Goal: Task Accomplishment & Management: Complete application form

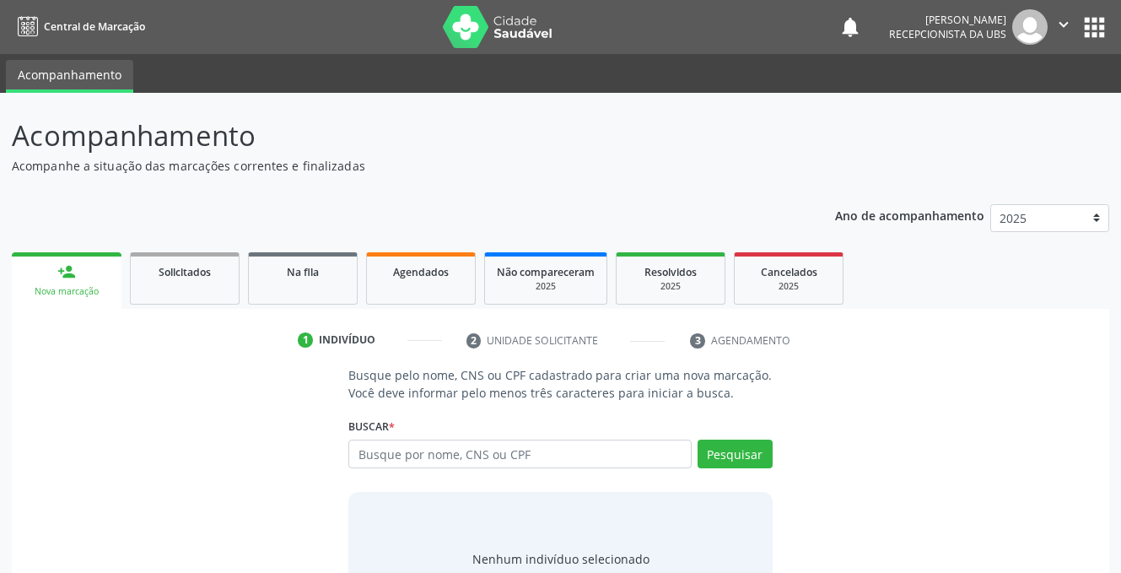
click at [61, 279] on div "person_add" at bounding box center [66, 271] width 19 height 19
click at [451, 452] on input "text" at bounding box center [519, 453] width 342 height 29
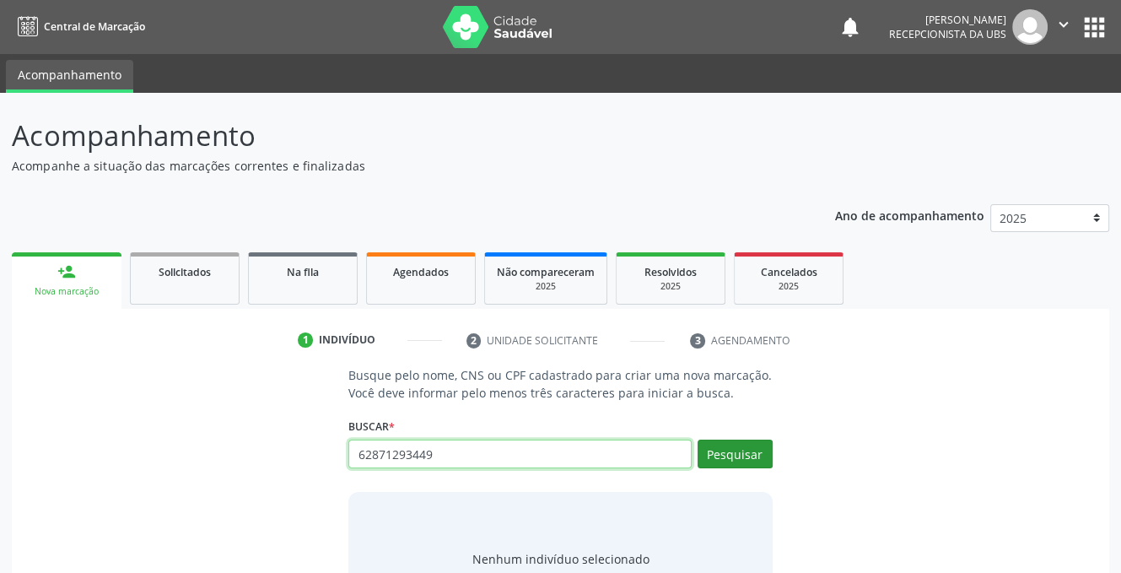
type input "62871293449"
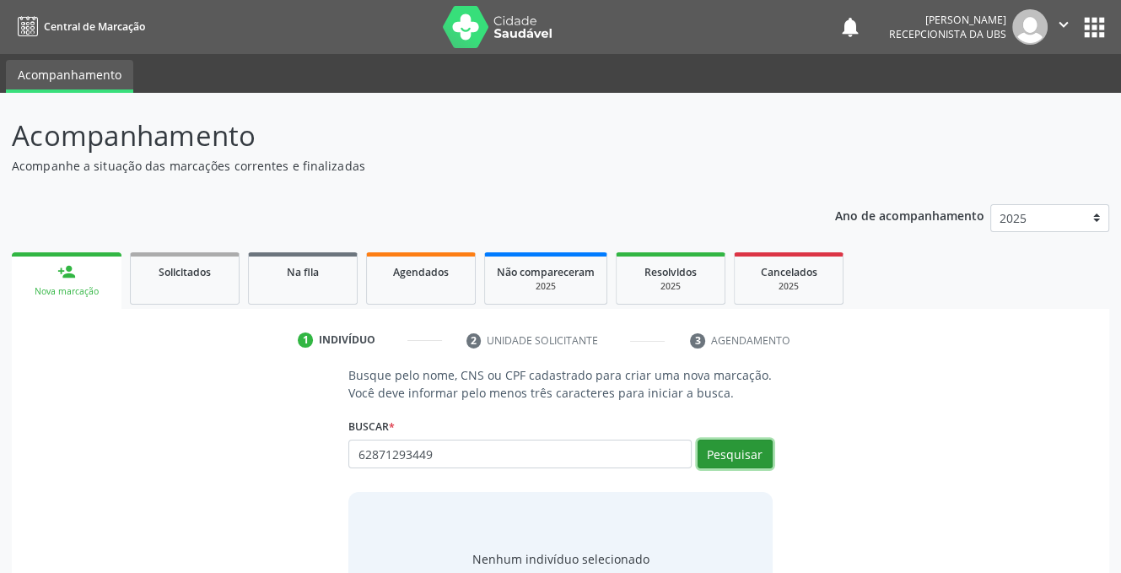
click at [728, 445] on button "Pesquisar" at bounding box center [735, 453] width 75 height 29
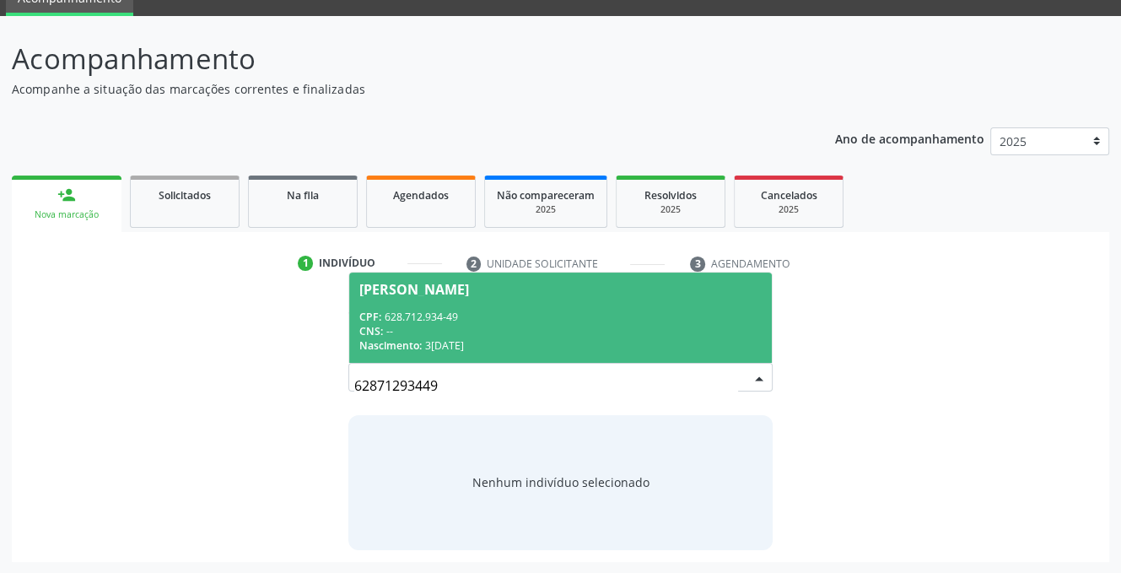
click at [429, 278] on span "[PERSON_NAME] CPF: 628.712.934-49 CNS: -- Nascimento: [DATE]" at bounding box center [560, 317] width 422 height 90
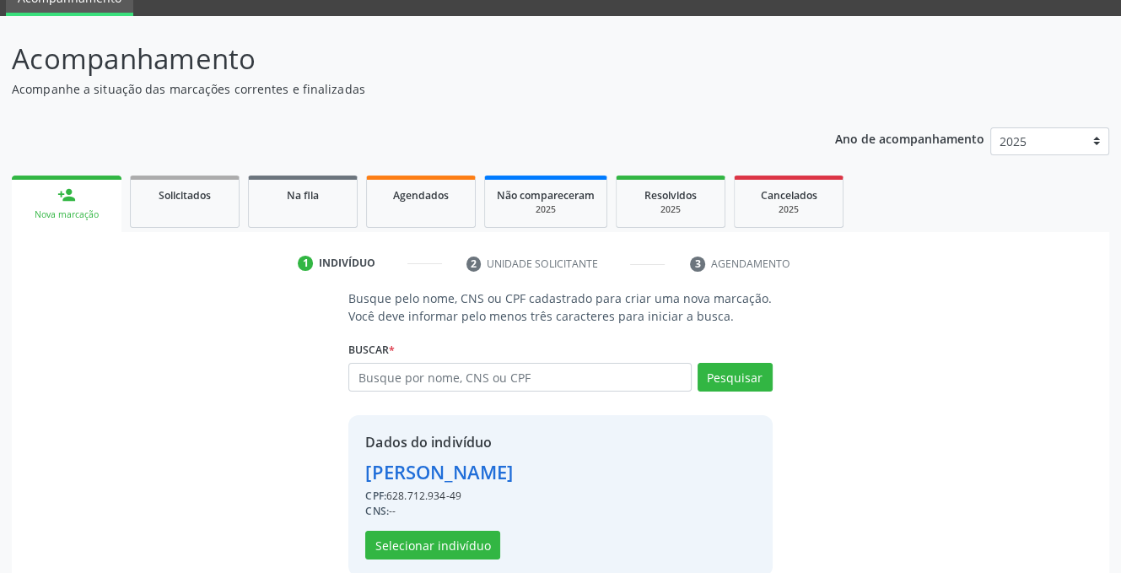
scroll to position [102, 0]
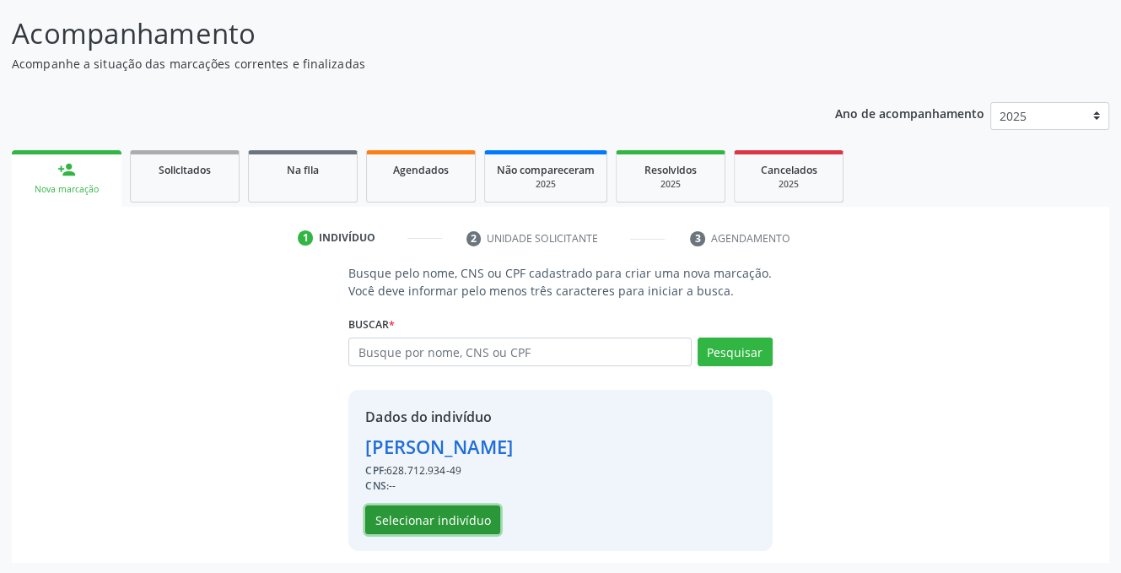
click at [434, 511] on button "Selecionar indivíduo" at bounding box center [432, 519] width 135 height 29
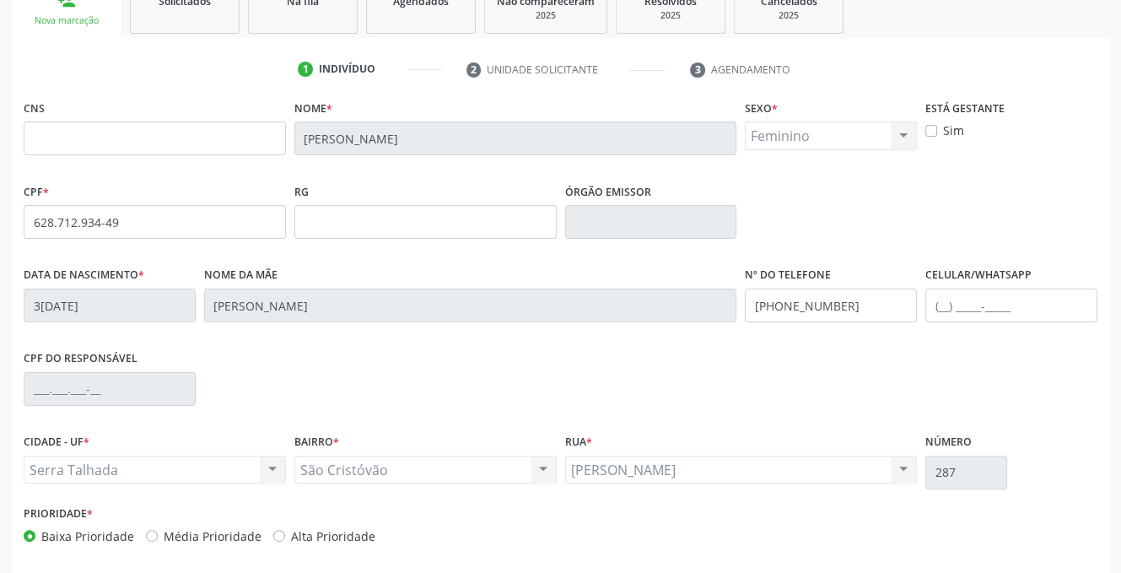
scroll to position [341, 0]
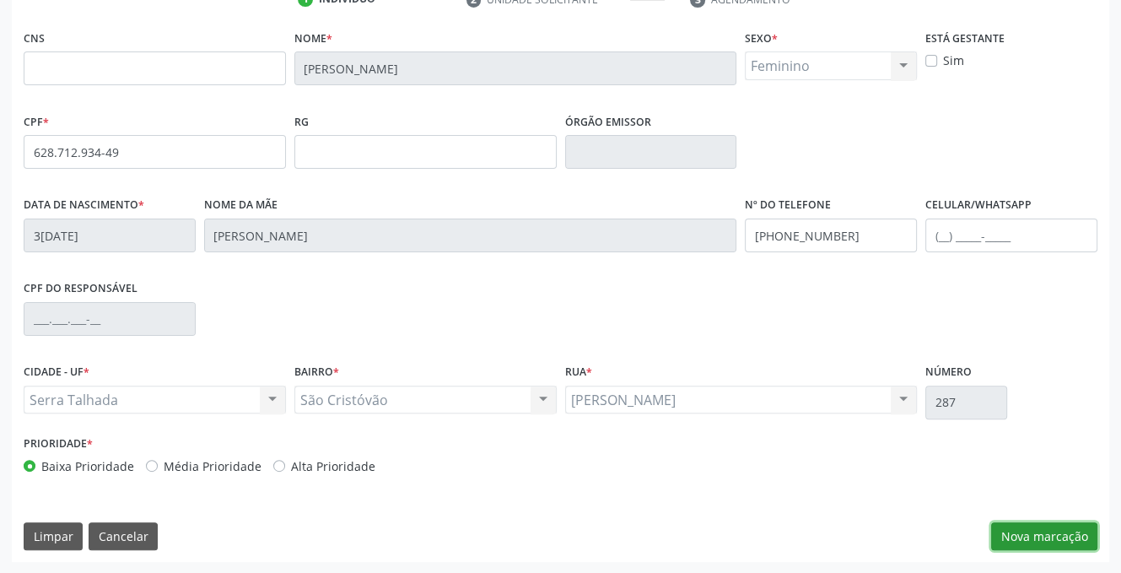
click at [1033, 536] on button "Nova marcação" at bounding box center [1044, 536] width 106 height 29
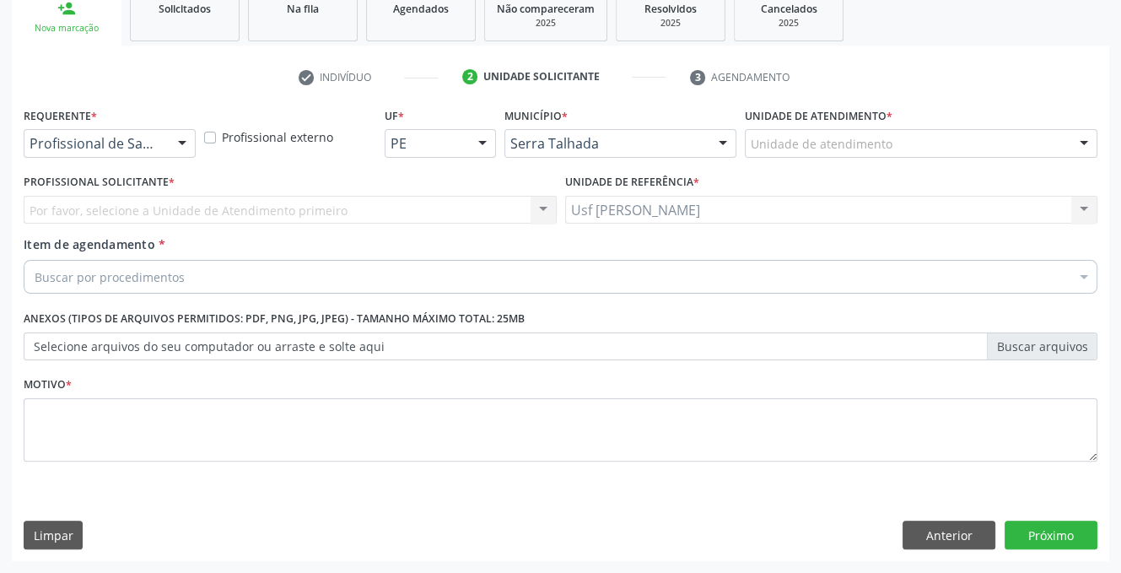
scroll to position [262, 0]
click at [178, 142] on div at bounding box center [182, 145] width 25 height 29
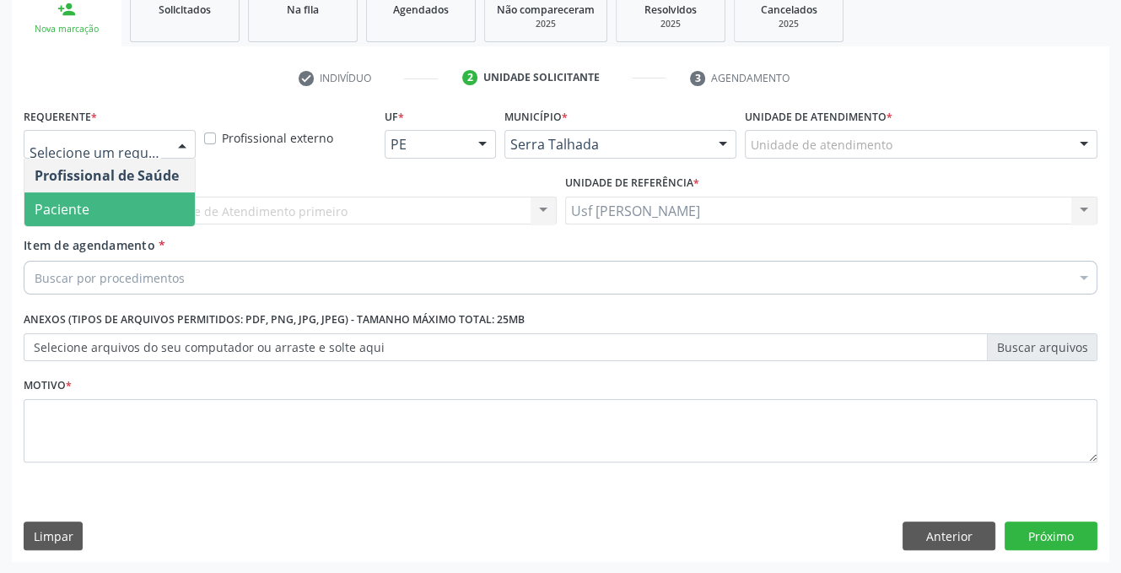
click at [141, 209] on span "Paciente" at bounding box center [109, 209] width 170 height 34
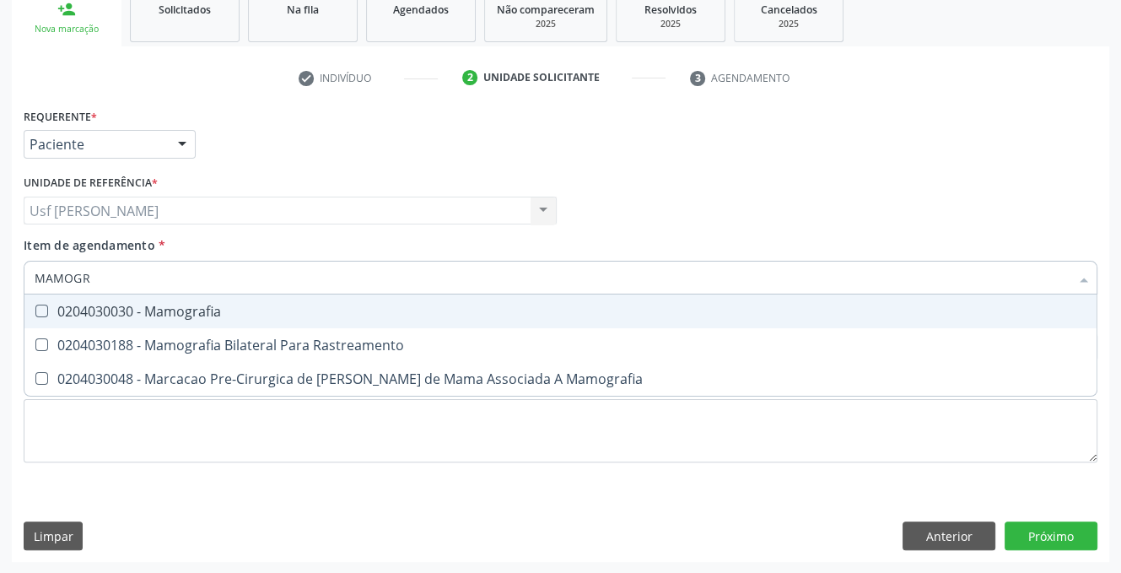
type input "MAMOGRA"
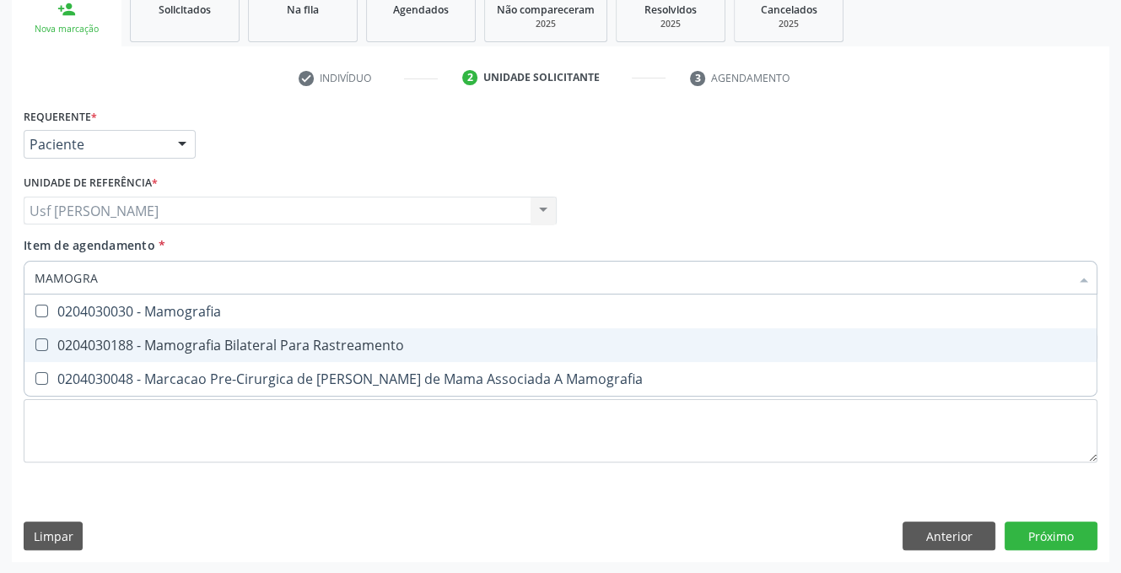
click at [47, 341] on Rastreamento at bounding box center [41, 344] width 13 height 13
click at [35, 341] on Rastreamento "checkbox" at bounding box center [29, 344] width 11 height 11
checkbox Rastreamento "true"
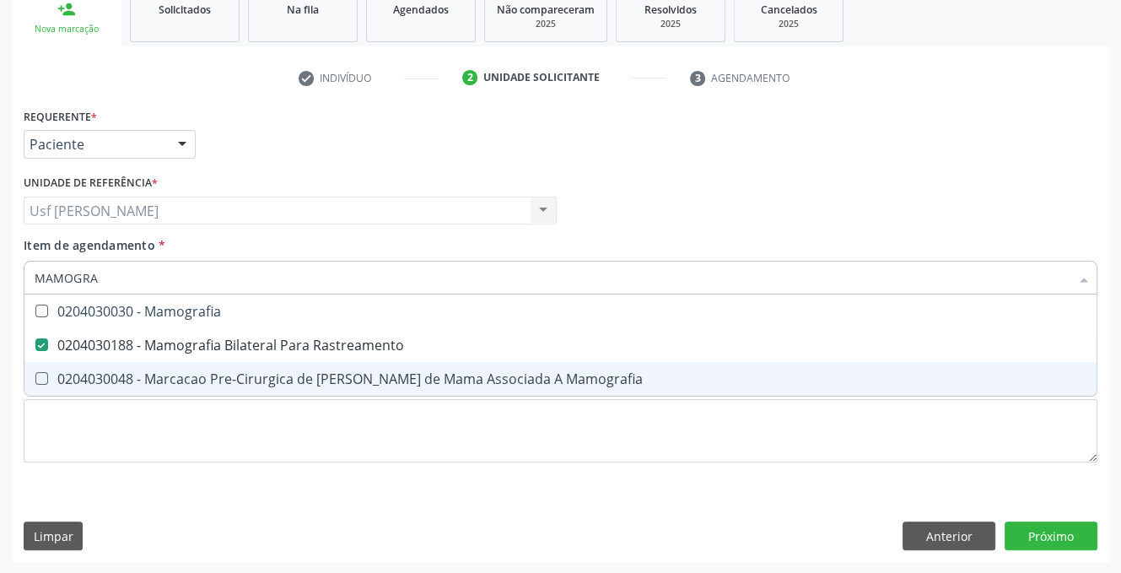
click at [380, 478] on div "Requerente * Paciente Profissional de Saúde Paciente Nenhum resultado encontrad…" at bounding box center [561, 295] width 1074 height 382
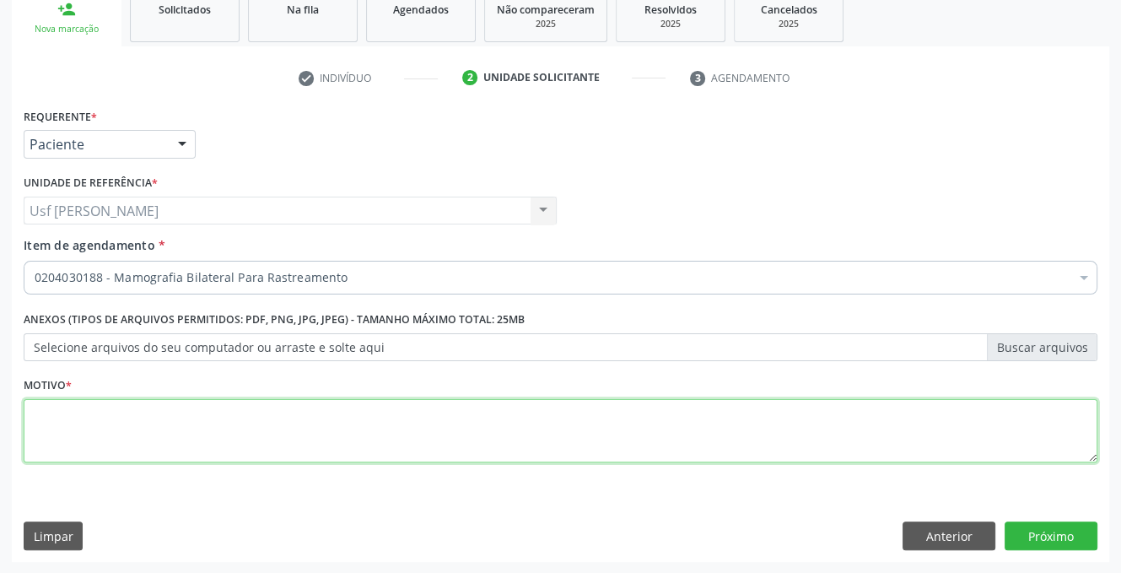
click at [78, 433] on textarea at bounding box center [561, 431] width 1074 height 64
type textarea ","
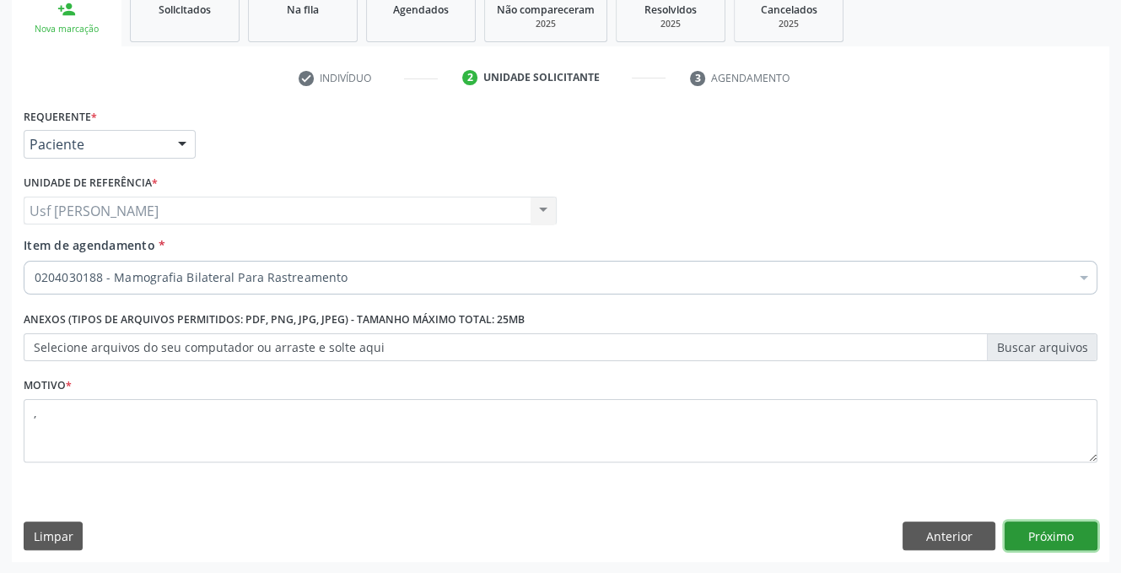
click at [1054, 538] on button "Próximo" at bounding box center [1051, 535] width 93 height 29
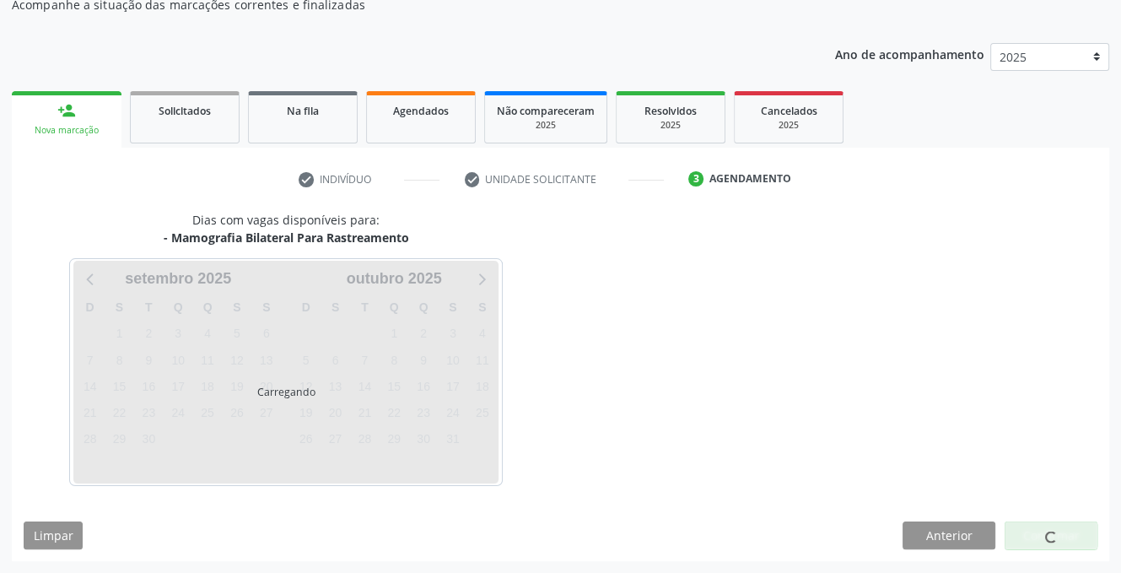
scroll to position [160, 0]
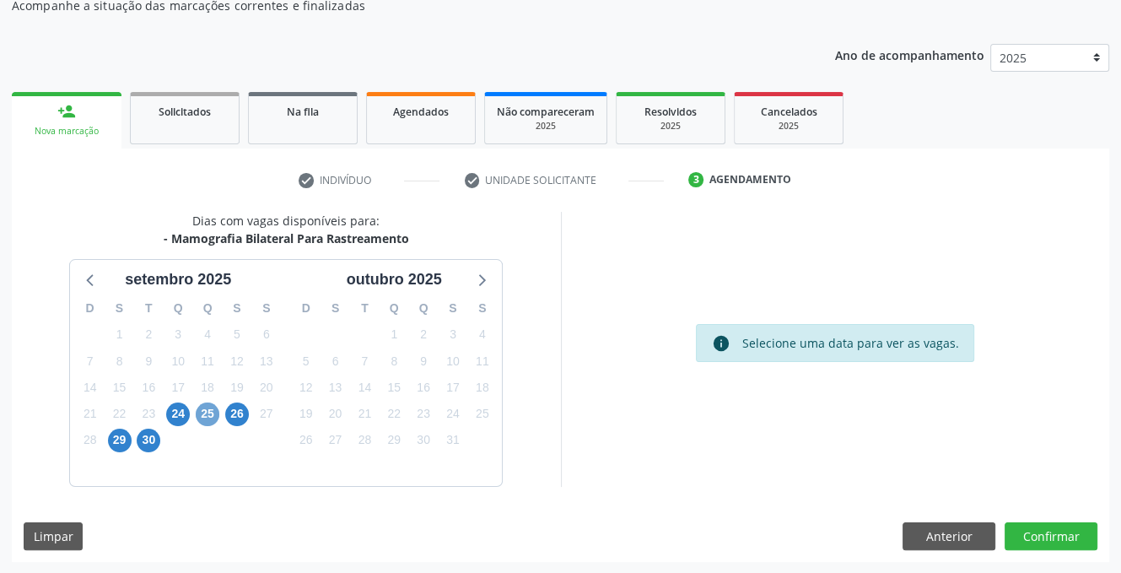
click at [202, 415] on span "25" at bounding box center [208, 414] width 24 height 24
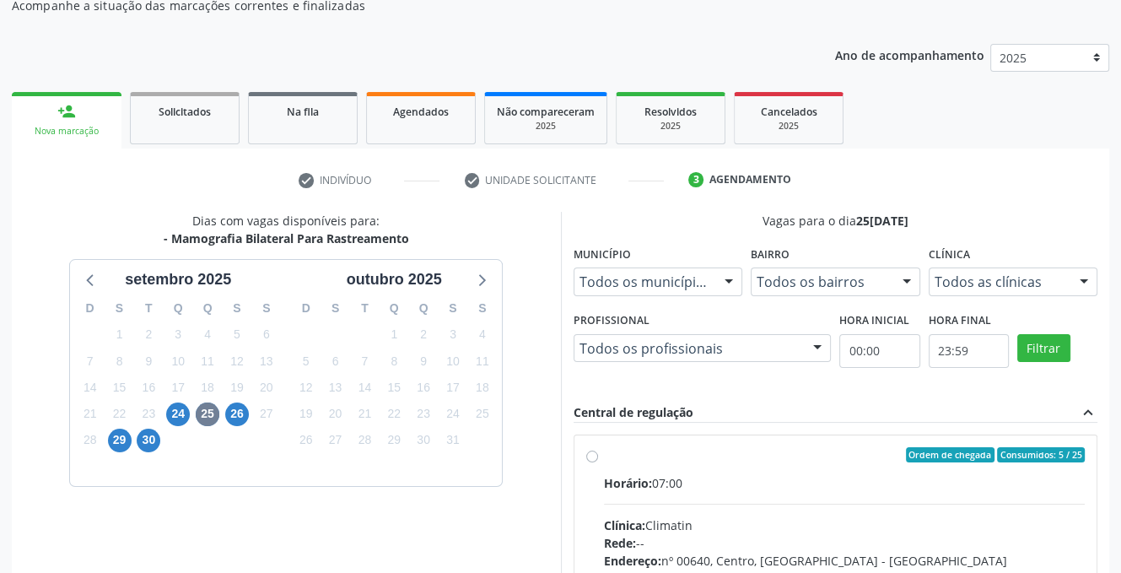
click at [604, 455] on label "Ordem de chegada Consumidos: 5 / 25 Horário: 07:00 Clínica: Climatin Rede: -- E…" at bounding box center [845, 576] width 482 height 259
click at [595, 455] on input "Ordem de chegada Consumidos: 5 / 25 Horário: 07:00 Clínica: Climatin Rede: -- E…" at bounding box center [592, 454] width 12 height 15
radio input "true"
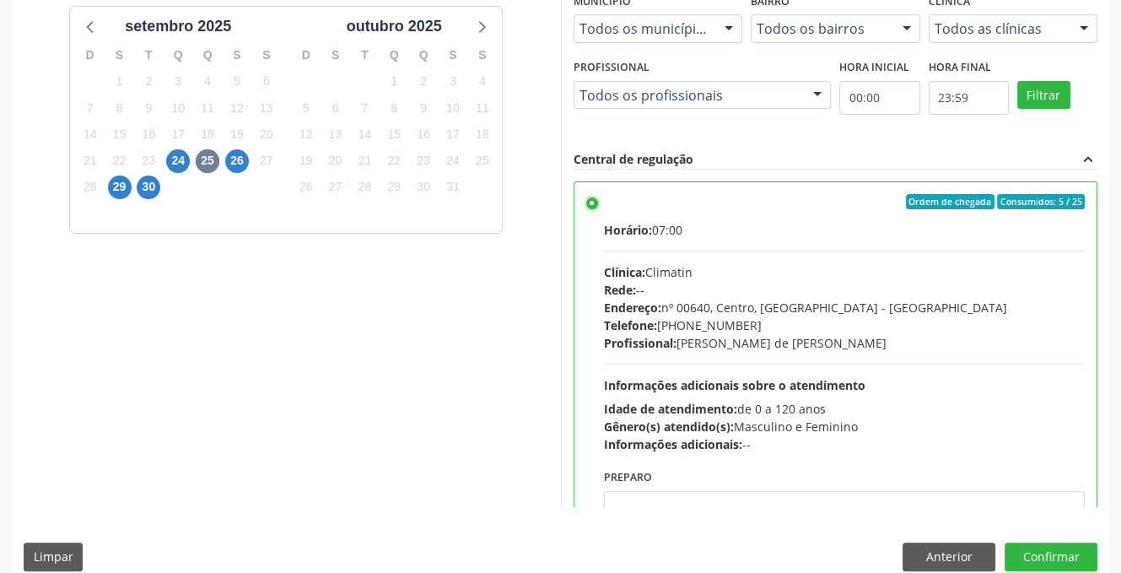
scroll to position [434, 0]
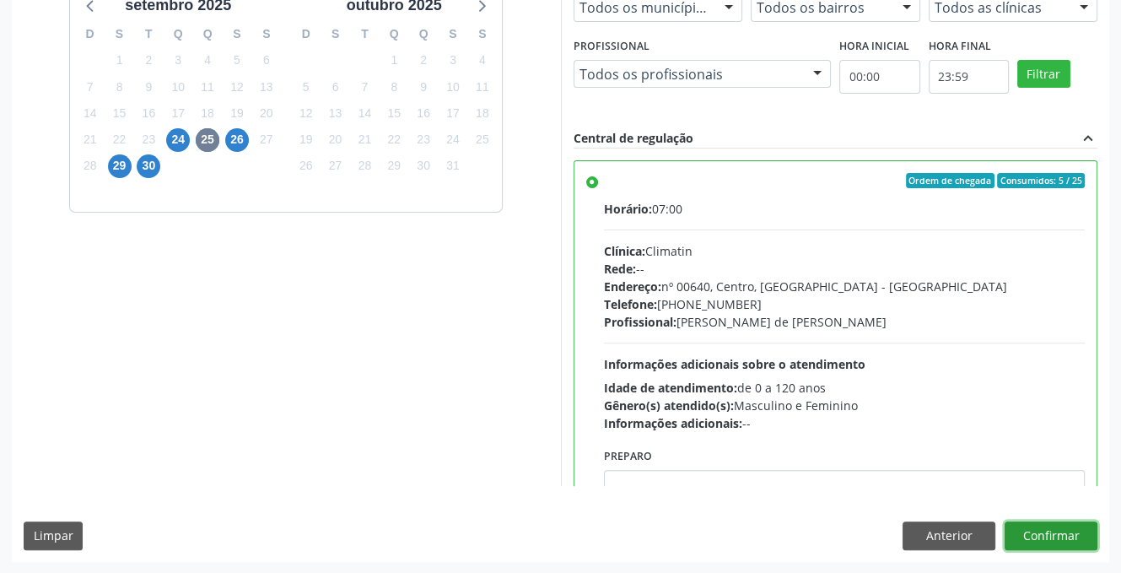
click at [1033, 532] on button "Confirmar" at bounding box center [1051, 535] width 93 height 29
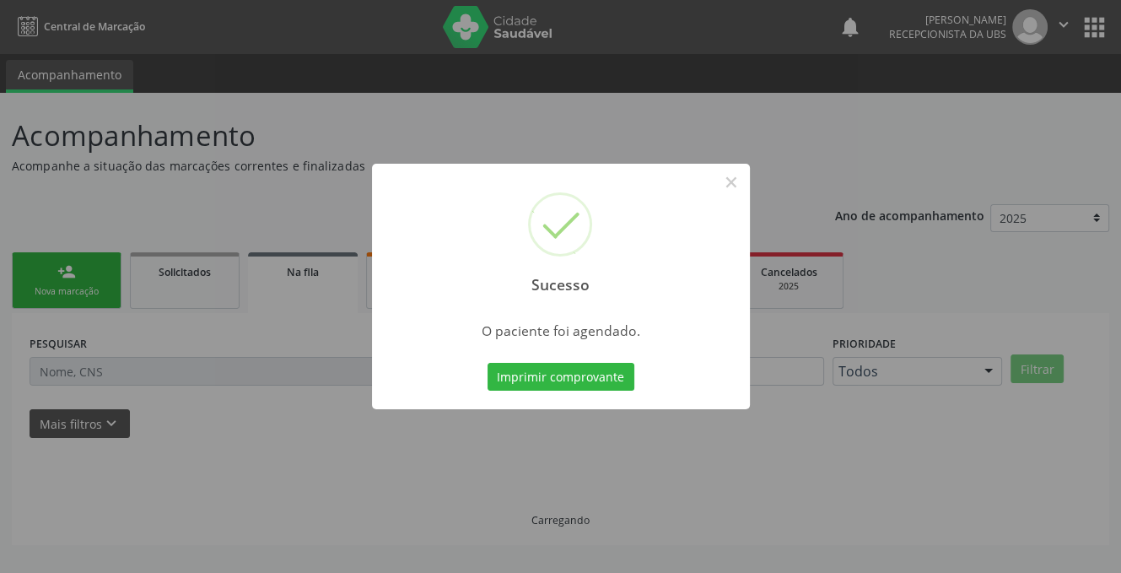
scroll to position [0, 0]
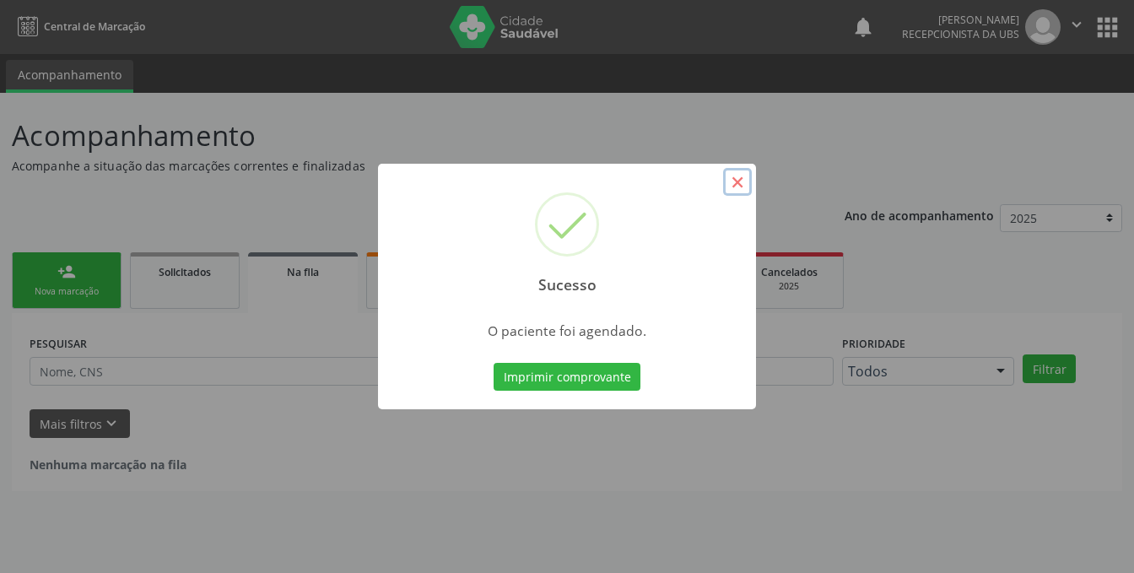
click at [731, 178] on button "×" at bounding box center [737, 182] width 29 height 29
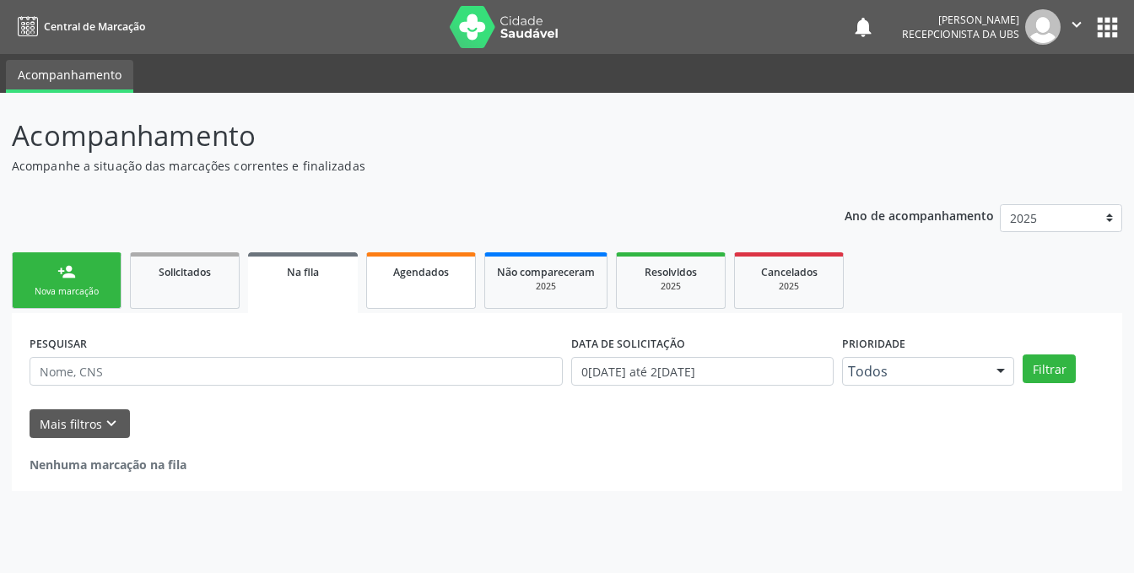
click at [415, 275] on span "Agendados" at bounding box center [421, 272] width 56 height 14
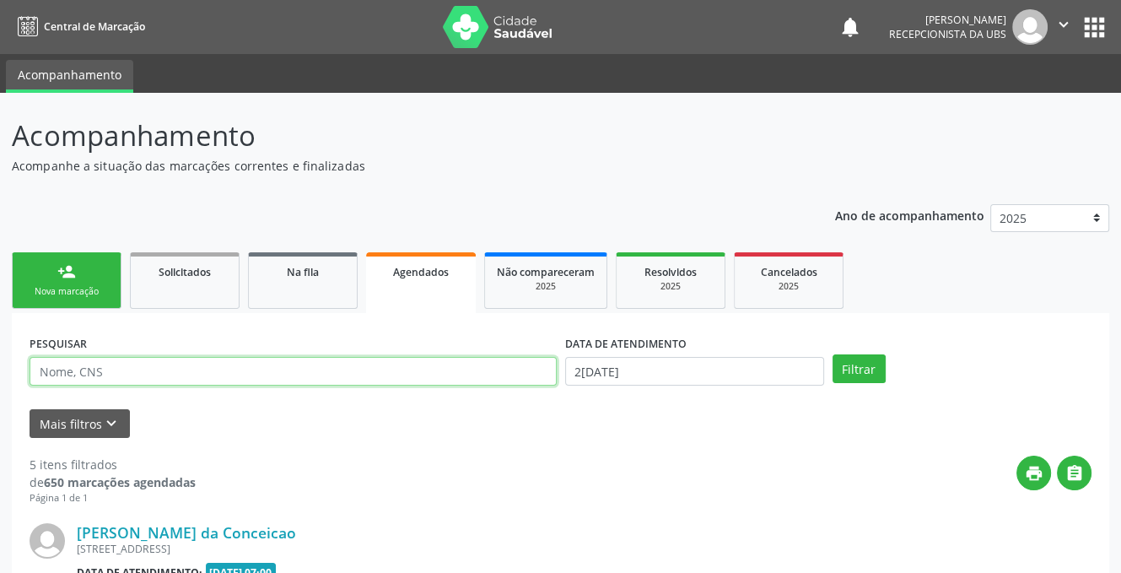
click at [172, 369] on input "text" at bounding box center [293, 371] width 527 height 29
type input "ZELIA MARIA DOS [DEMOGRAPHIC_DATA]"
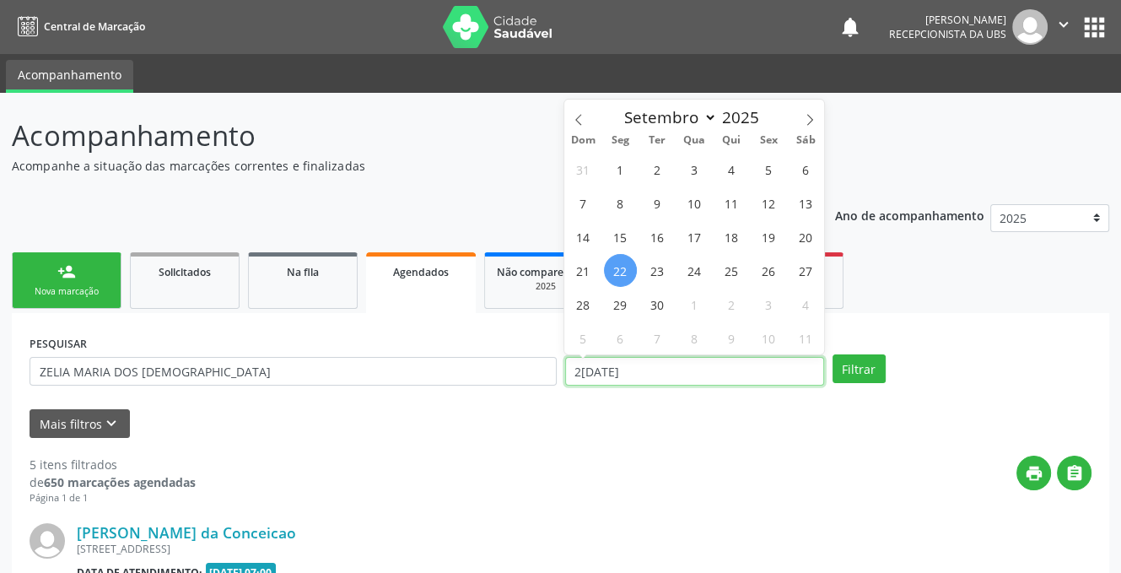
click at [666, 375] on input "[DATE]" at bounding box center [694, 371] width 259 height 29
click at [703, 267] on span "24" at bounding box center [694, 270] width 33 height 33
type input "24/09/2025"
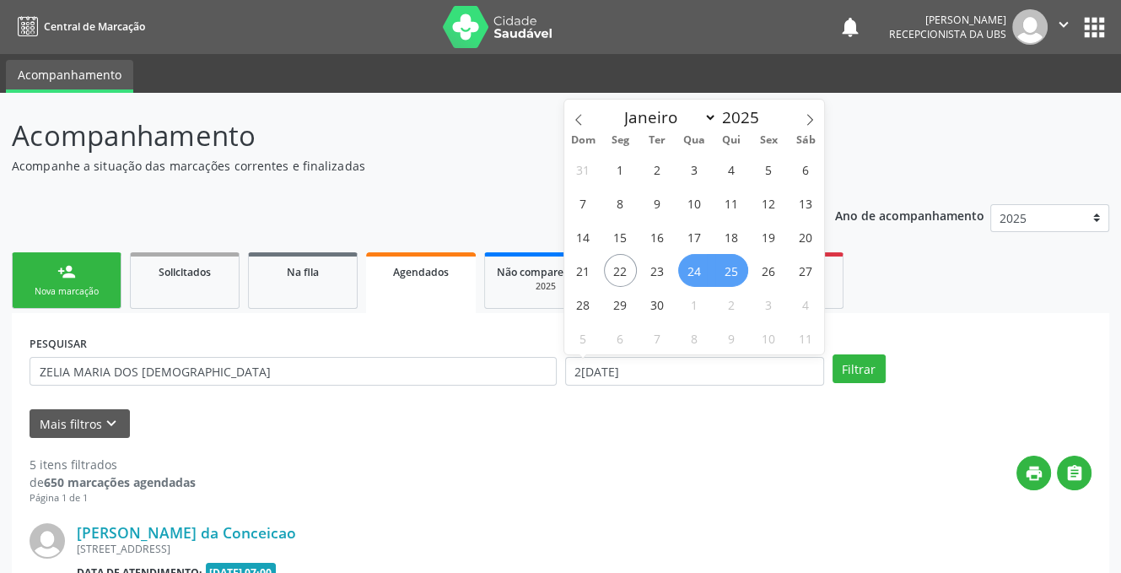
click at [726, 269] on span "25" at bounding box center [731, 270] width 33 height 33
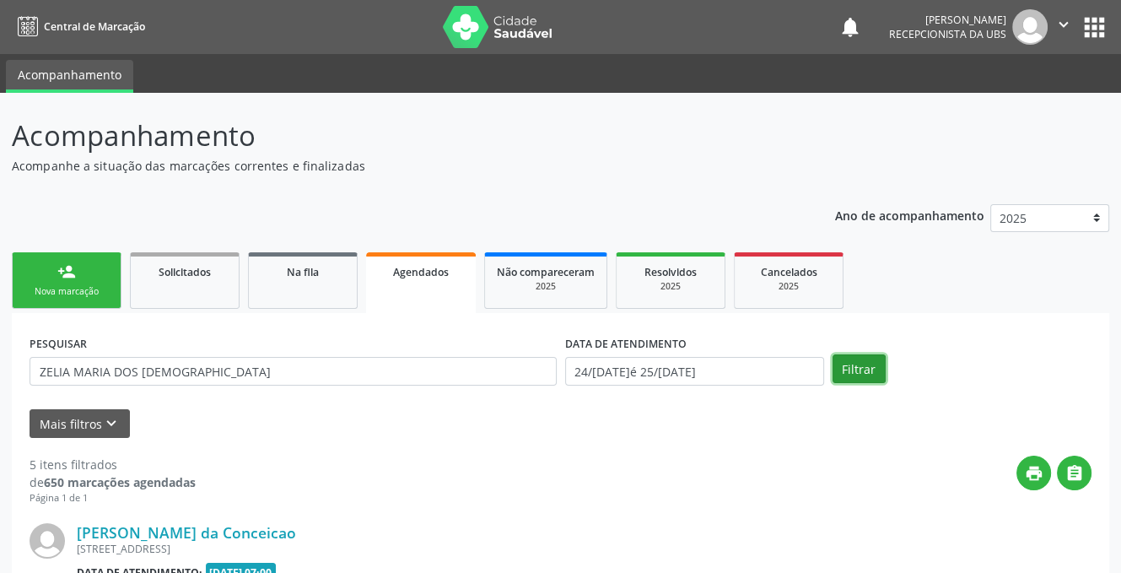
click at [842, 372] on button "Filtrar" at bounding box center [859, 368] width 53 height 29
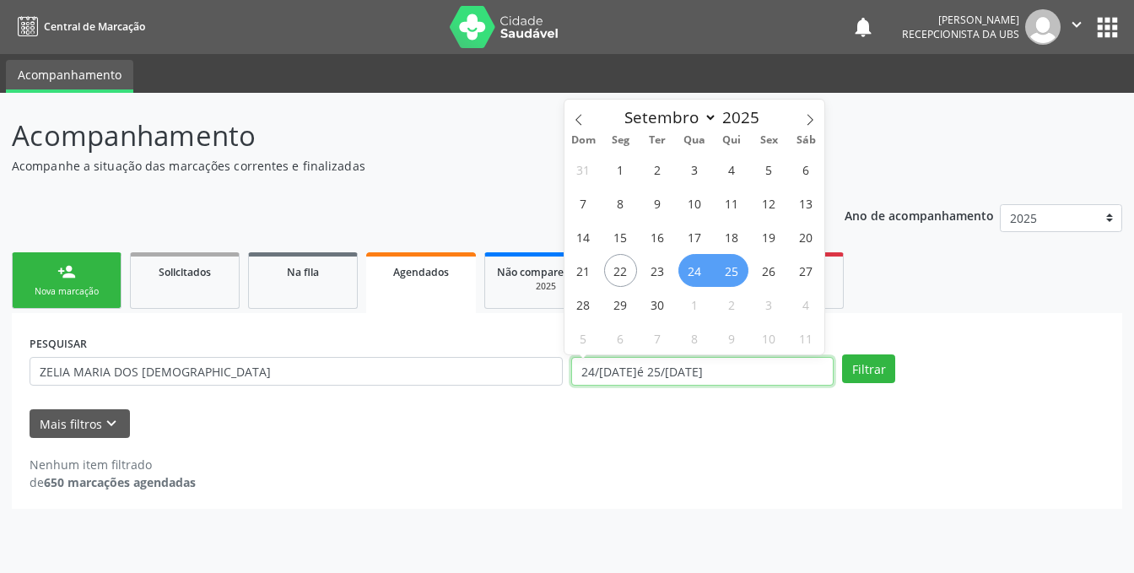
click at [741, 372] on input "24/09/2025 até 25/09/2025" at bounding box center [702, 371] width 262 height 29
click at [705, 272] on span "24" at bounding box center [694, 270] width 33 height 33
type input "24/09/2025"
click at [741, 274] on span "25" at bounding box center [731, 270] width 33 height 33
click at [756, 367] on input "24/09/2025 até 25/09/2025" at bounding box center [702, 371] width 262 height 29
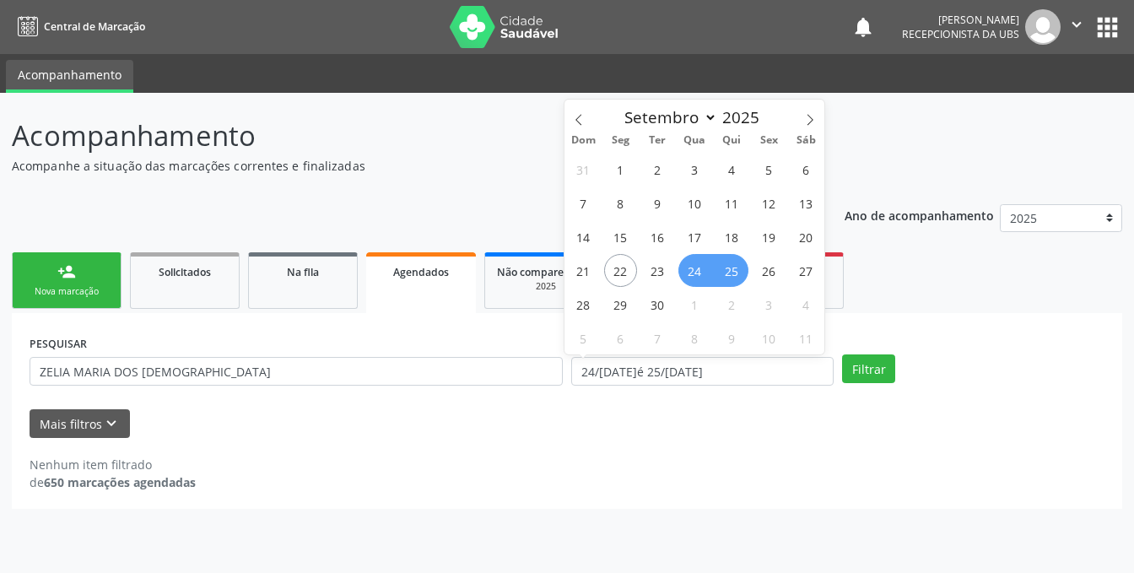
click at [724, 264] on span "25" at bounding box center [731, 270] width 33 height 33
type input "25[DATE]"
click at [783, 276] on span "26" at bounding box center [768, 270] width 33 height 33
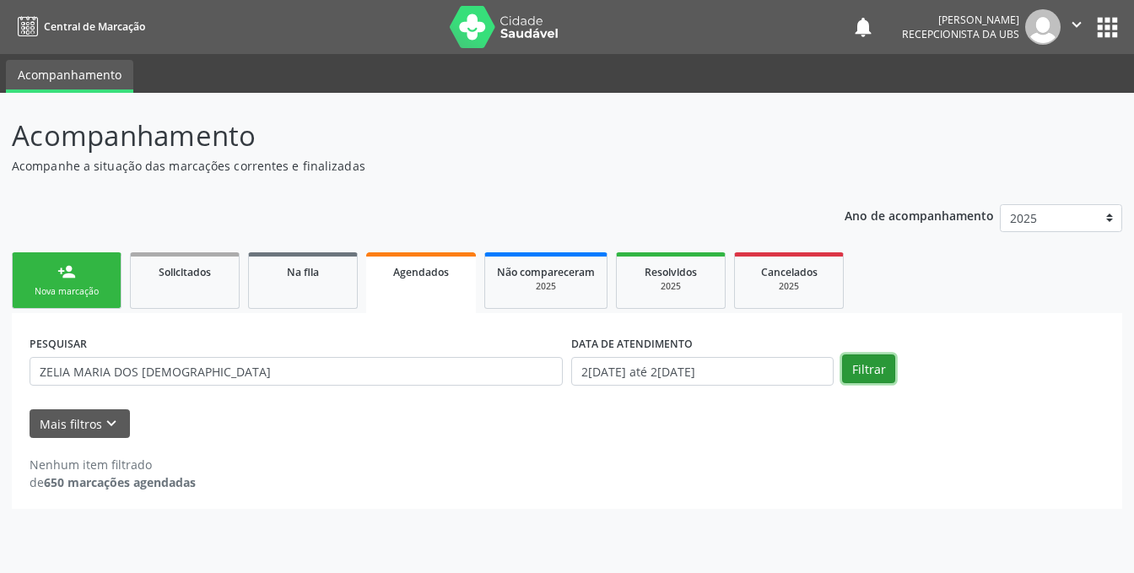
click at [871, 366] on button "Filtrar" at bounding box center [868, 368] width 53 height 29
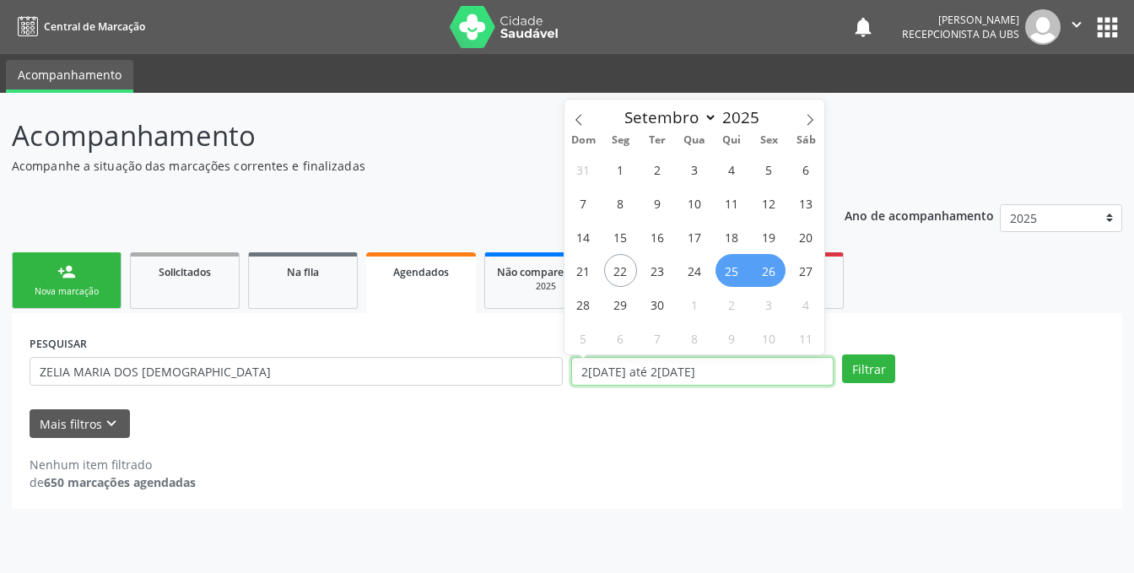
click at [759, 369] on input "2[DATE] até 2[DATE]" at bounding box center [702, 371] width 262 height 29
click at [698, 267] on span "24" at bounding box center [694, 270] width 33 height 33
type input "24/09/2025"
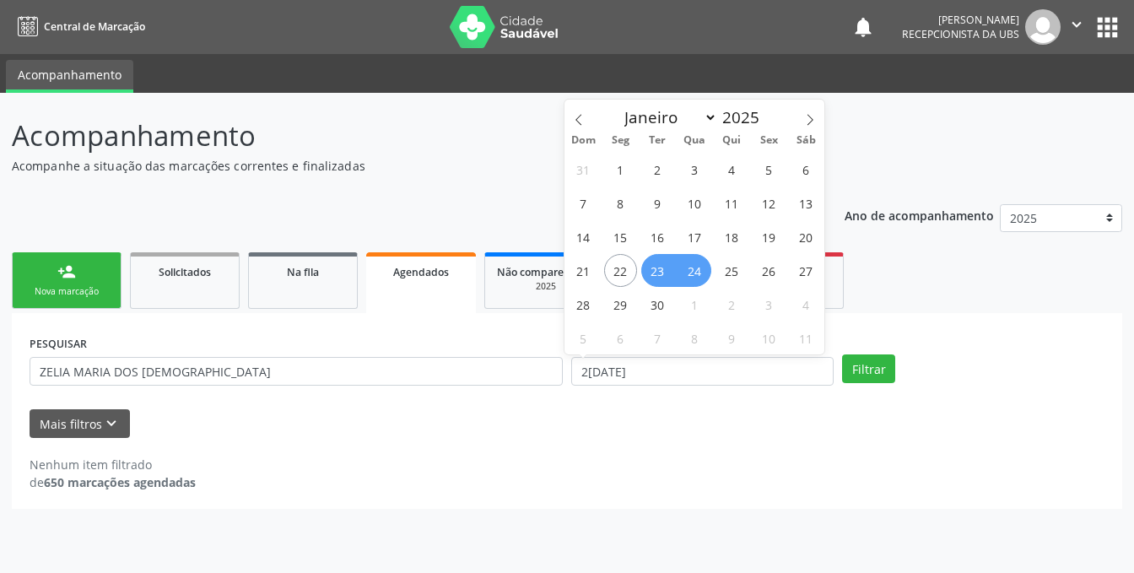
click at [649, 267] on span "23" at bounding box center [657, 270] width 33 height 33
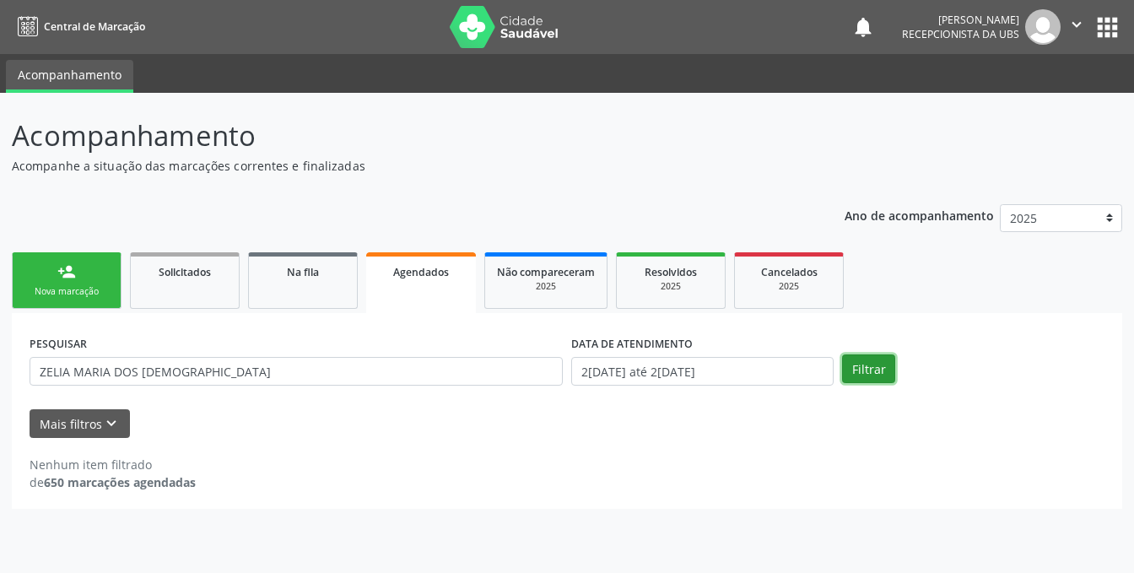
click at [865, 364] on button "Filtrar" at bounding box center [868, 368] width 53 height 29
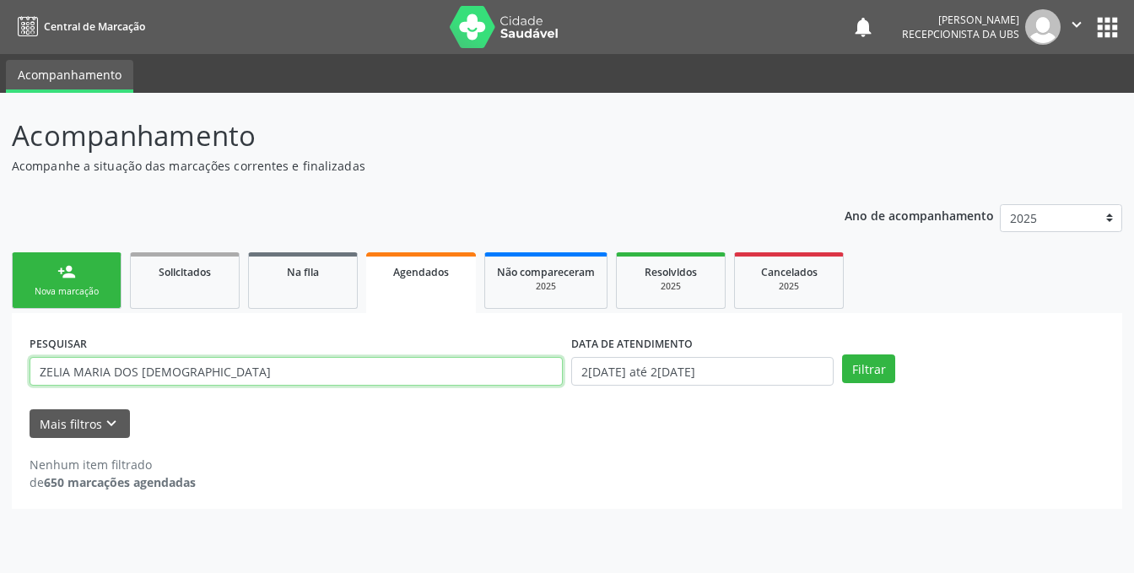
click at [240, 364] on input "ZELIA MARIA DOS [DEMOGRAPHIC_DATA]" at bounding box center [296, 371] width 533 height 29
type input "[PERSON_NAME]"
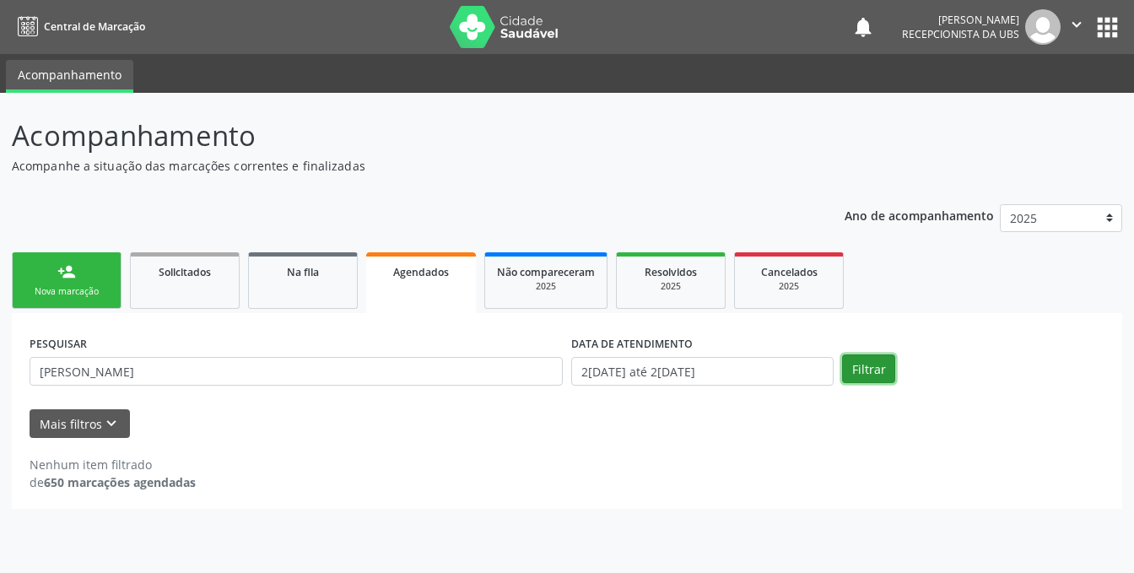
click at [864, 367] on button "Filtrar" at bounding box center [868, 368] width 53 height 29
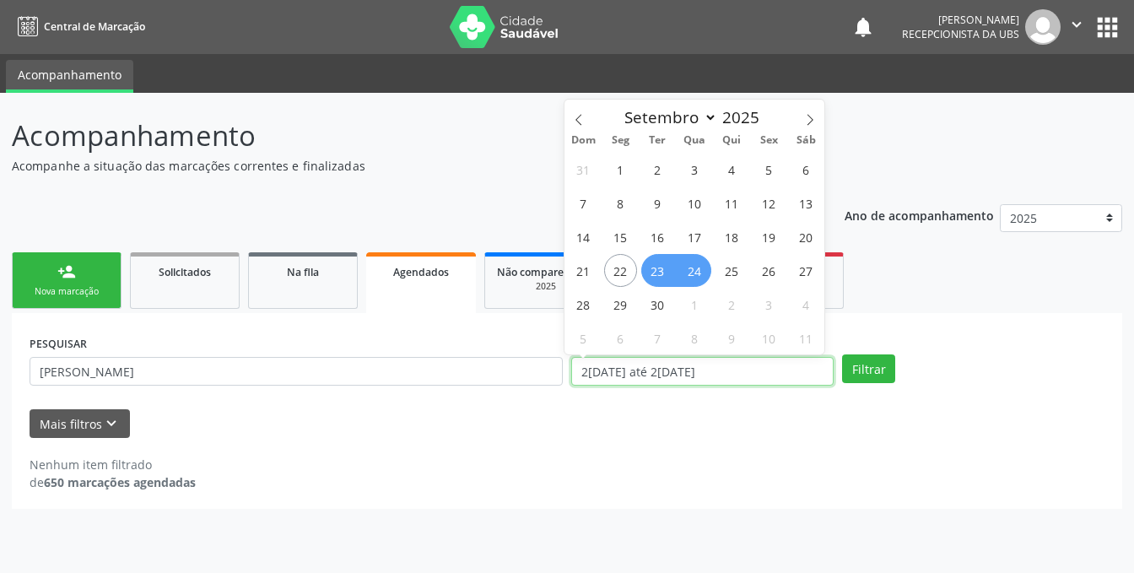
click at [665, 372] on input "23/09/2025 até 24/09/2025" at bounding box center [702, 371] width 262 height 29
click at [691, 267] on span "24" at bounding box center [694, 270] width 33 height 33
type input "24/09/2025"
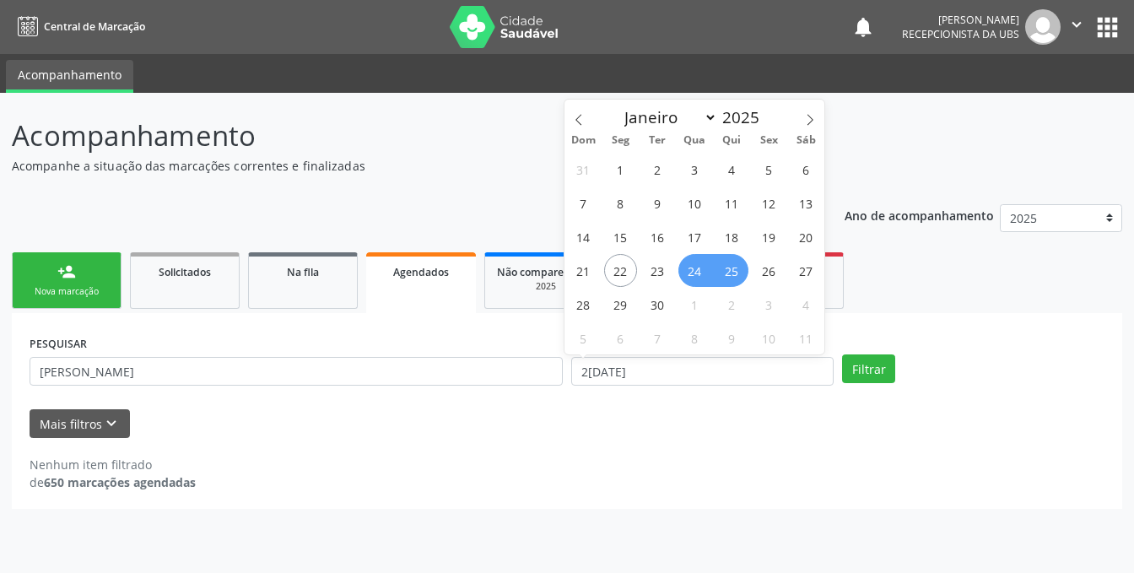
click at [720, 266] on span "25" at bounding box center [731, 270] width 33 height 33
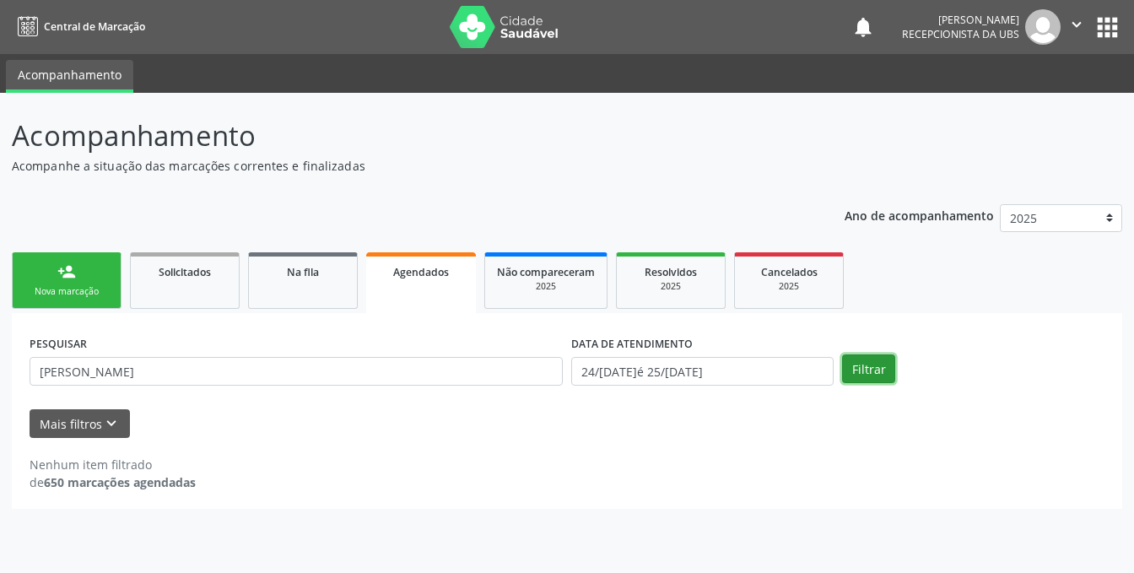
click at [852, 367] on button "Filtrar" at bounding box center [868, 368] width 53 height 29
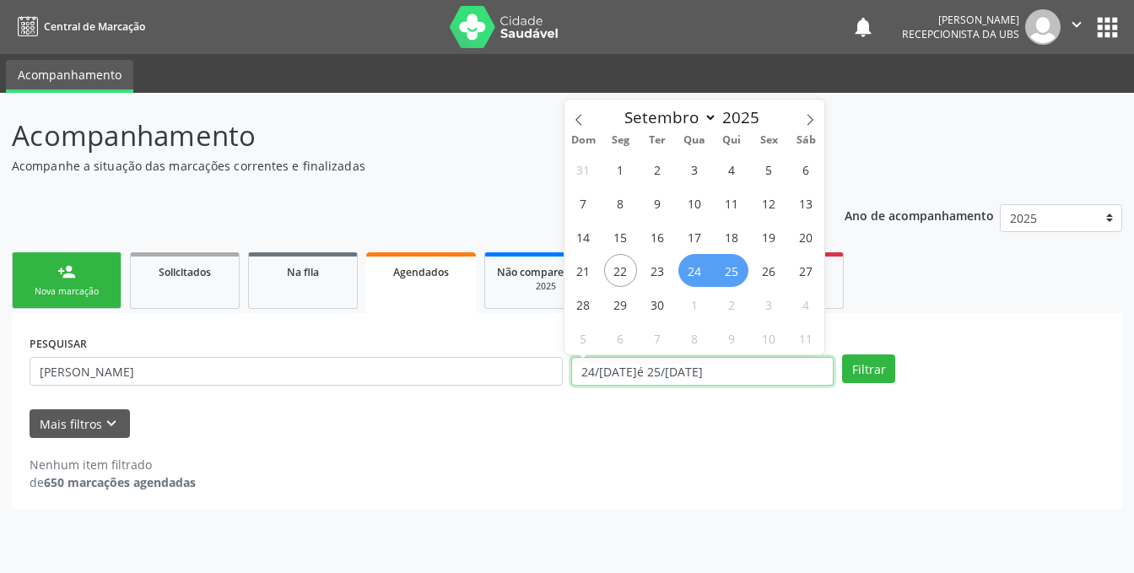
click at [741, 372] on input "24/09/2025 até 25/09/2025" at bounding box center [702, 371] width 262 height 29
click at [735, 273] on span "25" at bounding box center [731, 270] width 33 height 33
type input "25[DATE]"
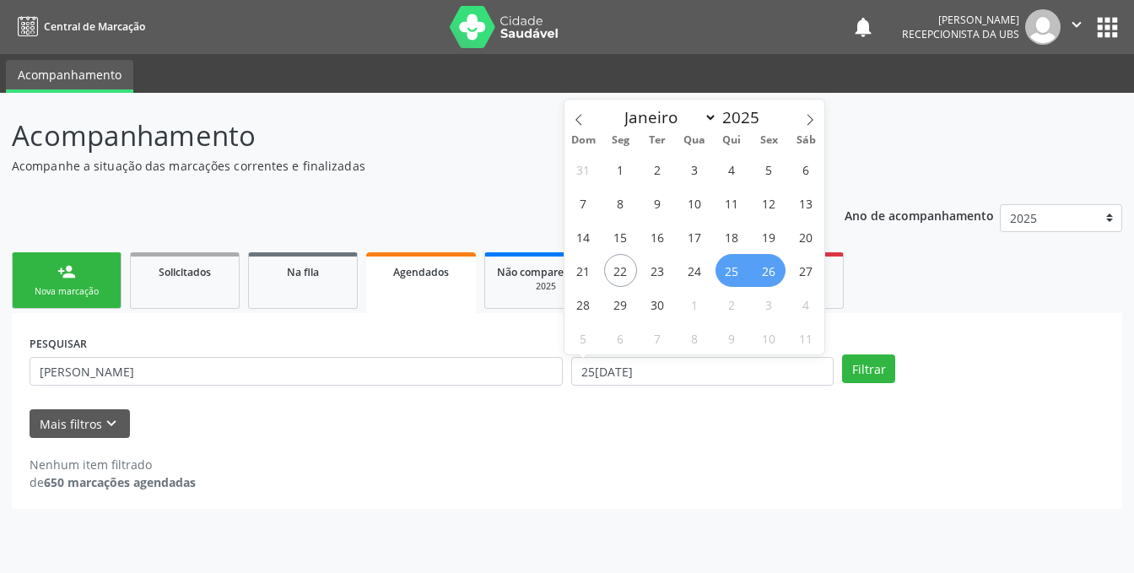
click at [761, 275] on span "26" at bounding box center [768, 270] width 33 height 33
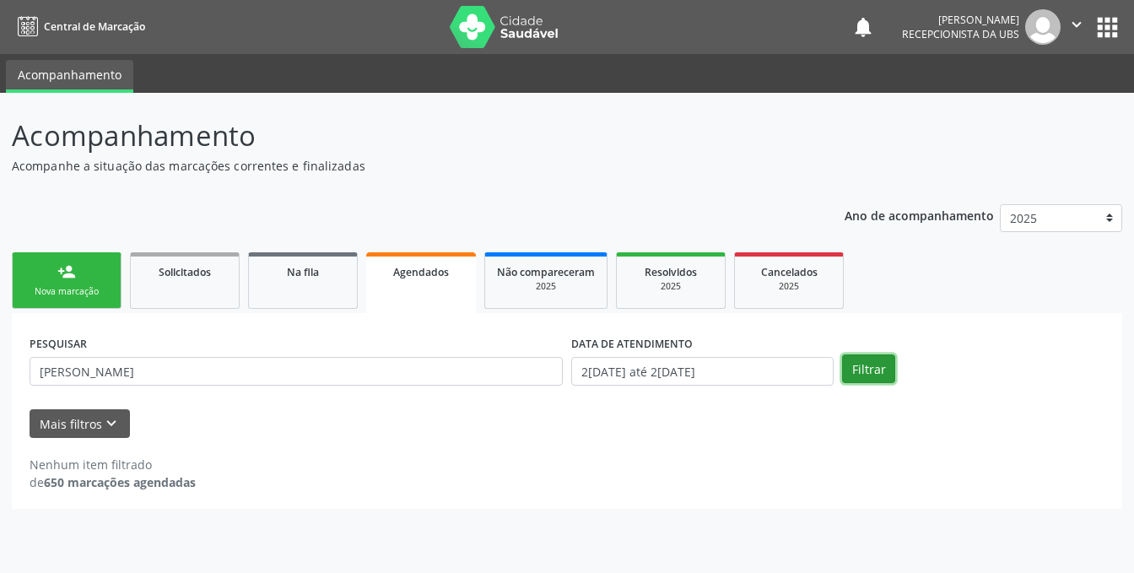
click at [860, 371] on button "Filtrar" at bounding box center [868, 368] width 53 height 29
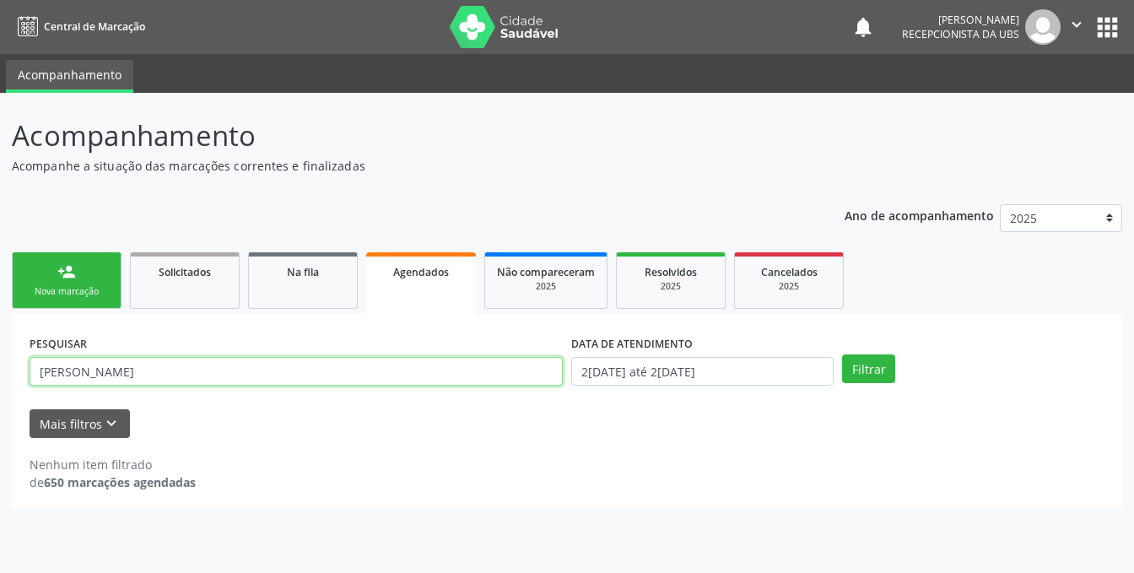
click at [213, 375] on input "[PERSON_NAME]" at bounding box center [296, 371] width 533 height 29
type input "Z"
type input "[PERSON_NAME]"
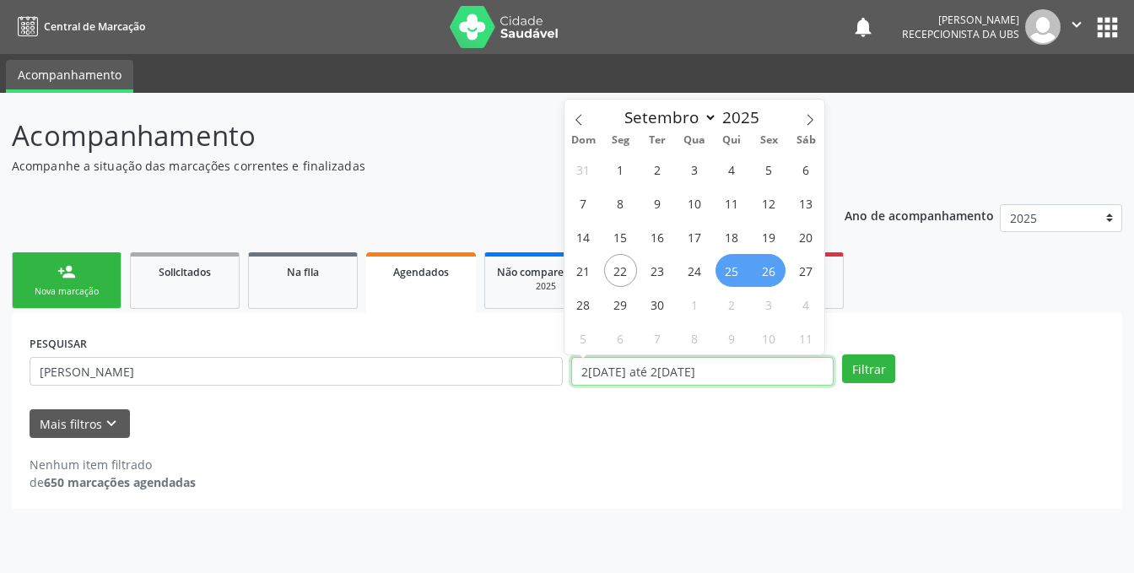
click at [731, 364] on input "2[DATE] até 2[DATE]" at bounding box center [702, 371] width 262 height 29
click at [733, 270] on span "25" at bounding box center [731, 270] width 33 height 33
type input "25[DATE]"
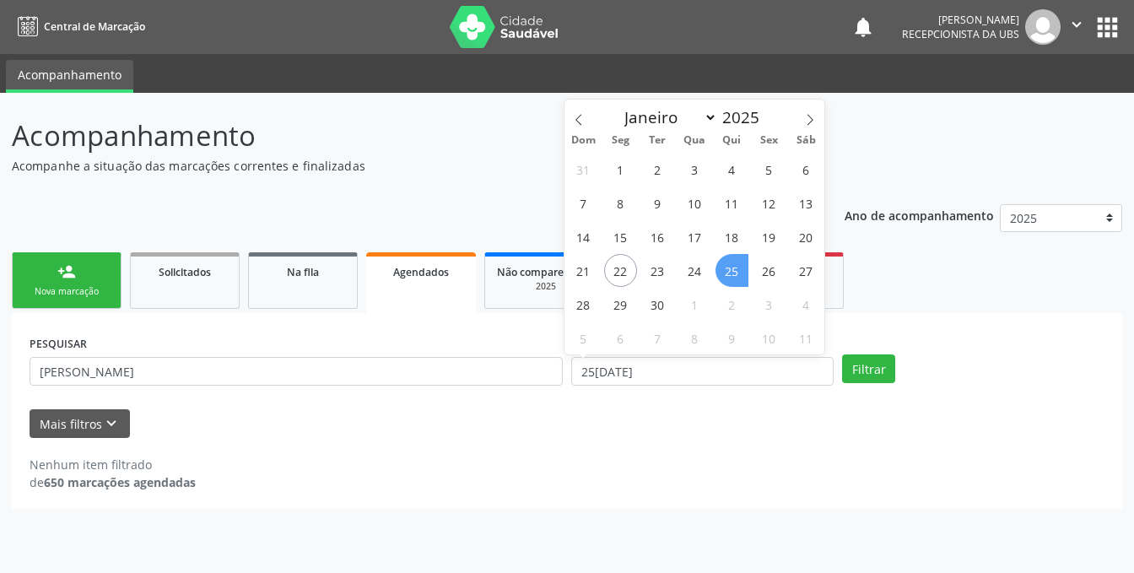
click at [731, 270] on span "25" at bounding box center [731, 270] width 33 height 33
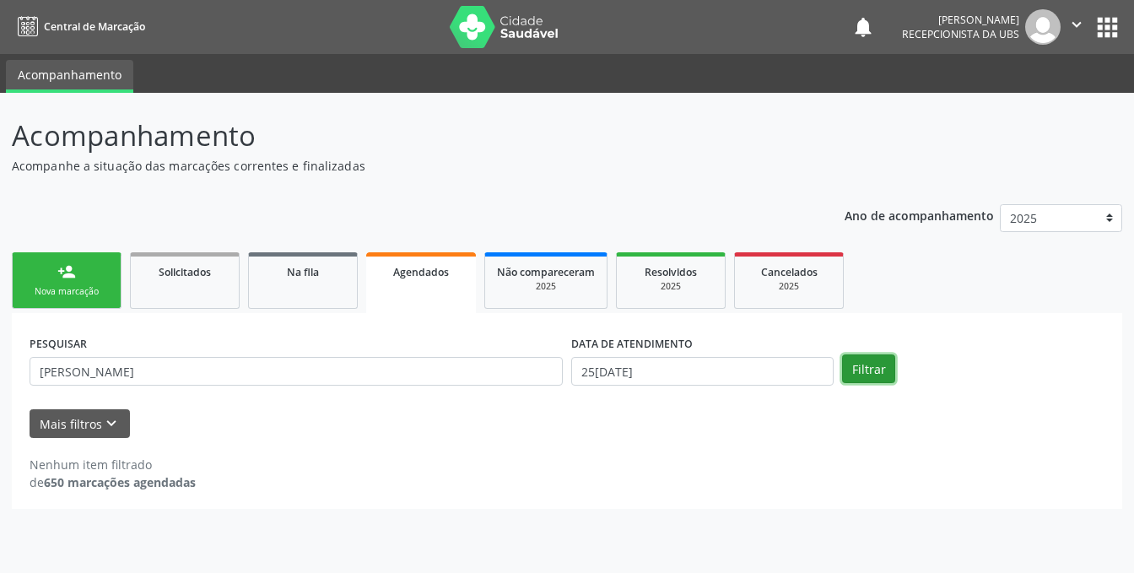
click at [849, 369] on button "Filtrar" at bounding box center [868, 368] width 53 height 29
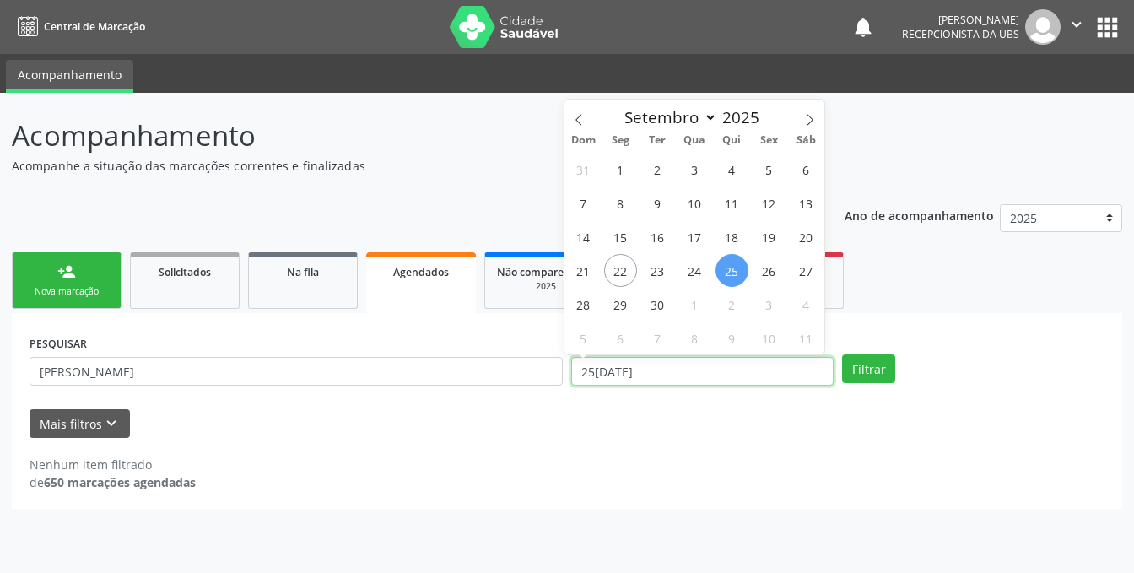
click at [737, 366] on input "25[DATE]" at bounding box center [702, 371] width 262 height 29
click at [736, 272] on span "25" at bounding box center [731, 270] width 33 height 33
type input "25[DATE]"
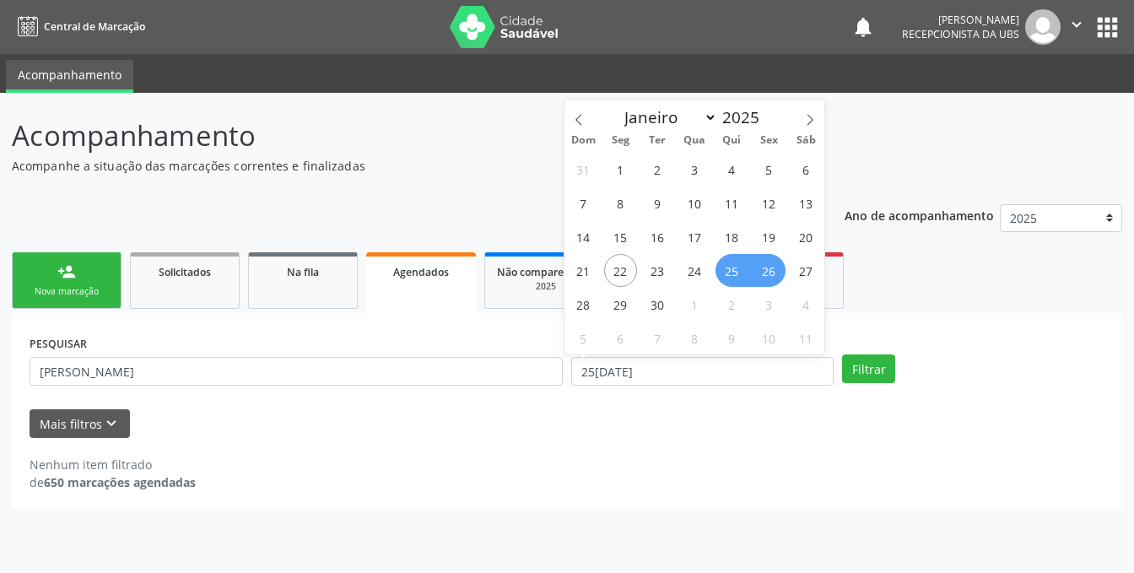
click at [749, 269] on div "31 1 2 3 4 5 6 7 8 9 10 11 12 13 14 15 16 17 18 19 20 21 22 23 24 25 26 27 28 2…" at bounding box center [694, 253] width 260 height 202
click at [726, 272] on span "25" at bounding box center [731, 270] width 33 height 33
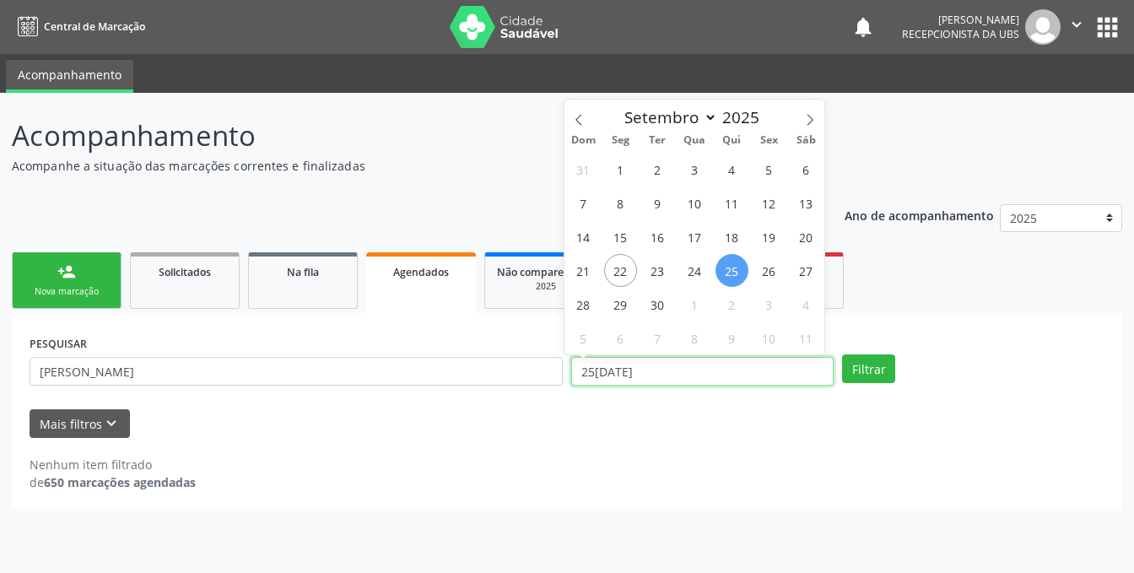
click at [687, 373] on input "25[DATE]" at bounding box center [702, 371] width 262 height 29
click at [744, 266] on span "25" at bounding box center [731, 270] width 33 height 33
type input "25[DATE]"
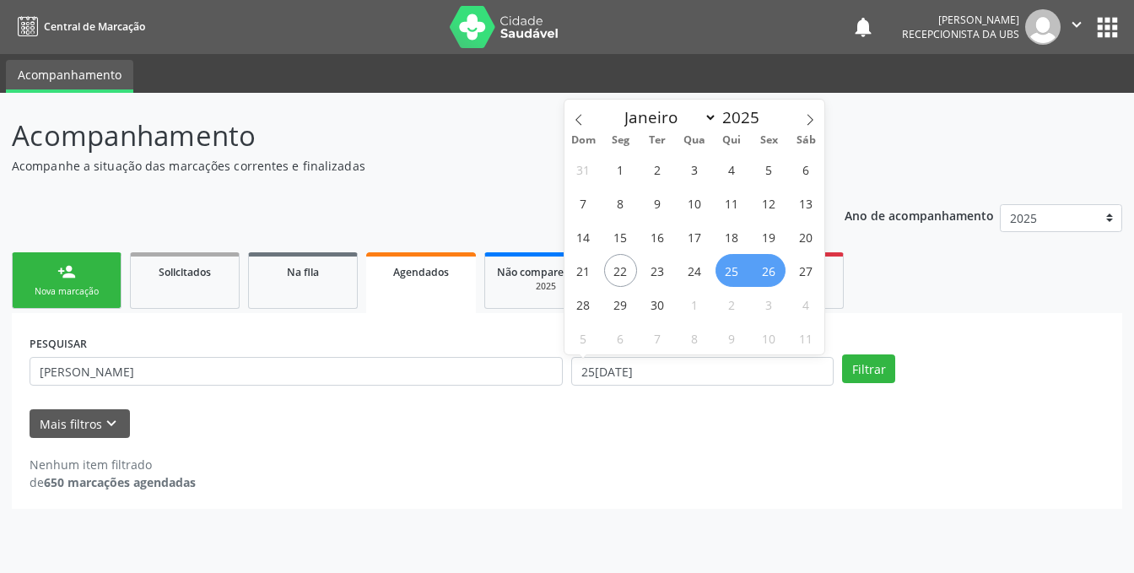
click at [758, 269] on span "26" at bounding box center [768, 270] width 33 height 33
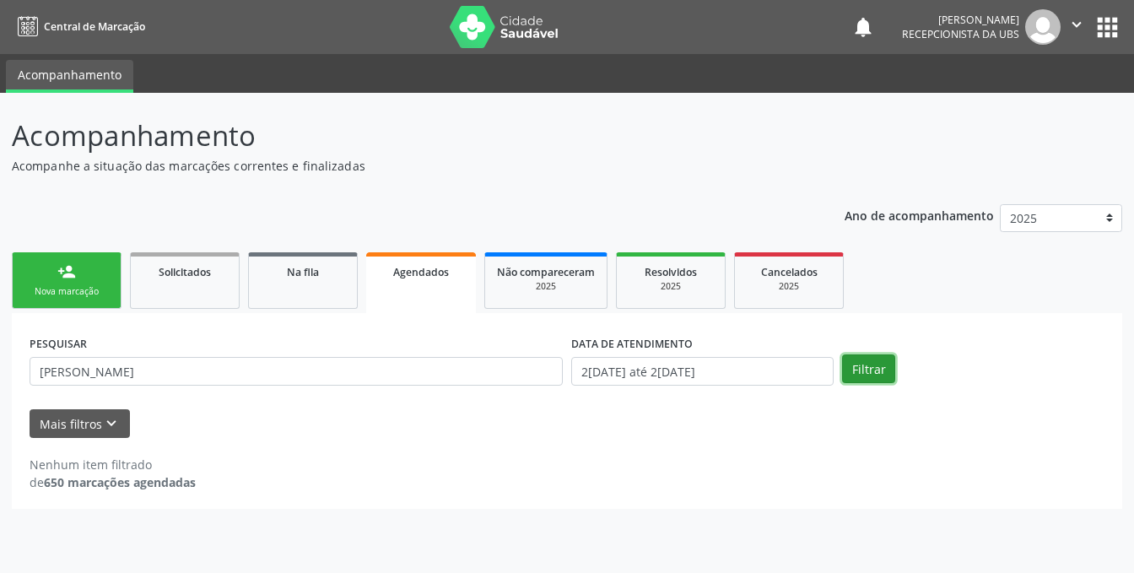
click at [861, 360] on button "Filtrar" at bounding box center [868, 368] width 53 height 29
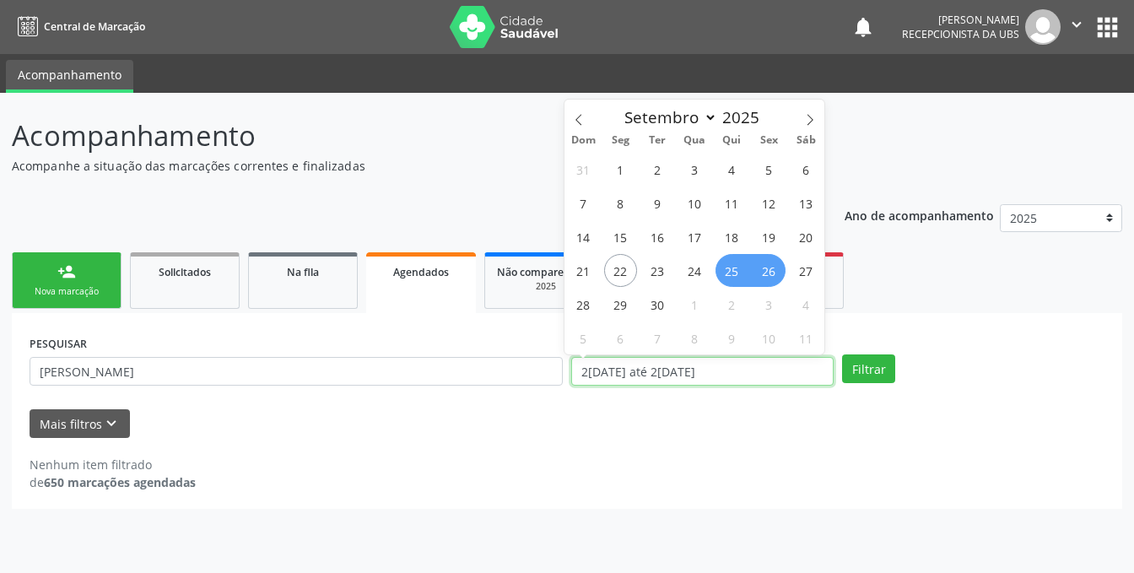
click at [736, 369] on input "2[DATE] até 2[DATE]" at bounding box center [702, 371] width 262 height 29
click at [698, 268] on span "24" at bounding box center [694, 270] width 33 height 33
type input "24/09/2025"
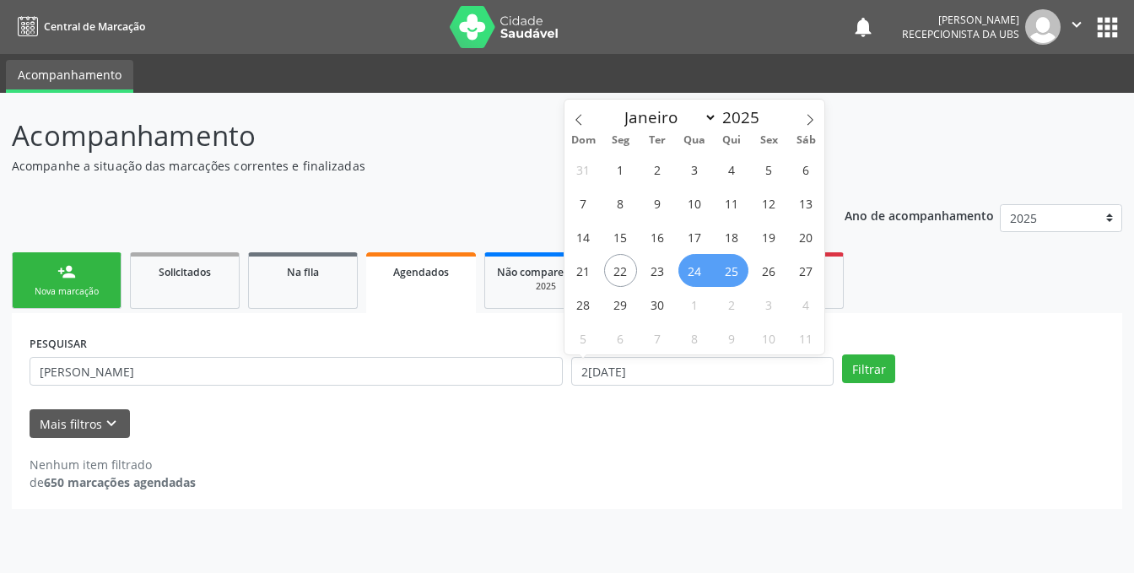
click at [724, 271] on span "25" at bounding box center [731, 270] width 33 height 33
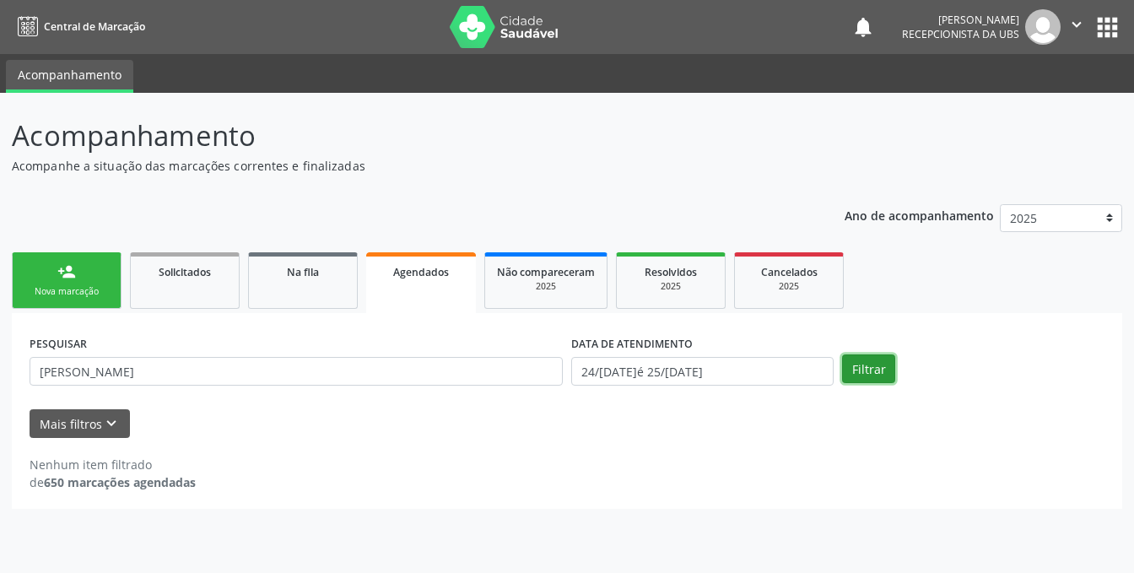
click at [865, 366] on button "Filtrar" at bounding box center [868, 368] width 53 height 29
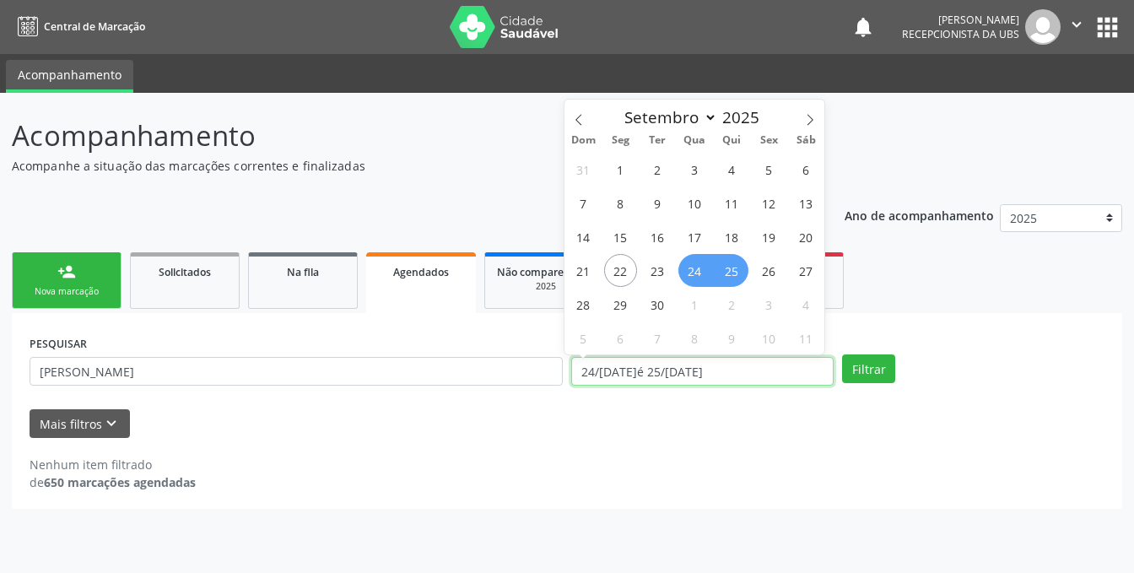
click at [793, 360] on input "24/09/2025 até 25/09/2025" at bounding box center [702, 371] width 262 height 29
click at [624, 307] on span "29" at bounding box center [620, 304] width 33 height 33
type input "[DATE]"
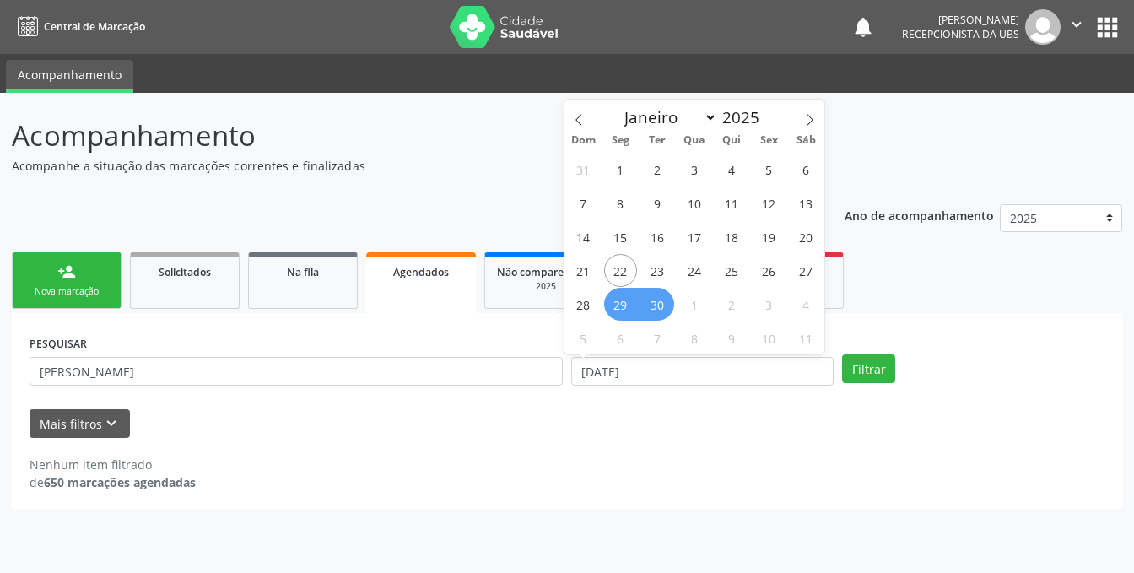
click at [674, 309] on div "31 1 2 3 4 5 6 7 8 9 10 11 12 13 14 15 16 17 18 19 20 21 22 23 24 25 26 27 28 2…" at bounding box center [694, 253] width 260 height 202
click at [648, 301] on span "30" at bounding box center [657, 304] width 33 height 33
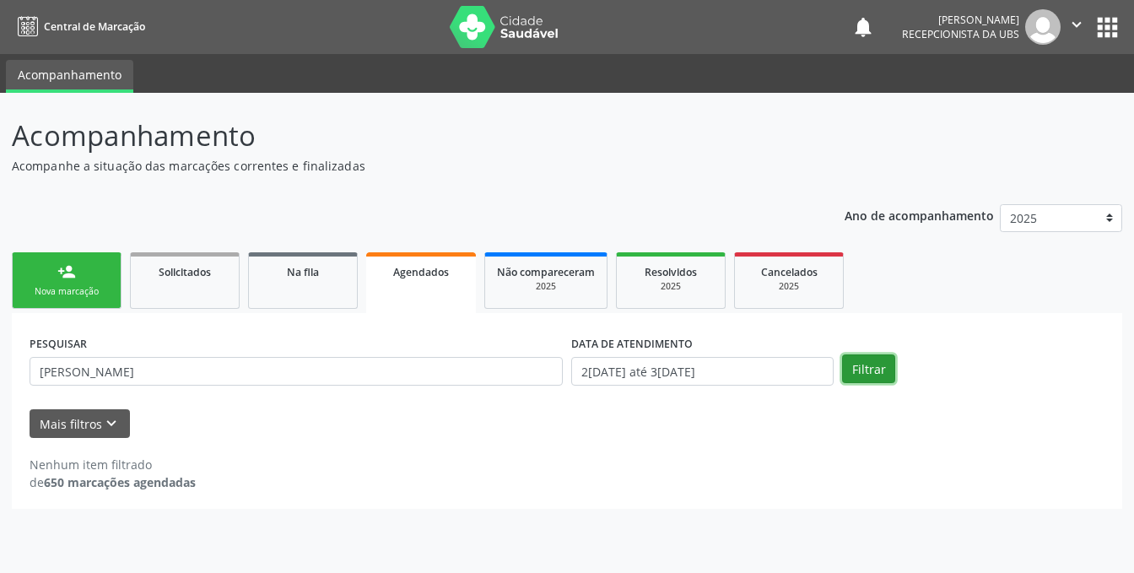
click at [875, 368] on button "Filtrar" at bounding box center [868, 368] width 53 height 29
click at [412, 288] on link "Agendados" at bounding box center [421, 282] width 110 height 61
click at [57, 427] on button "Mais filtros keyboard_arrow_down" at bounding box center [80, 424] width 100 height 30
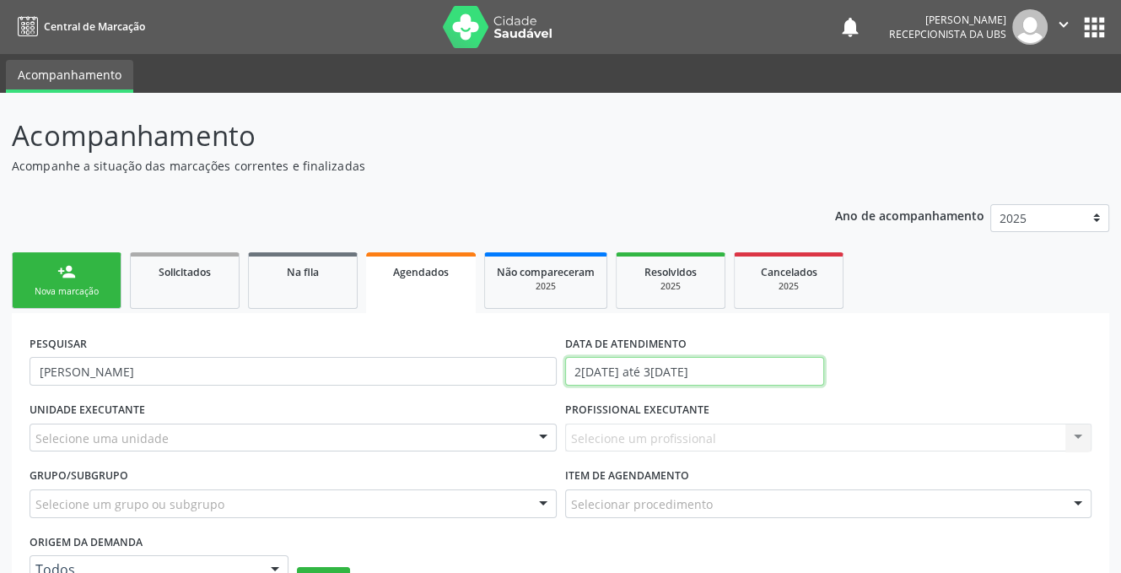
click at [764, 371] on input "29[DATE]té 30[DATE]" at bounding box center [694, 371] width 259 height 29
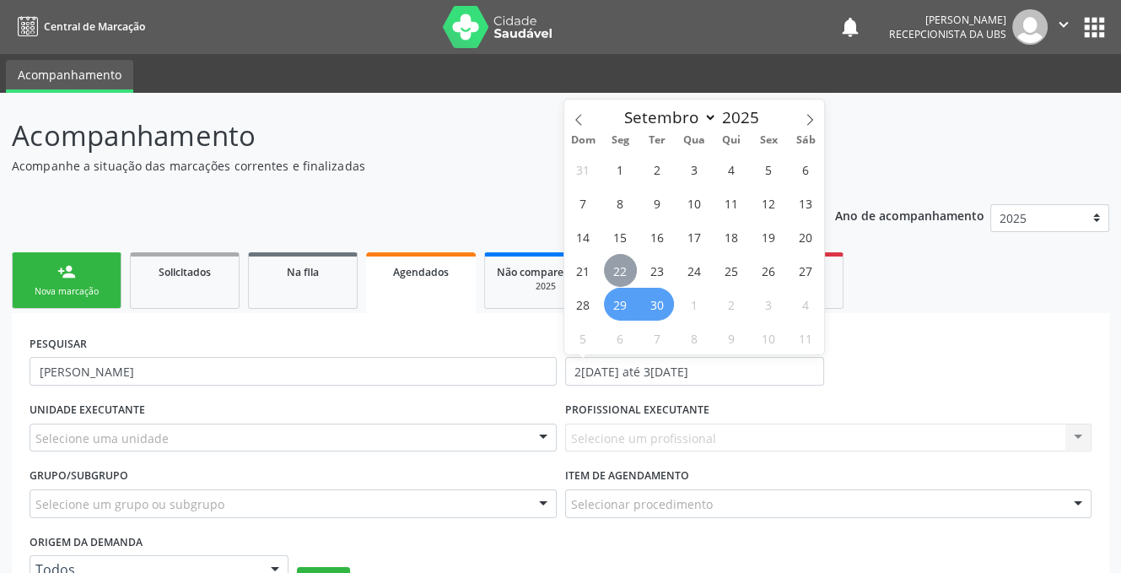
click at [620, 269] on span "22" at bounding box center [620, 270] width 33 height 33
type input "[DATE]"
click at [647, 275] on span "23" at bounding box center [657, 270] width 33 height 33
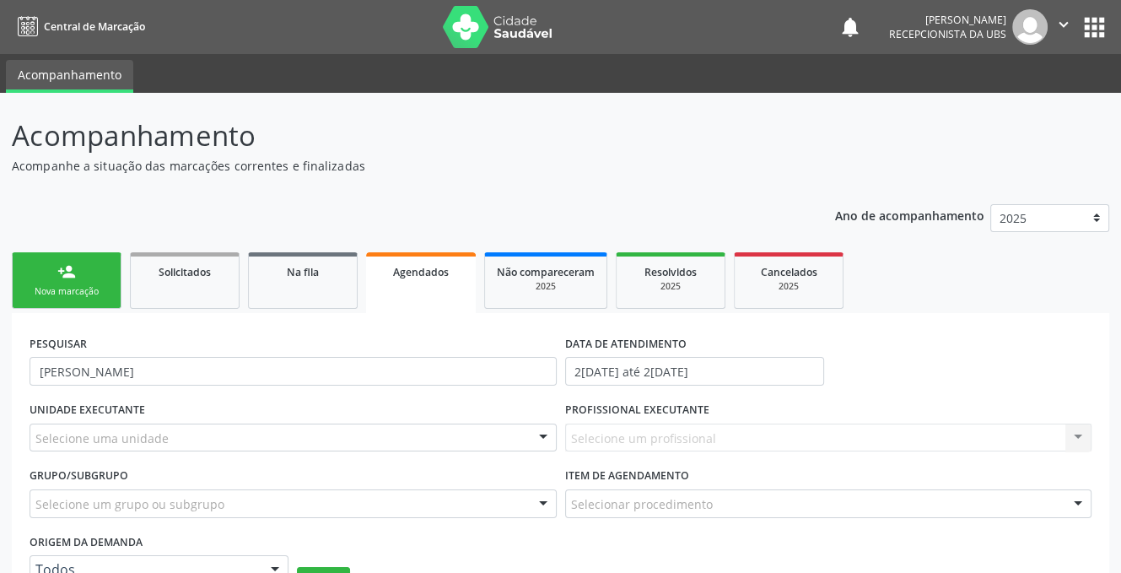
click at [430, 283] on link "Agendados" at bounding box center [421, 282] width 110 height 61
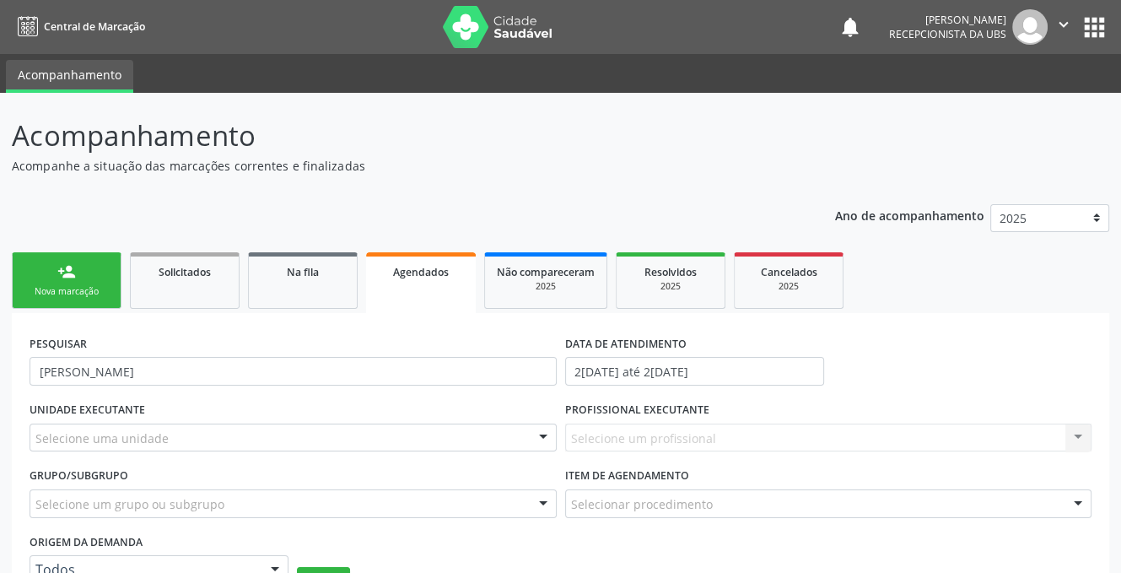
click at [430, 283] on link "Agendados" at bounding box center [421, 282] width 110 height 61
click at [57, 272] on div "person_add" at bounding box center [66, 271] width 19 height 19
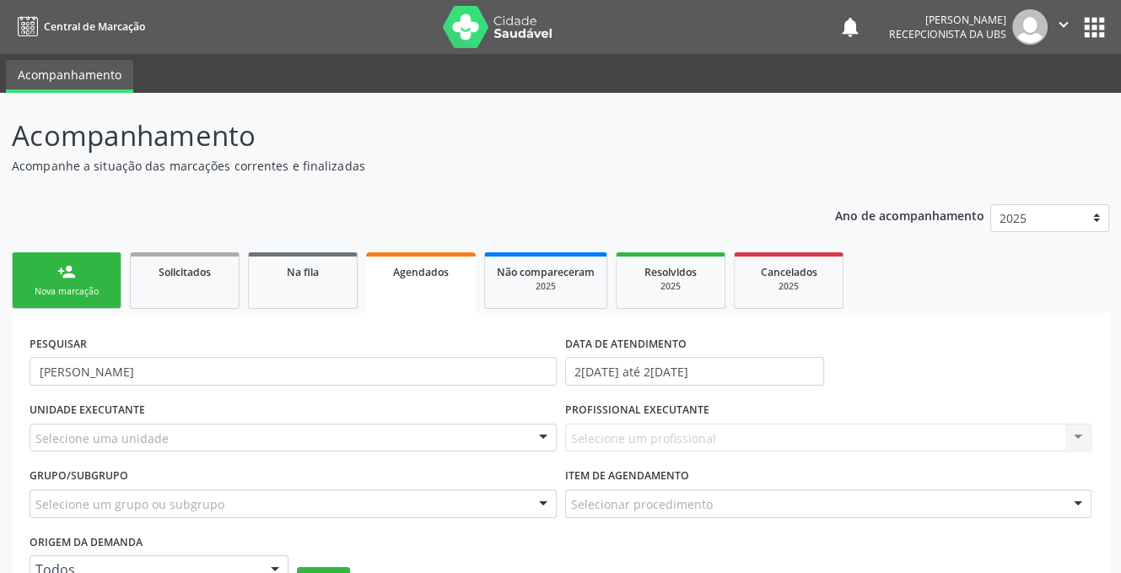
click at [57, 272] on div "person_add" at bounding box center [66, 271] width 19 height 19
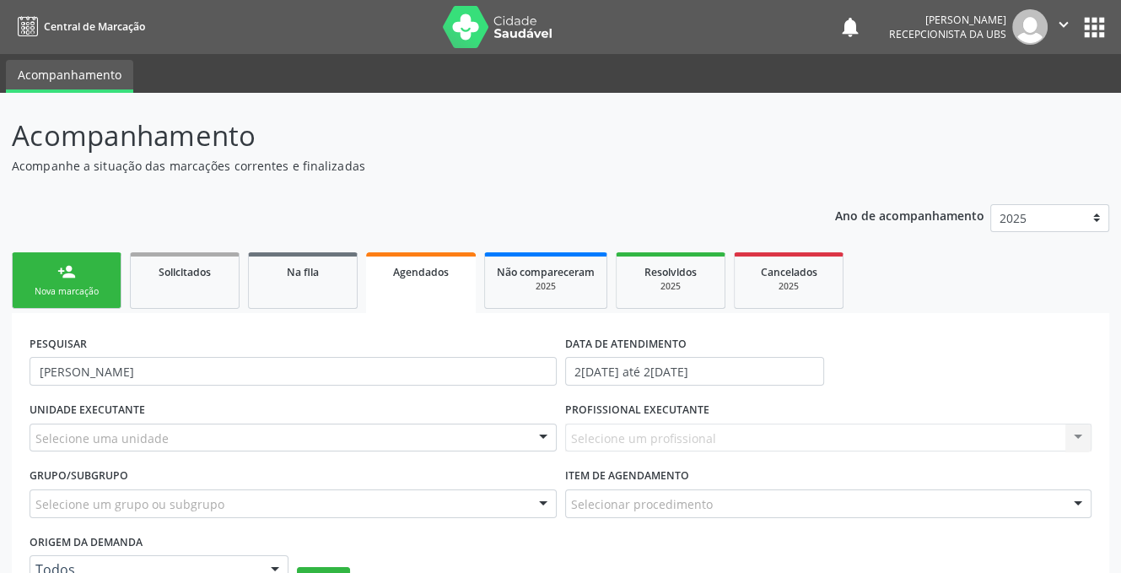
click at [57, 272] on div "person_add" at bounding box center [66, 271] width 19 height 19
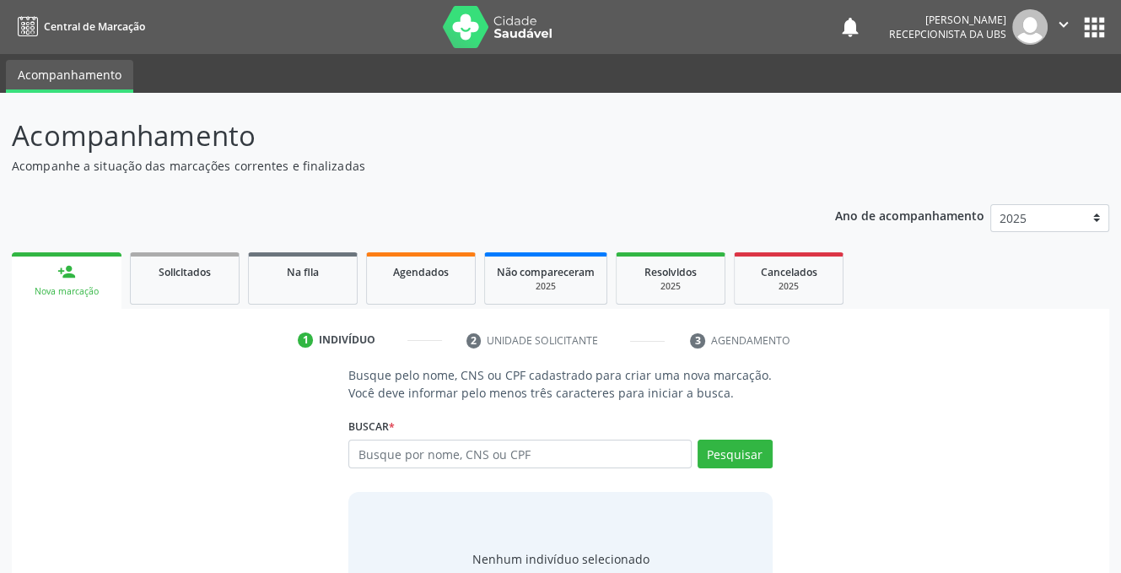
click at [54, 272] on link "person_add Nova marcação" at bounding box center [67, 280] width 110 height 57
click at [64, 294] on div "Nova marcação" at bounding box center [67, 291] width 86 height 13
click at [435, 278] on span "Agendados" at bounding box center [421, 272] width 56 height 14
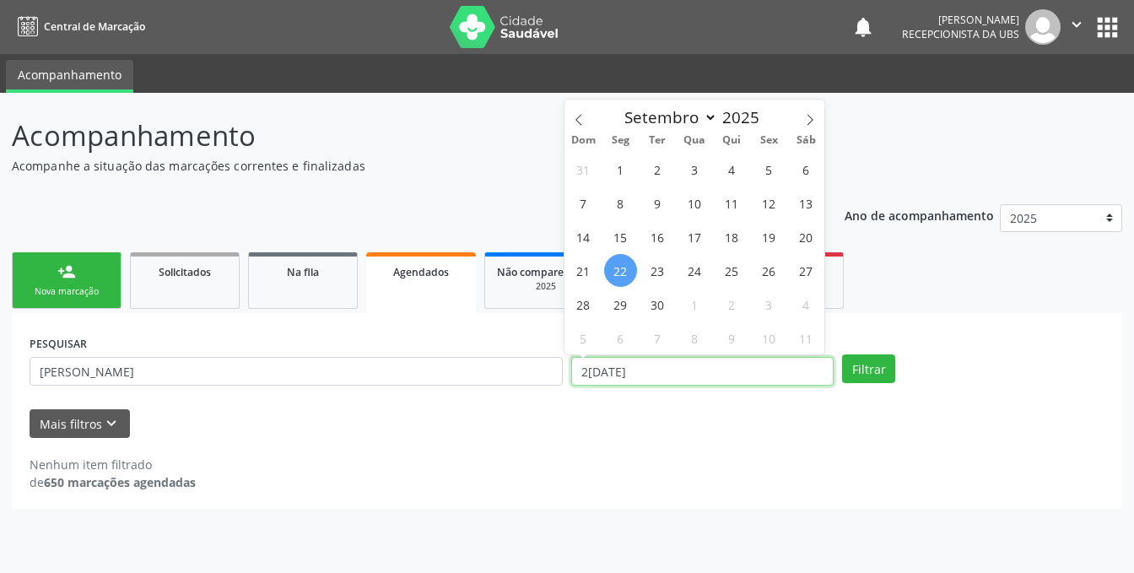
click at [645, 364] on input "[DATE]" at bounding box center [702, 371] width 262 height 29
click at [661, 273] on span "23" at bounding box center [657, 270] width 33 height 33
type input "23/09/2025"
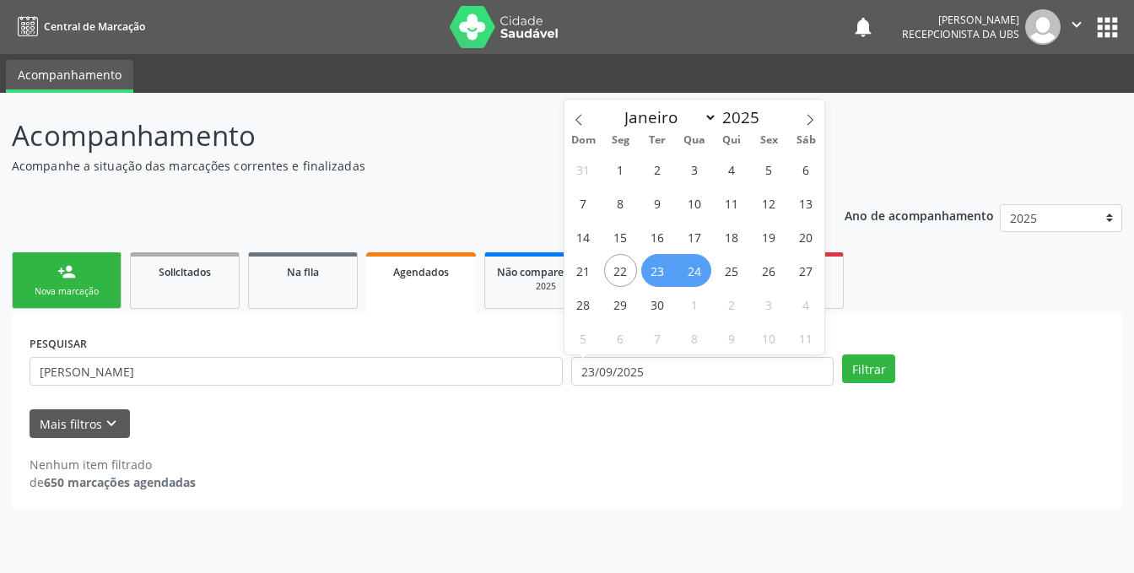
click at [705, 272] on span "24" at bounding box center [694, 270] width 33 height 33
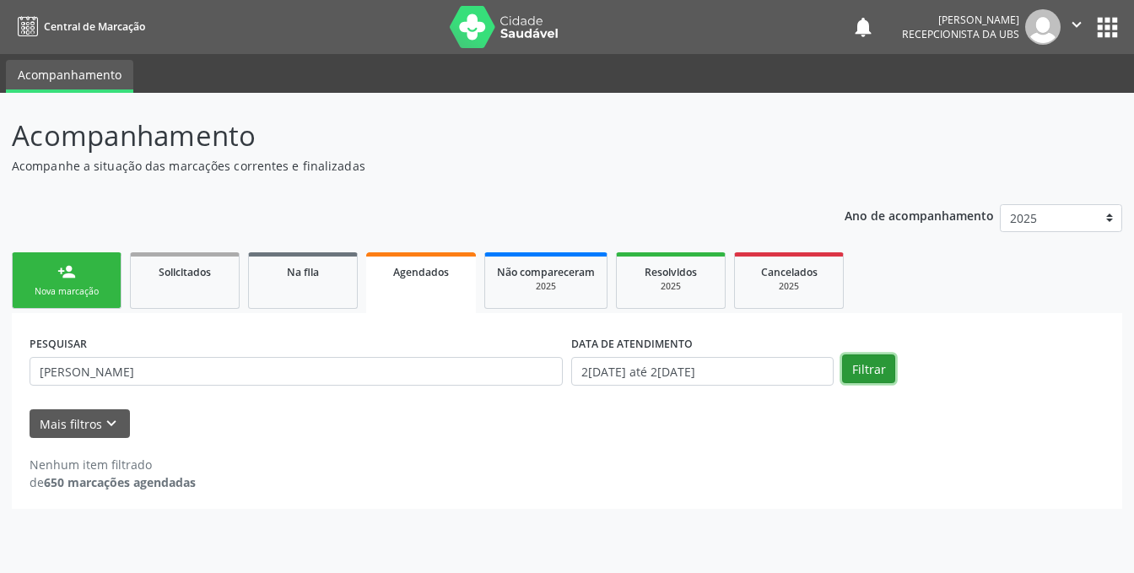
click at [854, 366] on button "Filtrar" at bounding box center [868, 368] width 53 height 29
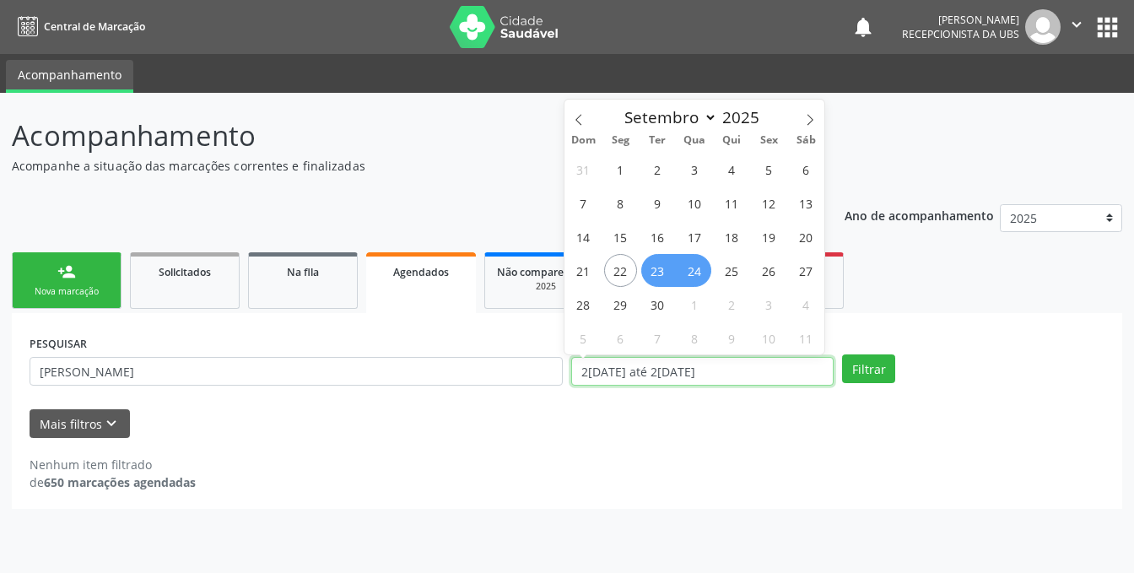
click at [741, 369] on input "23/09/2025 até 24/09/2025" at bounding box center [702, 371] width 262 height 29
click at [721, 272] on span "25" at bounding box center [731, 270] width 33 height 33
type input "25[DATE]"
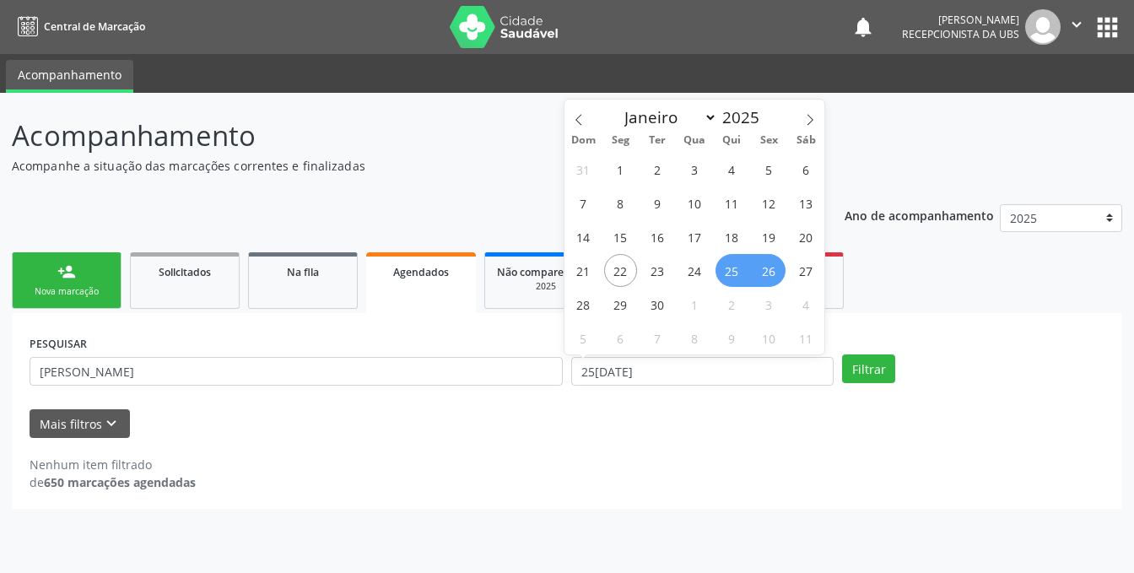
click at [778, 277] on span "26" at bounding box center [768, 270] width 33 height 33
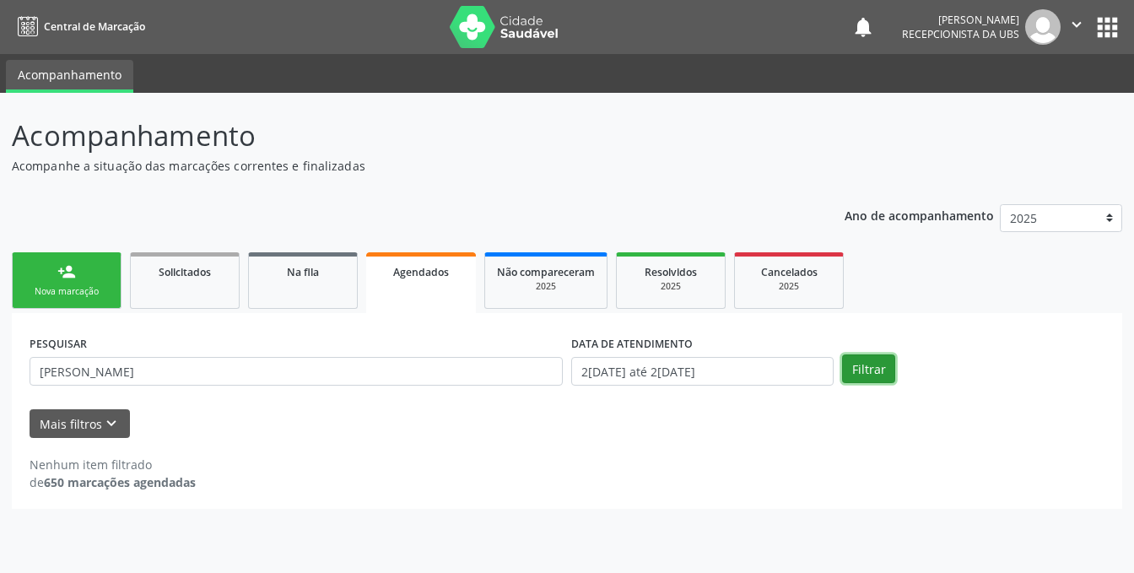
click at [866, 372] on button "Filtrar" at bounding box center [868, 368] width 53 height 29
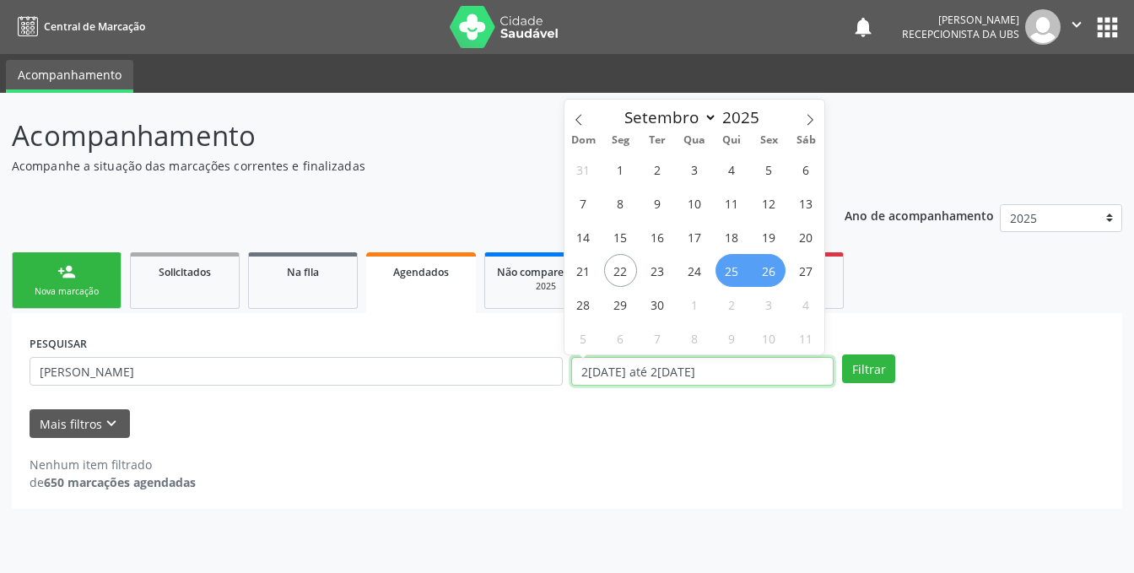
click at [742, 373] on input "2[DATE] até 2[DATE]" at bounding box center [702, 371] width 262 height 29
click at [691, 267] on span "24" at bounding box center [694, 270] width 33 height 33
type input "24/09/2025"
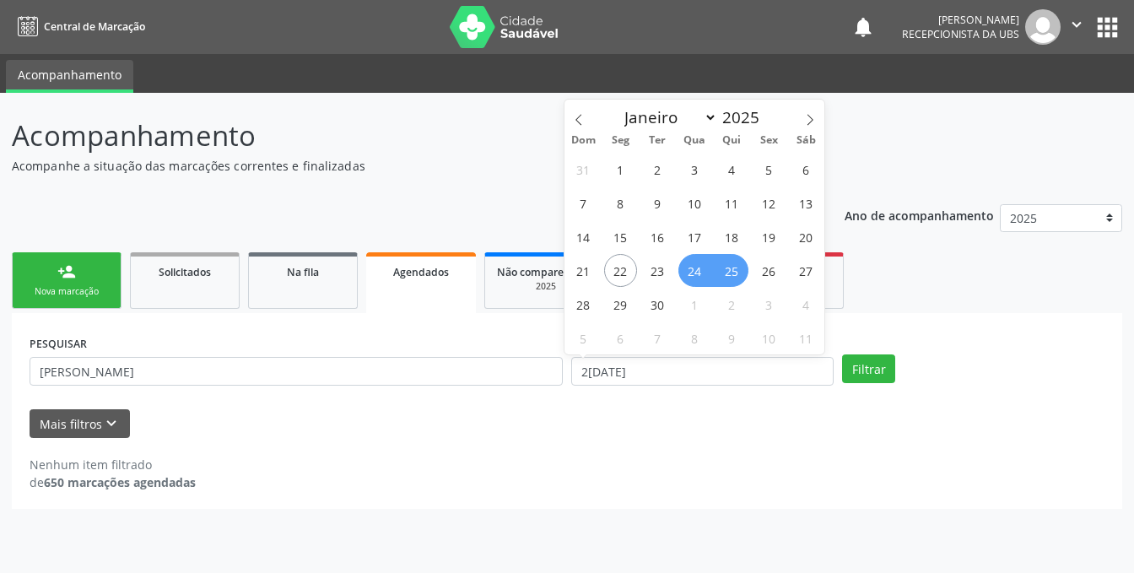
click at [721, 267] on span "25" at bounding box center [731, 270] width 33 height 33
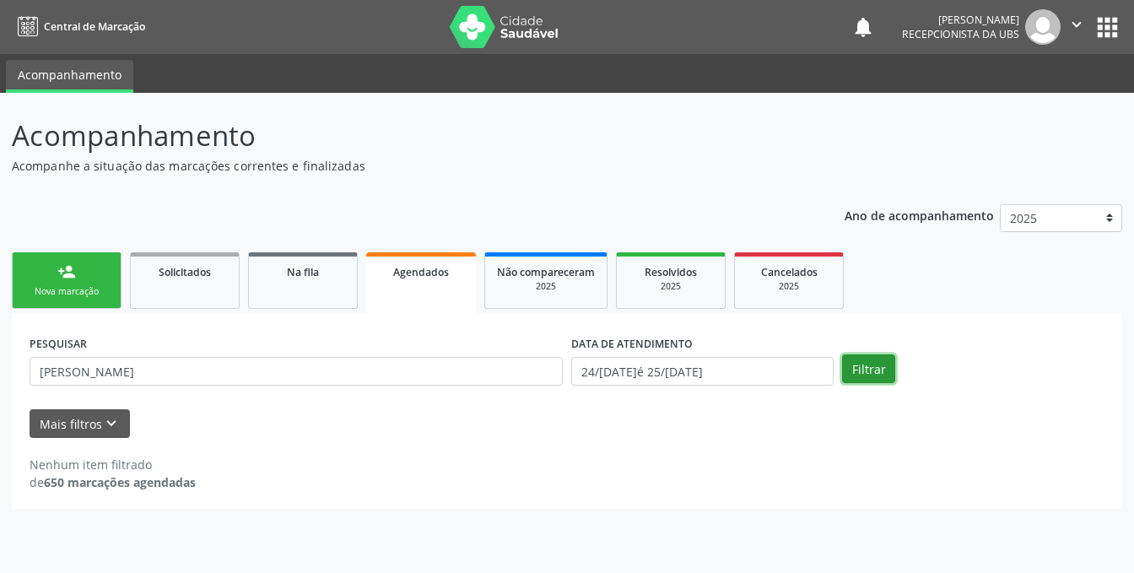
click at [868, 368] on button "Filtrar" at bounding box center [868, 368] width 53 height 29
click at [746, 370] on input "24/09/2025 até 25/09/2025" at bounding box center [702, 371] width 262 height 29
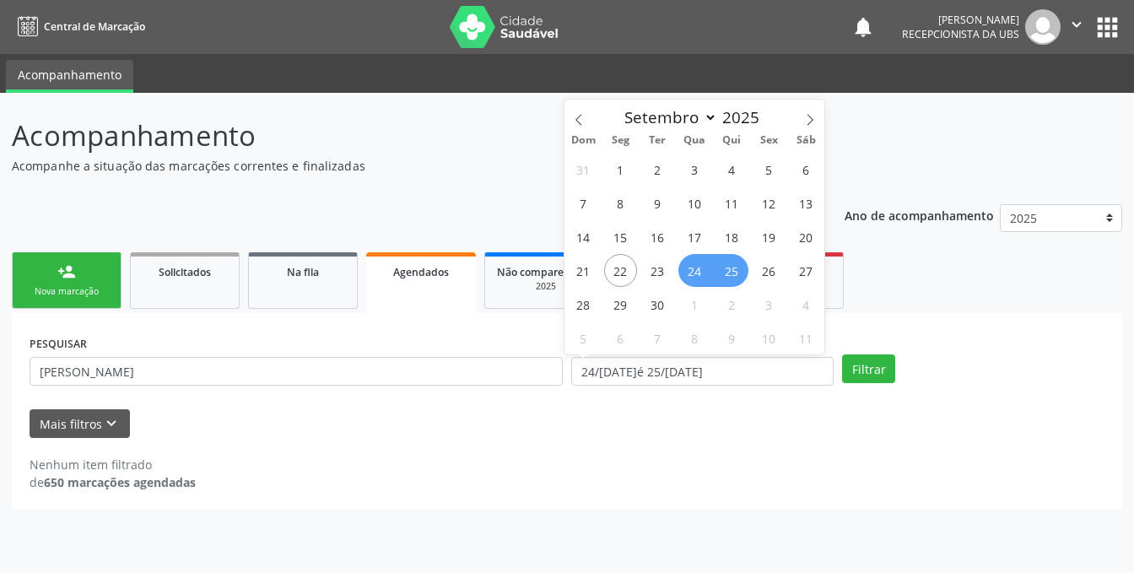
click at [730, 276] on span "25" at bounding box center [731, 270] width 33 height 33
type input "25[DATE]"
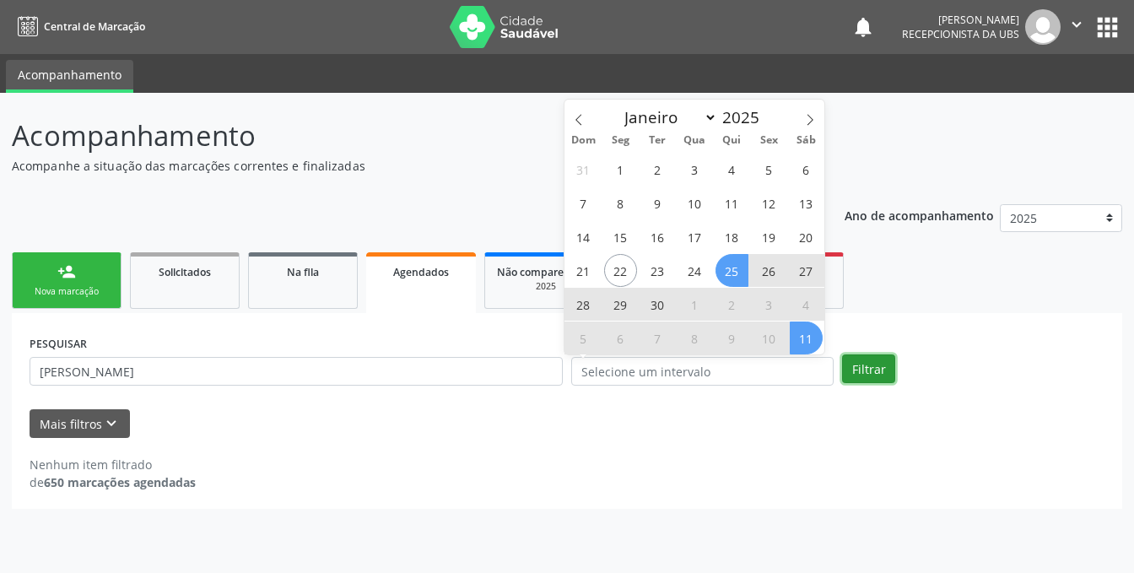
drag, startPoint x: 868, startPoint y: 360, endPoint x: 868, endPoint y: 383, distance: 22.8
click at [867, 360] on button "Filtrar" at bounding box center [868, 368] width 53 height 29
select select "8"
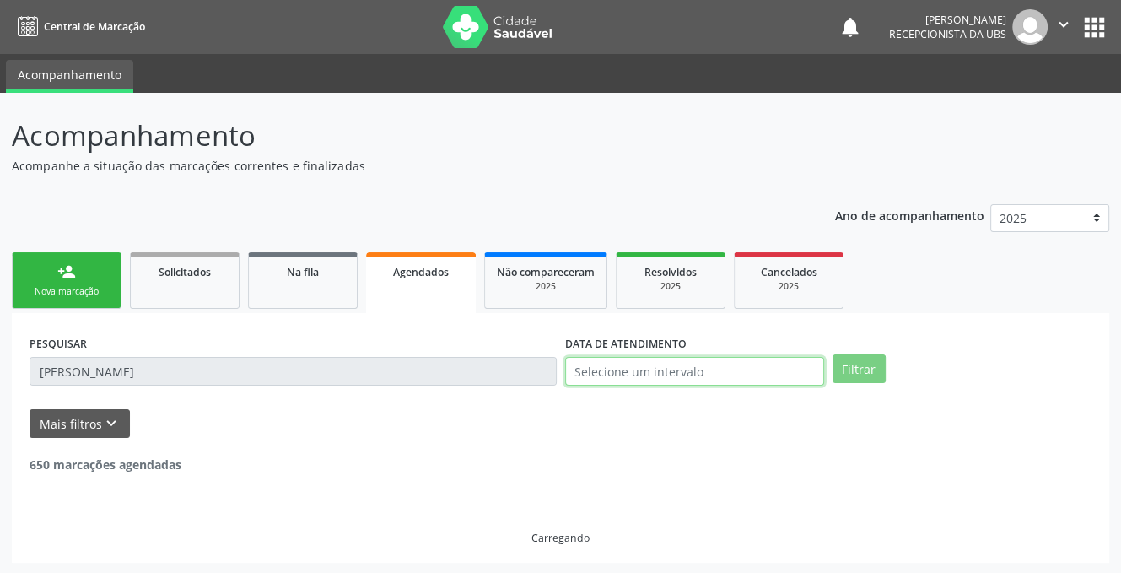
click at [721, 367] on input "text" at bounding box center [694, 371] width 259 height 29
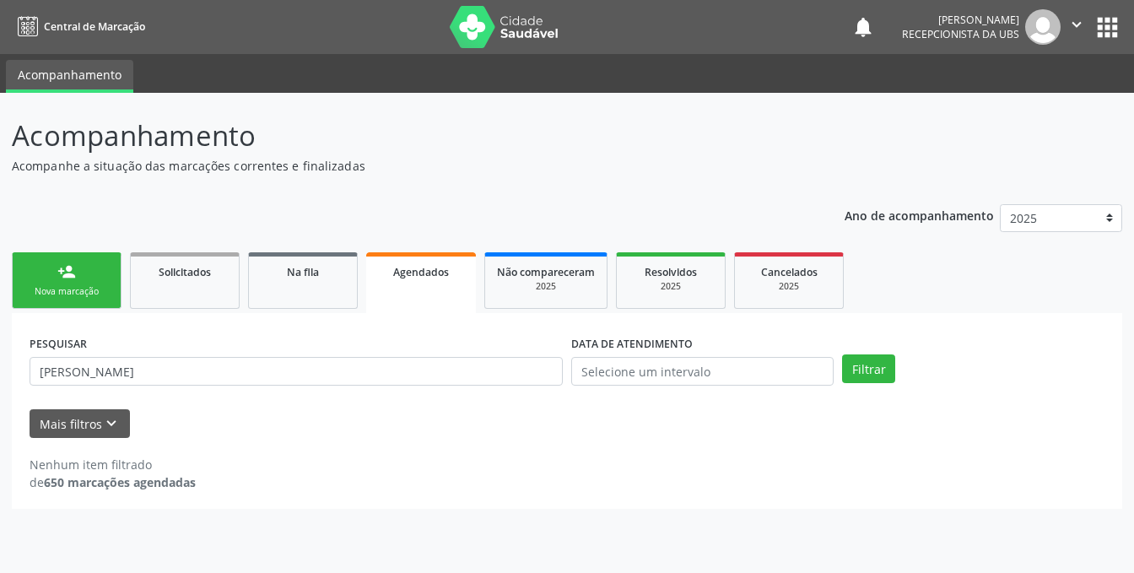
click at [75, 283] on link "person_add Nova marcação" at bounding box center [67, 280] width 110 height 57
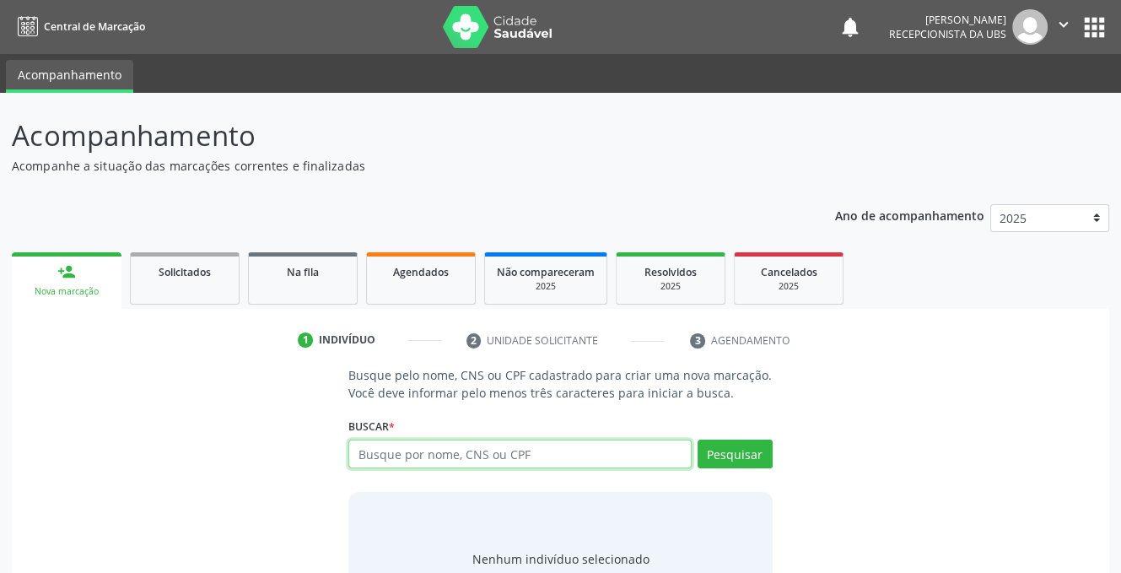
click at [550, 450] on input "text" at bounding box center [519, 453] width 342 height 29
type input "62871293449"
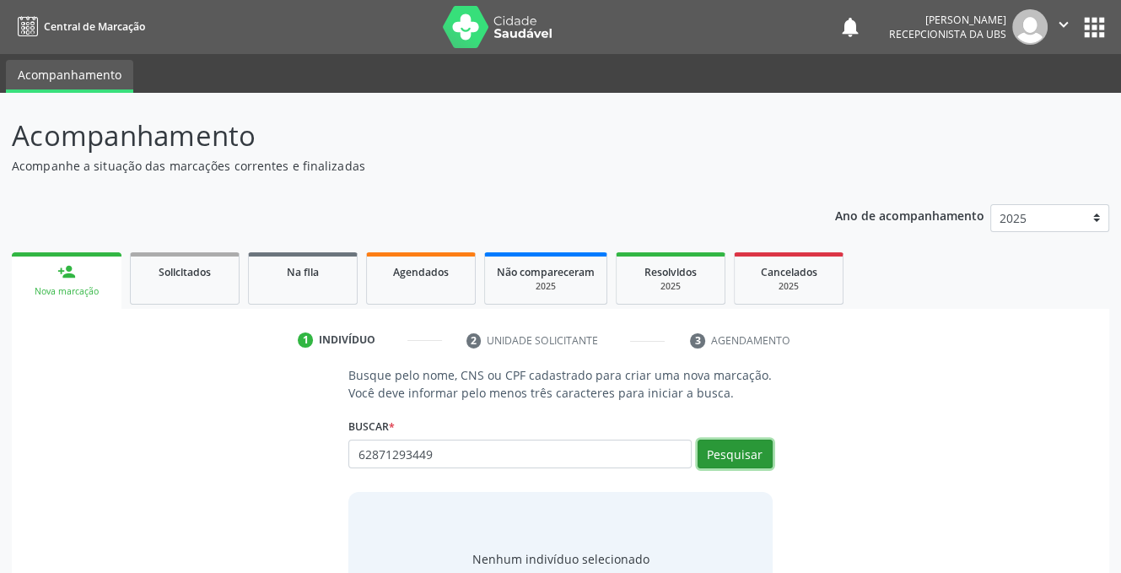
click at [744, 457] on button "Pesquisar" at bounding box center [735, 453] width 75 height 29
type input "62871293449"
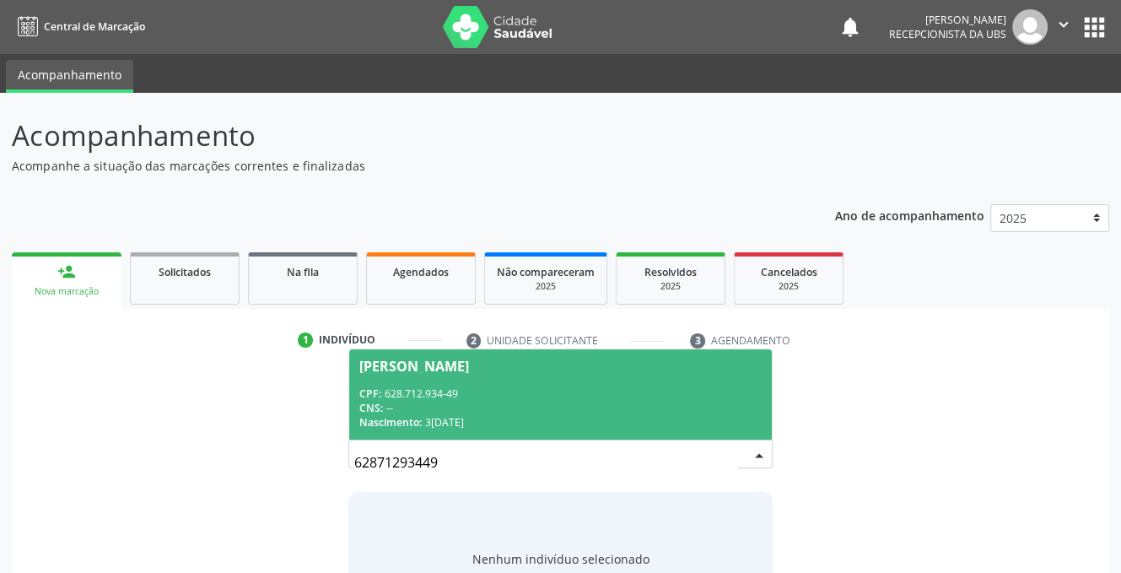
click at [437, 354] on span "[PERSON_NAME] CPF: 628.712.934-49 CNS: -- Nascimento: [DATE]" at bounding box center [560, 394] width 422 height 90
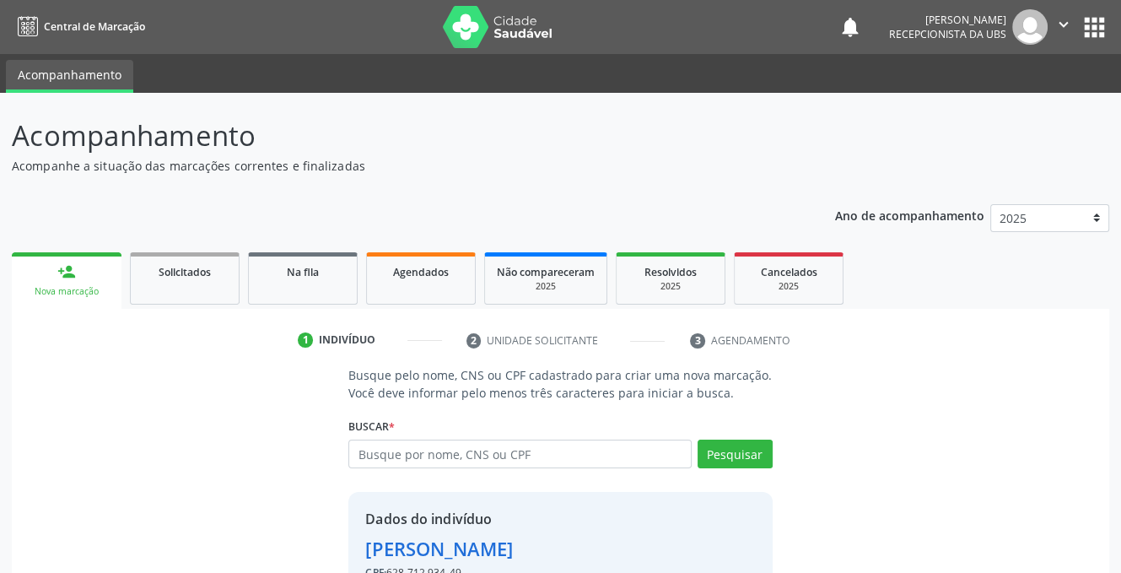
scroll to position [102, 0]
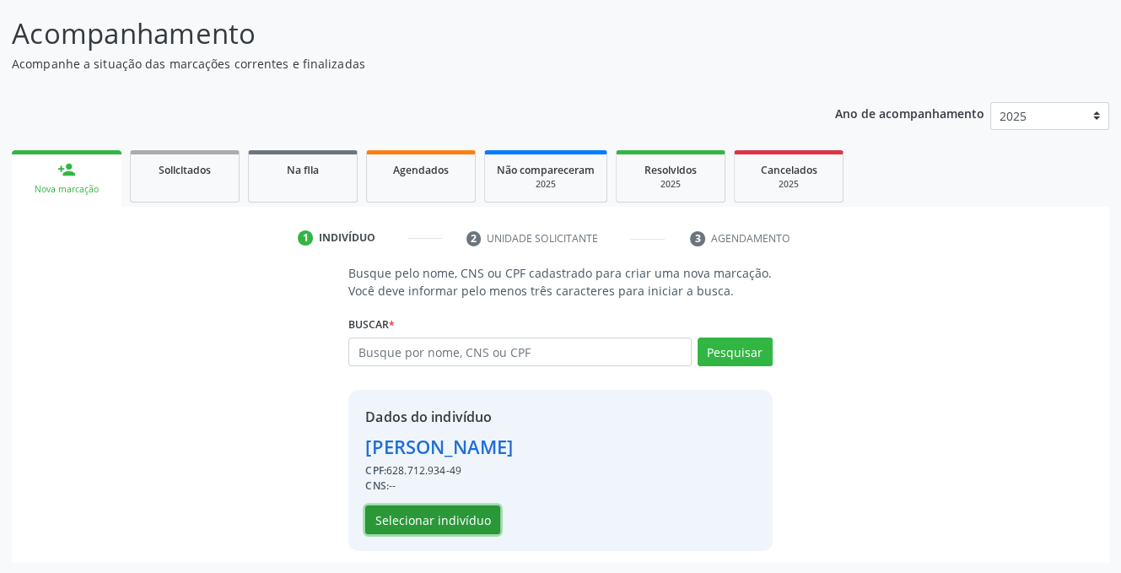
click at [412, 515] on button "Selecionar indivíduo" at bounding box center [432, 519] width 135 height 29
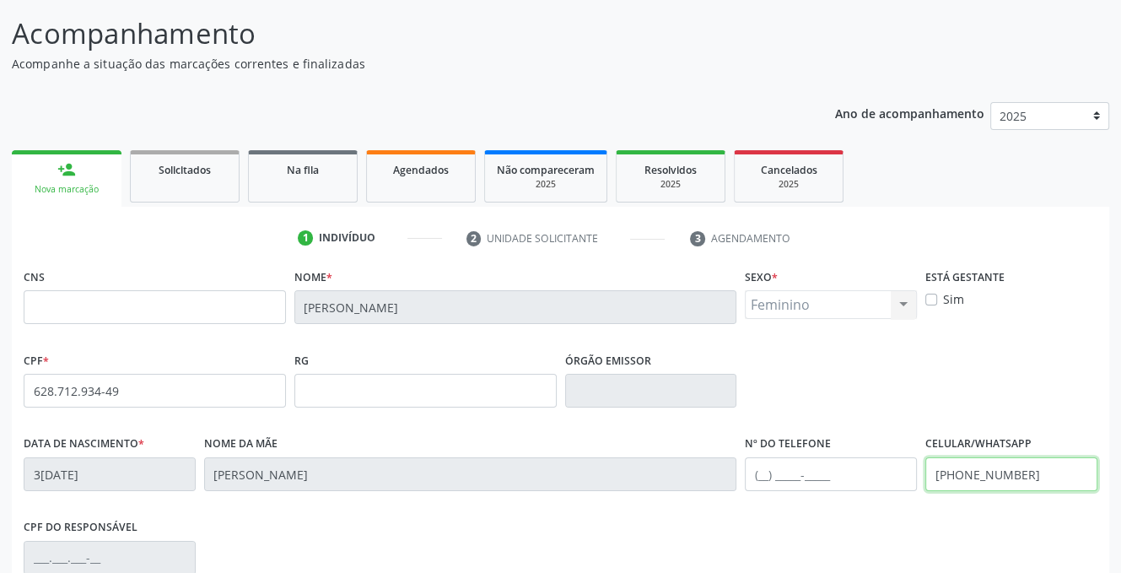
click at [962, 472] on input "[PHONE_NUMBER]" at bounding box center [1011, 474] width 172 height 34
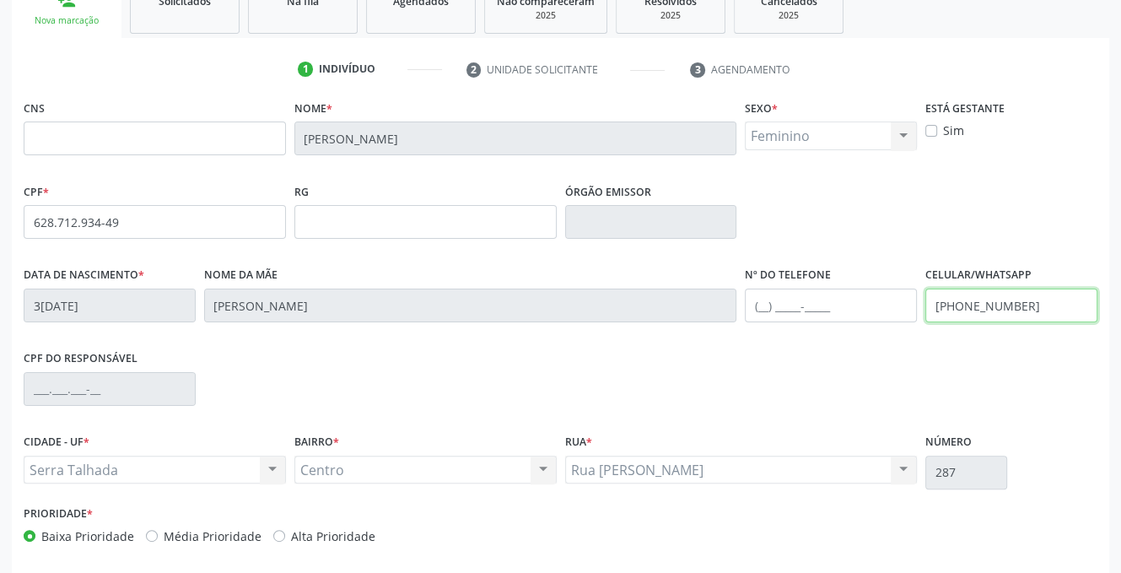
scroll to position [341, 0]
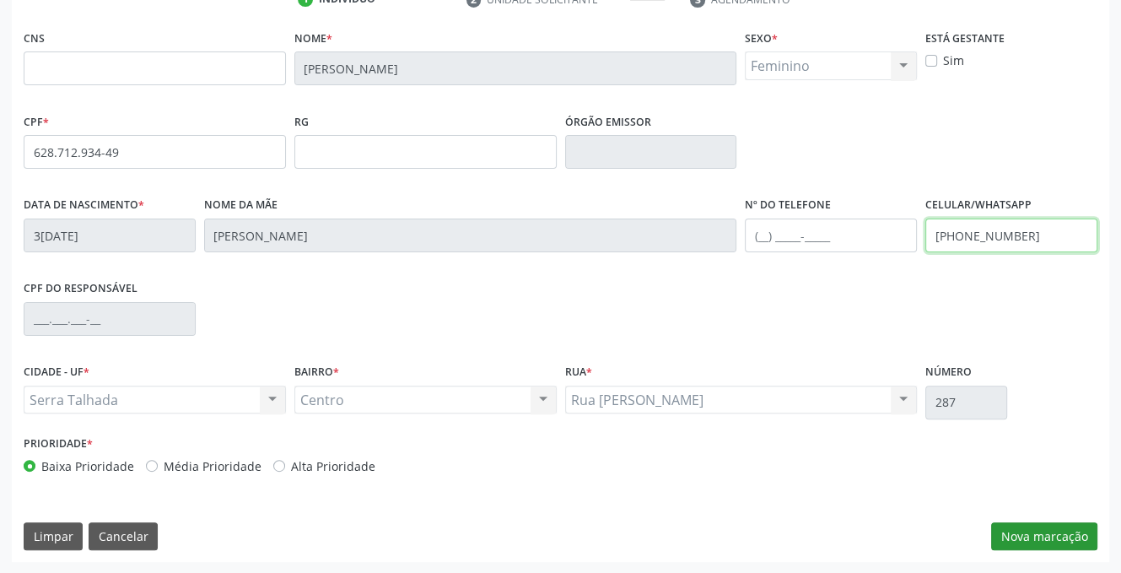
type input "[PHONE_NUMBER]"
click at [1035, 536] on button "Nova marcação" at bounding box center [1044, 536] width 106 height 29
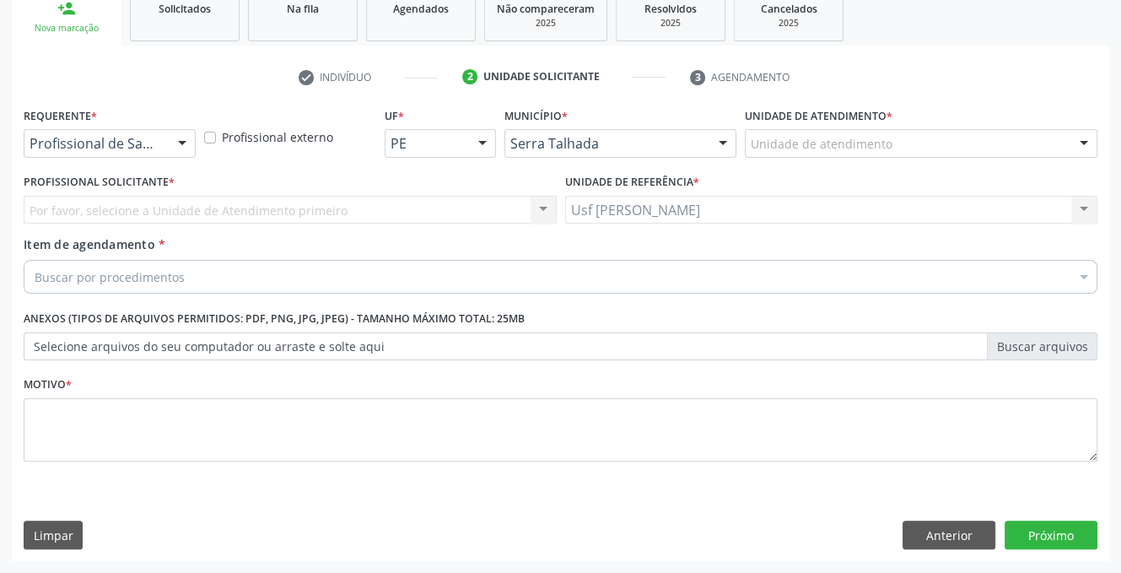
scroll to position [262, 0]
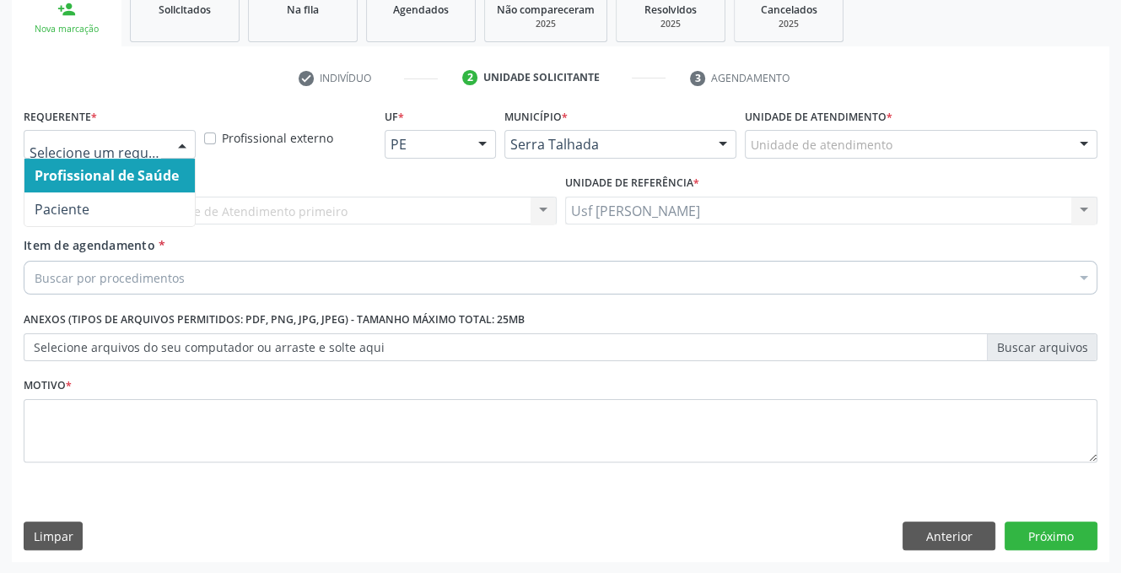
click at [180, 138] on div at bounding box center [182, 145] width 25 height 29
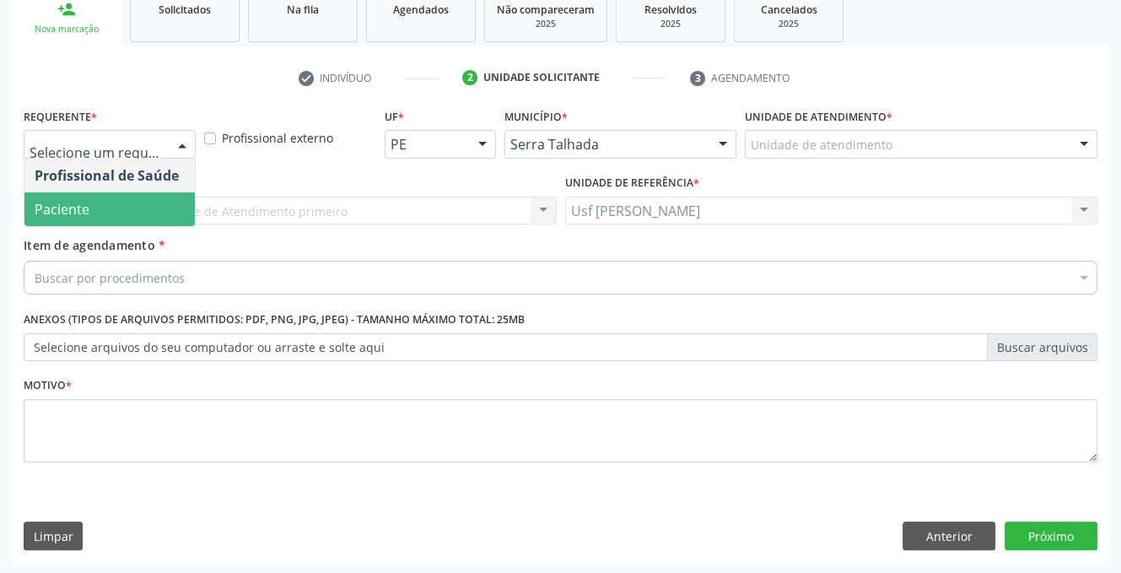
click at [115, 215] on span "Paciente" at bounding box center [109, 209] width 170 height 34
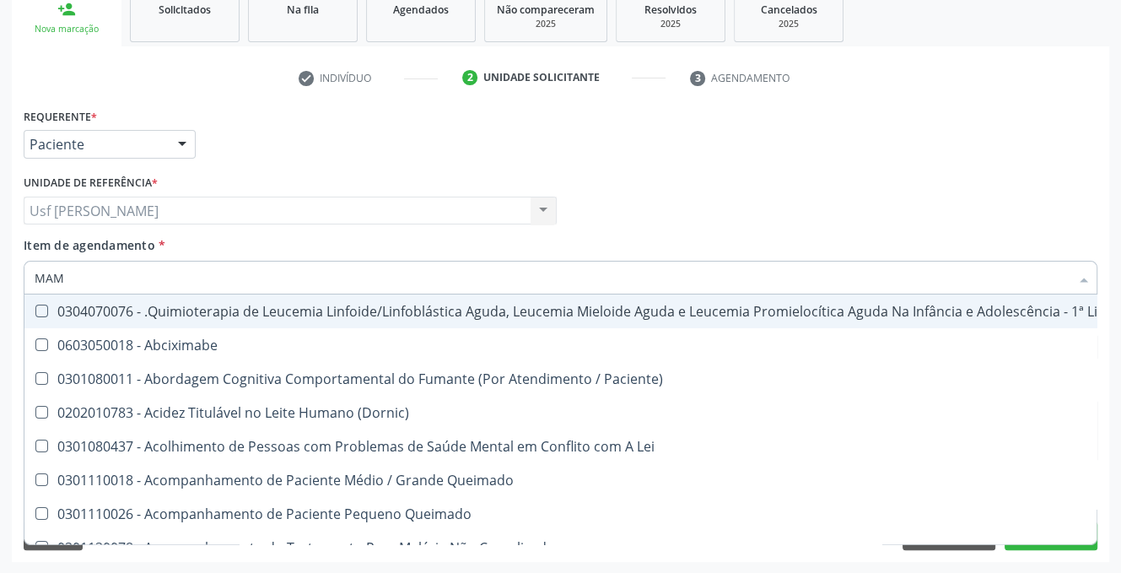
type input "MAMO"
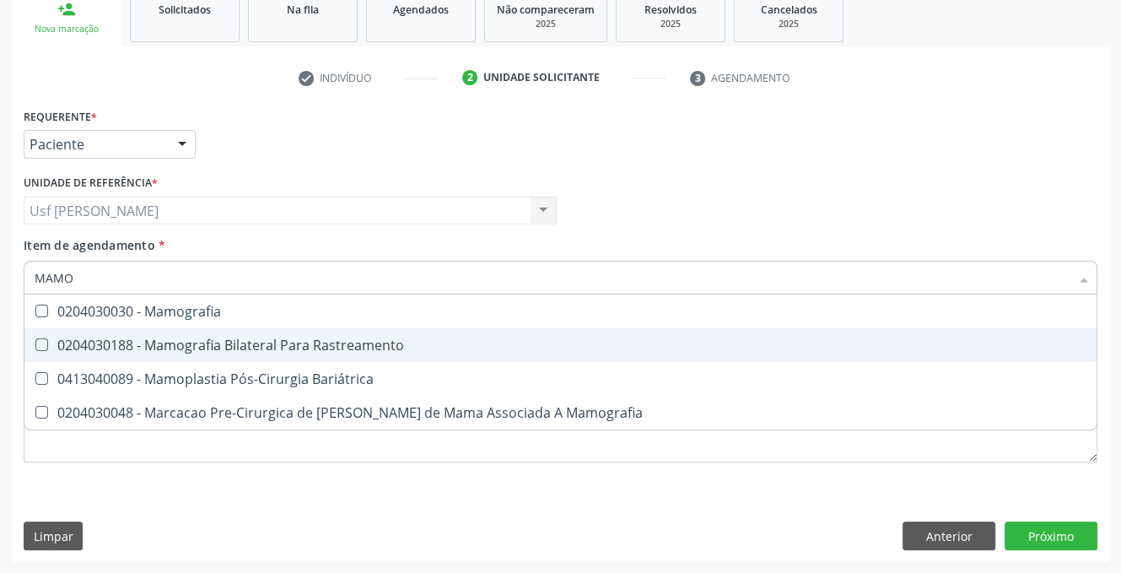
click at [44, 342] on Rastreamento at bounding box center [41, 344] width 13 height 13
click at [35, 342] on Rastreamento "checkbox" at bounding box center [29, 344] width 11 height 11
checkbox Rastreamento "true"
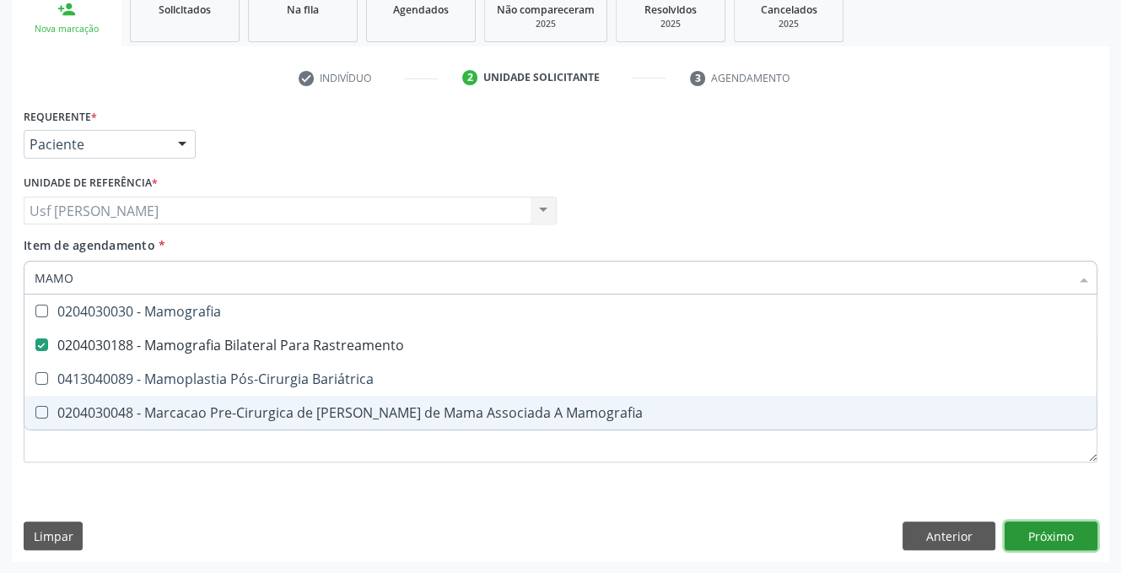
click at [1068, 535] on div "Requerente * Paciente Profissional de Saúde Paciente Nenhum resultado encontrad…" at bounding box center [560, 333] width 1097 height 458
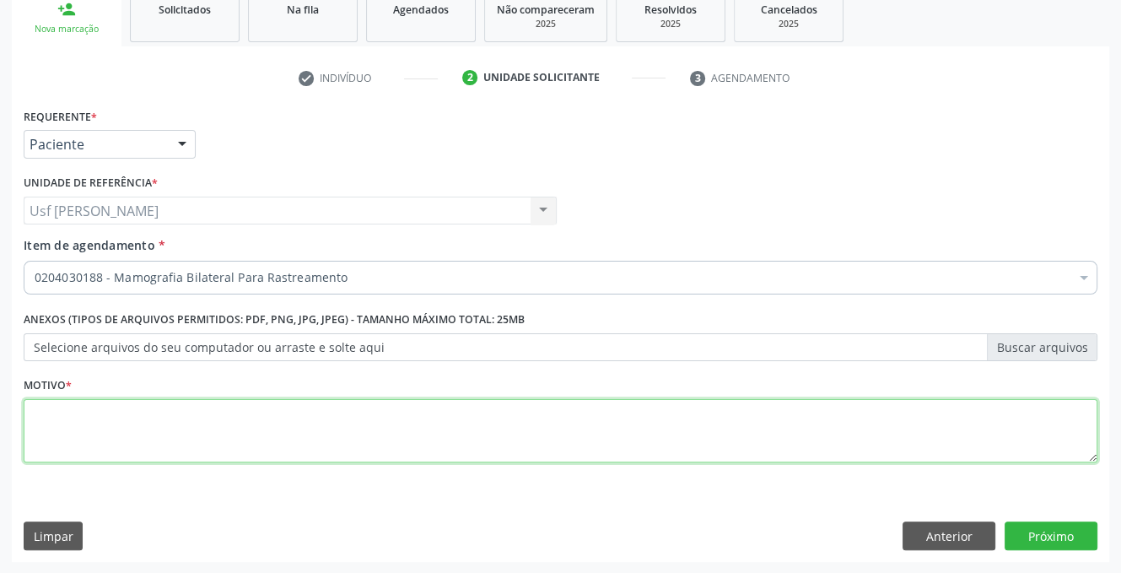
click at [53, 418] on textarea at bounding box center [561, 431] width 1074 height 64
type textarea "."
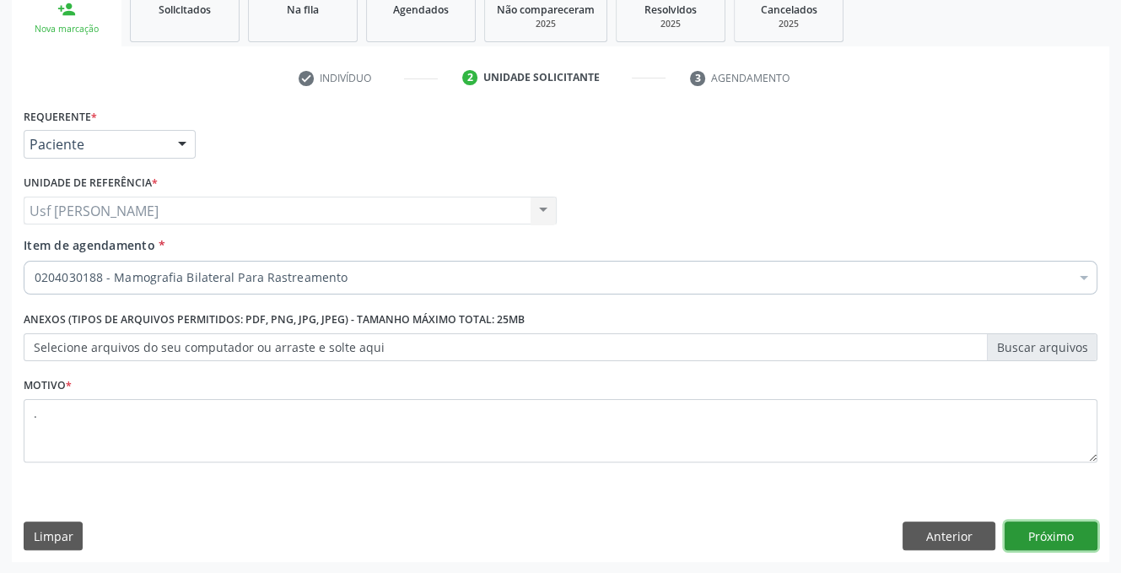
click at [1063, 529] on button "Próximo" at bounding box center [1051, 535] width 93 height 29
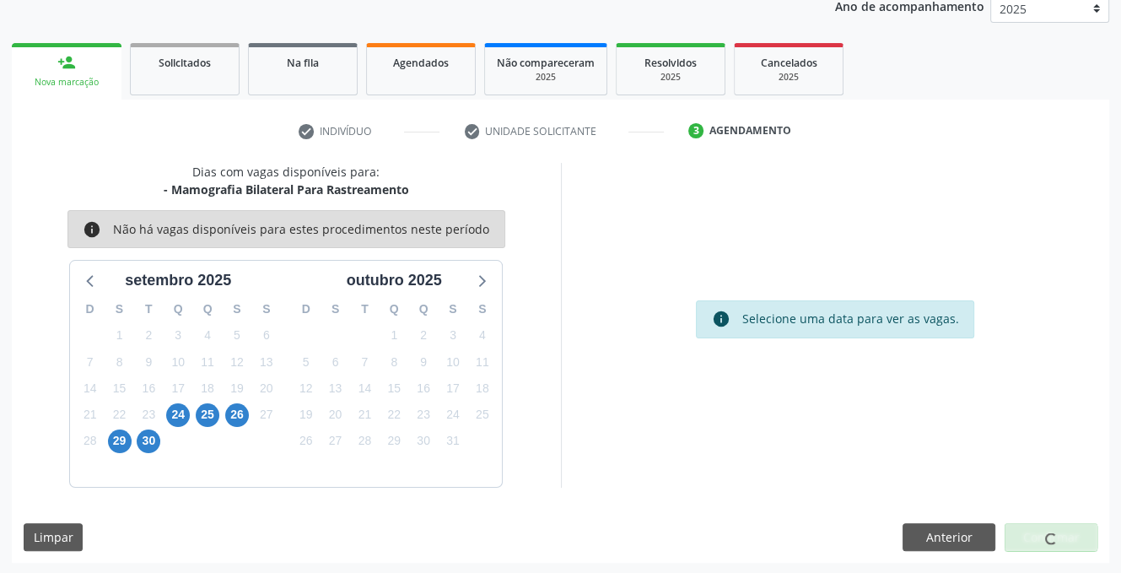
scroll to position [160, 0]
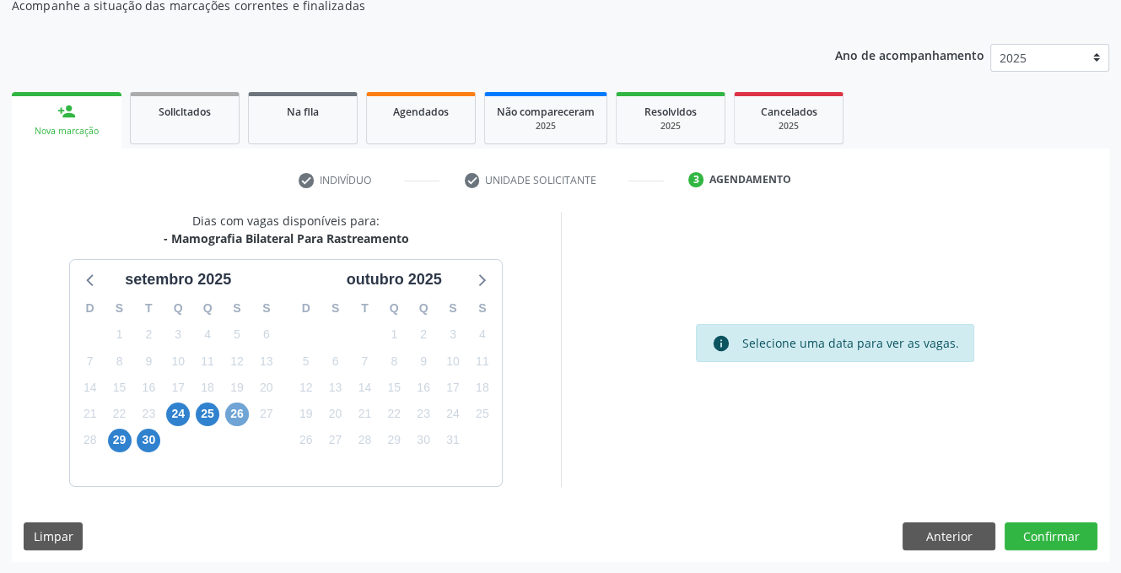
click at [233, 412] on span "26" at bounding box center [237, 414] width 24 height 24
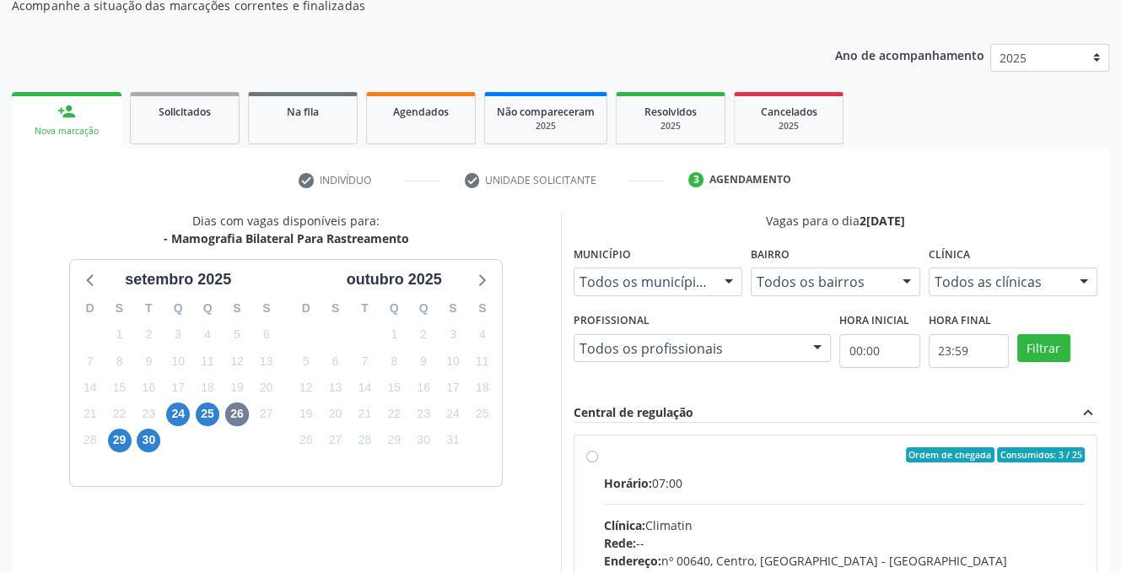
click at [604, 455] on label "Ordem de chegada Consumidos: 3 / 25 Horário: 07:00 Clínica: Climatin Rede: -- E…" at bounding box center [845, 576] width 482 height 259
click at [587, 455] on input "Ordem de chegada Consumidos: 3 / 25 Horário: 07:00 Clínica: Climatin Rede: -- E…" at bounding box center [592, 454] width 12 height 15
radio input "true"
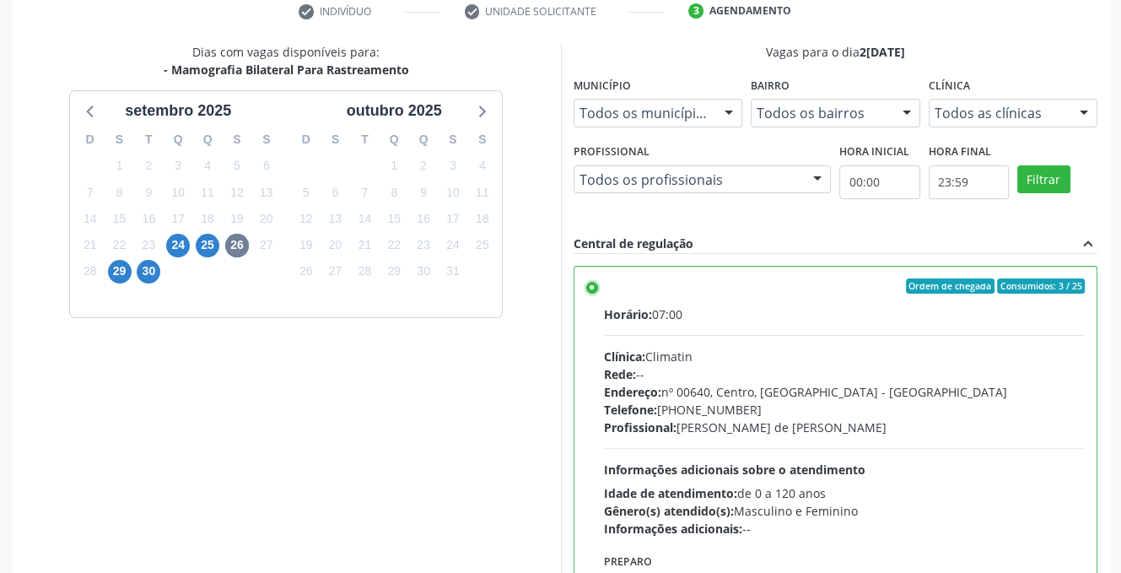
scroll to position [434, 0]
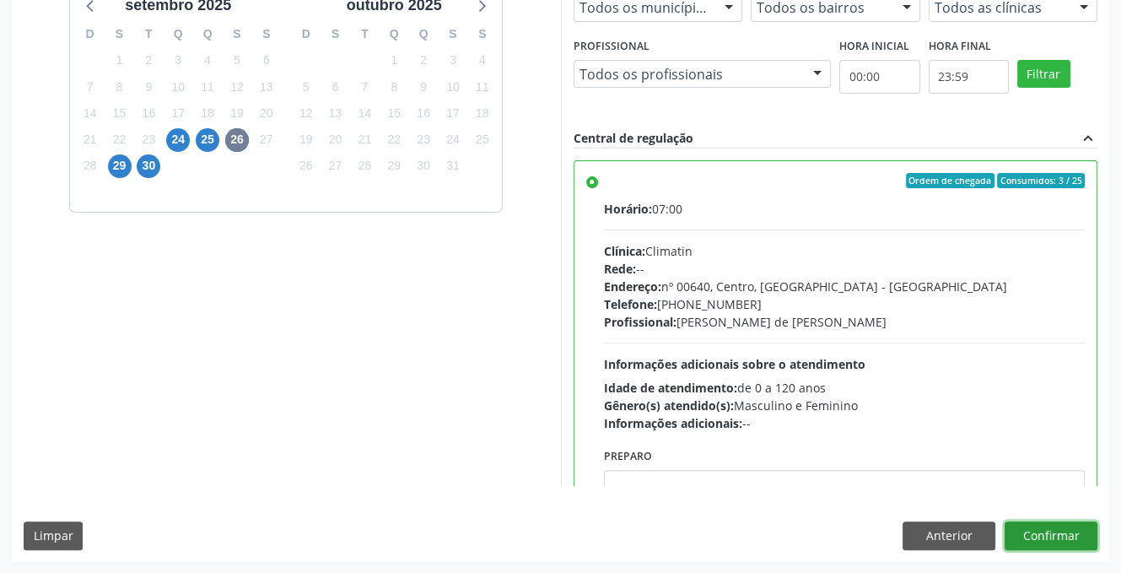
click at [1016, 529] on button "Confirmar" at bounding box center [1051, 535] width 93 height 29
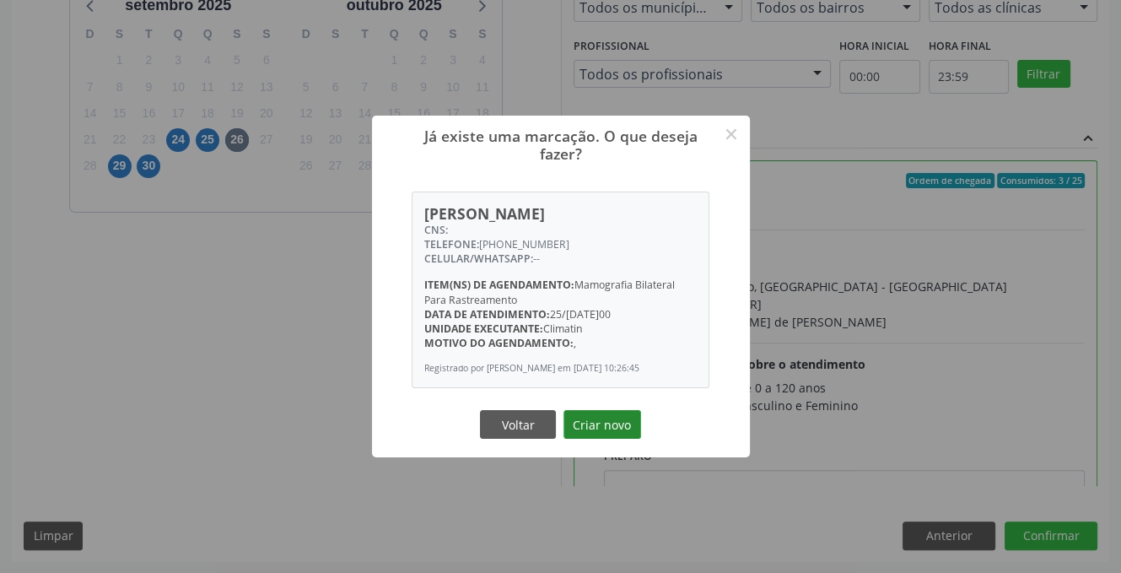
click at [630, 436] on button "Criar novo" at bounding box center [602, 424] width 78 height 29
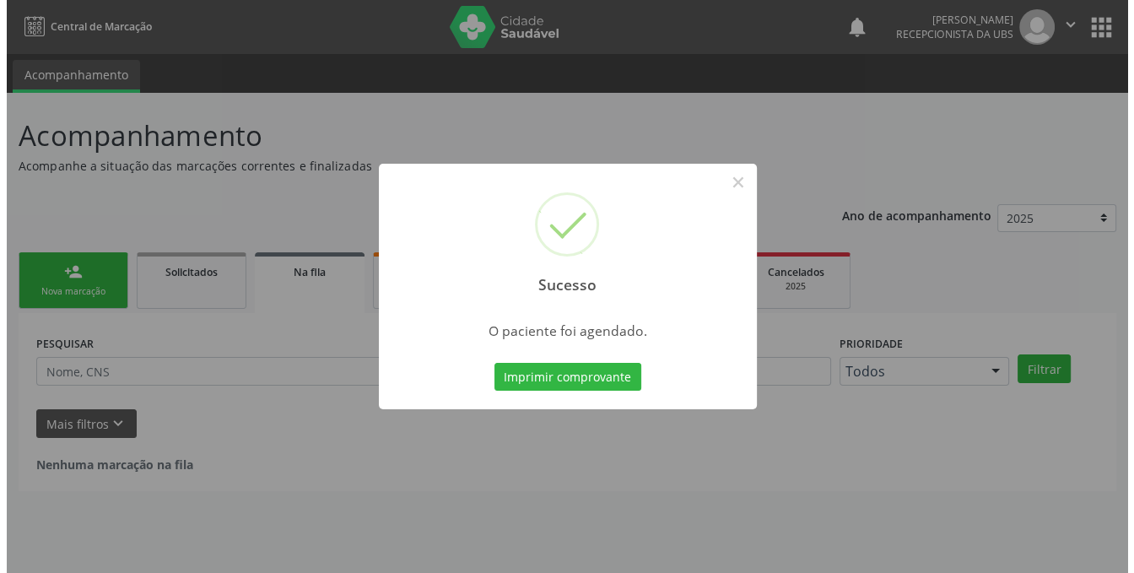
scroll to position [0, 0]
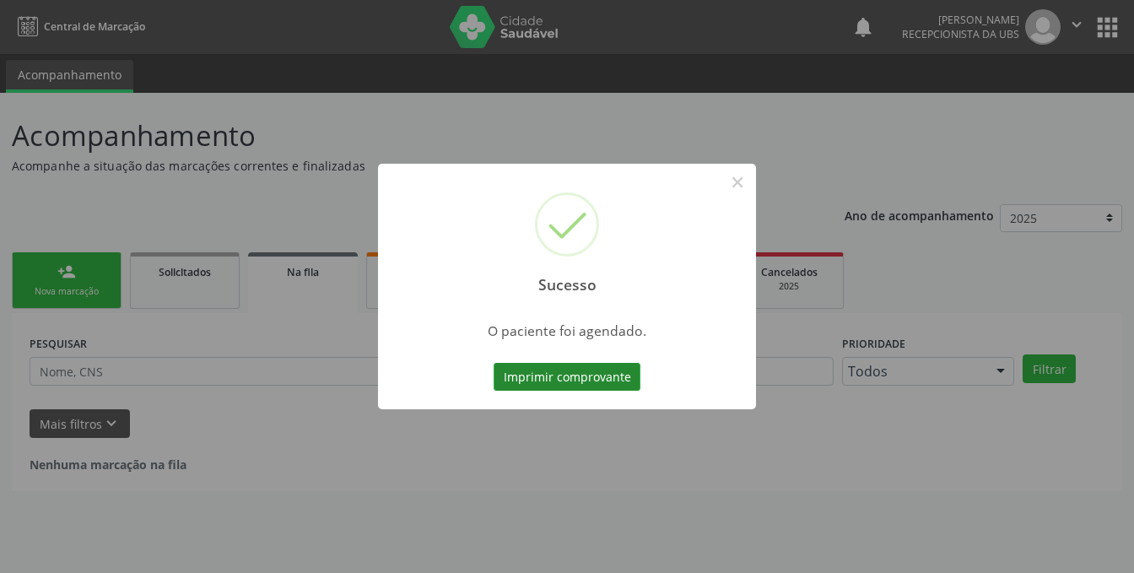
click at [563, 377] on button "Imprimir comprovante" at bounding box center [566, 377] width 147 height 29
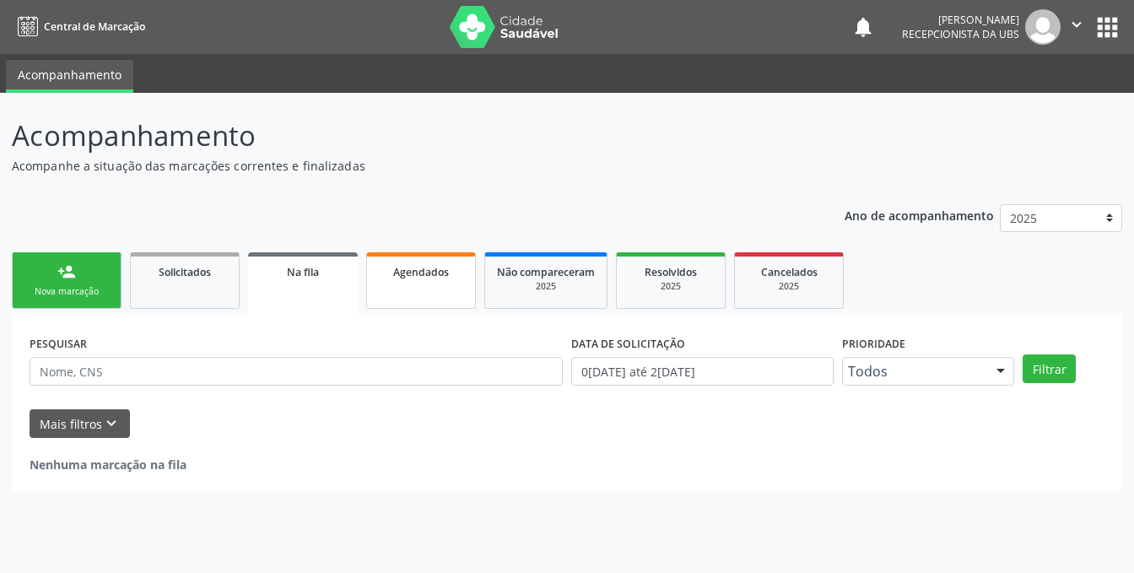
click at [407, 280] on link "Agendados" at bounding box center [421, 280] width 110 height 57
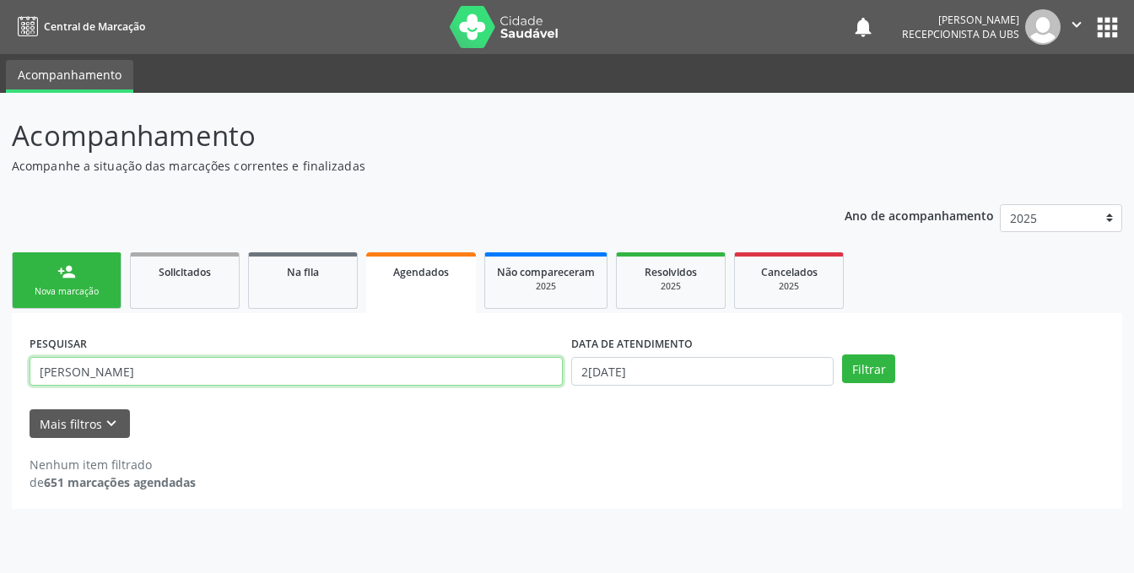
click at [241, 375] on input "[PERSON_NAME]" at bounding box center [296, 371] width 533 height 29
type input "[PERSON_NAME]"
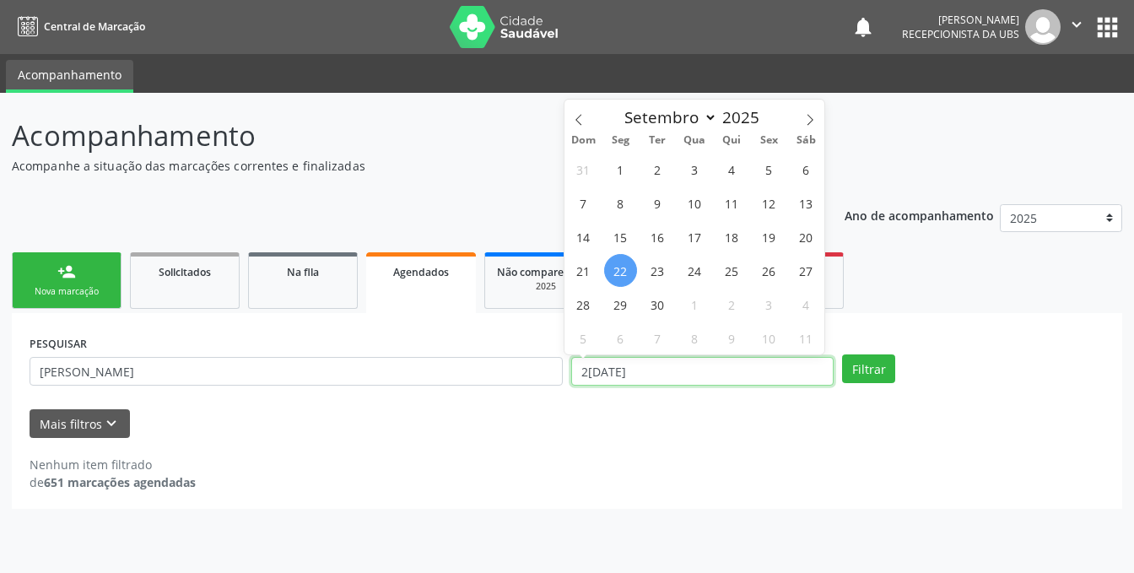
click at [685, 374] on input "[DATE]" at bounding box center [702, 371] width 262 height 29
click at [725, 272] on span "25" at bounding box center [731, 270] width 33 height 33
type input "25[DATE]"
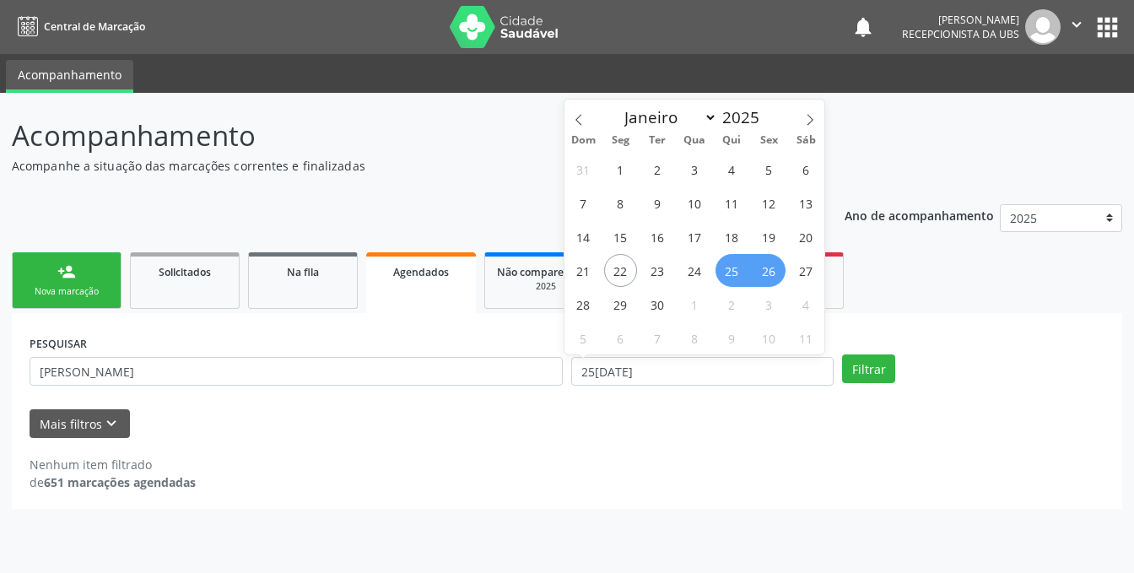
click at [763, 271] on span "26" at bounding box center [768, 270] width 33 height 33
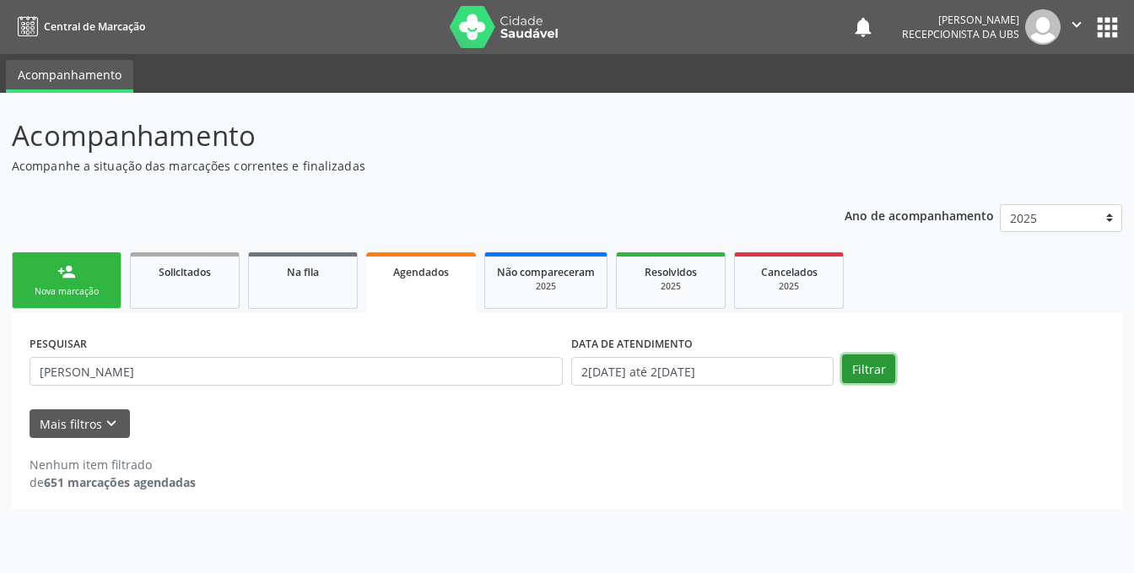
click at [869, 370] on button "Filtrar" at bounding box center [868, 368] width 53 height 29
click at [865, 359] on button "Filtrar" at bounding box center [868, 368] width 53 height 29
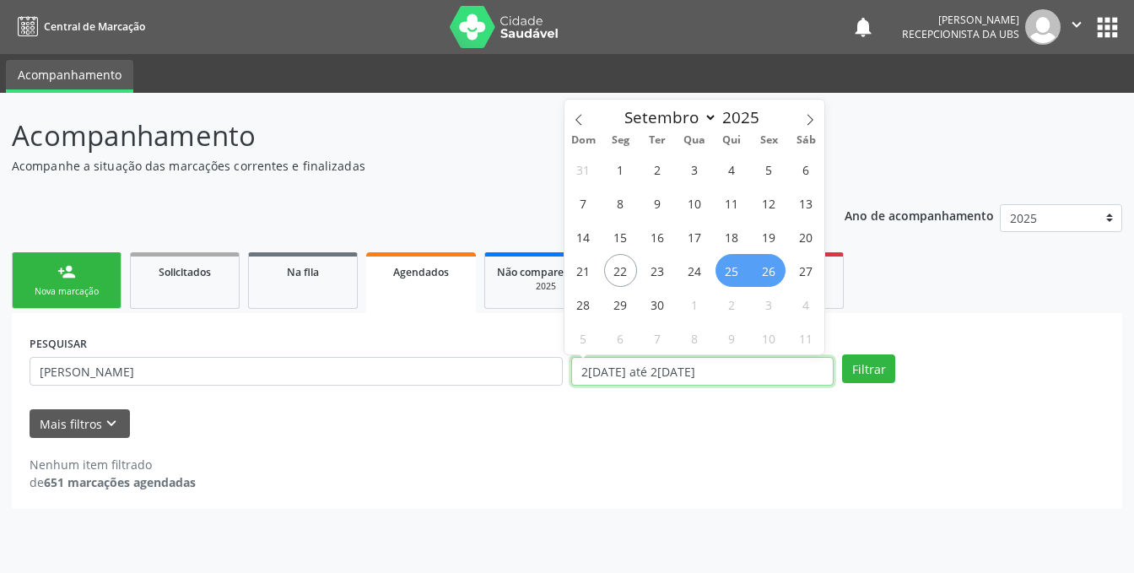
click at [745, 369] on input "2[DATE] até 2[DATE]" at bounding box center [702, 371] width 262 height 29
click at [741, 266] on span "25" at bounding box center [731, 270] width 33 height 33
type input "25[DATE]"
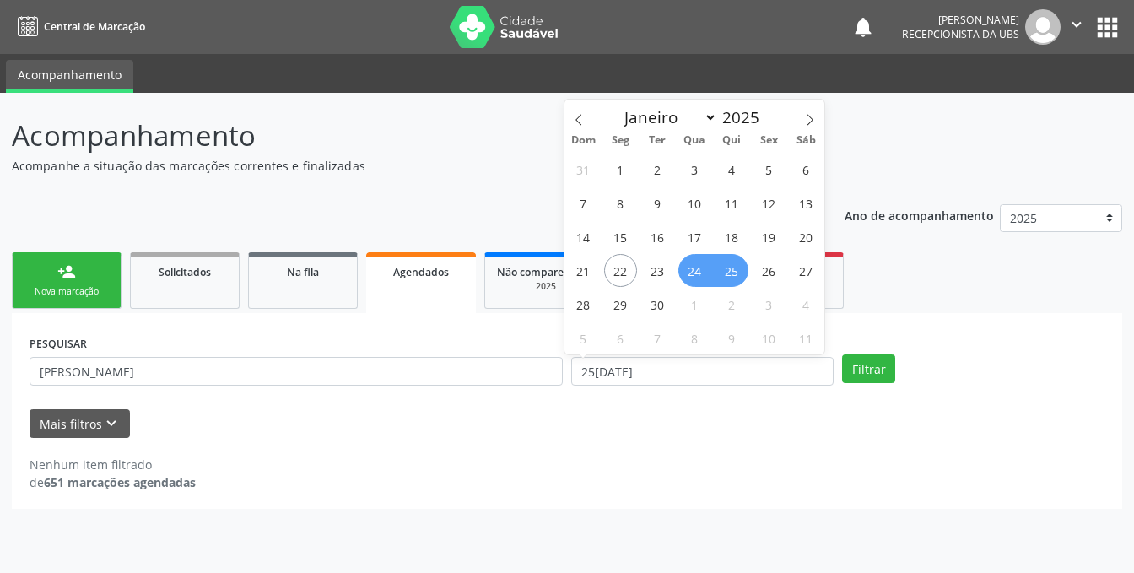
click at [695, 274] on span "24" at bounding box center [694, 270] width 33 height 33
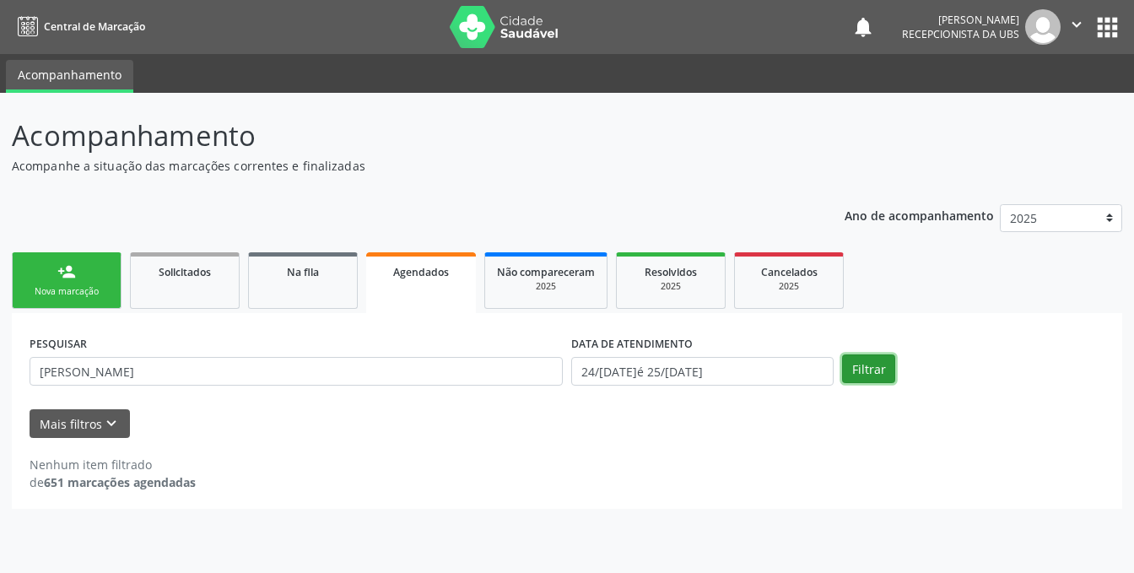
click at [861, 363] on button "Filtrar" at bounding box center [868, 368] width 53 height 29
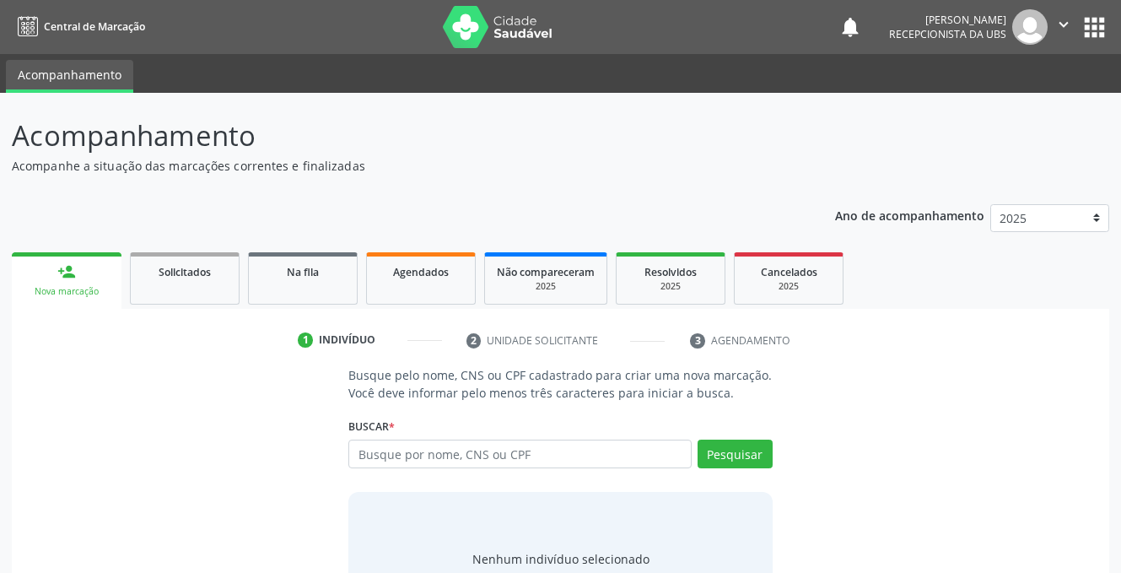
click at [415, 285] on link "Agendados" at bounding box center [421, 278] width 110 height 52
select select "8"
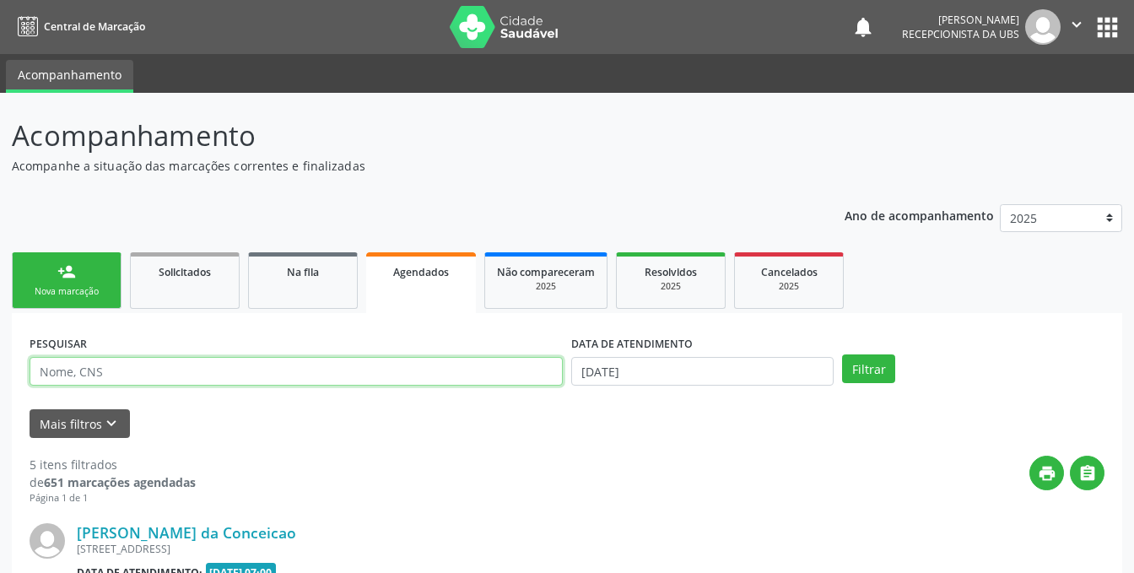
click at [165, 377] on input "text" at bounding box center [296, 371] width 533 height 29
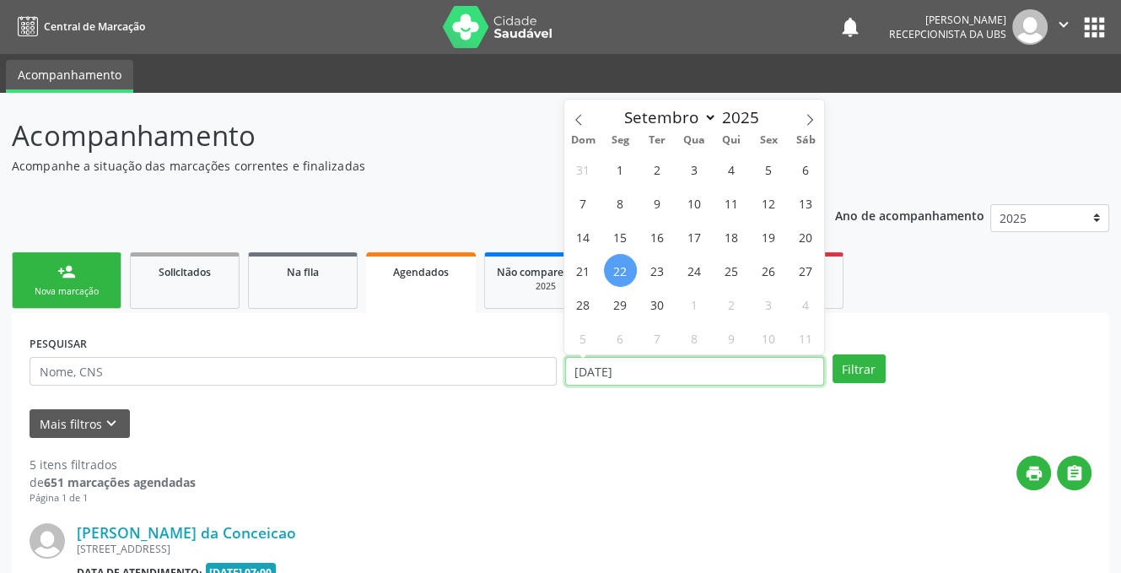
click at [673, 372] on input "2[DATE]" at bounding box center [694, 371] width 259 height 29
click at [720, 269] on span "25" at bounding box center [731, 270] width 33 height 33
type input "25[DATE]"
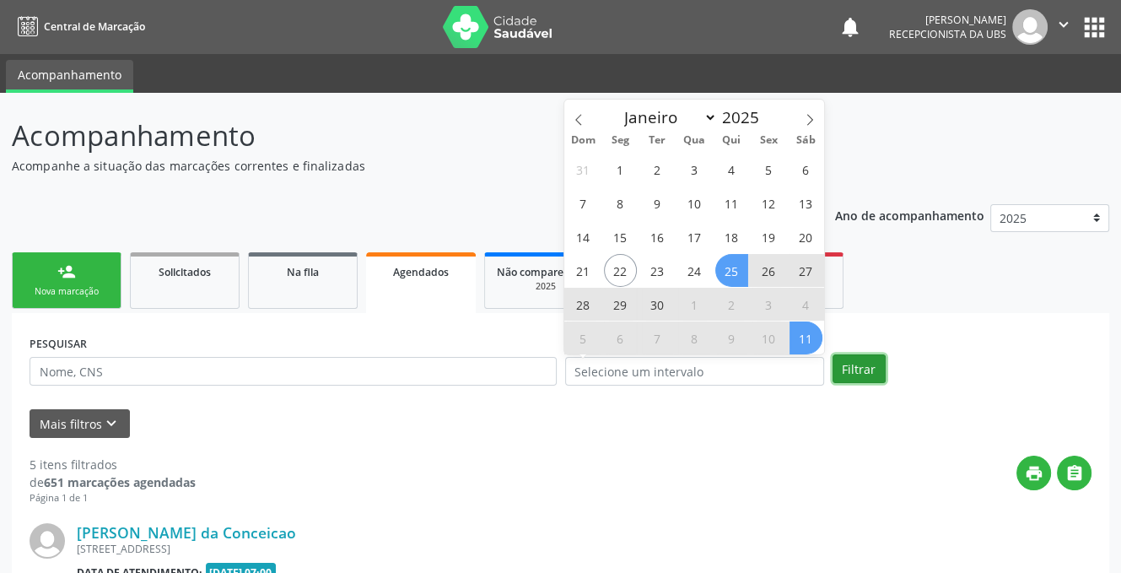
click at [861, 367] on button "Filtrar" at bounding box center [859, 368] width 53 height 29
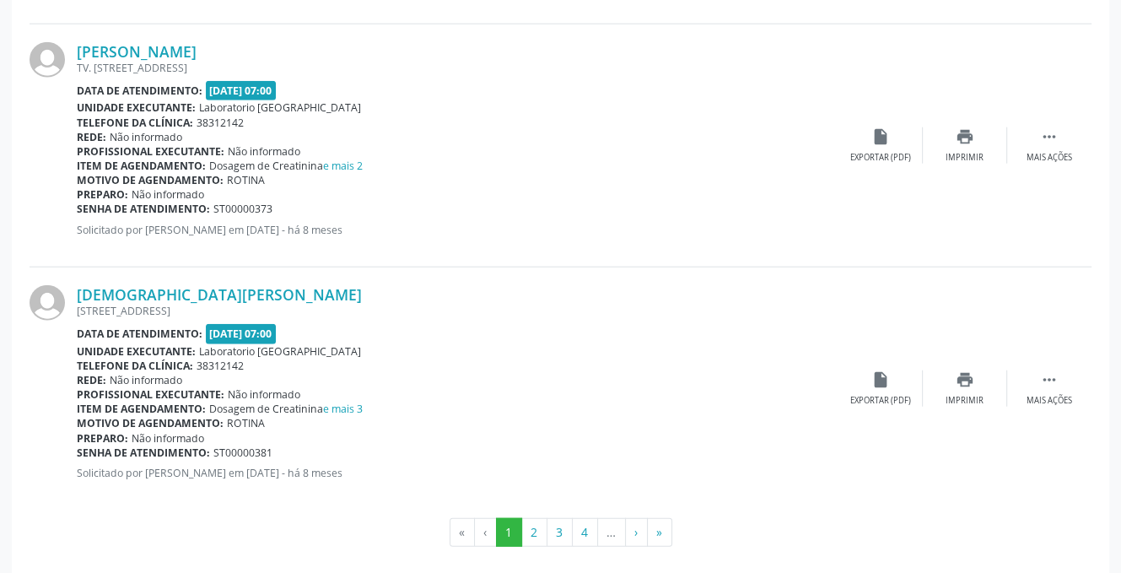
scroll to position [3637, 0]
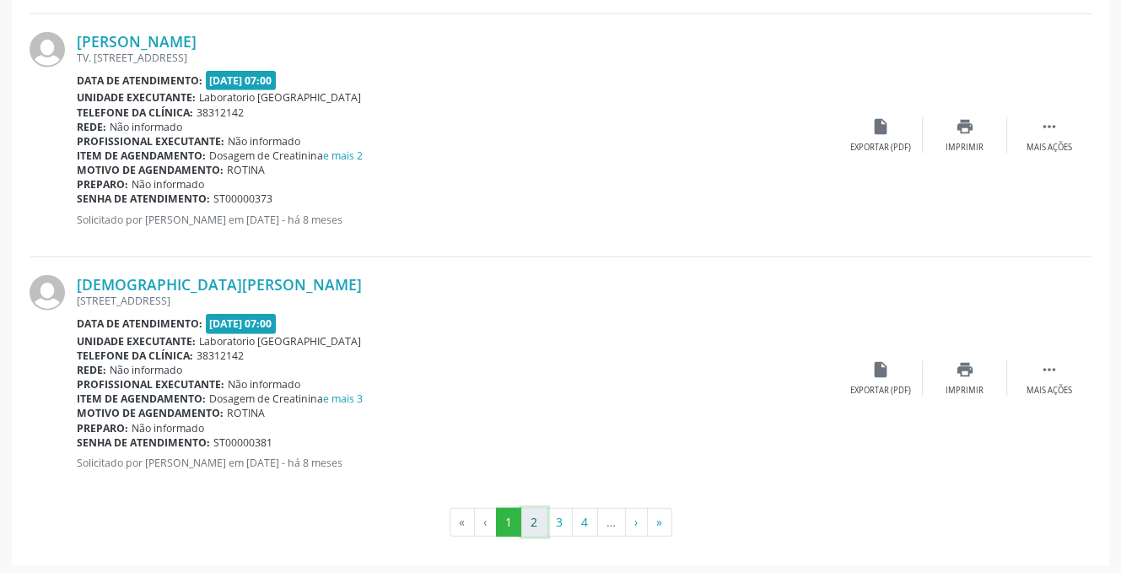
click at [531, 516] on button "2" at bounding box center [534, 522] width 26 height 29
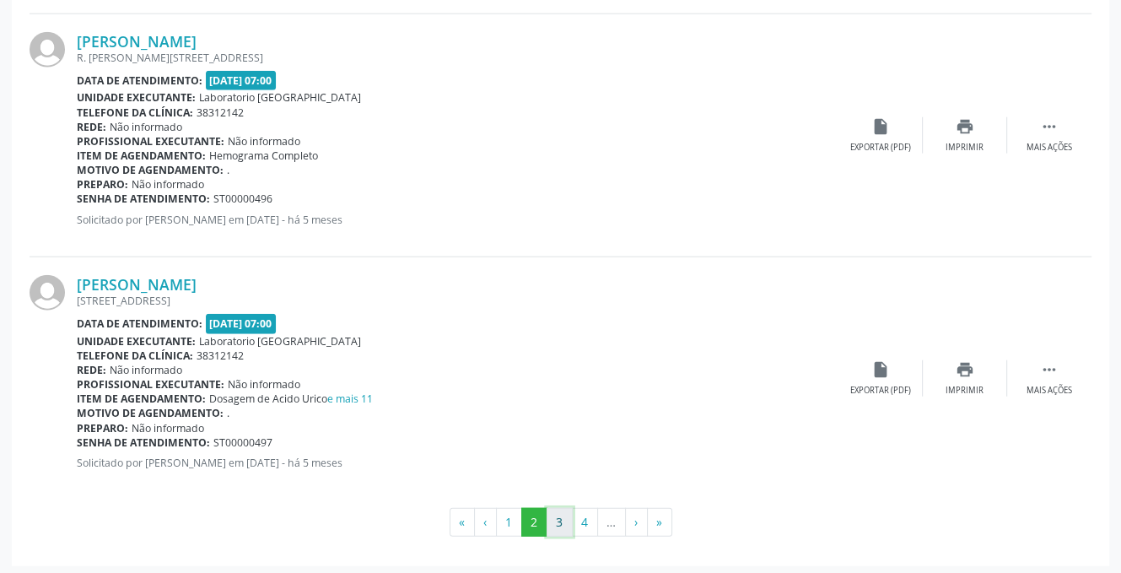
click at [549, 511] on button "3" at bounding box center [560, 522] width 26 height 29
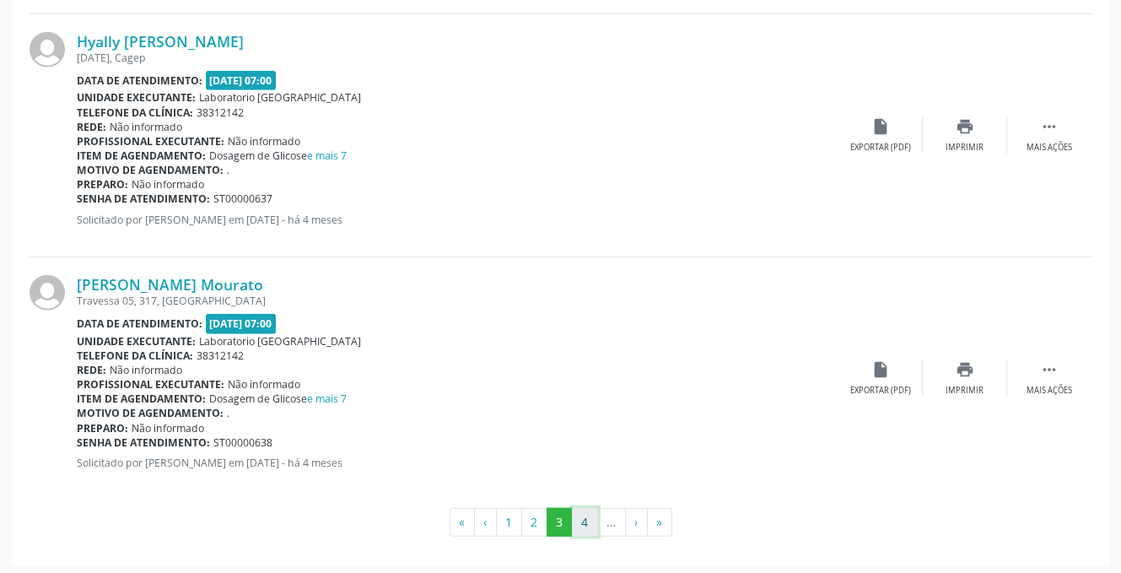
click at [580, 515] on button "4" at bounding box center [585, 522] width 26 height 29
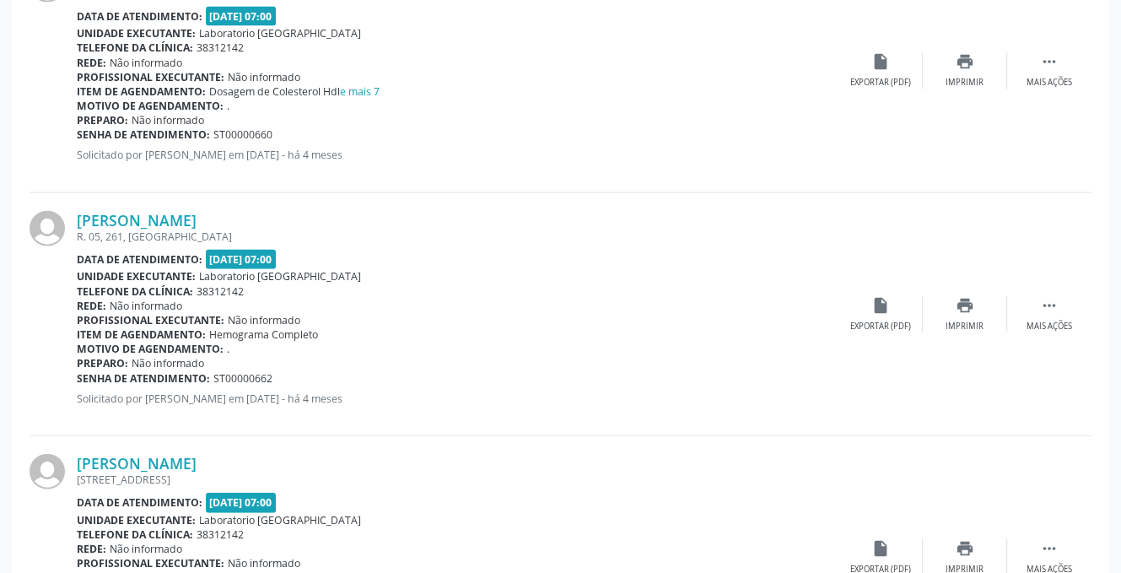
scroll to position [3666, 0]
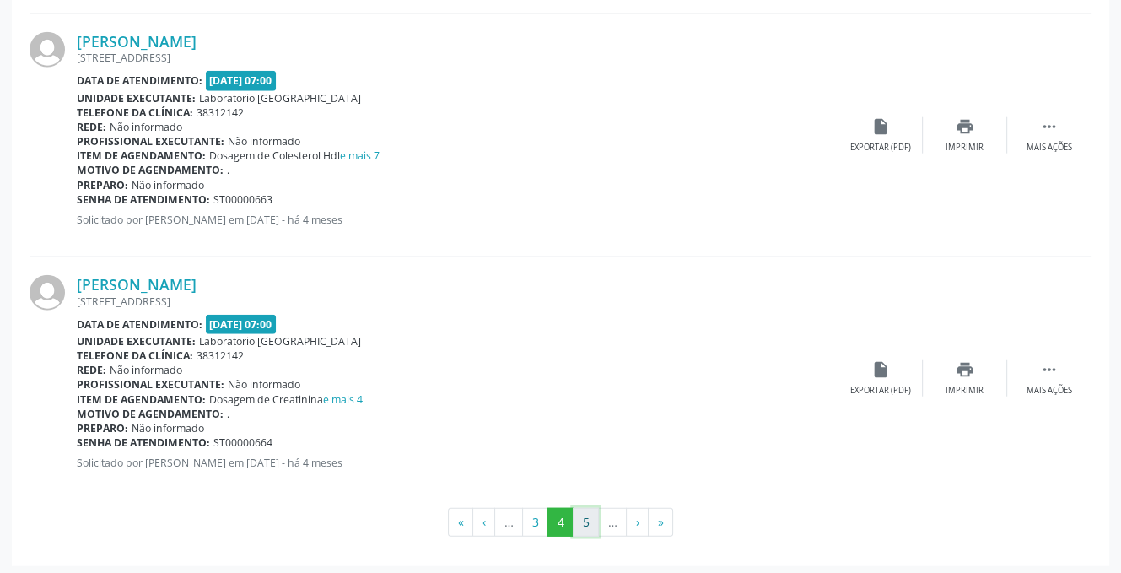
click at [577, 521] on button "5" at bounding box center [586, 522] width 26 height 29
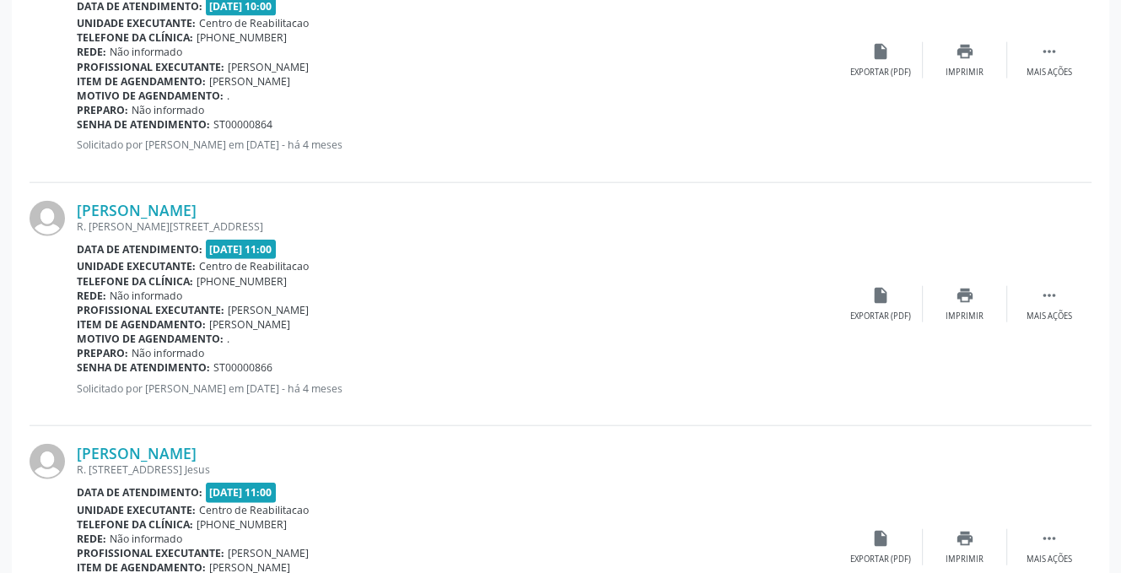
scroll to position [3637, 0]
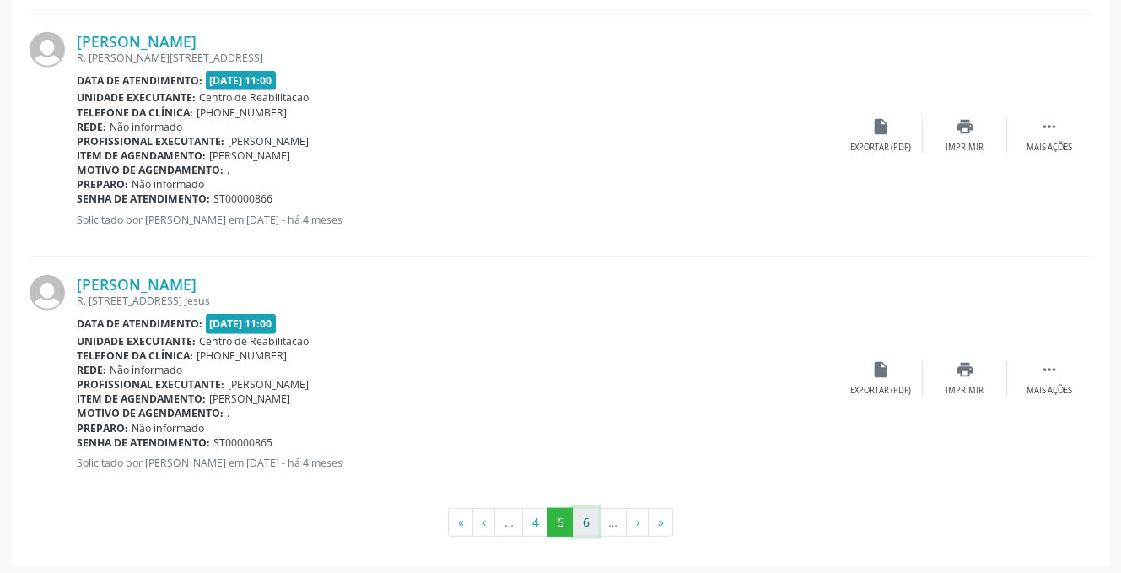
click at [584, 514] on button "6" at bounding box center [586, 522] width 26 height 29
click at [577, 522] on button "7" at bounding box center [586, 522] width 26 height 29
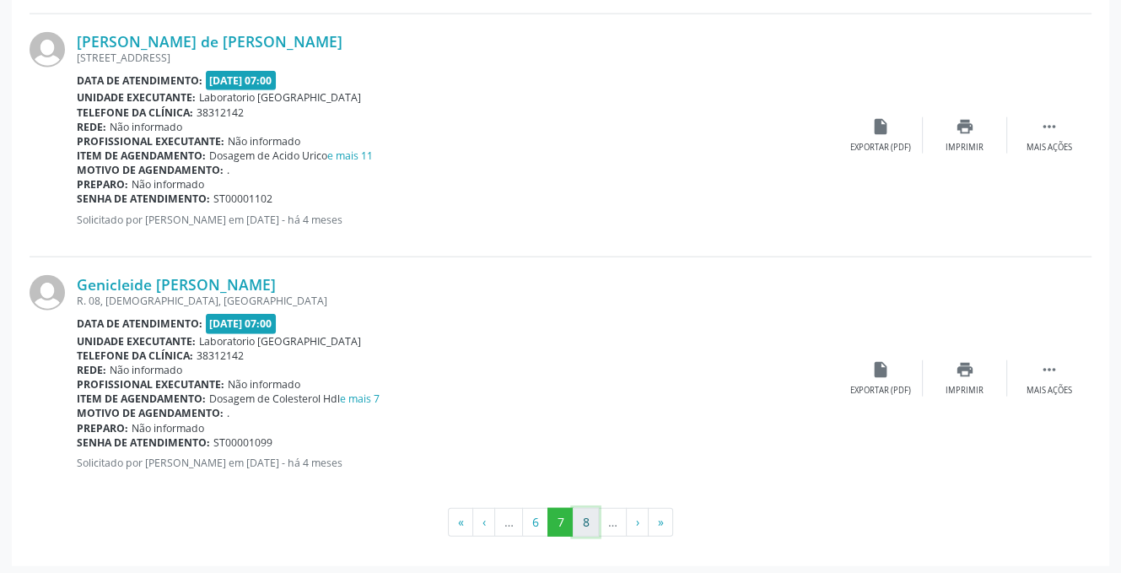
click at [580, 520] on button "8" at bounding box center [586, 522] width 26 height 29
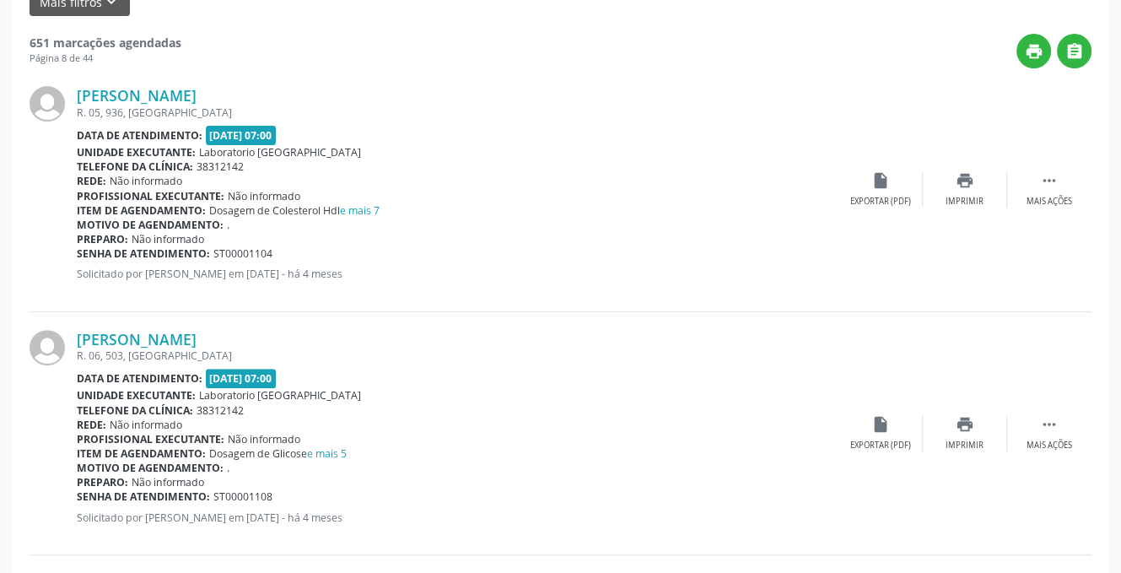
scroll to position [0, 0]
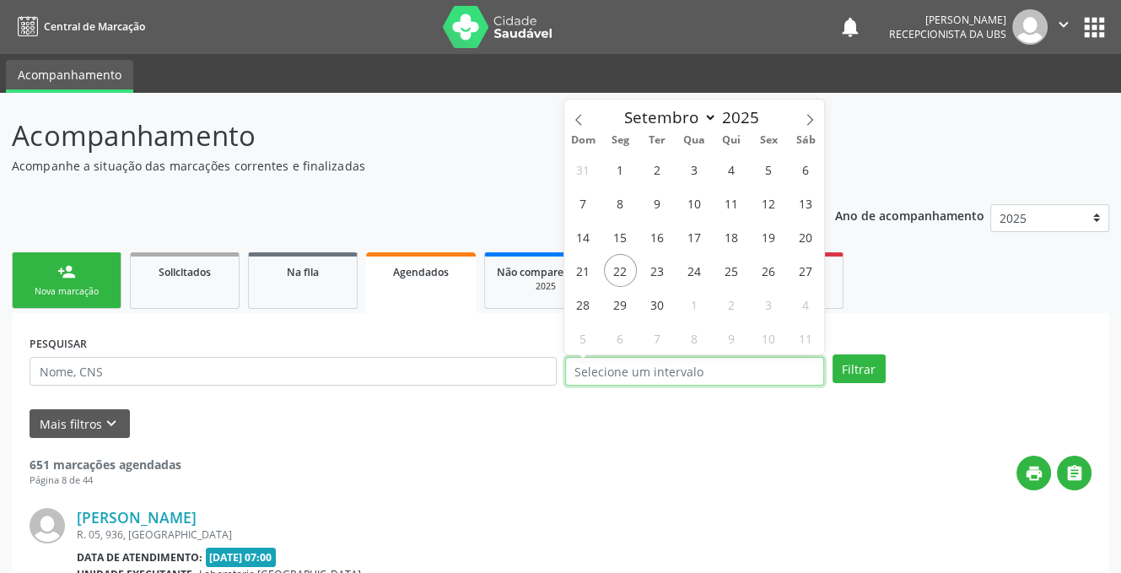
click at [713, 375] on input "text" at bounding box center [694, 371] width 259 height 29
click at [733, 274] on span "25" at bounding box center [731, 270] width 33 height 33
type input "25[DATE]"
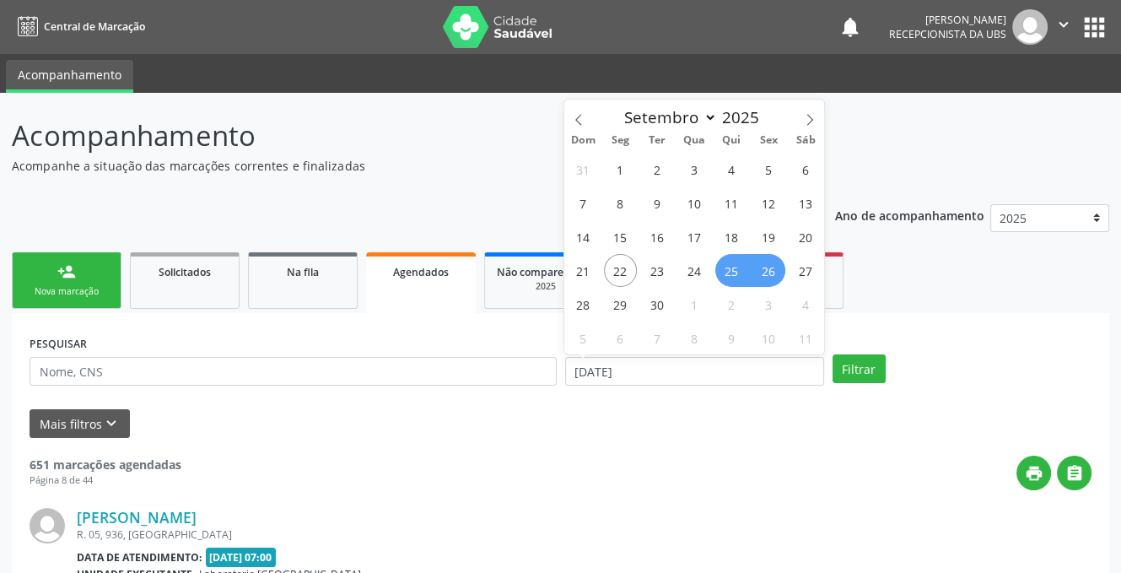
click at [783, 274] on span "26" at bounding box center [768, 270] width 33 height 33
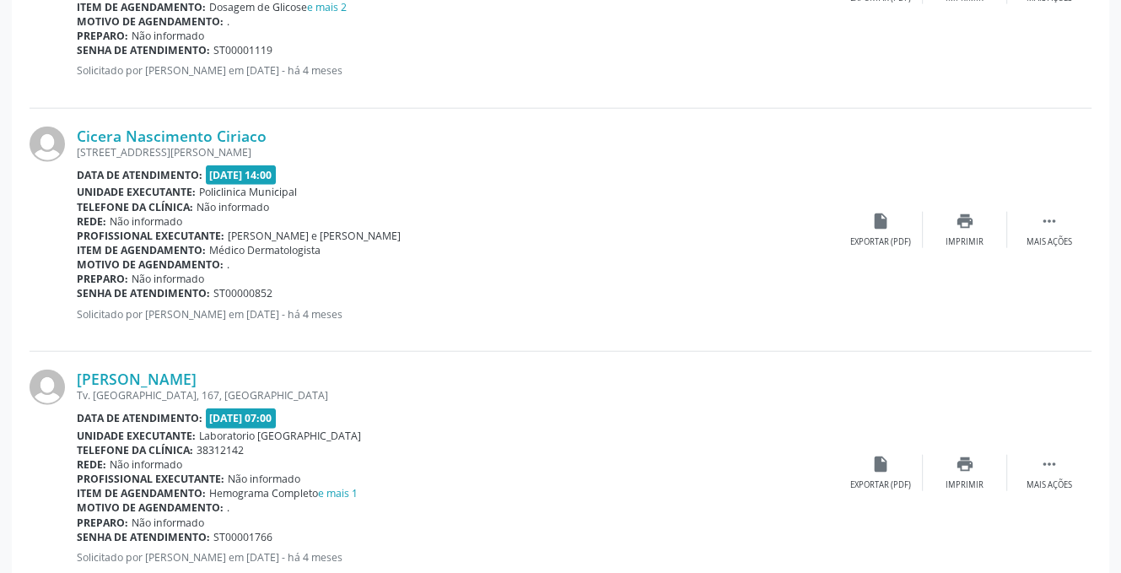
scroll to position [3637, 0]
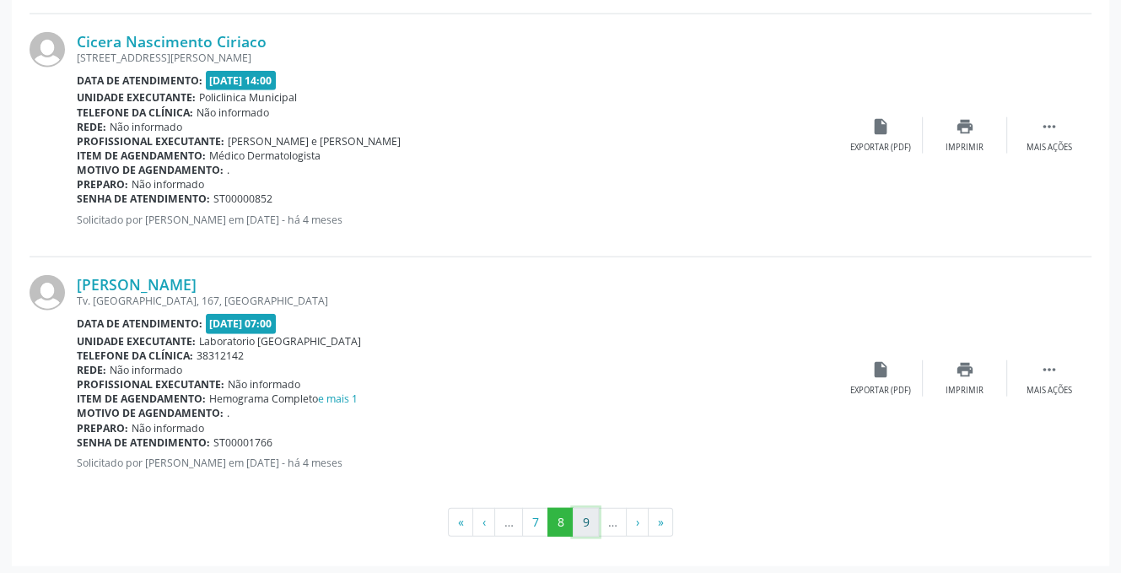
click at [580, 529] on button "9" at bounding box center [586, 522] width 26 height 29
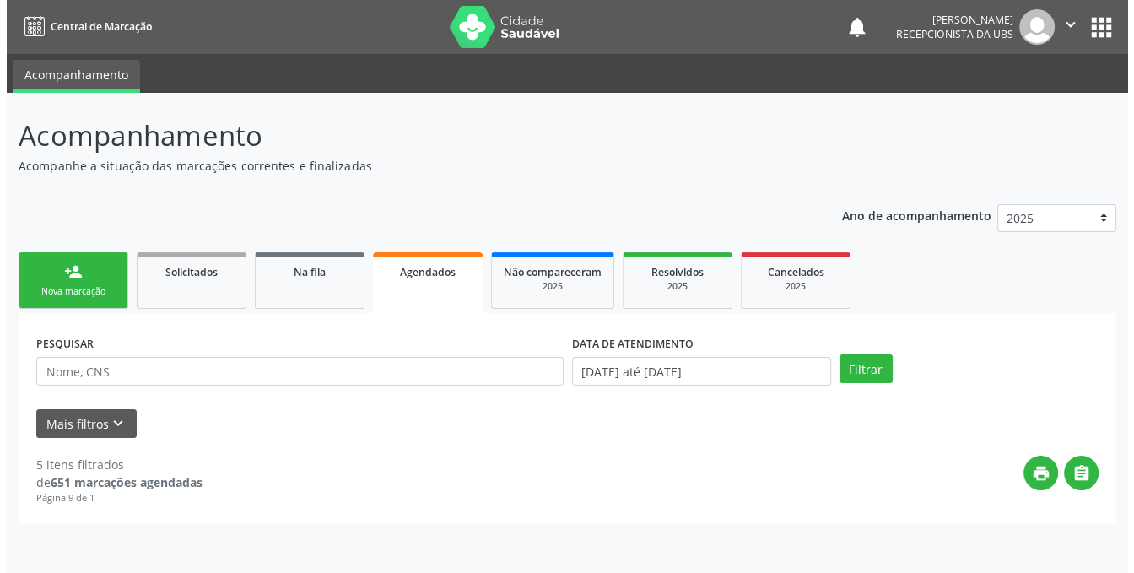
scroll to position [0, 0]
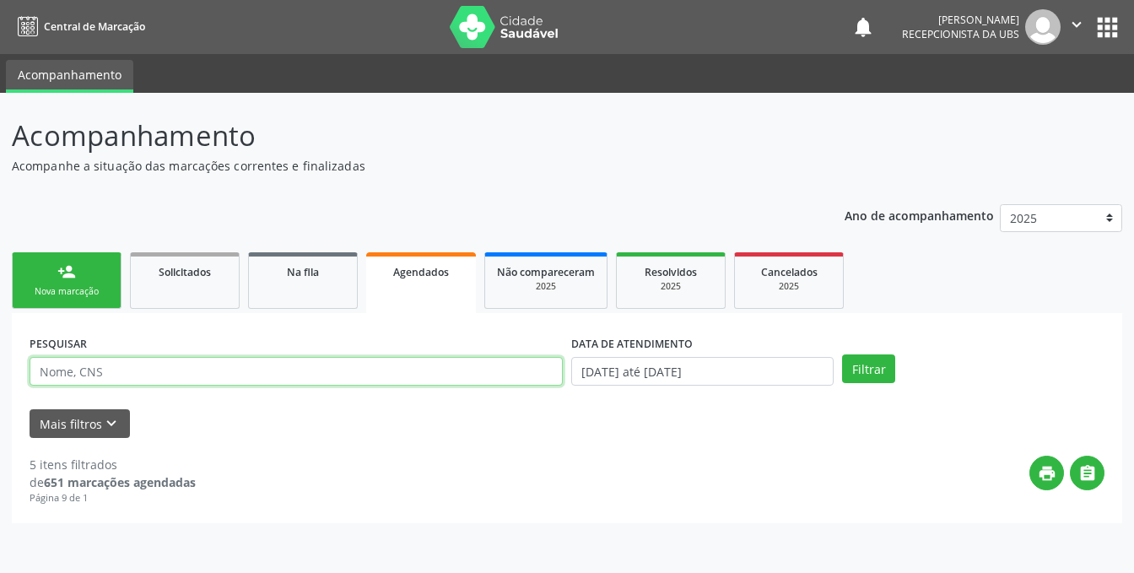
click at [130, 376] on input "text" at bounding box center [296, 371] width 533 height 29
type input "[PERSON_NAME]"
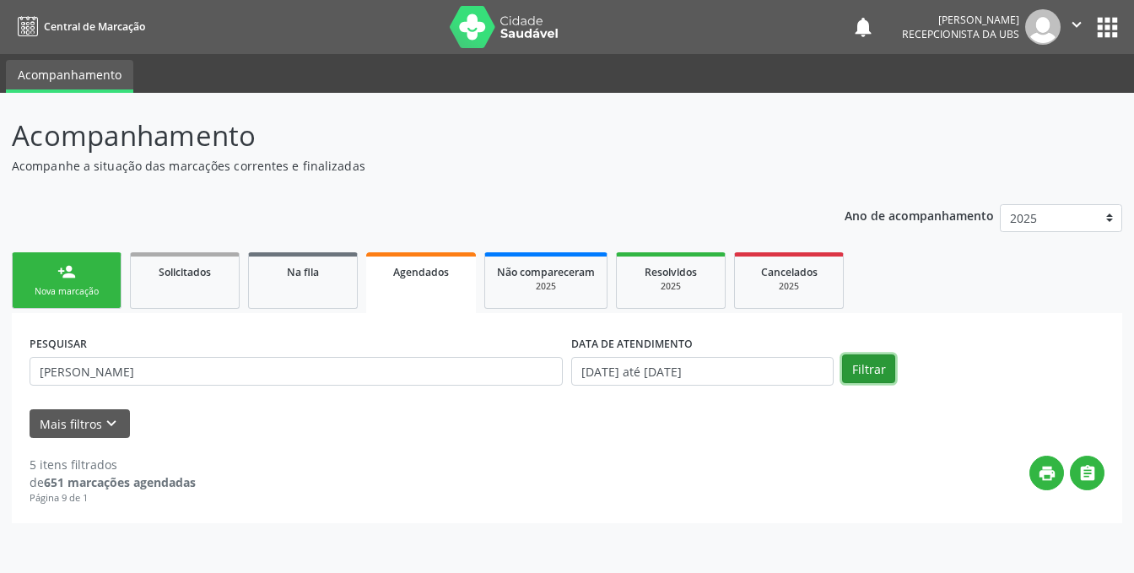
click at [885, 364] on button "Filtrar" at bounding box center [868, 368] width 53 height 29
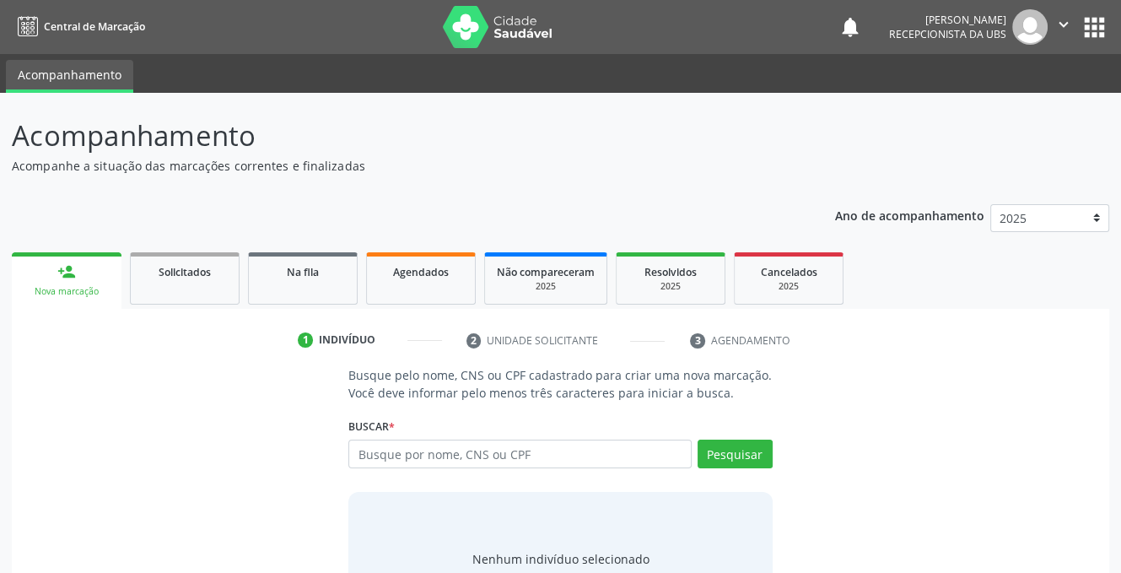
click at [389, 447] on input "text" at bounding box center [519, 453] width 342 height 29
type input "62871293449"
click at [746, 451] on button "Pesquisar" at bounding box center [735, 453] width 75 height 29
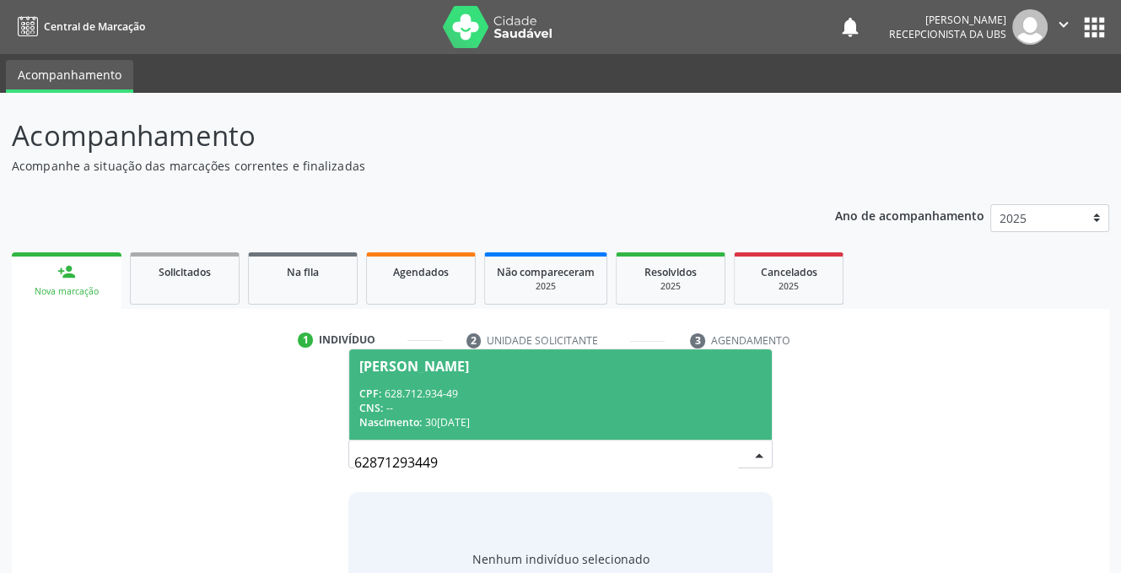
click at [490, 356] on span "[PERSON_NAME] CPF: 628.712.934-49 CNS: -- Nascimento: [DATE]" at bounding box center [560, 394] width 422 height 90
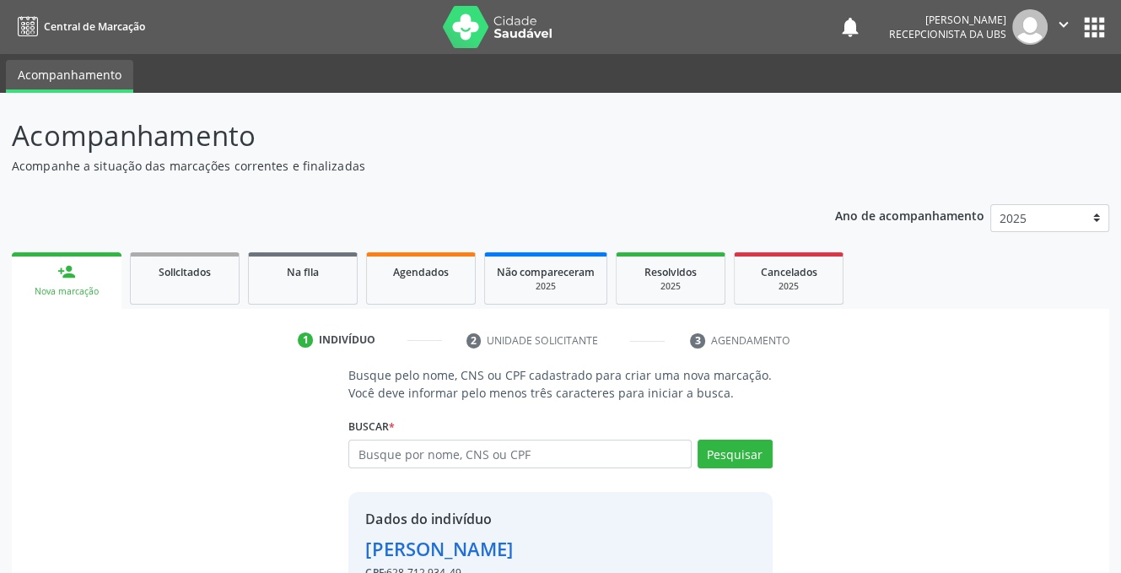
scroll to position [102, 0]
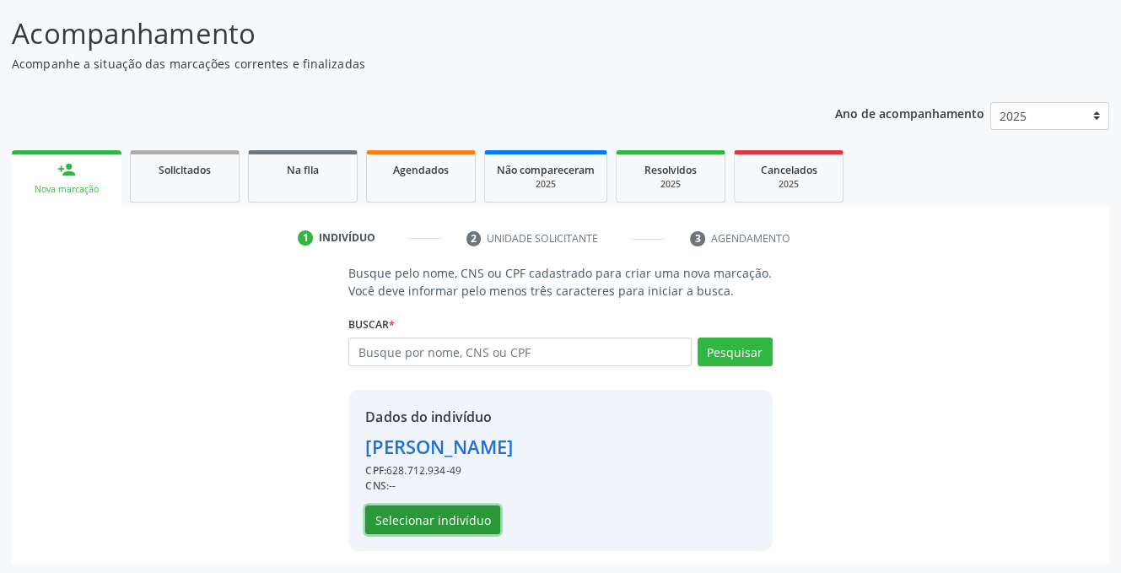
click at [402, 515] on button "Selecionar indivíduo" at bounding box center [432, 519] width 135 height 29
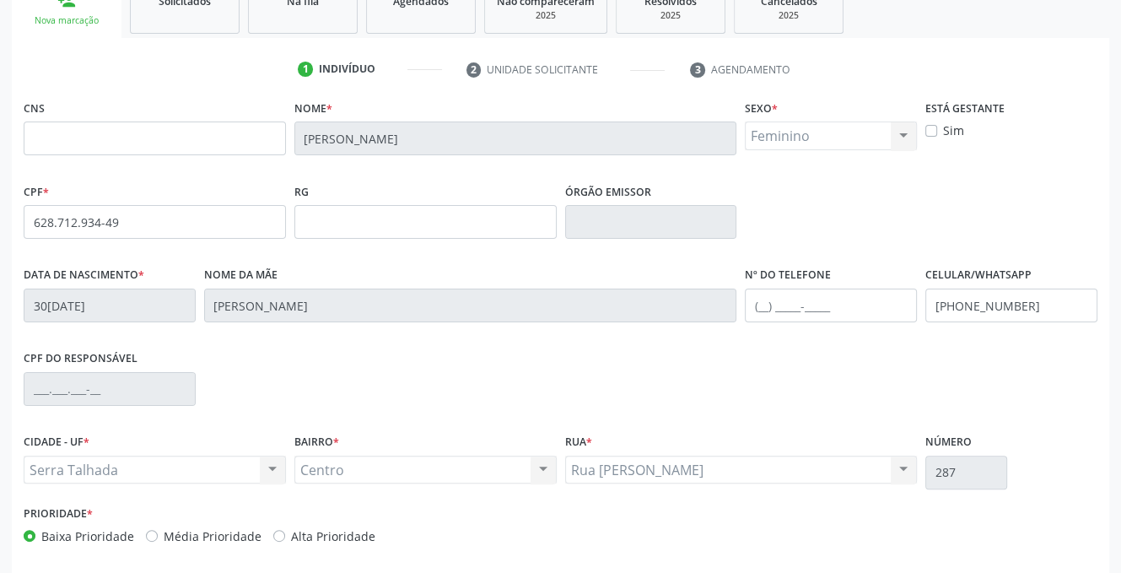
scroll to position [341, 0]
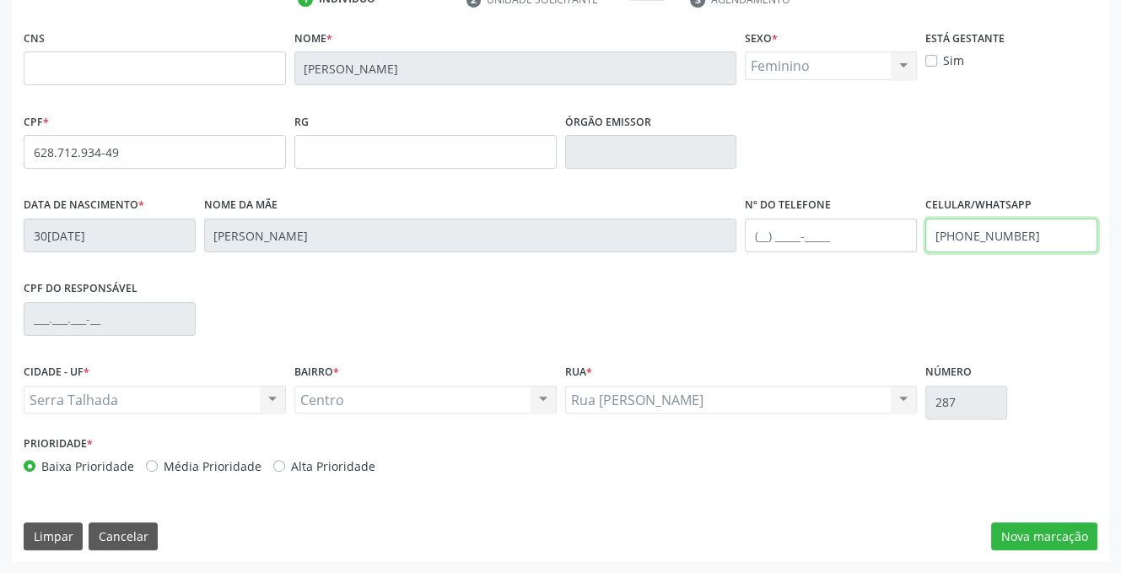
click at [960, 235] on input "[PHONE_NUMBER]" at bounding box center [1011, 235] width 172 height 34
type input "[PHONE_NUMBER]"
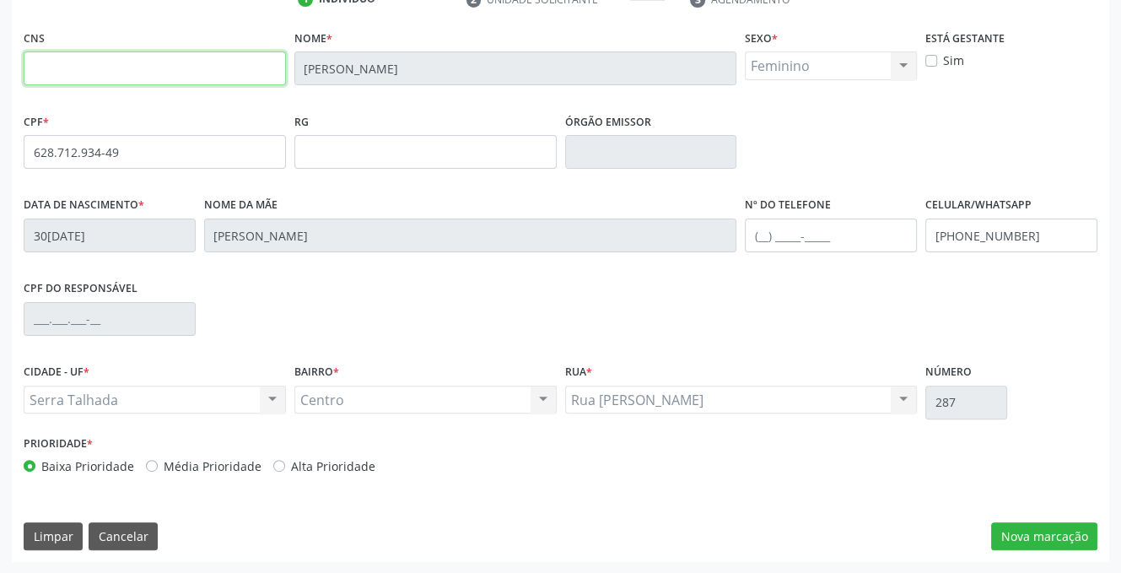
click at [54, 68] on input "text" at bounding box center [155, 68] width 262 height 34
type input "701 4076 6481 1634"
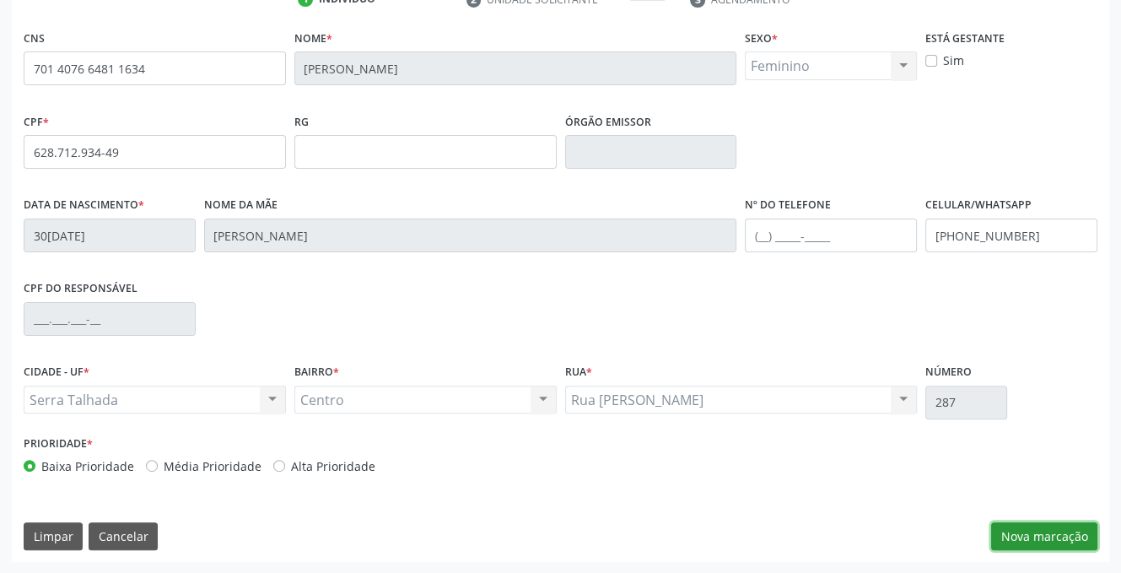
click at [1026, 536] on button "Nova marcação" at bounding box center [1044, 536] width 106 height 29
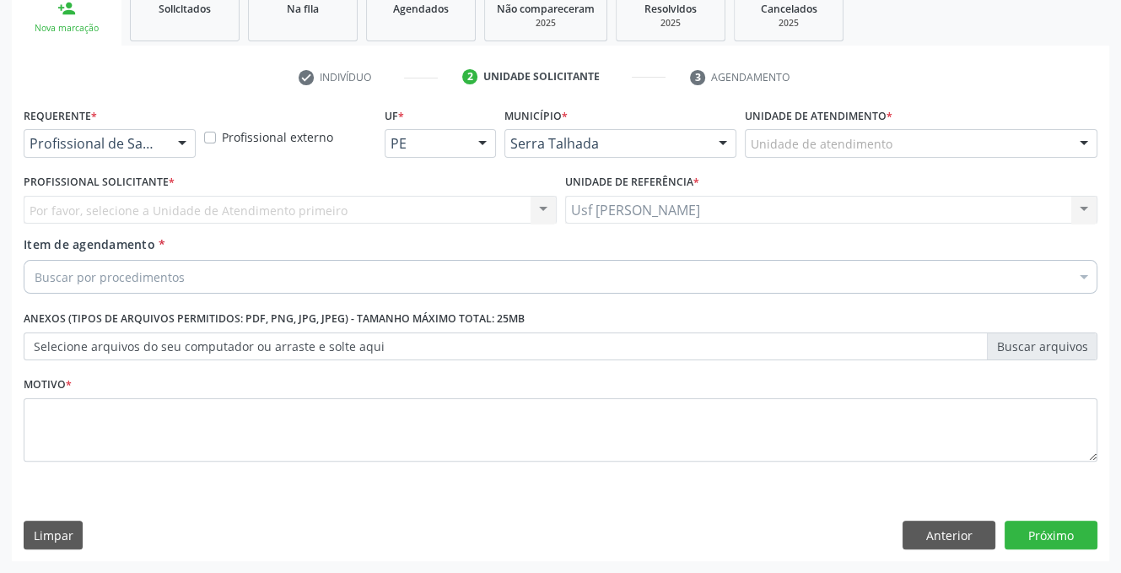
scroll to position [262, 0]
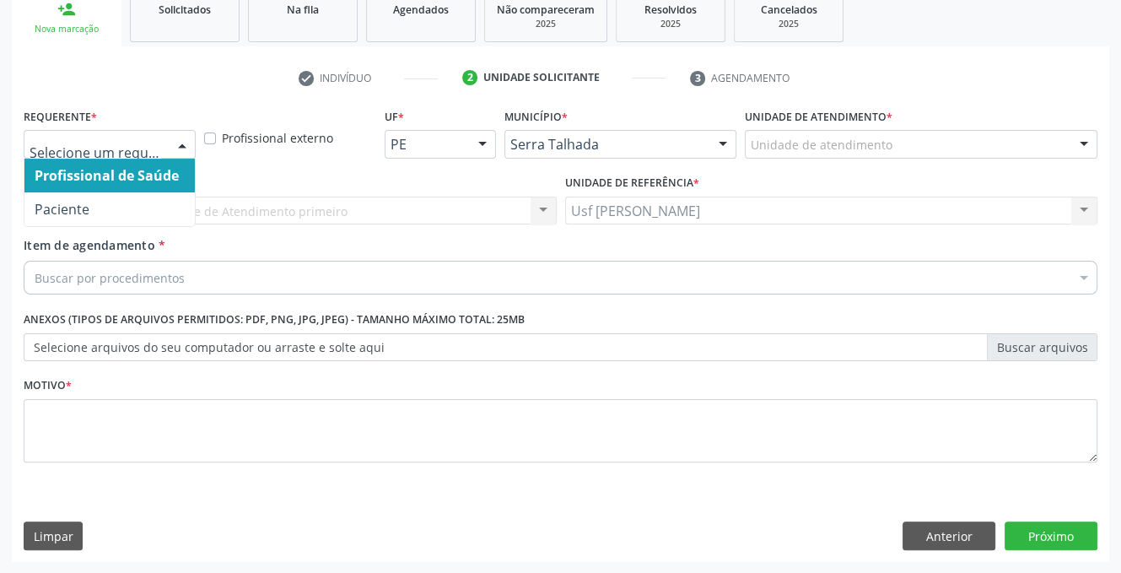
click at [185, 144] on div at bounding box center [182, 145] width 25 height 29
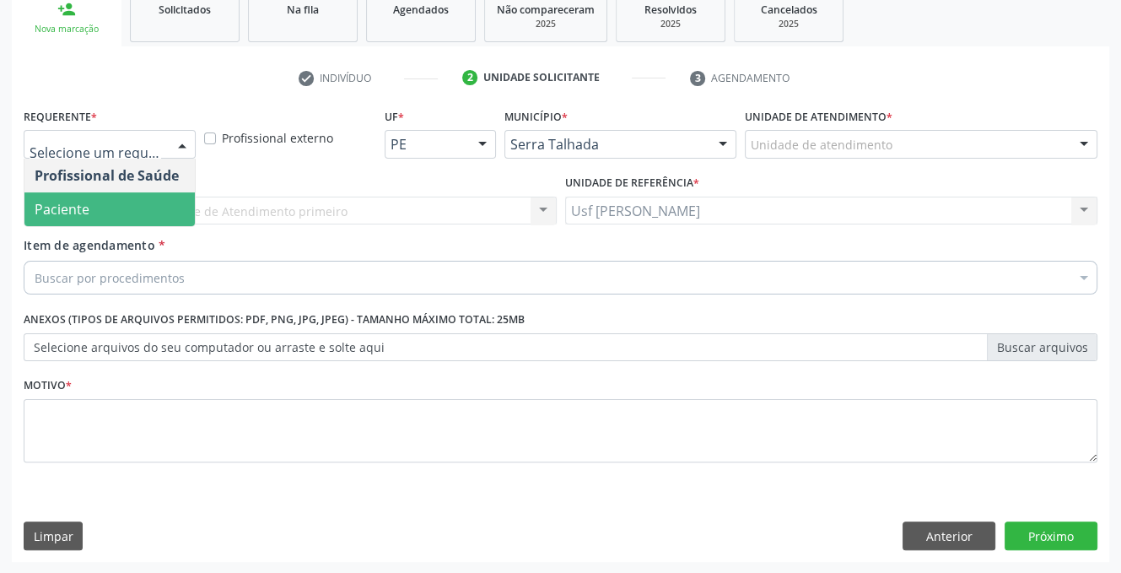
click at [111, 203] on span "Paciente" at bounding box center [109, 209] width 170 height 34
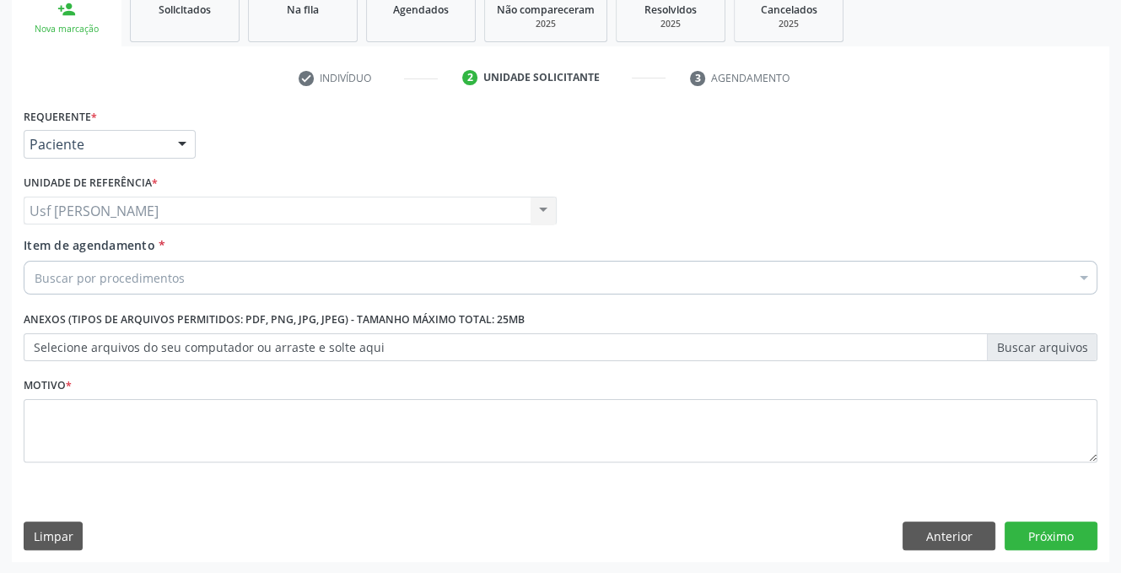
click at [81, 286] on div "Buscar por procedimentos" at bounding box center [561, 278] width 1074 height 34
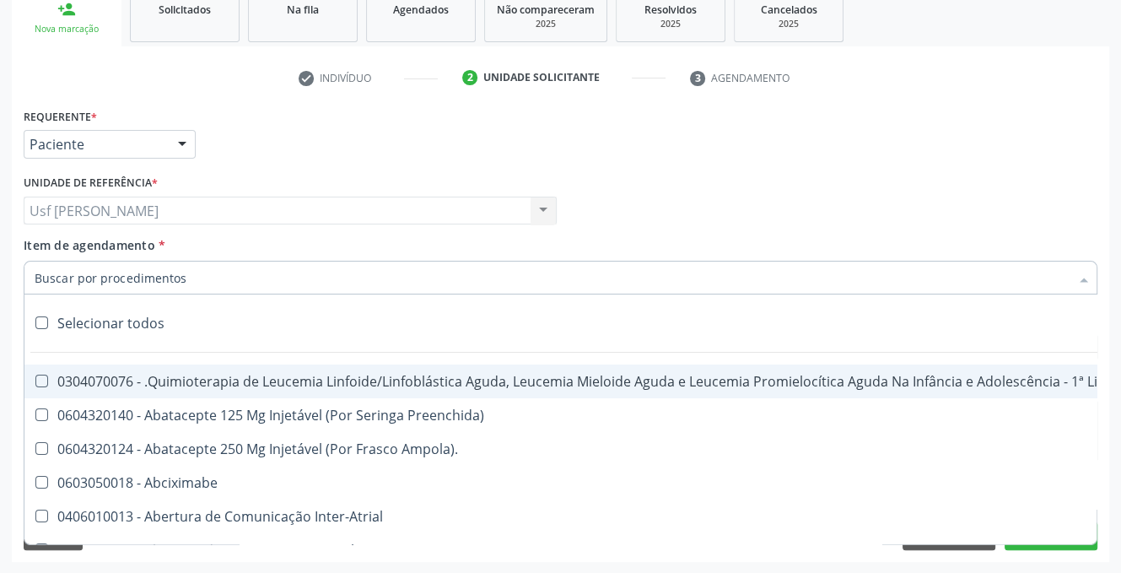
click at [105, 271] on input "Item de agendamento *" at bounding box center [552, 278] width 1035 height 34
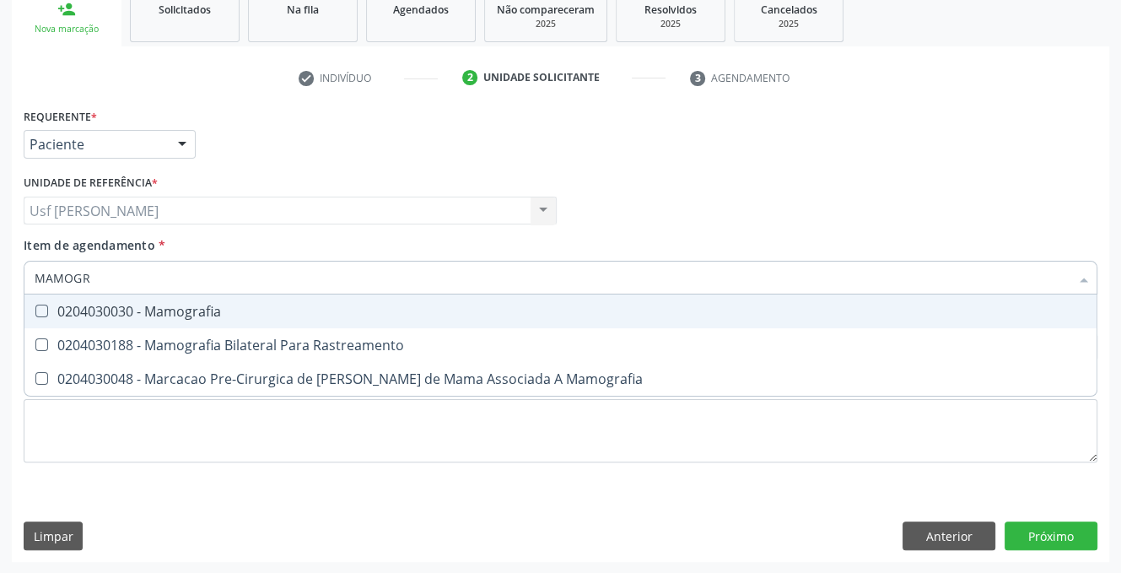
type input "MAMOGRA"
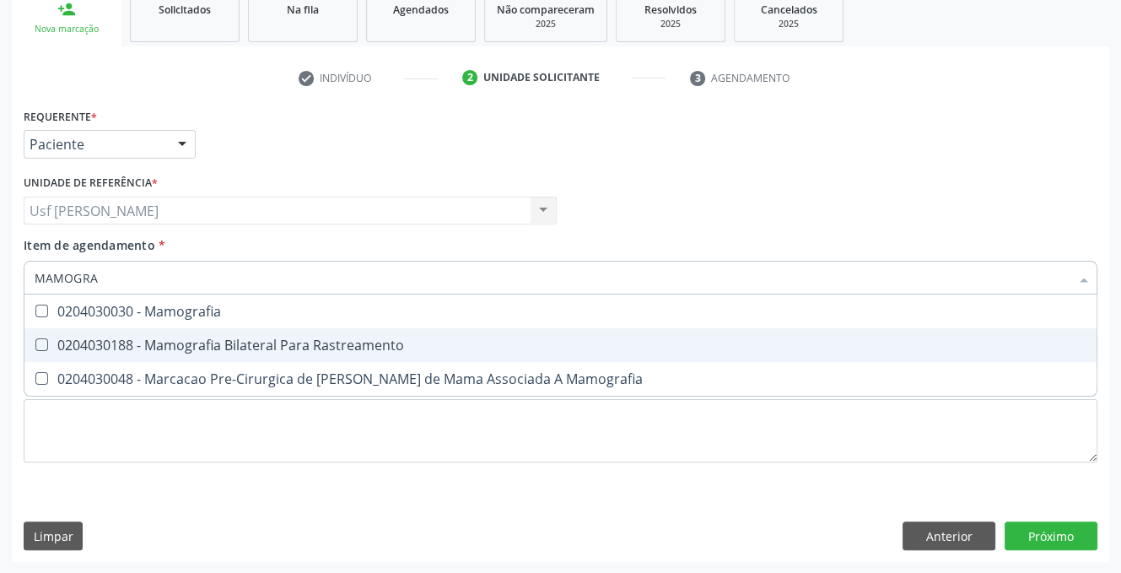
click at [36, 345] on Rastreamento at bounding box center [41, 344] width 13 height 13
click at [35, 345] on Rastreamento "checkbox" at bounding box center [29, 344] width 11 height 11
checkbox Rastreamento "true"
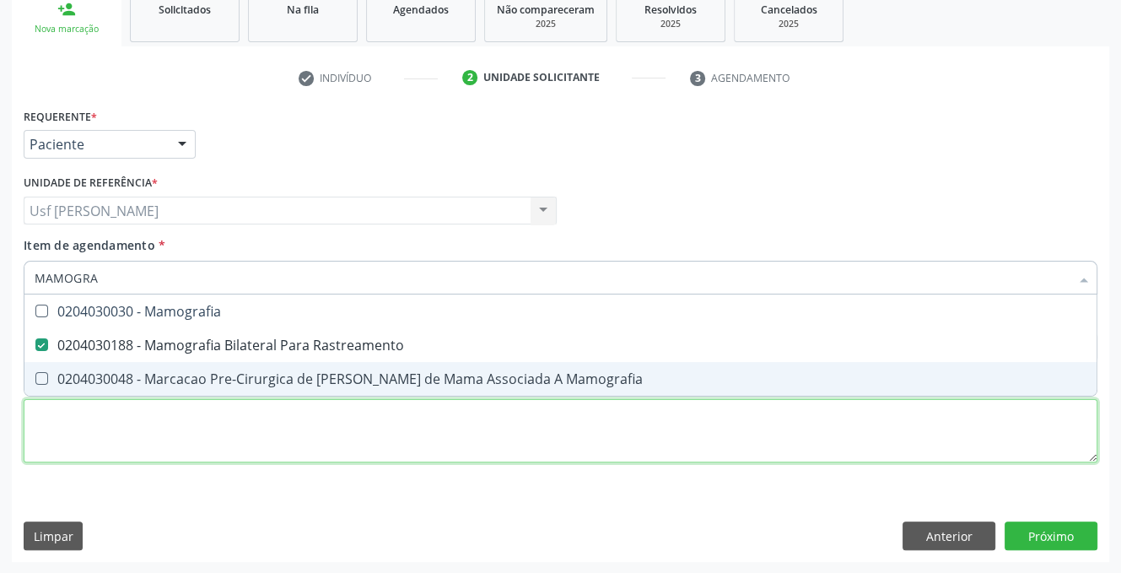
click at [91, 441] on div "Requerente * Paciente Profissional de Saúde Paciente Nenhum resultado encontrad…" at bounding box center [561, 295] width 1074 height 382
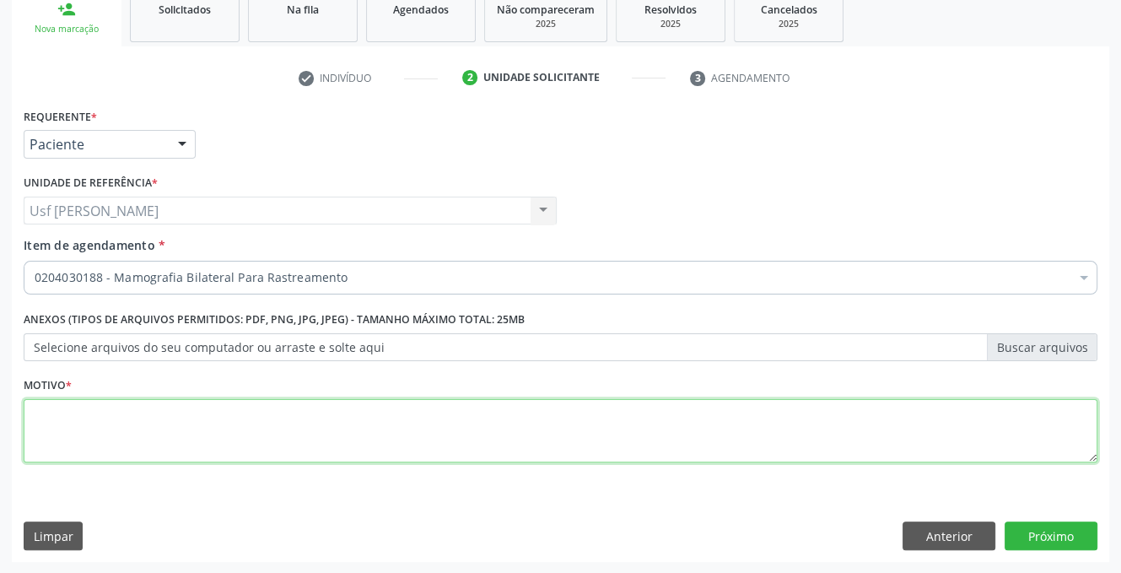
click at [91, 441] on li "Não selecionados" at bounding box center [691, 440] width 1334 height 45
type textarea "."
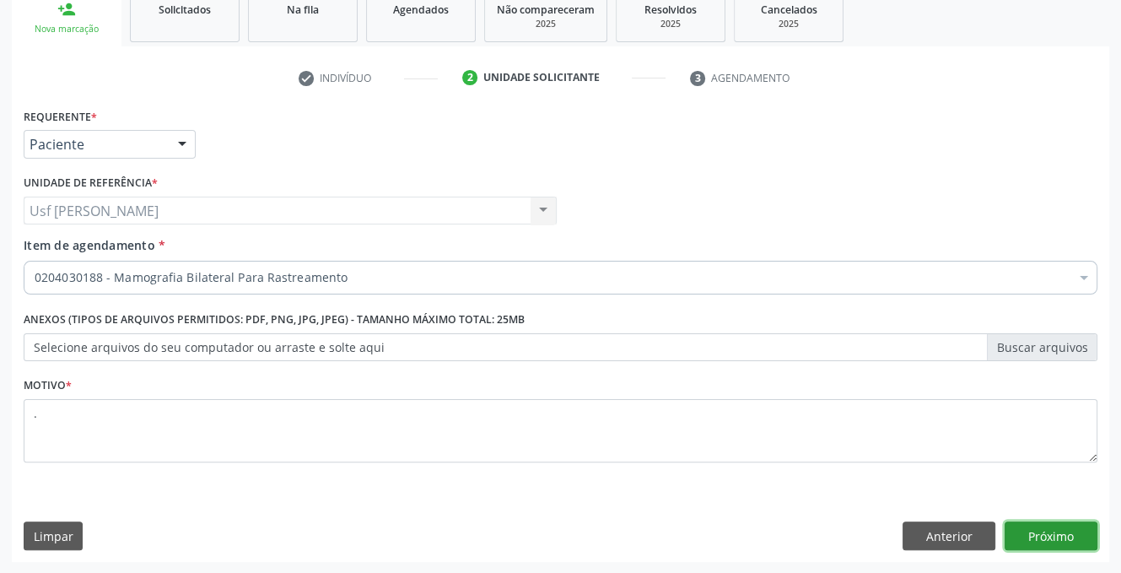
click at [1030, 529] on button "Próximo" at bounding box center [1051, 535] width 93 height 29
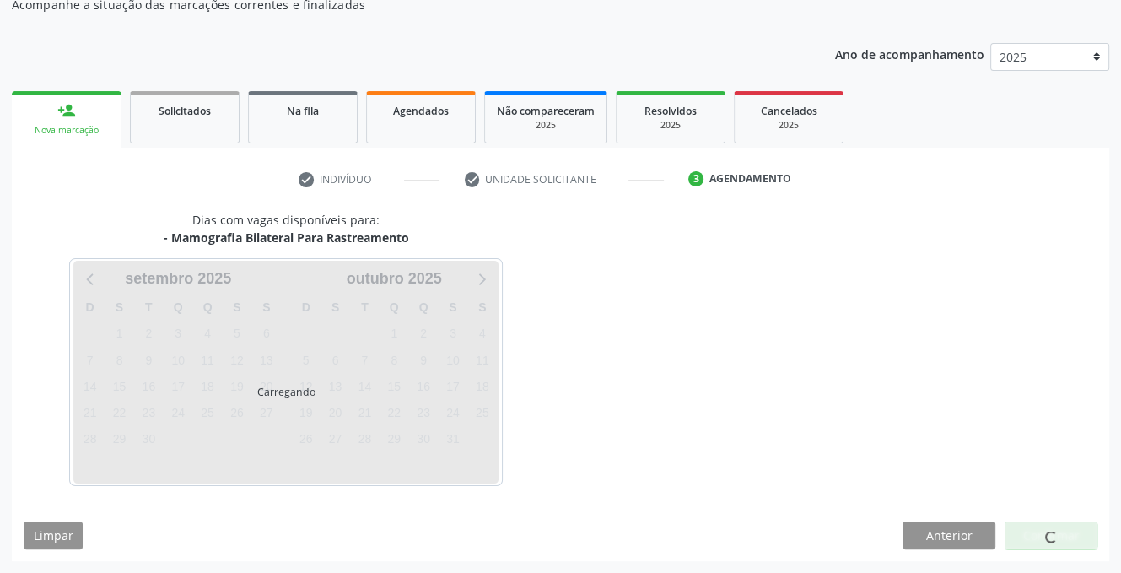
scroll to position [160, 0]
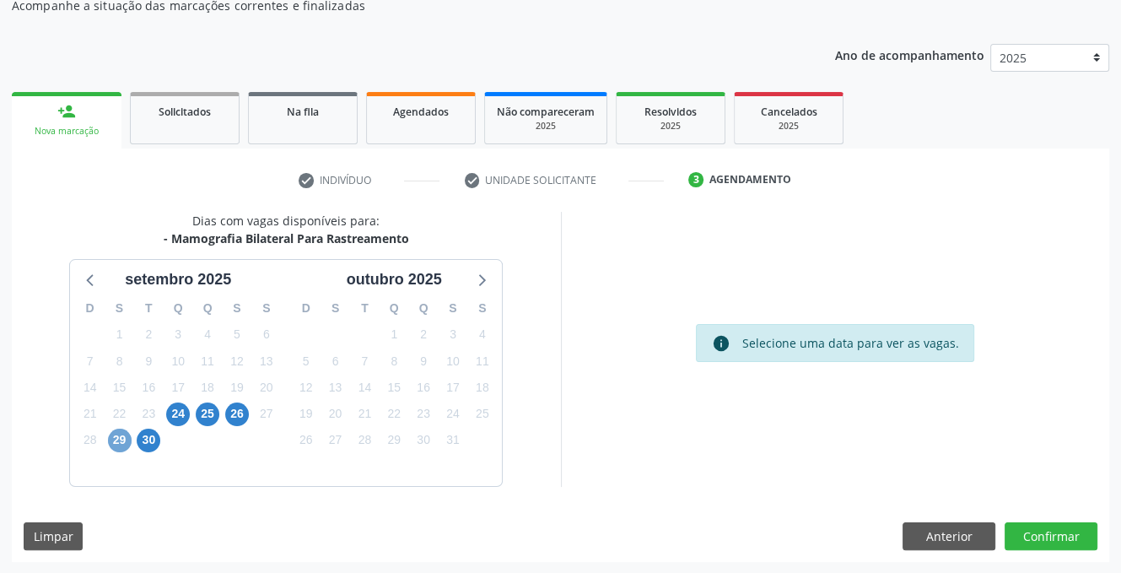
click at [114, 434] on span "29" at bounding box center [120, 441] width 24 height 24
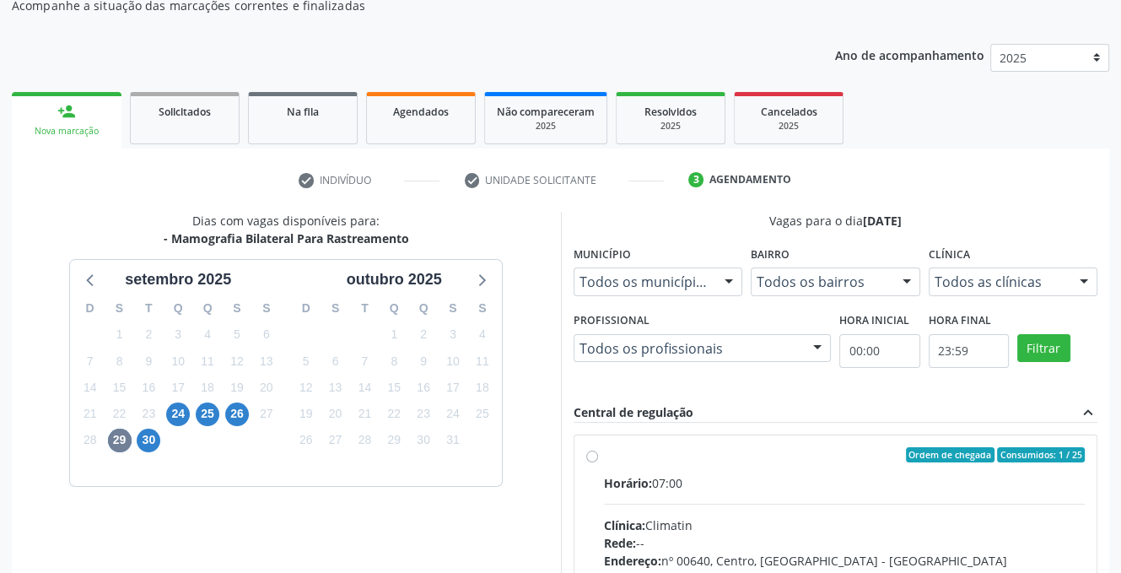
click at [604, 453] on label "Ordem de chegada Consumidos: 1 / 25 Horário: 07:00 Clínica: Climatin Rede: -- E…" at bounding box center [845, 576] width 482 height 259
click at [588, 453] on input "Ordem de chegada Consumidos: 1 / 25 Horário: 07:00 Clínica: Climatin Rede: -- E…" at bounding box center [592, 454] width 12 height 15
radio input "true"
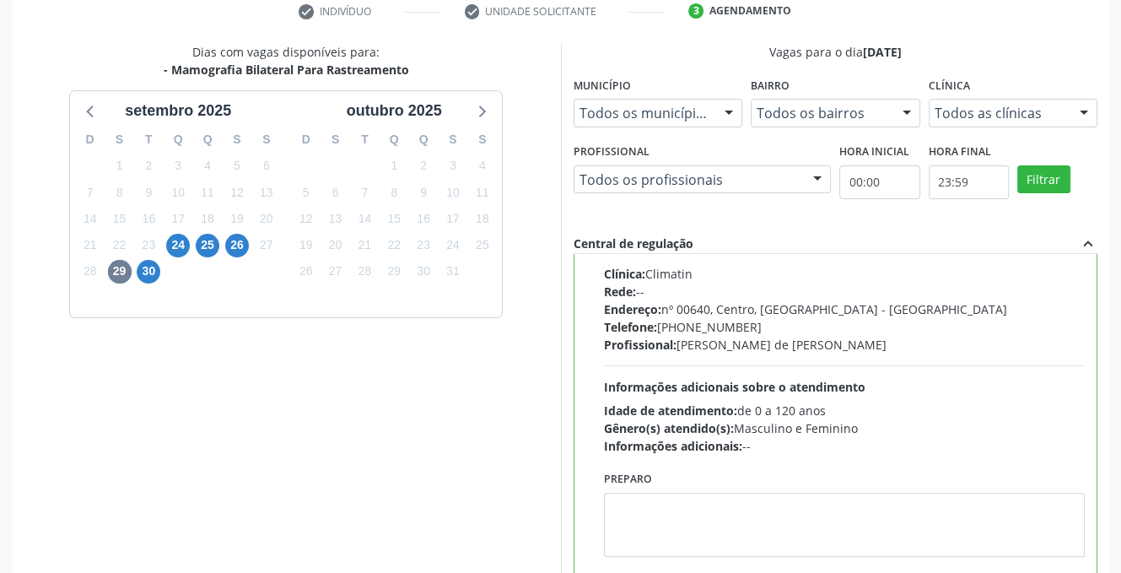
scroll to position [434, 0]
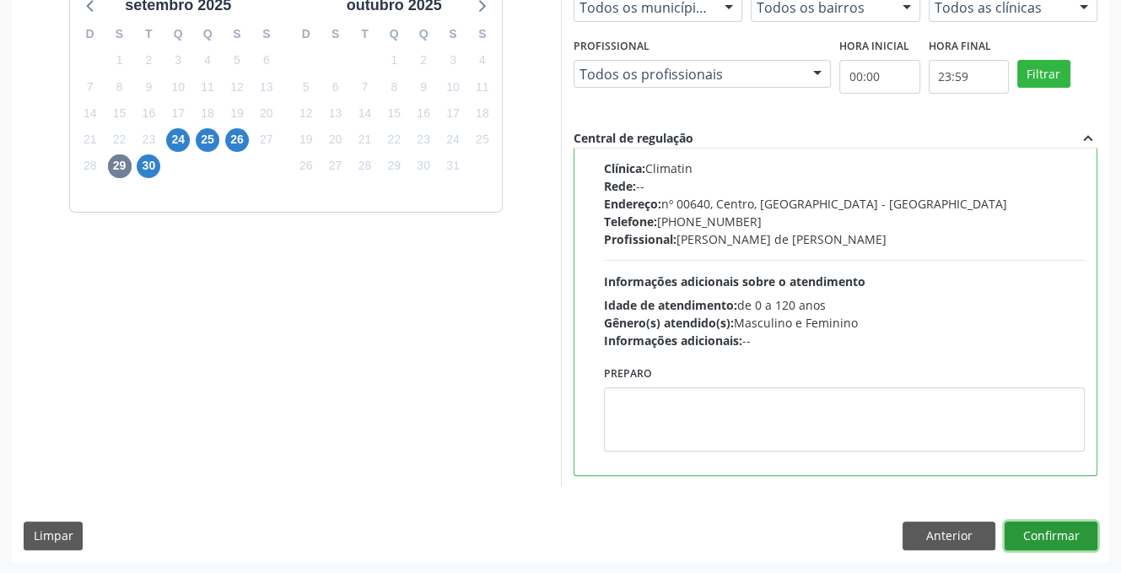
click at [1035, 531] on button "Confirmar" at bounding box center [1051, 535] width 93 height 29
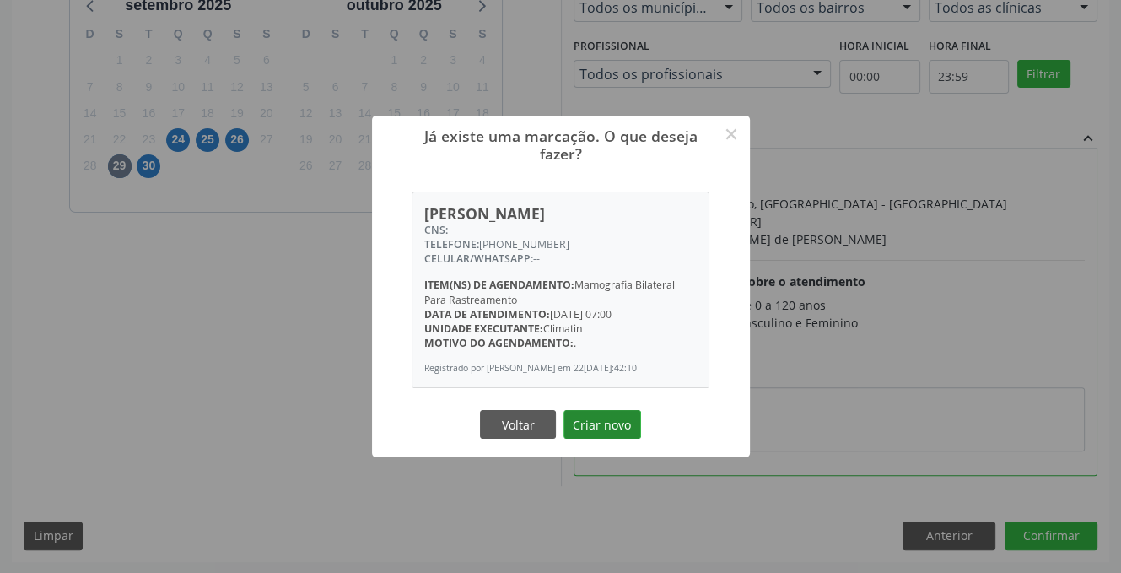
click at [591, 428] on button "Criar novo" at bounding box center [602, 424] width 78 height 29
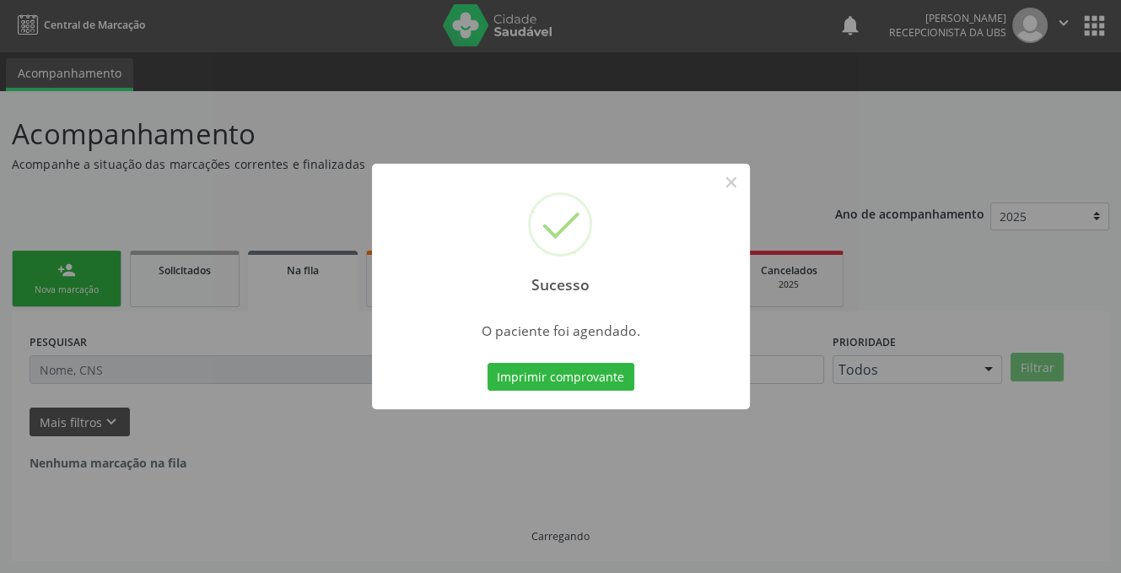
scroll to position [0, 0]
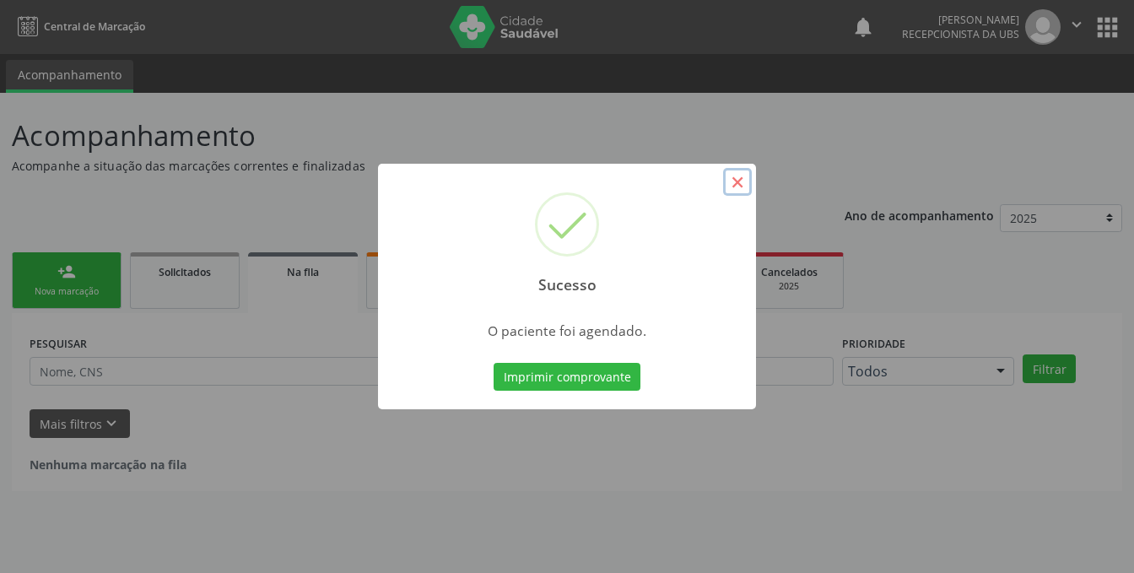
click at [731, 180] on button "×" at bounding box center [737, 182] width 29 height 29
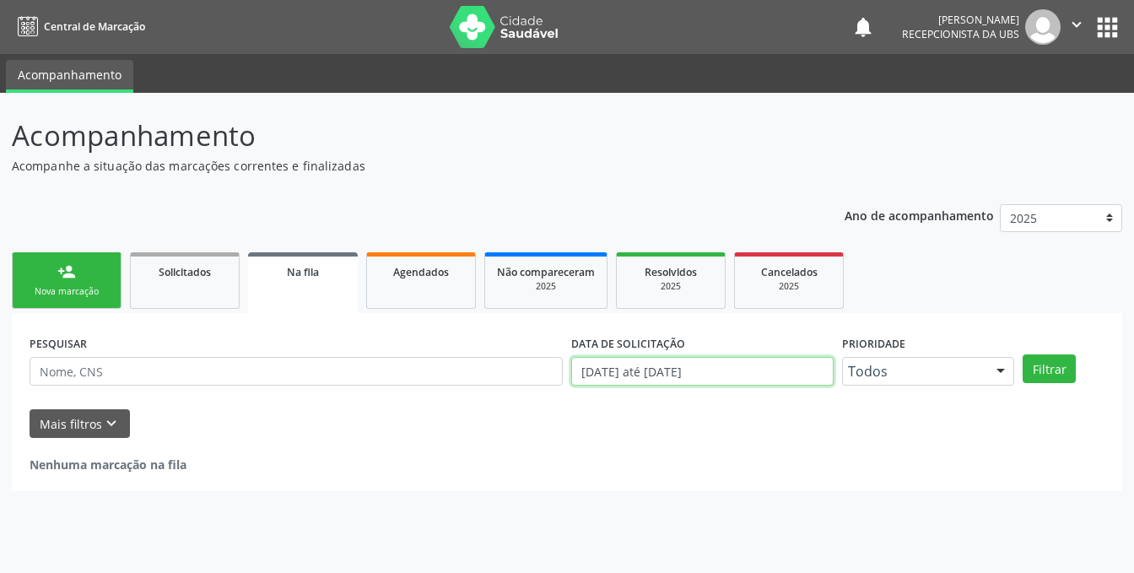
click at [738, 367] on input "[DATE] até [DATE]" at bounding box center [702, 371] width 262 height 29
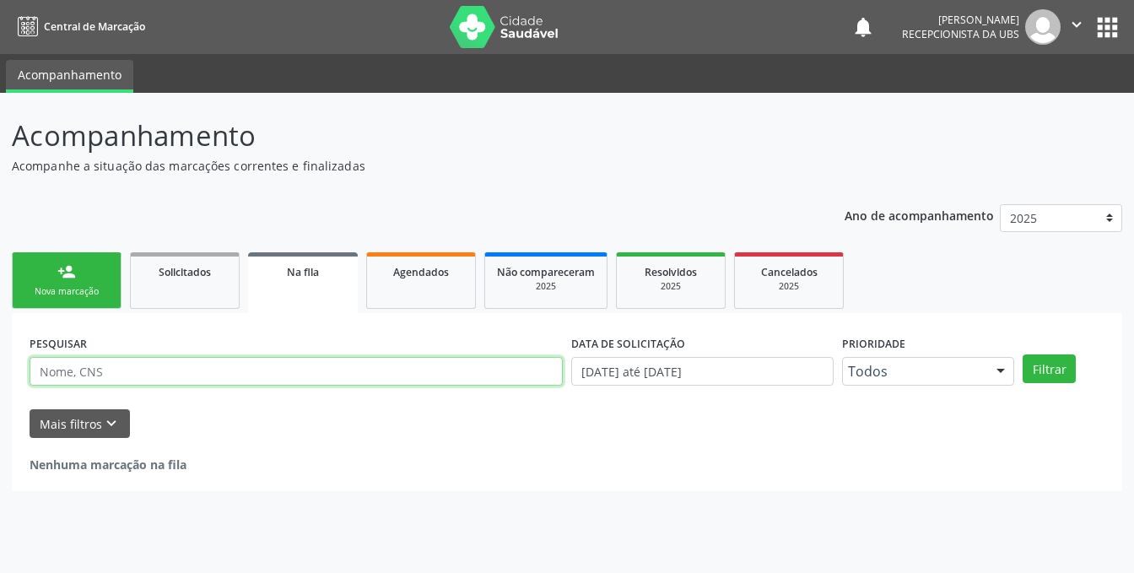
click at [207, 380] on input "text" at bounding box center [296, 371] width 533 height 29
type input "[PERSON_NAME]"
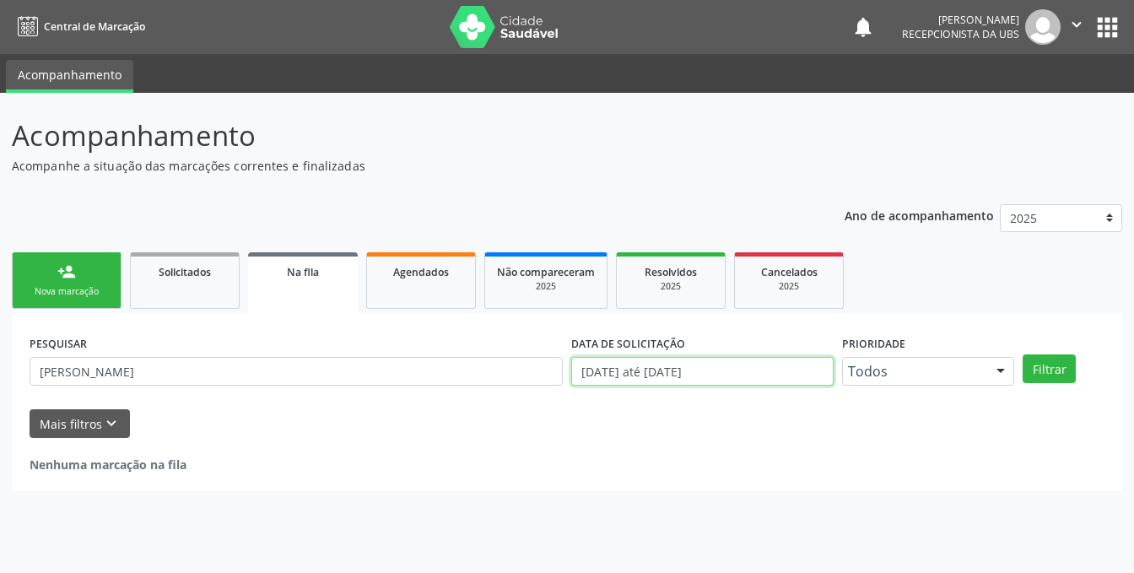
click at [758, 377] on input "[DATE] até [DATE]" at bounding box center [702, 371] width 262 height 29
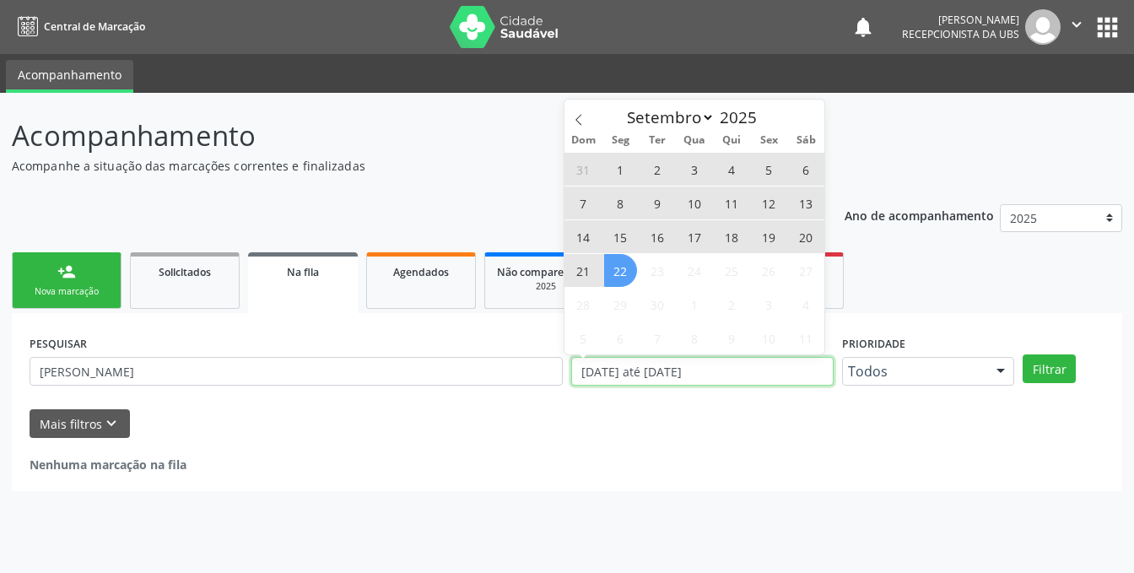
click at [758, 377] on input "[DATE] até [DATE]" at bounding box center [702, 371] width 262 height 29
click at [577, 116] on icon at bounding box center [579, 120] width 12 height 12
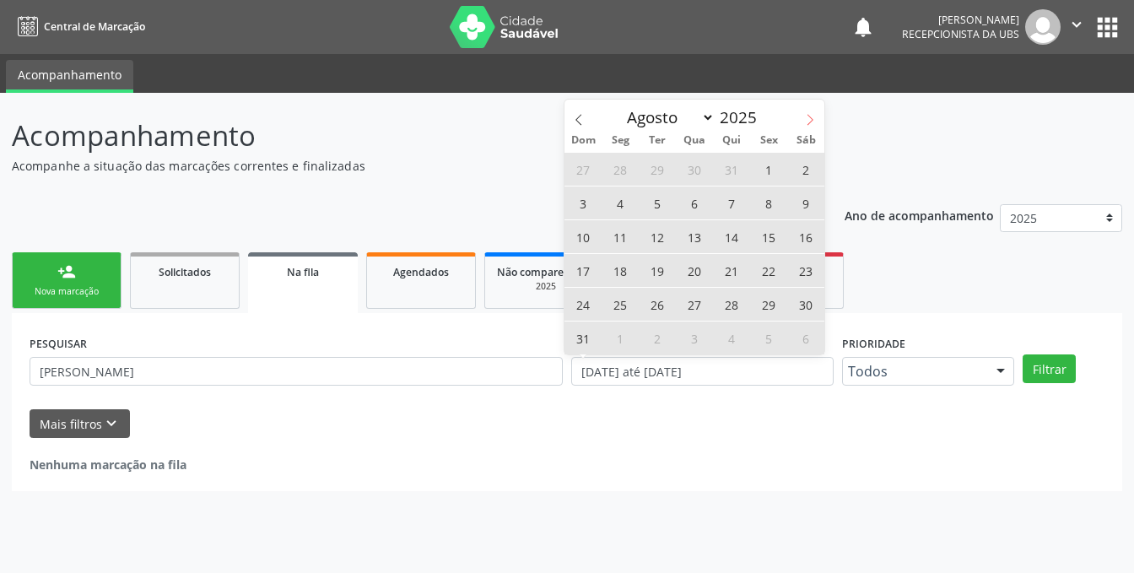
click at [810, 119] on icon at bounding box center [810, 120] width 12 height 12
select select "8"
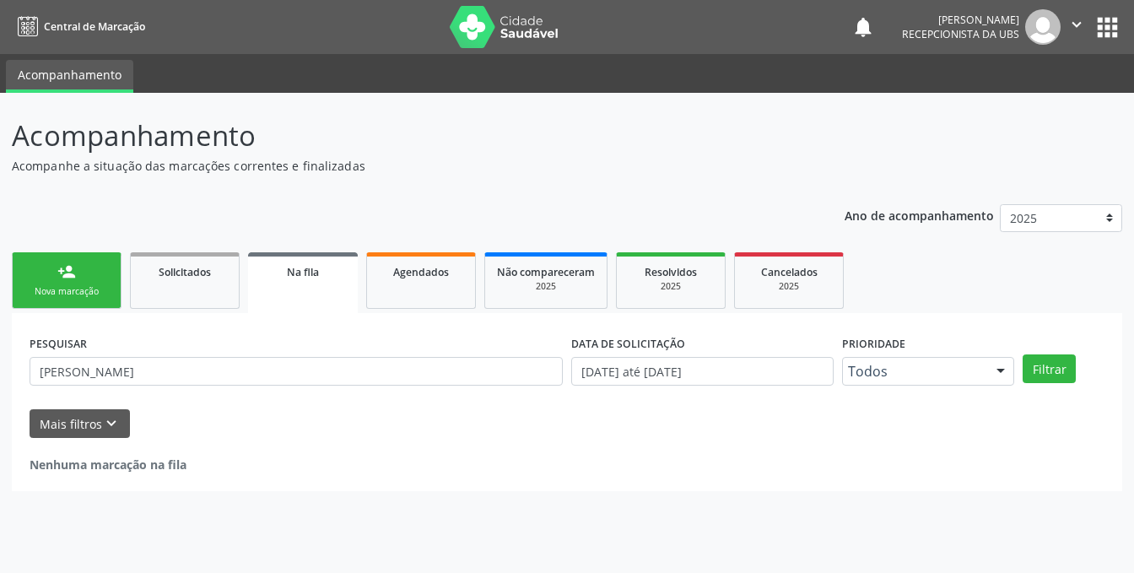
click at [682, 513] on div "Acompanhamento Acompanhe a situação das marcações correntes e finalizadas Relat…" at bounding box center [567, 333] width 1134 height 480
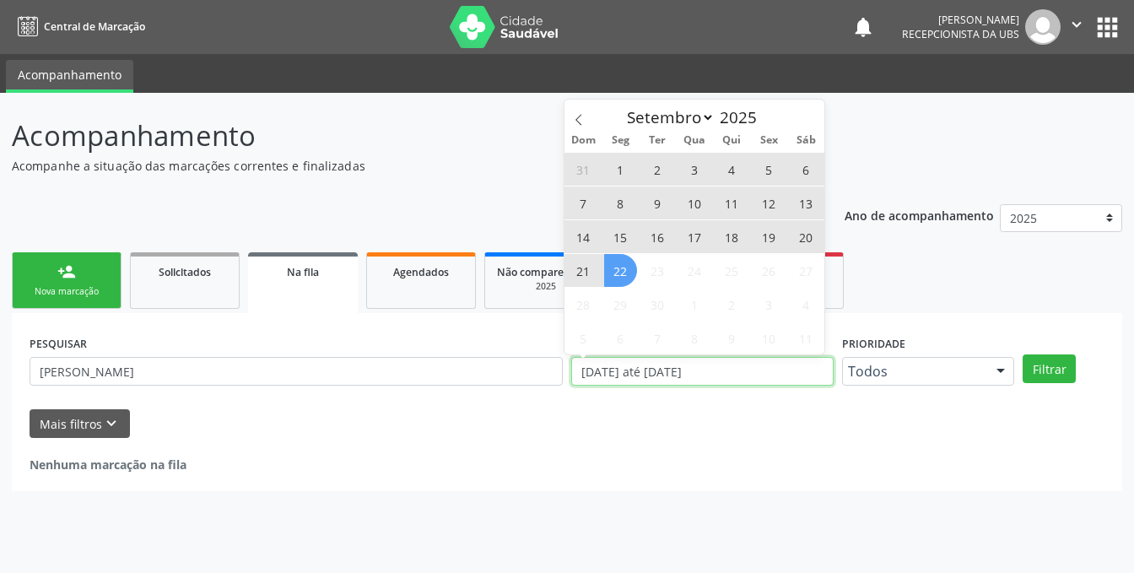
click at [769, 363] on input "[DATE] até [DATE]" at bounding box center [702, 371] width 262 height 29
click at [747, 382] on input "[DATE] até [DATE]" at bounding box center [702, 371] width 262 height 29
type input "2024"
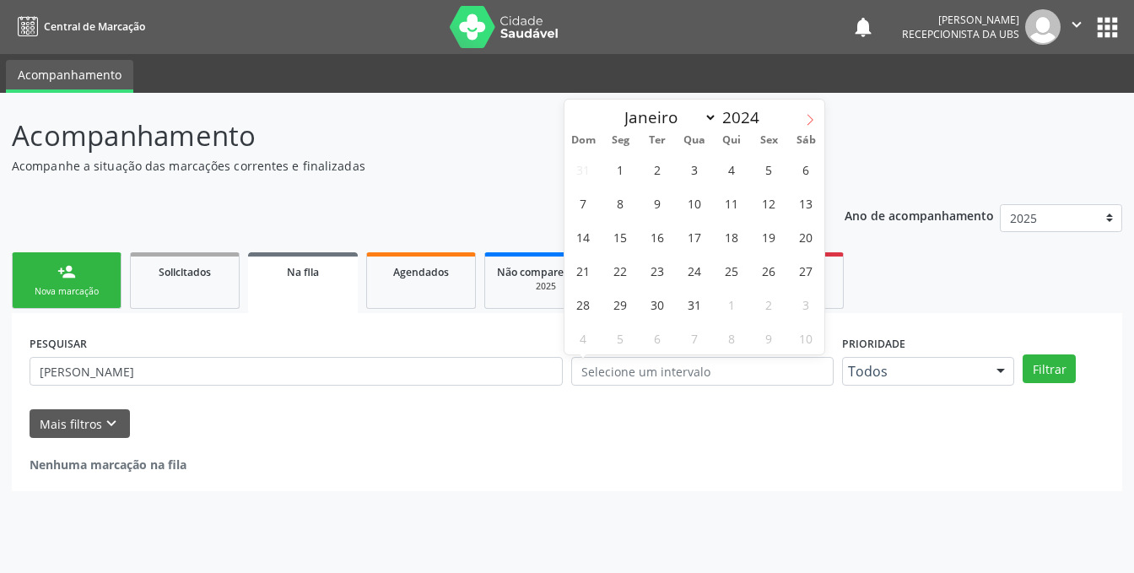
click at [809, 124] on icon at bounding box center [810, 120] width 12 height 12
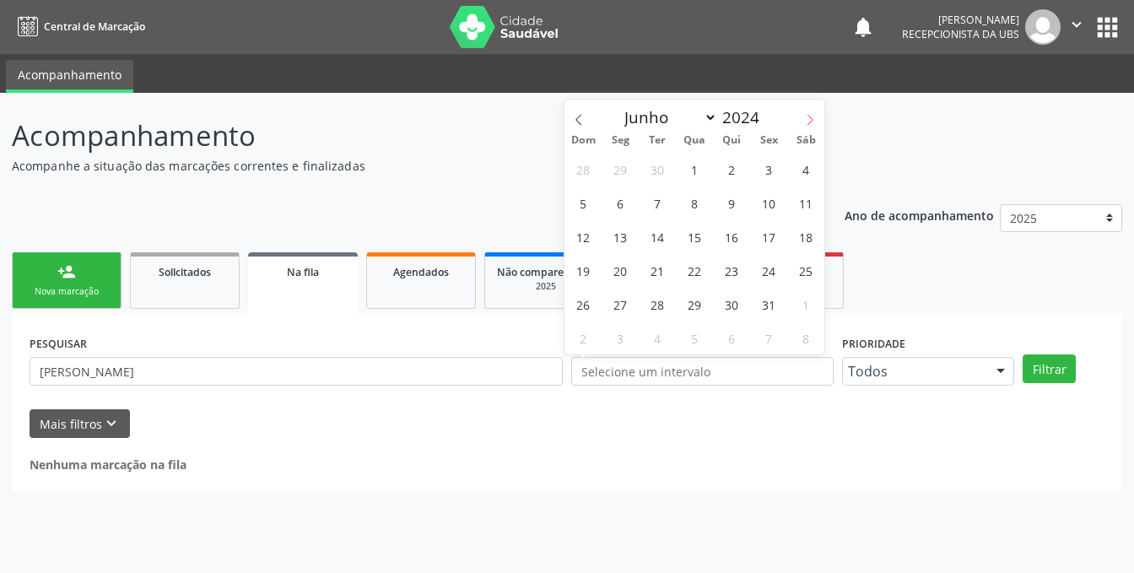
click at [809, 124] on icon at bounding box center [810, 120] width 12 height 12
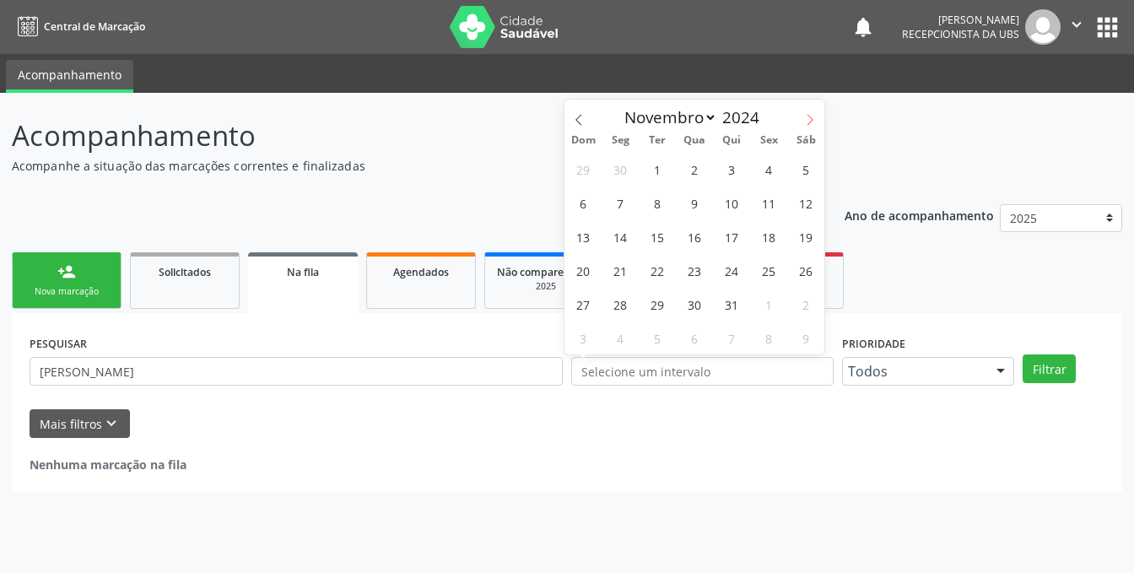
click at [809, 124] on icon at bounding box center [810, 120] width 12 height 12
select select "11"
click at [809, 124] on icon at bounding box center [810, 120] width 12 height 12
type input "2025"
click at [809, 124] on icon at bounding box center [810, 120] width 12 height 12
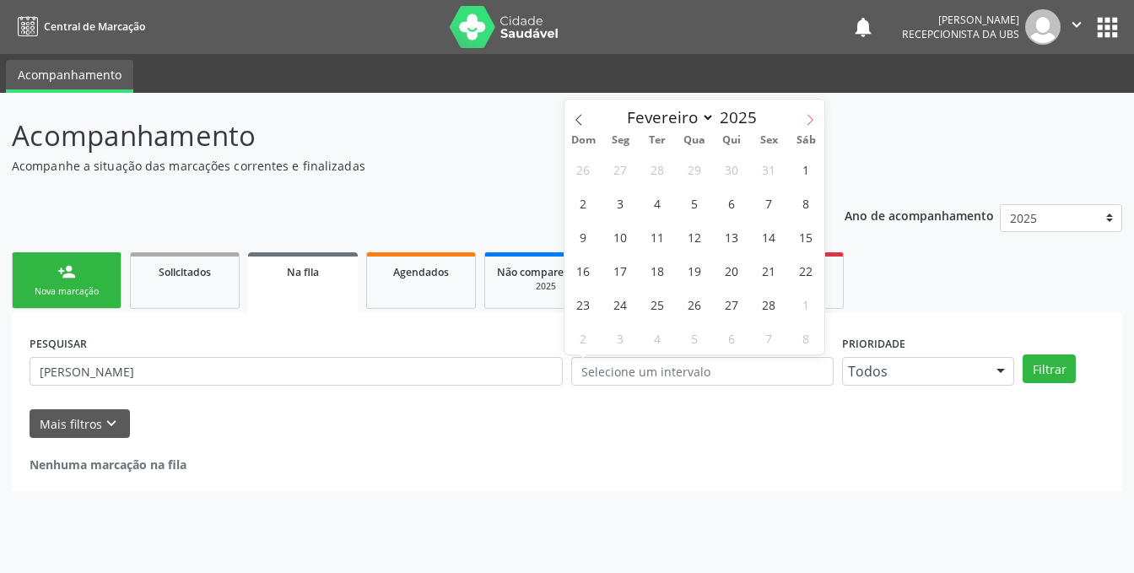
click at [809, 124] on icon at bounding box center [810, 120] width 12 height 12
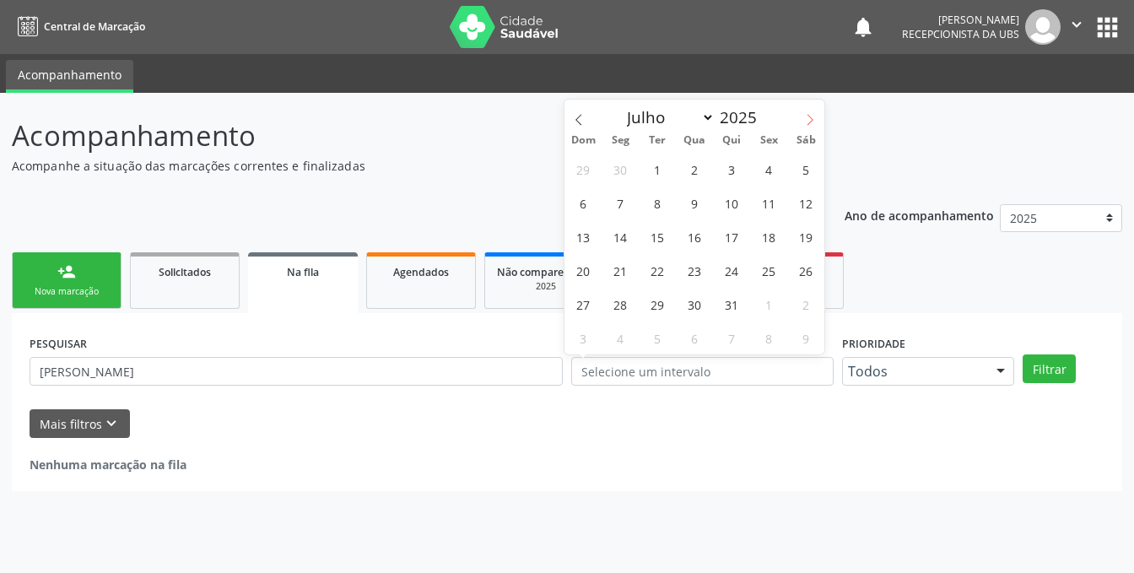
click at [809, 124] on icon at bounding box center [810, 120] width 12 height 12
select select "8"
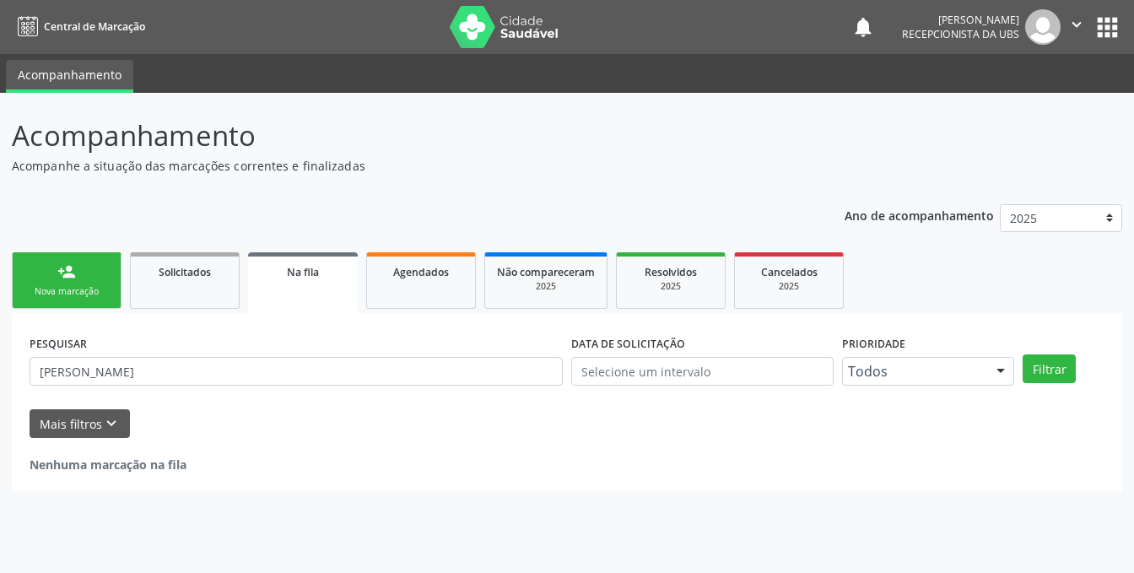
drag, startPoint x: 958, startPoint y: 469, endPoint x: 488, endPoint y: 450, distance: 471.1
click at [954, 471] on div "Nenhuma marcação na fila" at bounding box center [567, 465] width 1075 height 18
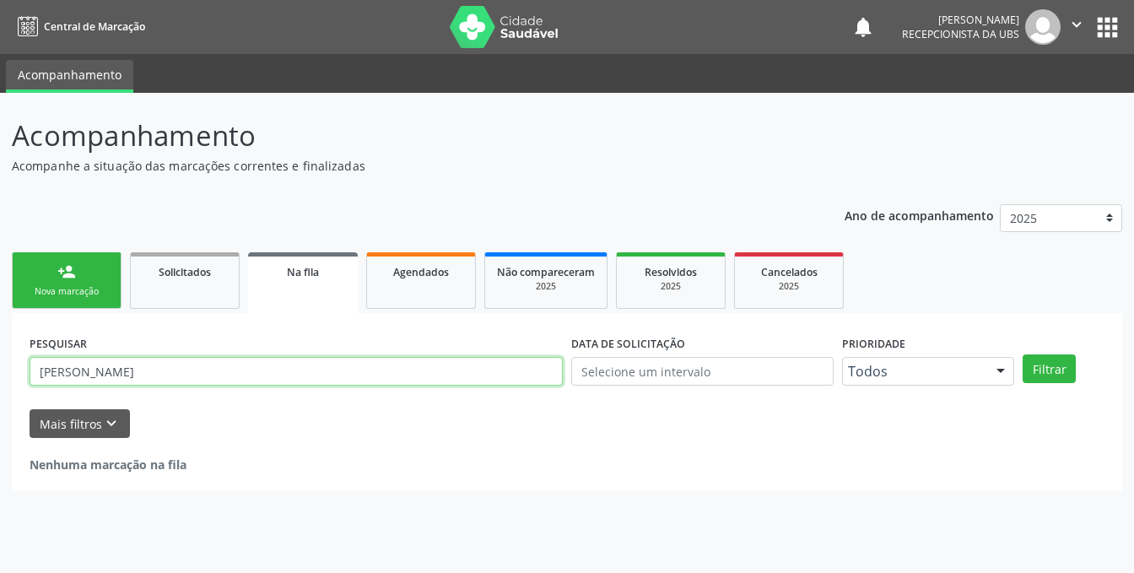
click at [304, 364] on input "[PERSON_NAME]" at bounding box center [296, 371] width 533 height 29
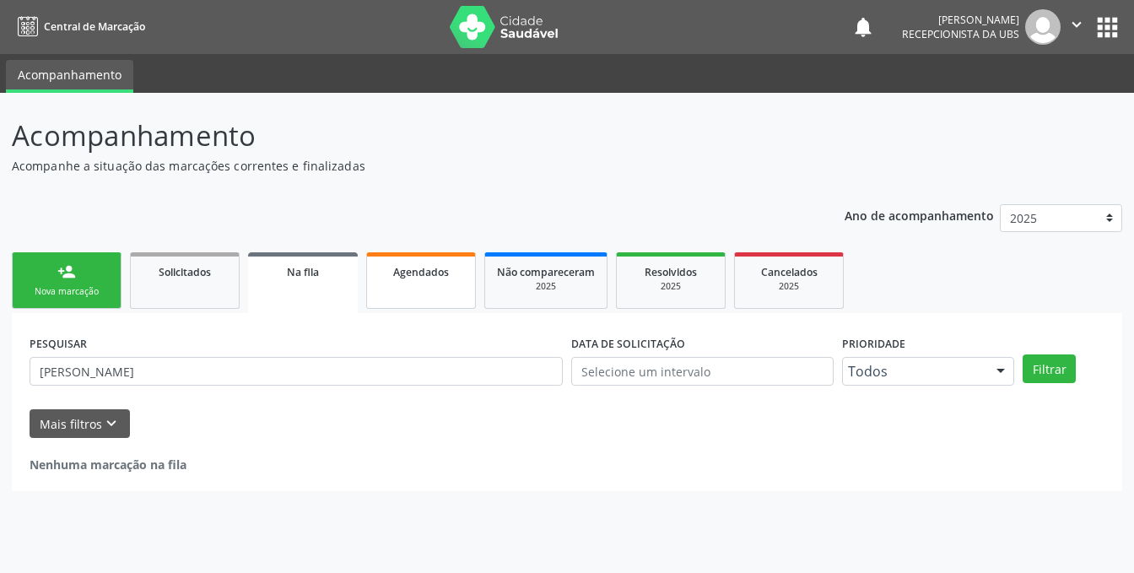
click at [415, 287] on link "Agendados" at bounding box center [421, 280] width 110 height 57
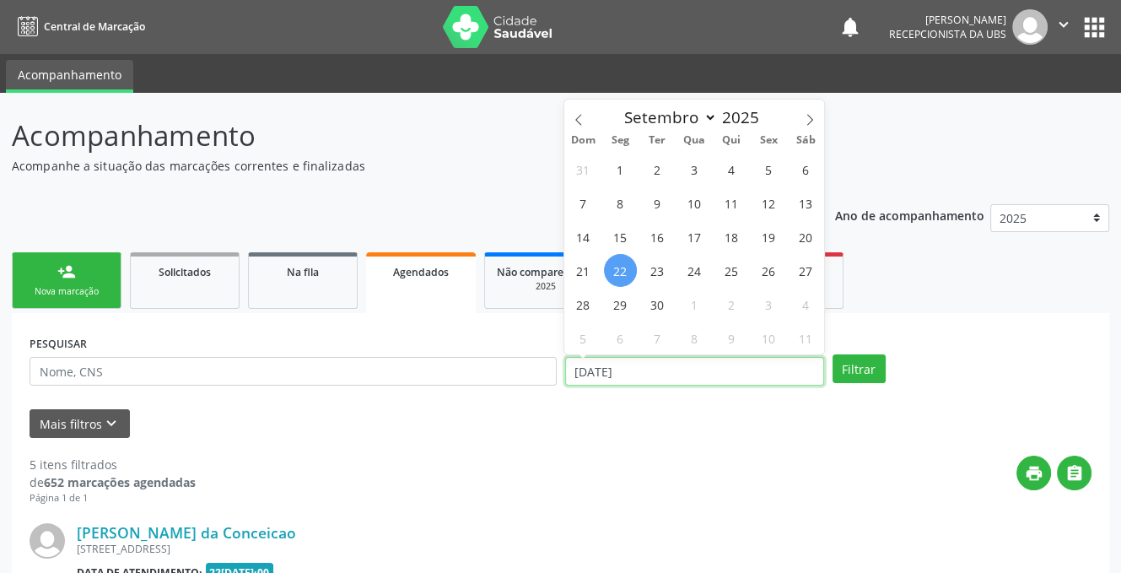
click at [641, 374] on input "[DATE]" at bounding box center [694, 371] width 259 height 29
click at [619, 304] on span "29" at bounding box center [620, 304] width 33 height 33
type input "[DATE]"
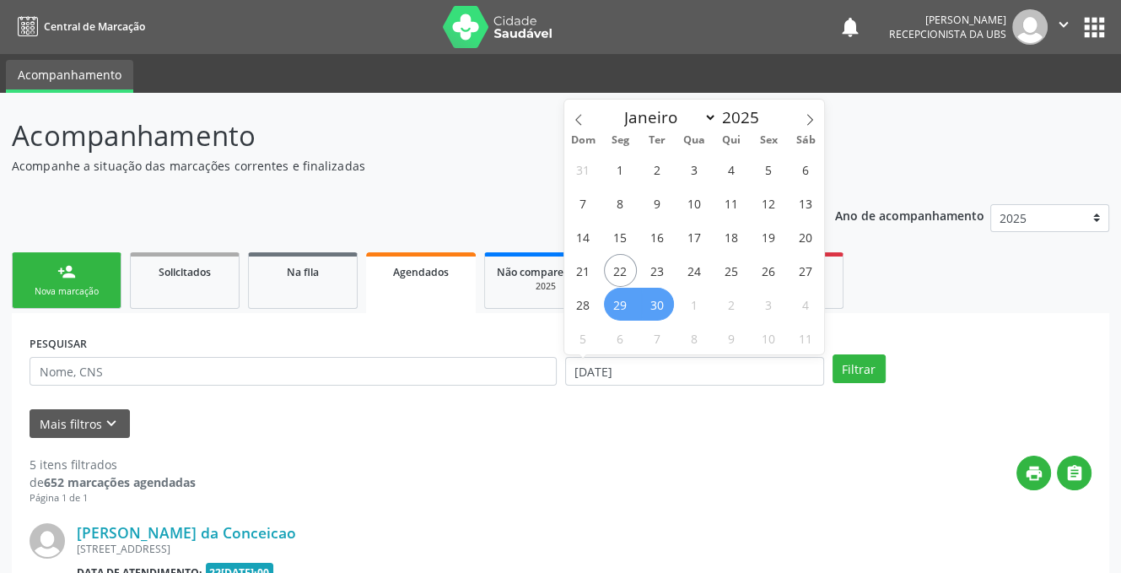
click at [657, 304] on span "30" at bounding box center [657, 304] width 33 height 33
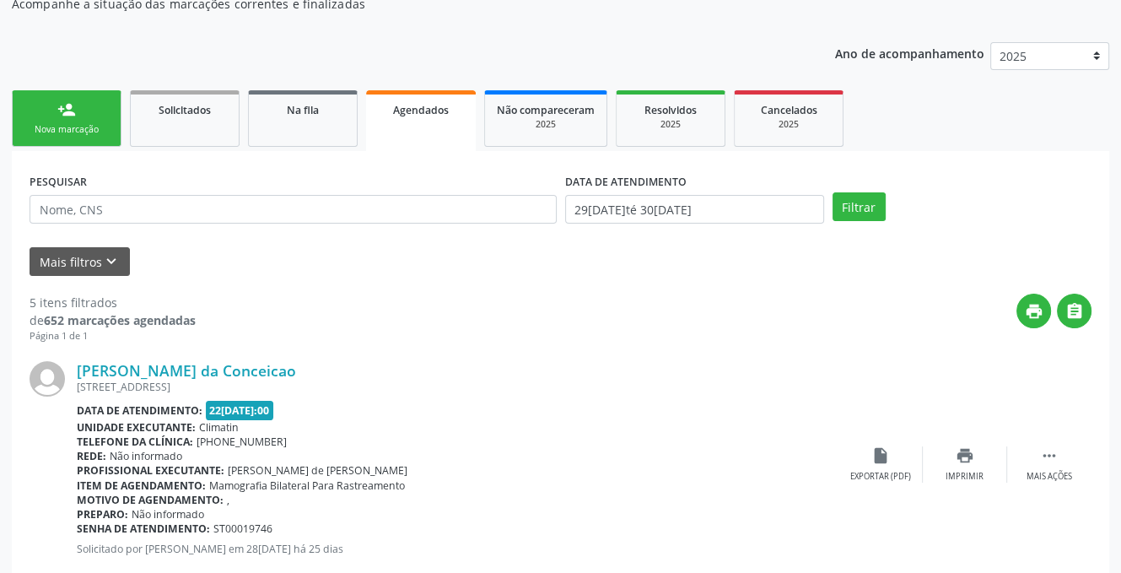
scroll to position [78, 0]
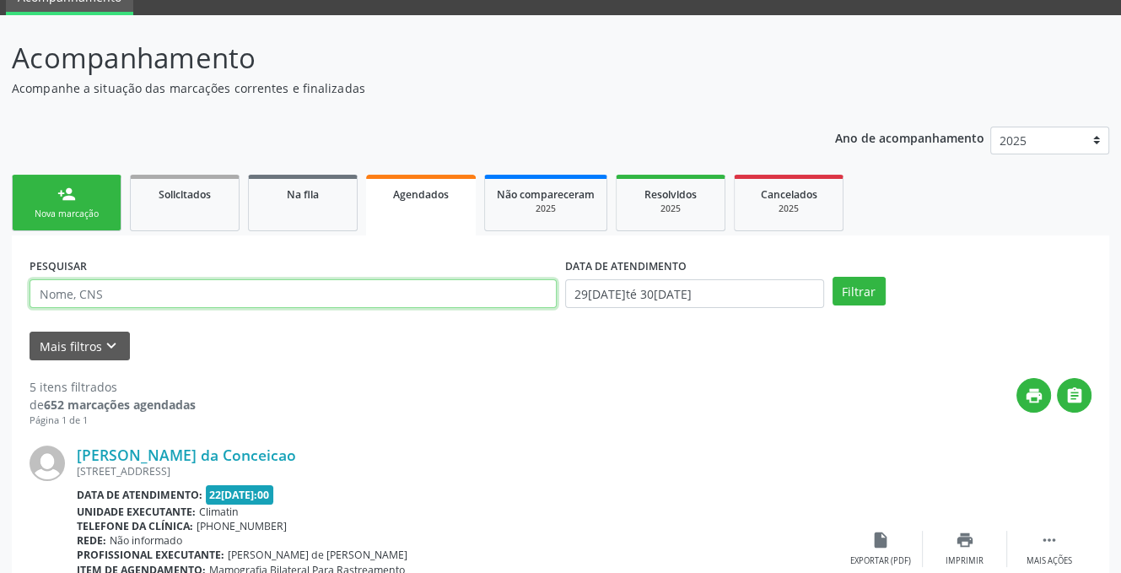
click at [141, 289] on input "text" at bounding box center [293, 293] width 527 height 29
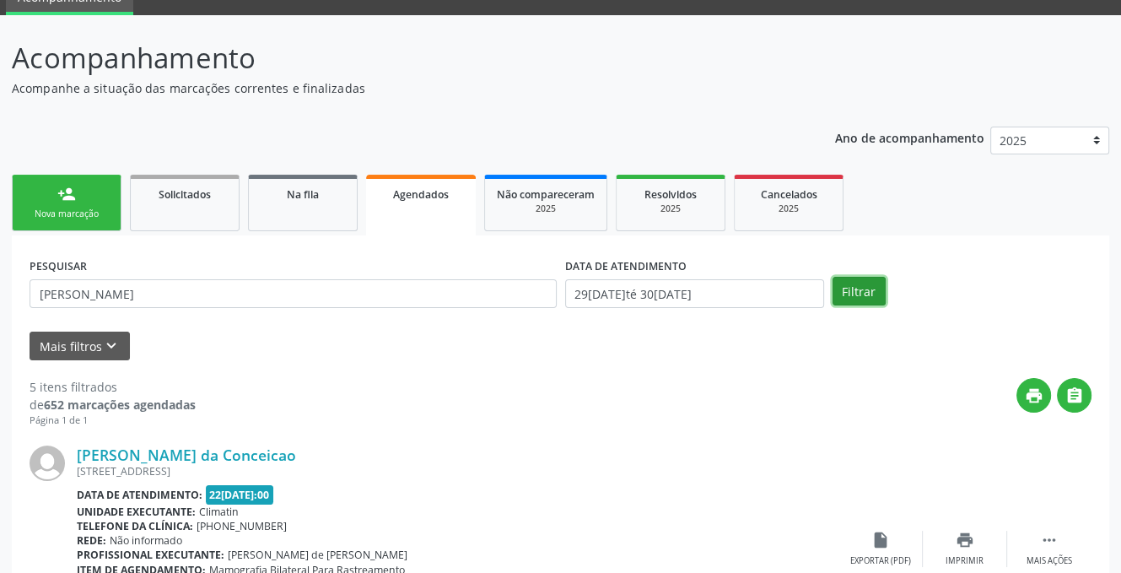
click at [854, 295] on button "Filtrar" at bounding box center [859, 291] width 53 height 29
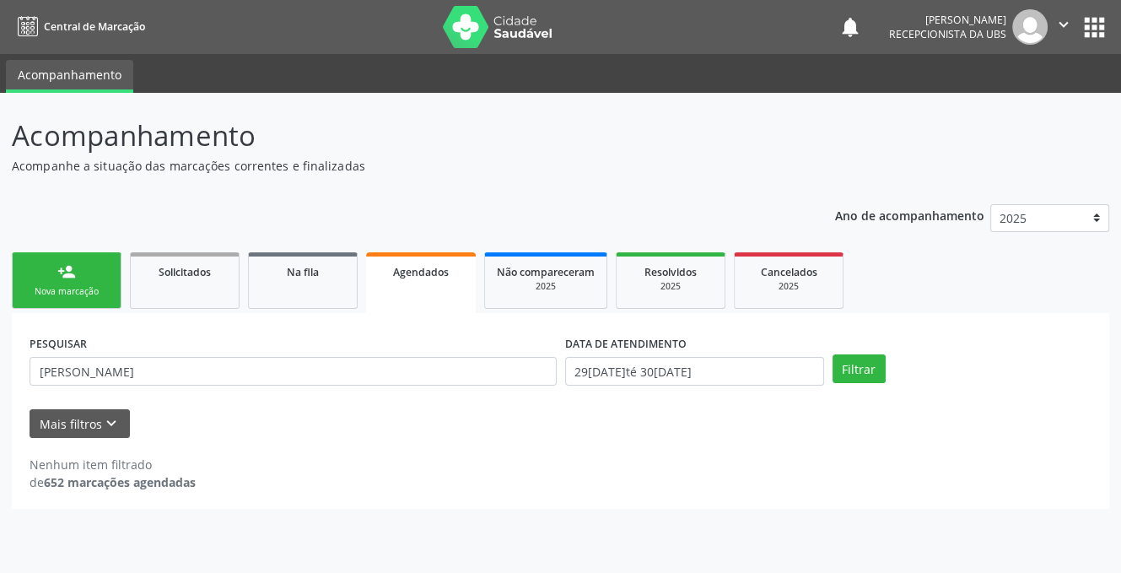
scroll to position [0, 0]
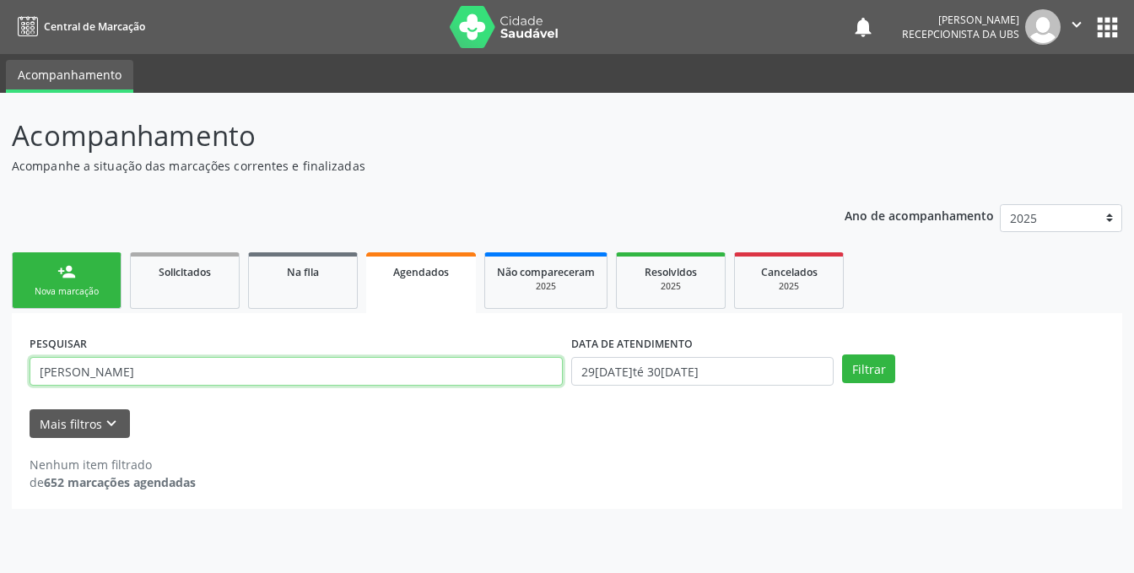
click at [249, 369] on input "[PERSON_NAME]" at bounding box center [296, 371] width 533 height 29
type input "[PERSON_NAME]"
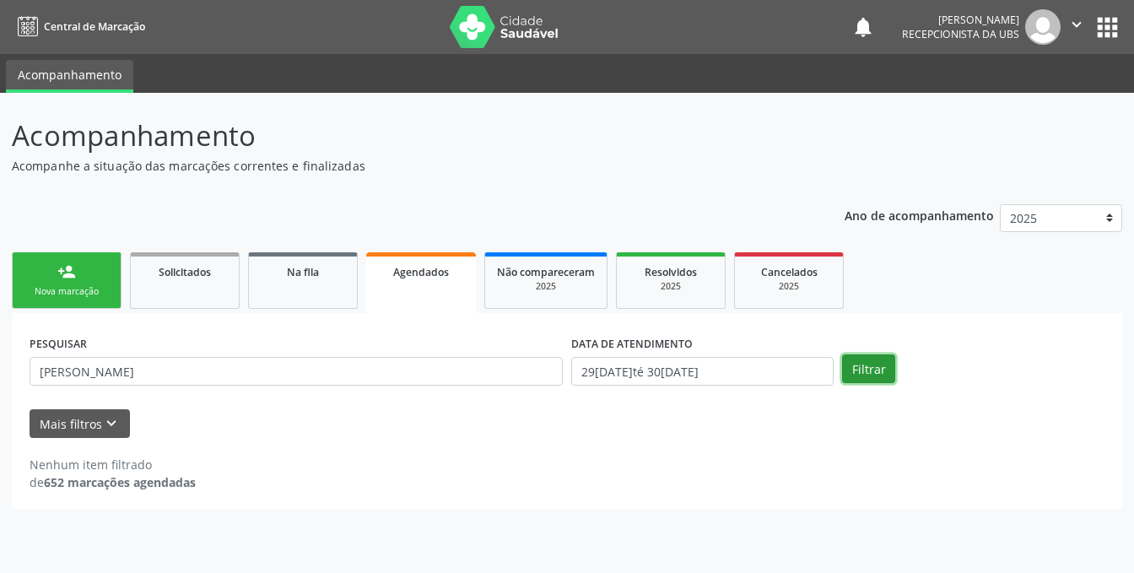
click at [859, 364] on button "Filtrar" at bounding box center [868, 368] width 53 height 29
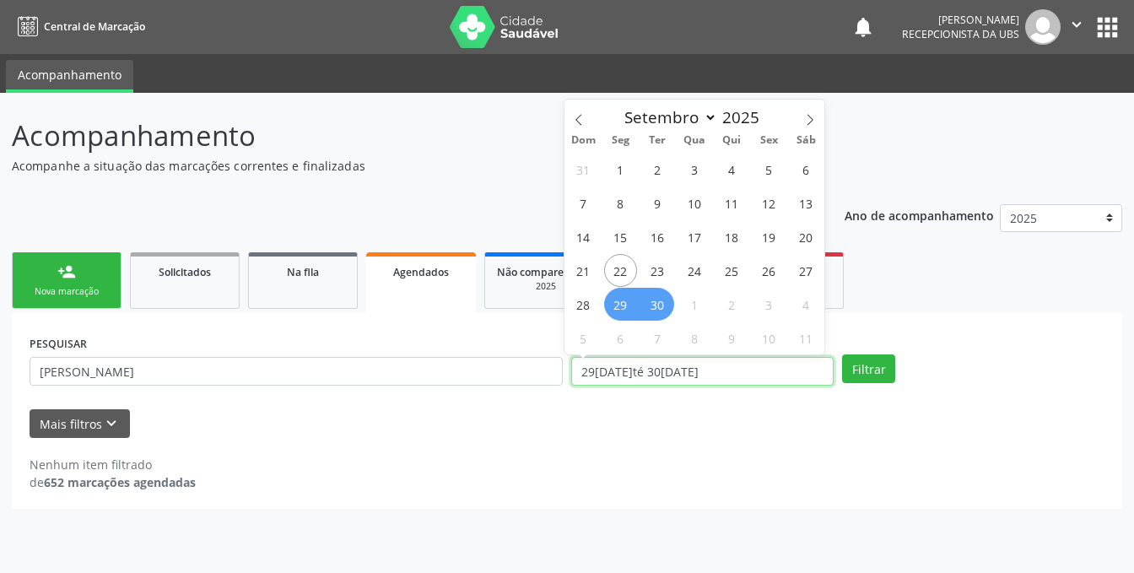
click at [693, 374] on input "29[DATE]té 30[DATE]" at bounding box center [702, 371] width 262 height 29
click at [741, 267] on span "25" at bounding box center [731, 270] width 33 height 33
type input "25[DATE]"
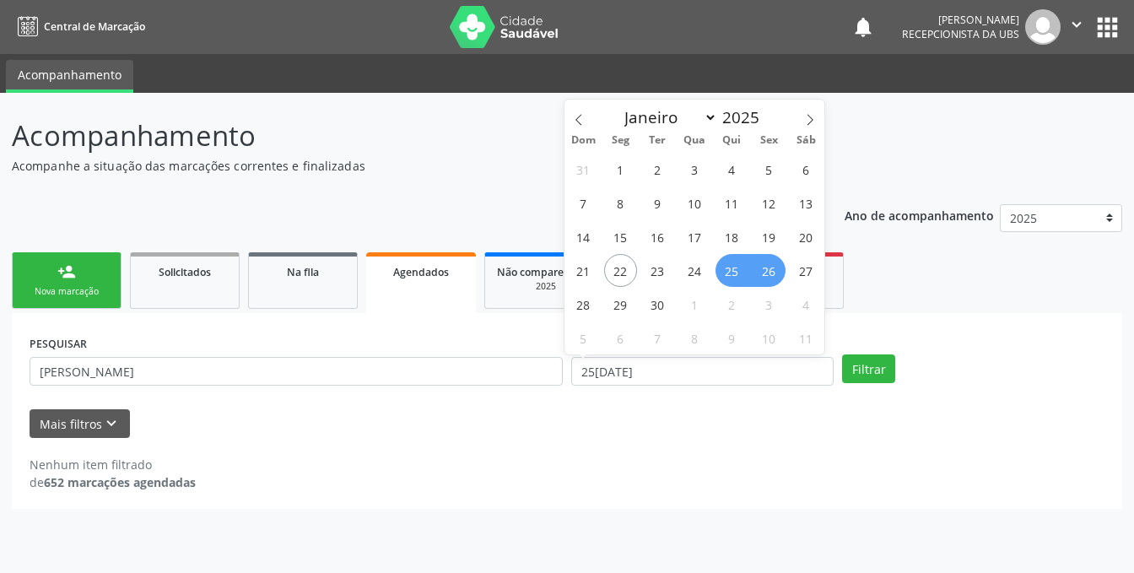
click at [776, 271] on span "26" at bounding box center [768, 270] width 33 height 33
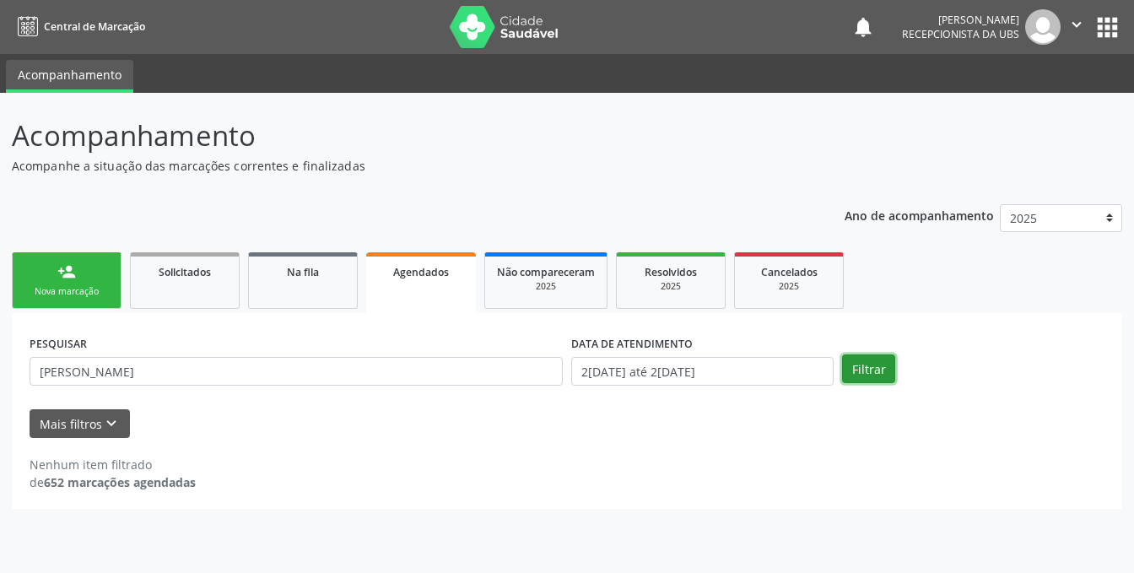
click at [865, 366] on button "Filtrar" at bounding box center [868, 368] width 53 height 29
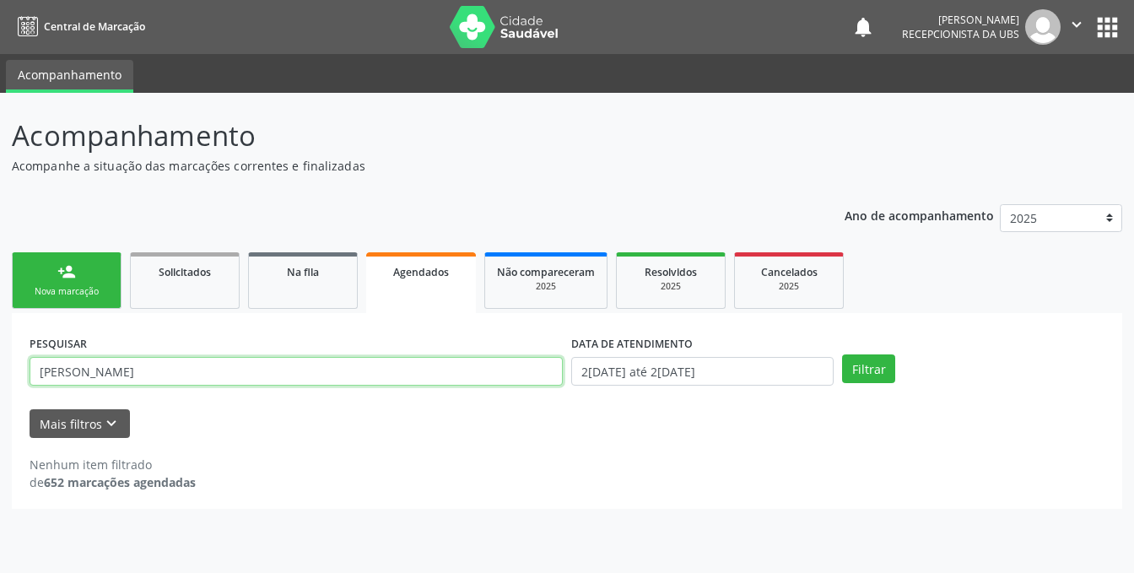
click at [371, 367] on input "[PERSON_NAME]" at bounding box center [296, 371] width 533 height 29
type input "Z"
type input "6287293449"
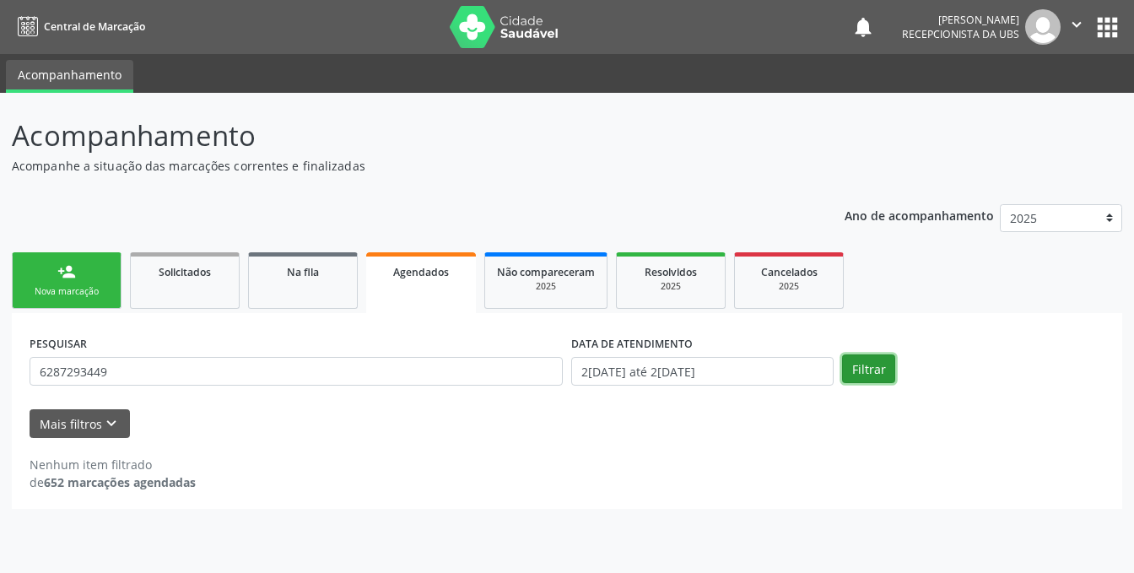
click at [861, 364] on button "Filtrar" at bounding box center [868, 368] width 53 height 29
click at [753, 369] on input "2[DATE] até 2[DATE]" at bounding box center [702, 371] width 262 height 29
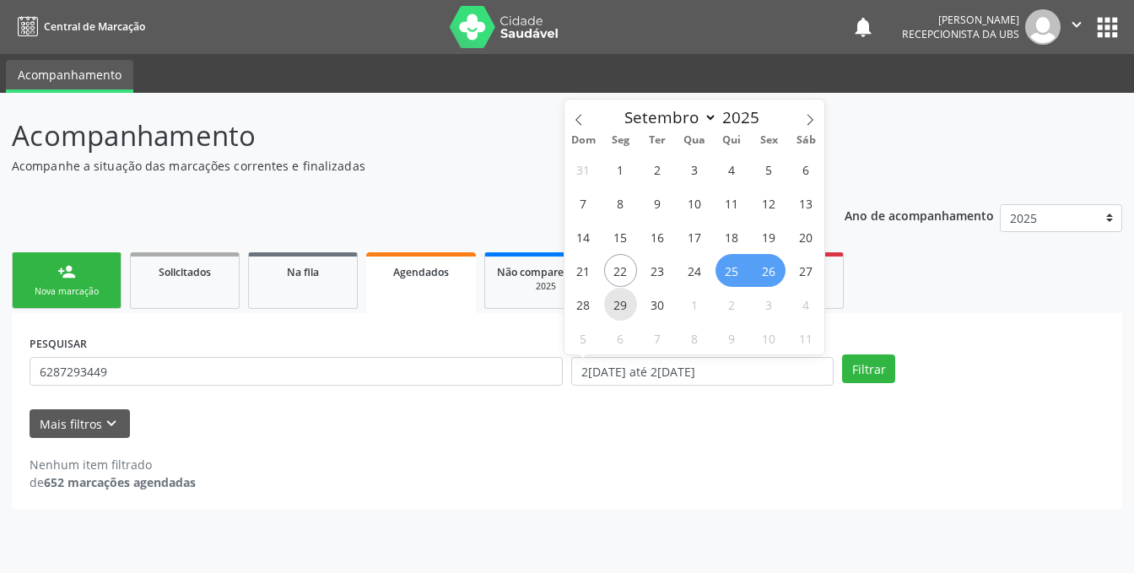
click at [622, 305] on span "29" at bounding box center [620, 304] width 33 height 33
type input "[DATE]"
click at [661, 299] on span "30" at bounding box center [657, 304] width 33 height 33
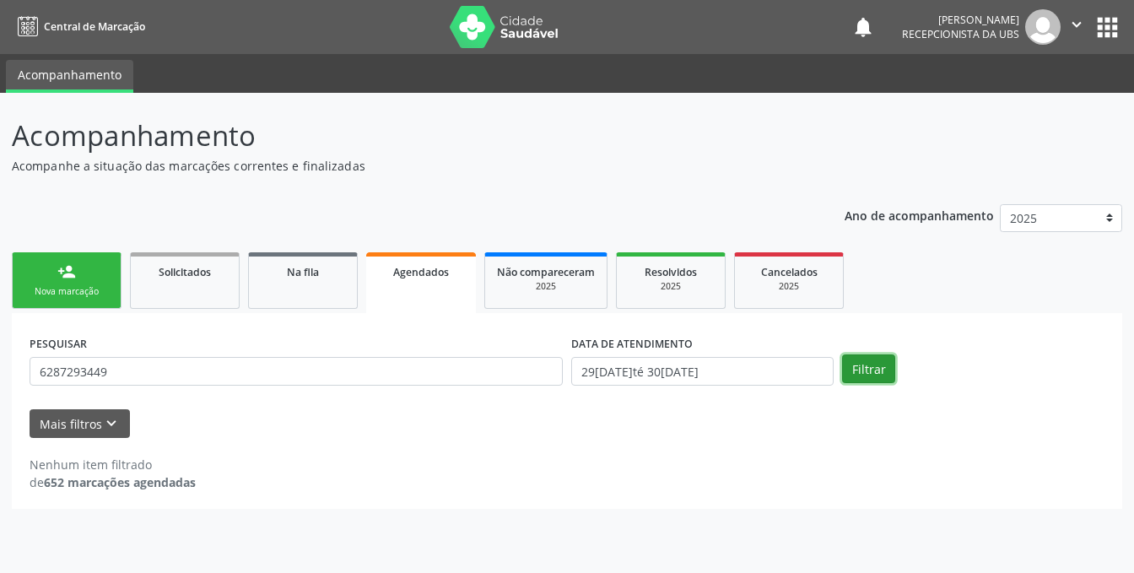
click at [852, 359] on button "Filtrar" at bounding box center [868, 368] width 53 height 29
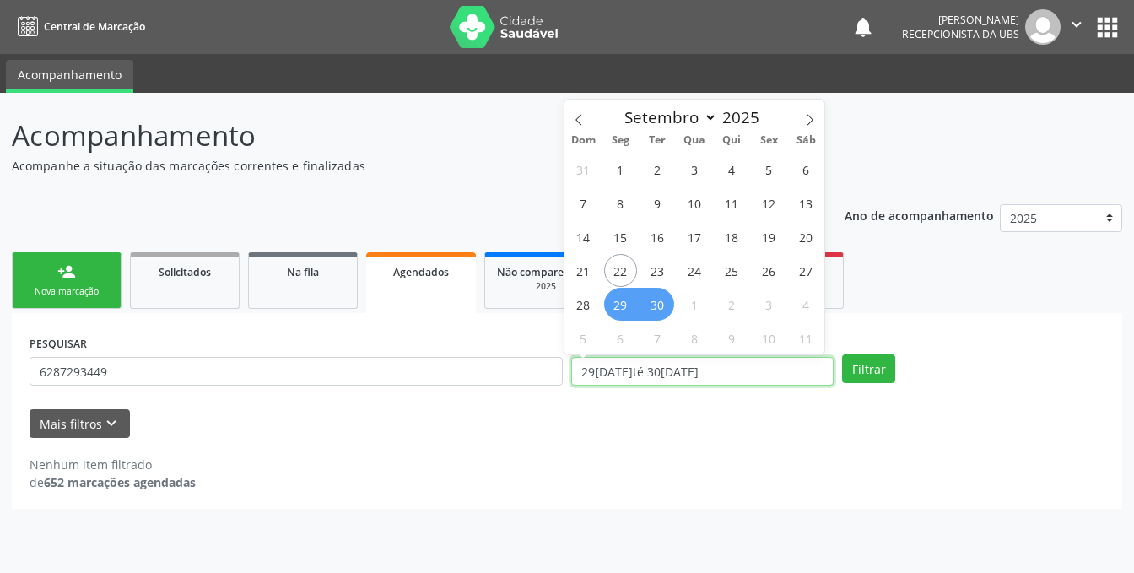
click at [749, 375] on input "29[DATE]té 30[DATE]" at bounding box center [702, 371] width 262 height 29
click at [661, 305] on span "30" at bounding box center [657, 304] width 33 height 33
type input "30[DATE]"
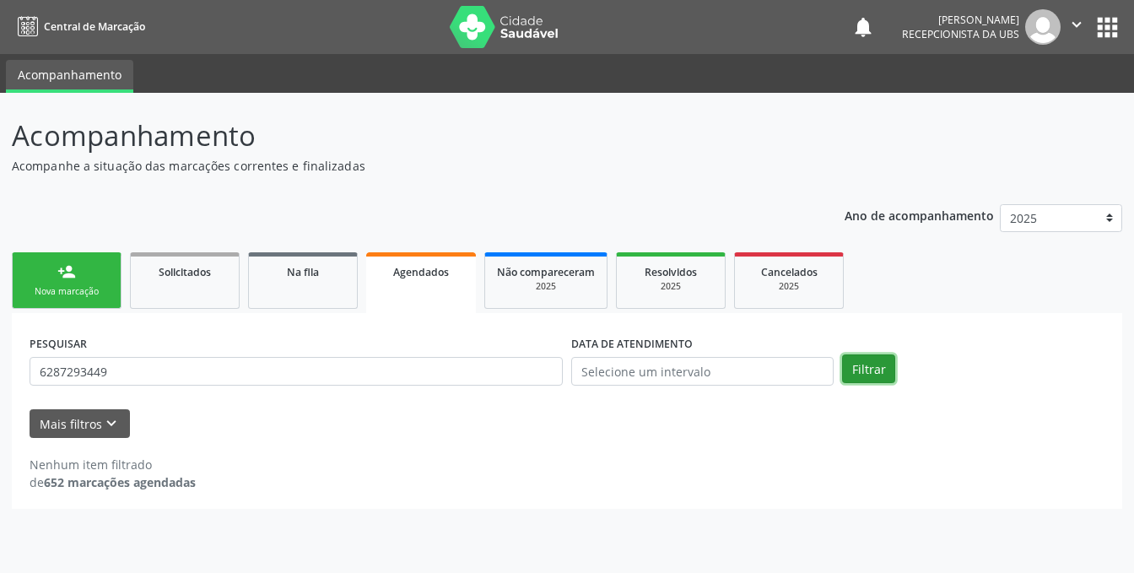
click at [860, 367] on button "Filtrar" at bounding box center [868, 368] width 53 height 29
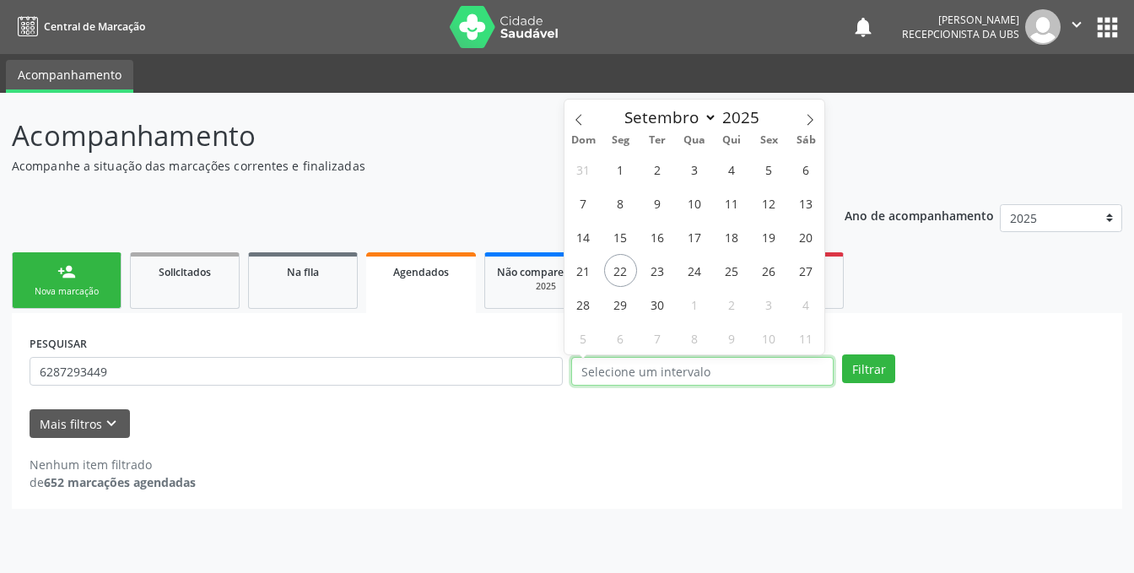
click at [719, 372] on input "text" at bounding box center [702, 371] width 262 height 29
click at [633, 310] on span "29" at bounding box center [620, 304] width 33 height 33
type input "[DATE]"
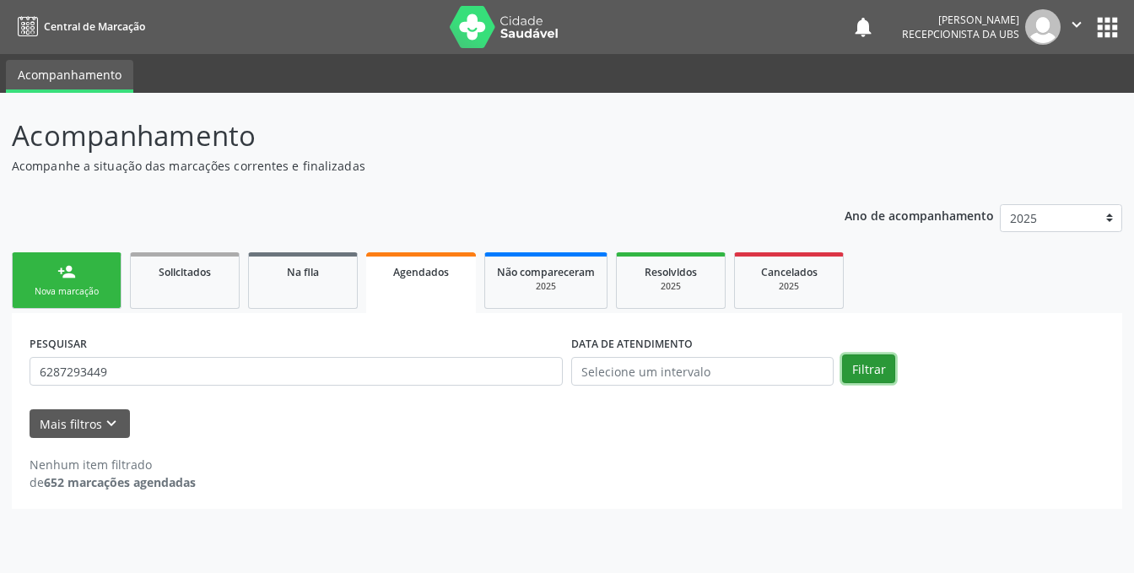
click at [862, 365] on button "Filtrar" at bounding box center [868, 368] width 53 height 29
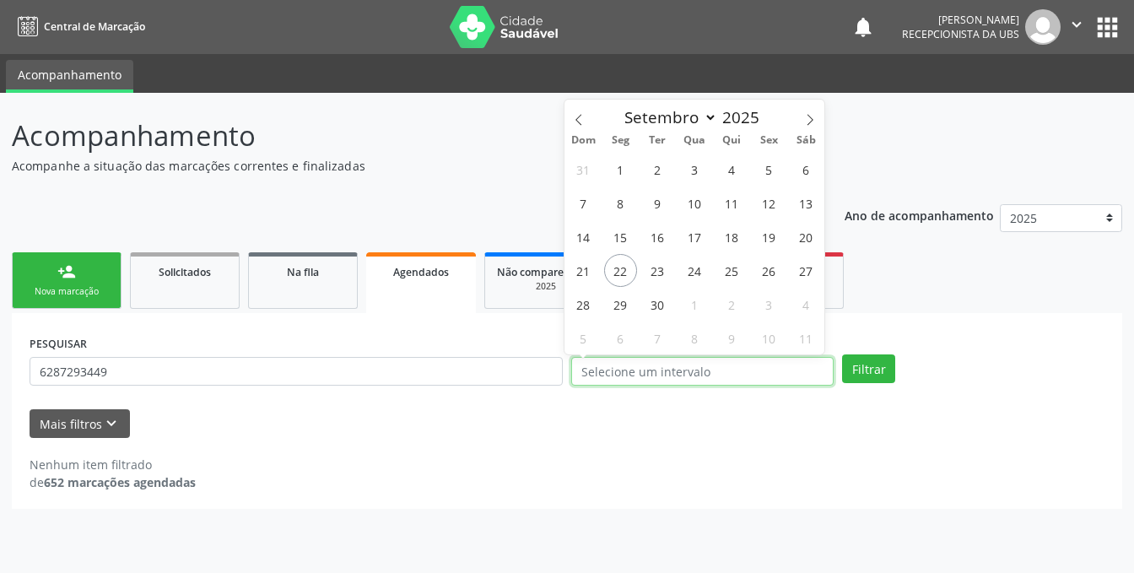
click at [704, 364] on input "text" at bounding box center [702, 371] width 262 height 29
click at [628, 312] on span "29" at bounding box center [620, 304] width 33 height 33
type input "[DATE]"
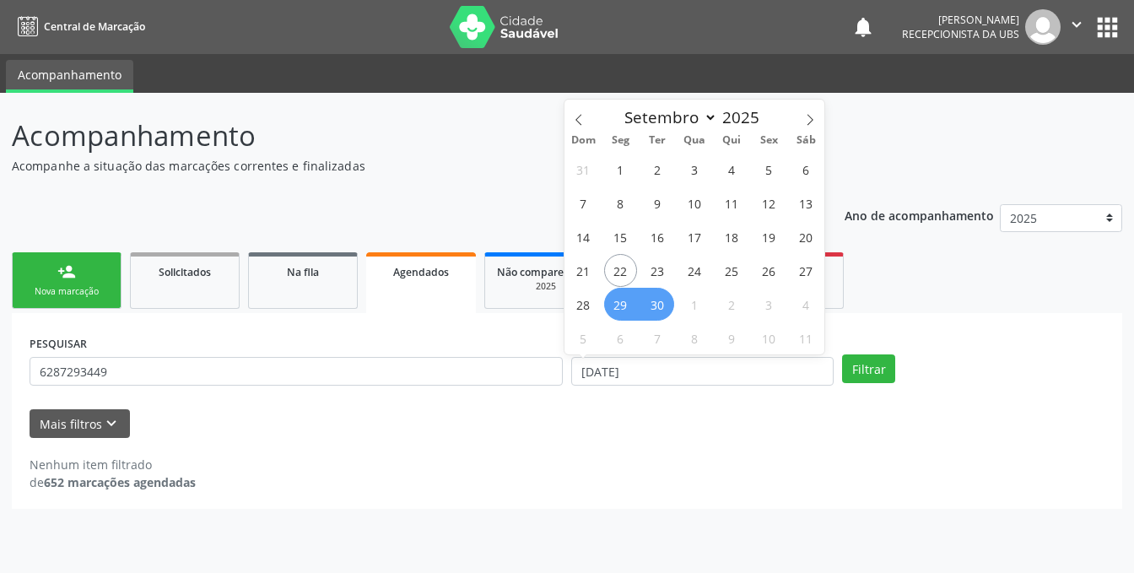
click at [675, 303] on div "31 1 2 3 4 5 6 7 8 9 10 11 12 13 14 15 16 17 18 19 20 21 22 23 24 25 26 27 28 2…" at bounding box center [694, 253] width 260 height 202
click at [661, 312] on span "30" at bounding box center [657, 304] width 33 height 33
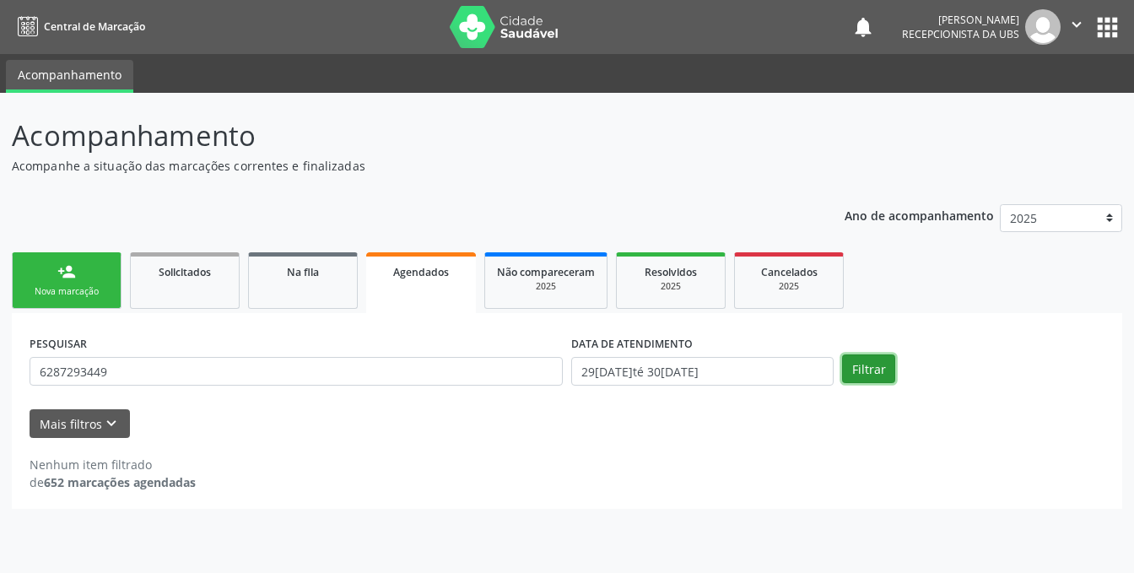
click at [859, 370] on button "Filtrar" at bounding box center [868, 368] width 53 height 29
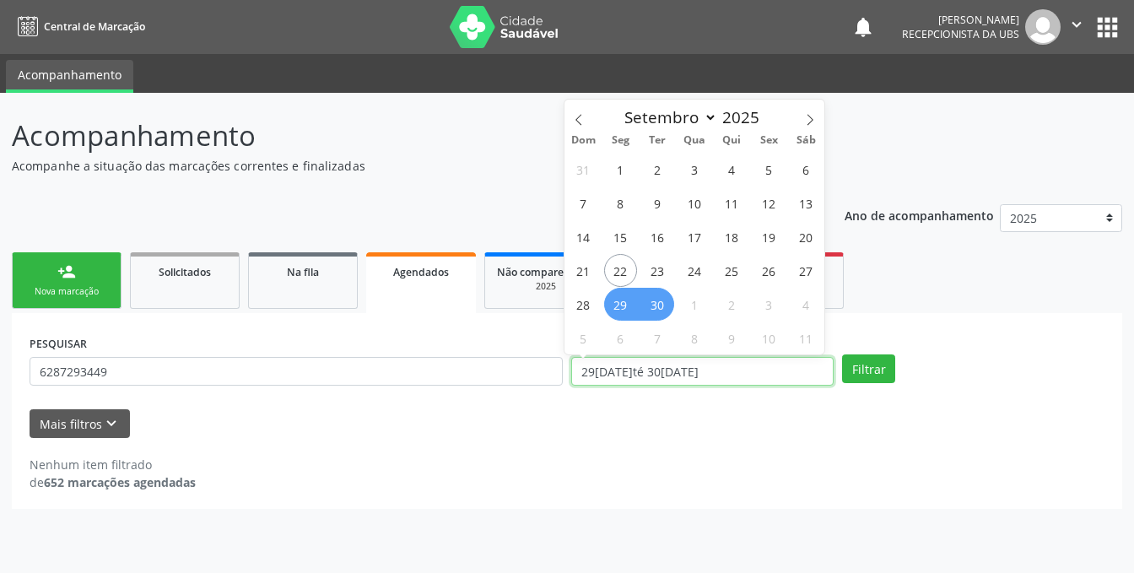
click at [759, 369] on input "29[DATE]té 30[DATE]" at bounding box center [702, 371] width 262 height 29
click at [726, 267] on span "25" at bounding box center [731, 270] width 33 height 33
type input "25[DATE]"
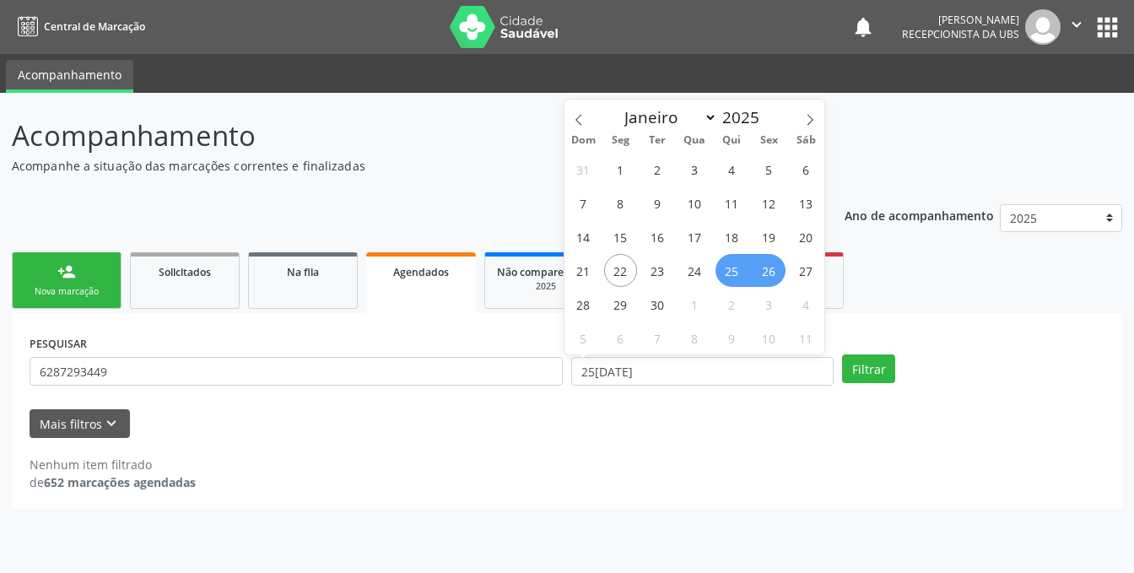
click at [763, 272] on span "26" at bounding box center [768, 270] width 33 height 33
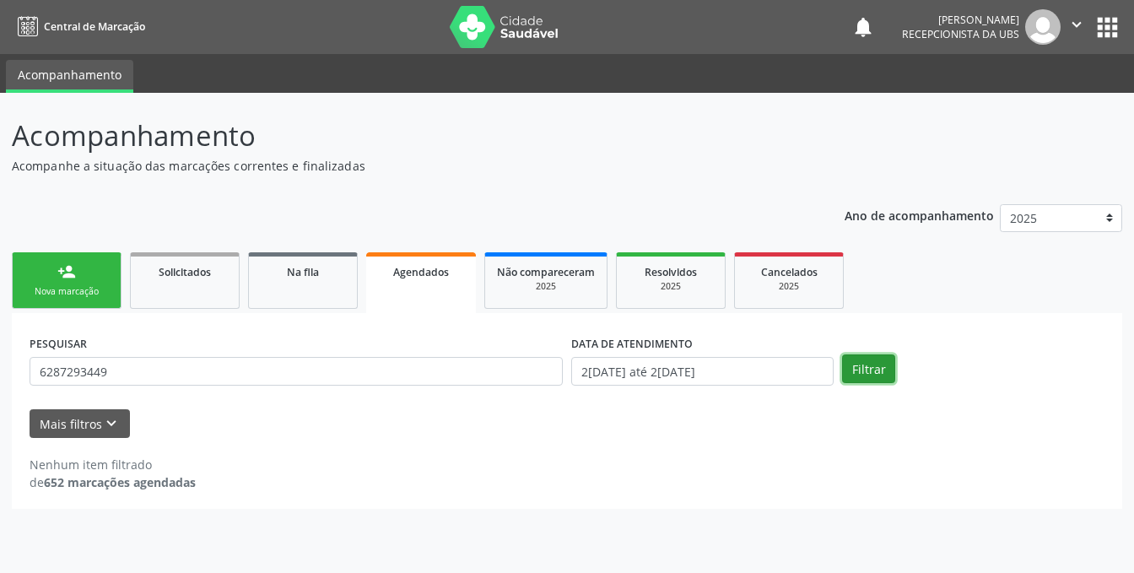
click at [847, 366] on button "Filtrar" at bounding box center [868, 368] width 53 height 29
click at [99, 482] on strong "652 marcações agendadas" at bounding box center [120, 482] width 152 height 16
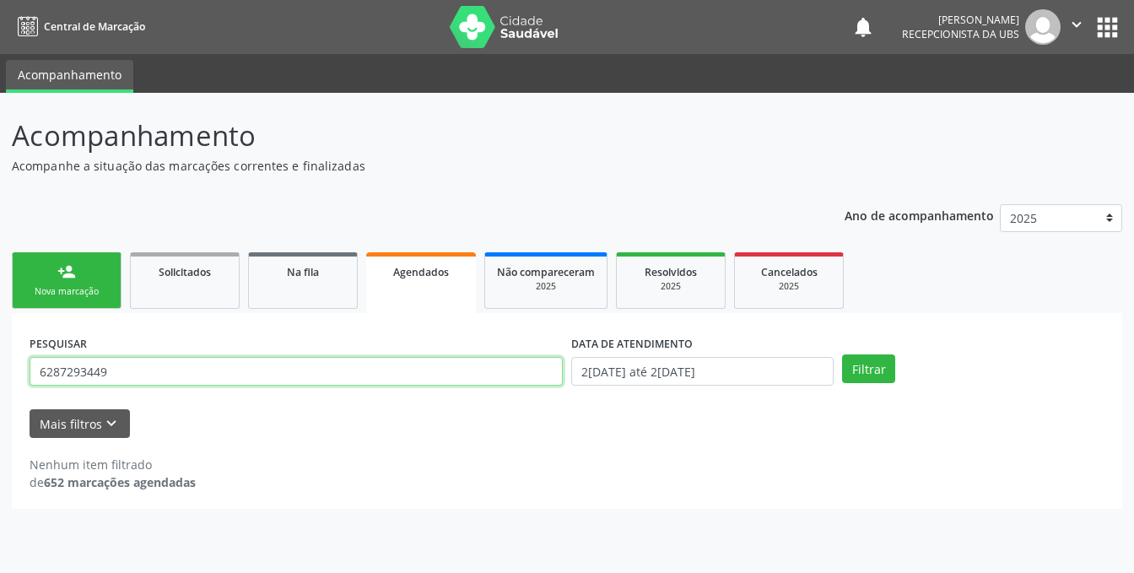
click at [164, 368] on input "6287293449" at bounding box center [296, 371] width 533 height 29
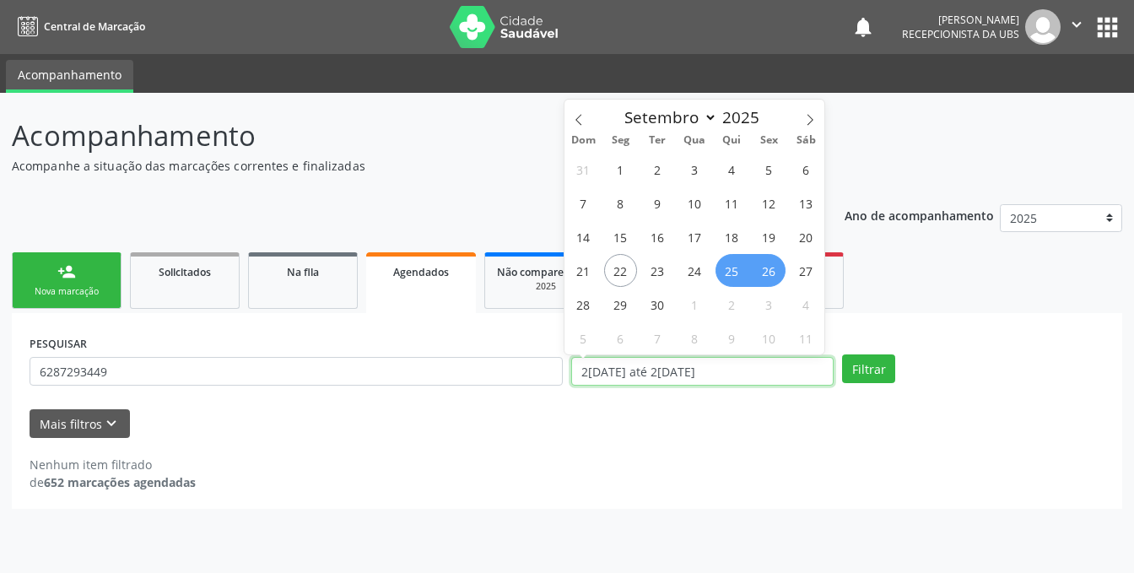
click at [733, 361] on input "2[DATE] até 2[DATE]" at bounding box center [702, 371] width 262 height 29
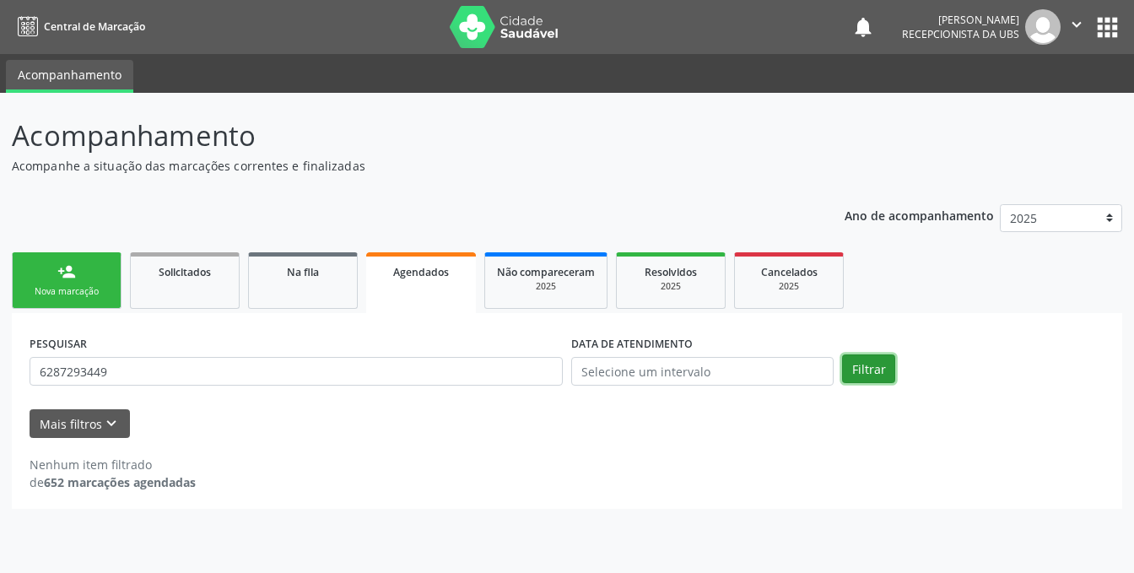
click at [855, 364] on button "Filtrar" at bounding box center [868, 368] width 53 height 29
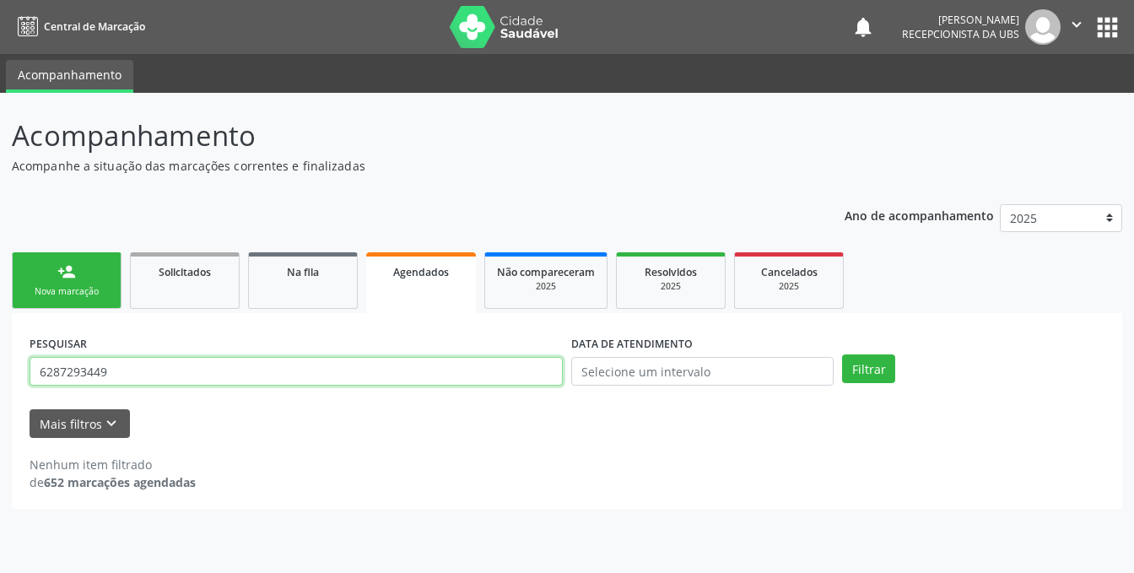
click at [133, 371] on input "6287293449" at bounding box center [296, 371] width 533 height 29
type input "6"
type input "M"
type input "[PERSON_NAME]"
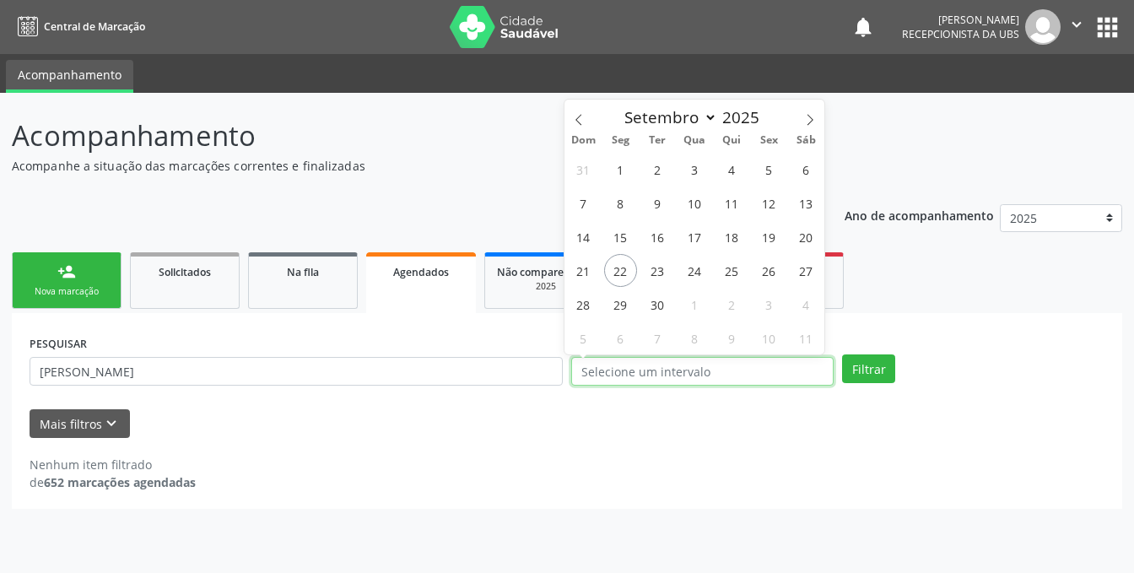
click at [650, 364] on input "text" at bounding box center [702, 371] width 262 height 29
click at [734, 274] on span "25" at bounding box center [731, 270] width 33 height 33
type input "25[DATE]"
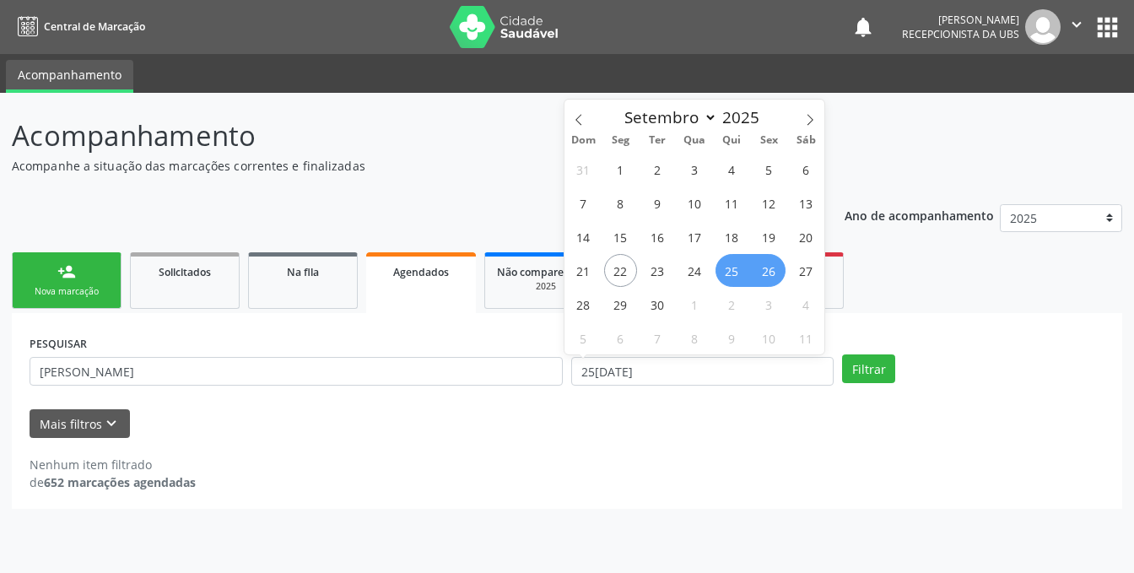
click at [765, 267] on span "26" at bounding box center [768, 270] width 33 height 33
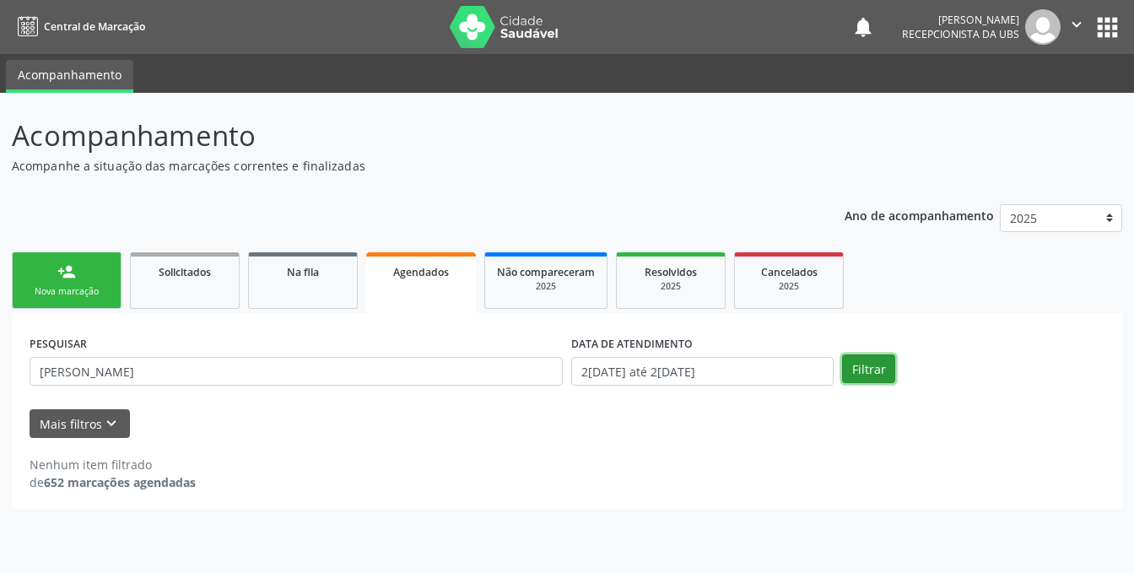
click at [857, 363] on button "Filtrar" at bounding box center [868, 368] width 53 height 29
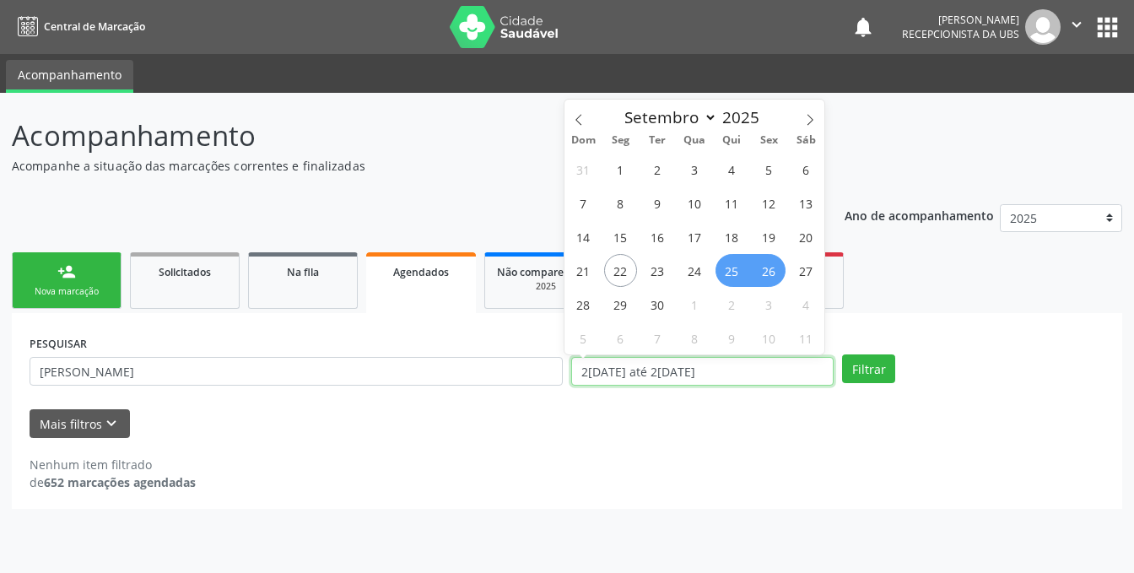
click at [752, 374] on input "2[DATE] até 2[DATE]" at bounding box center [702, 371] width 262 height 29
click at [617, 310] on span "29" at bounding box center [620, 304] width 33 height 33
type input "[DATE]"
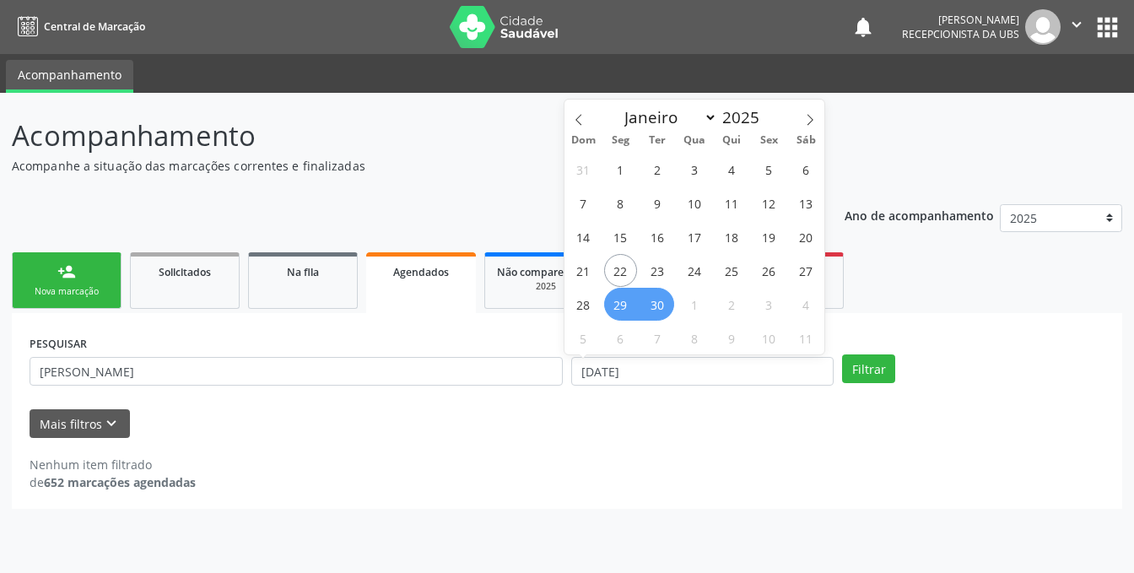
click at [661, 306] on span "30" at bounding box center [657, 304] width 33 height 33
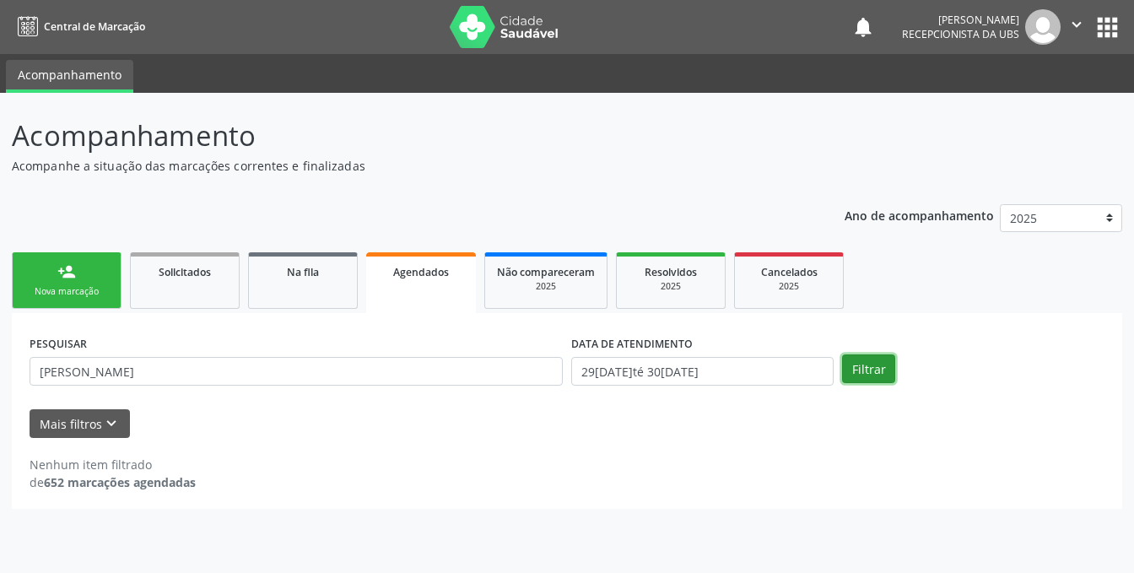
click at [861, 366] on button "Filtrar" at bounding box center [868, 368] width 53 height 29
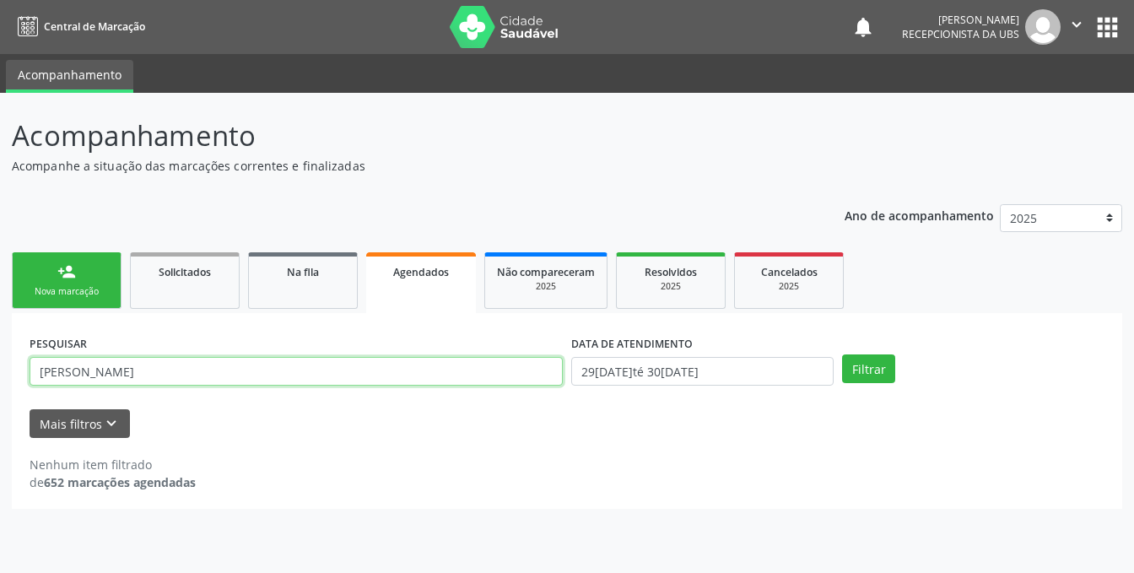
click at [334, 380] on input "[PERSON_NAME]" at bounding box center [296, 371] width 533 height 29
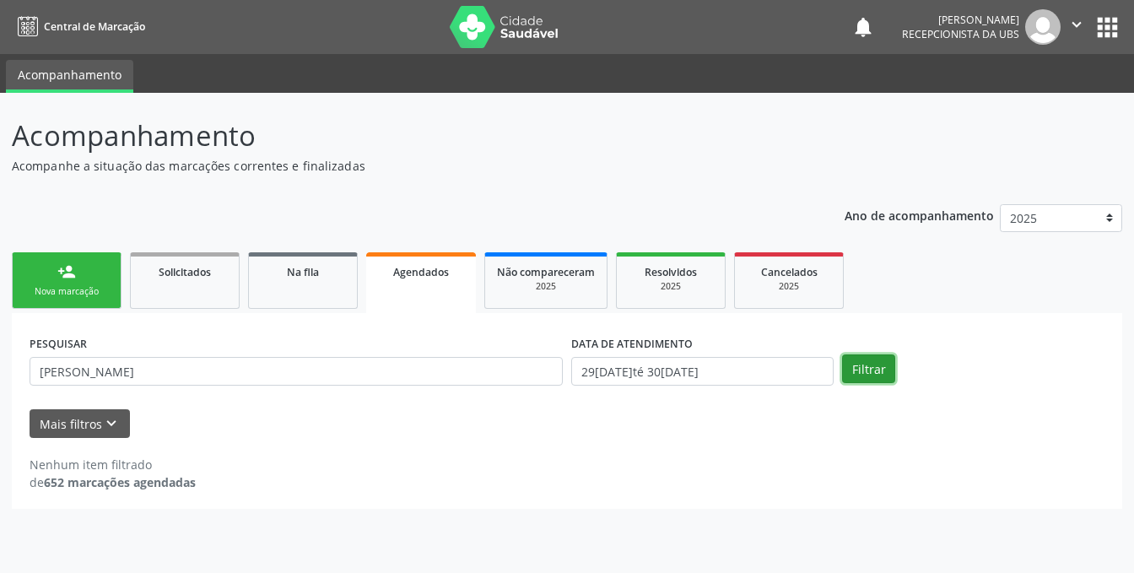
click at [866, 366] on button "Filtrar" at bounding box center [868, 368] width 53 height 29
click at [417, 286] on link "Agendados" at bounding box center [421, 282] width 110 height 61
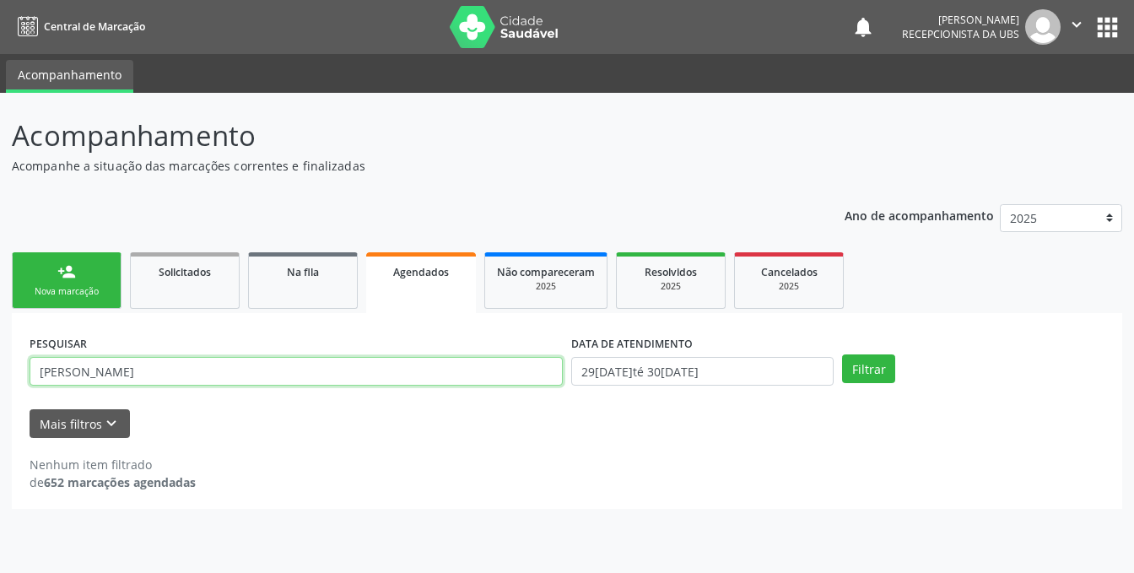
click at [287, 374] on input "[PERSON_NAME]" at bounding box center [296, 371] width 533 height 29
type input "Z"
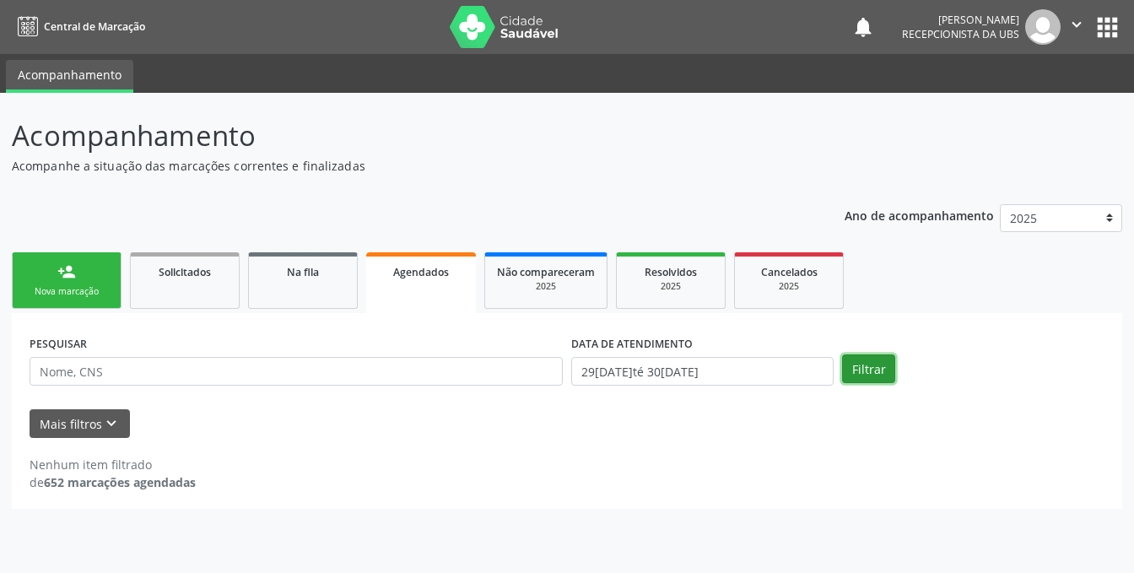
click at [848, 366] on button "Filtrar" at bounding box center [868, 368] width 53 height 29
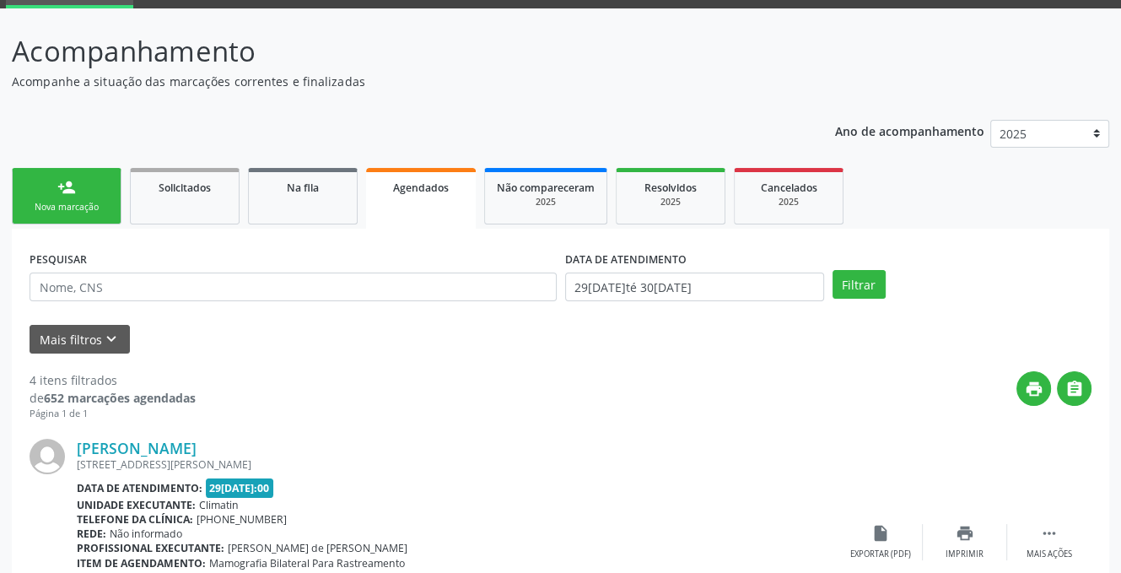
scroll to position [169, 0]
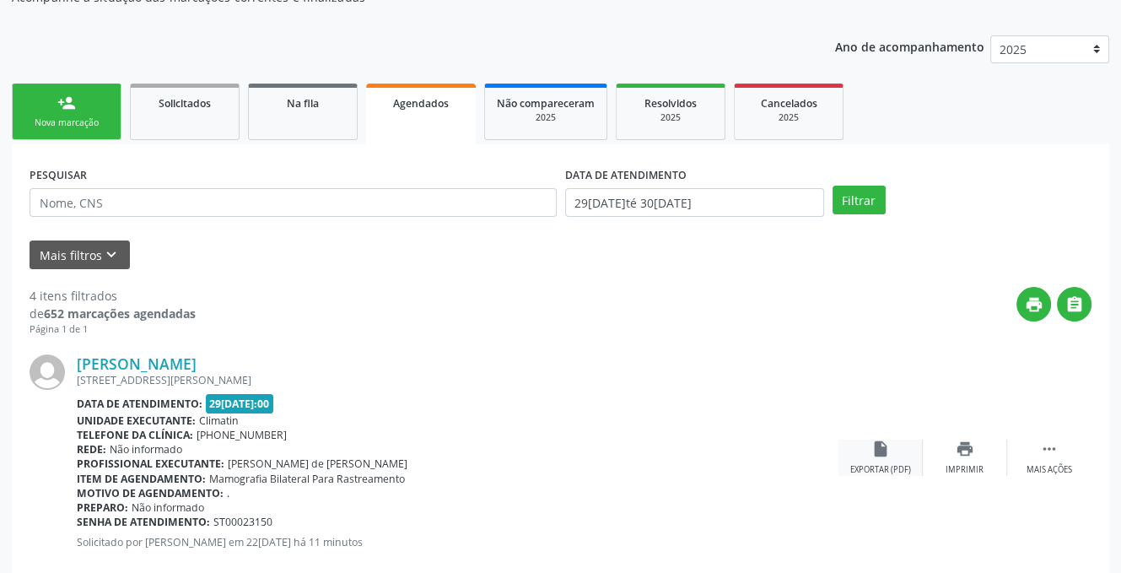
click at [879, 445] on icon "insert_drive_file" at bounding box center [880, 448] width 19 height 19
click at [40, 108] on link "person_add Nova marcação" at bounding box center [67, 112] width 110 height 57
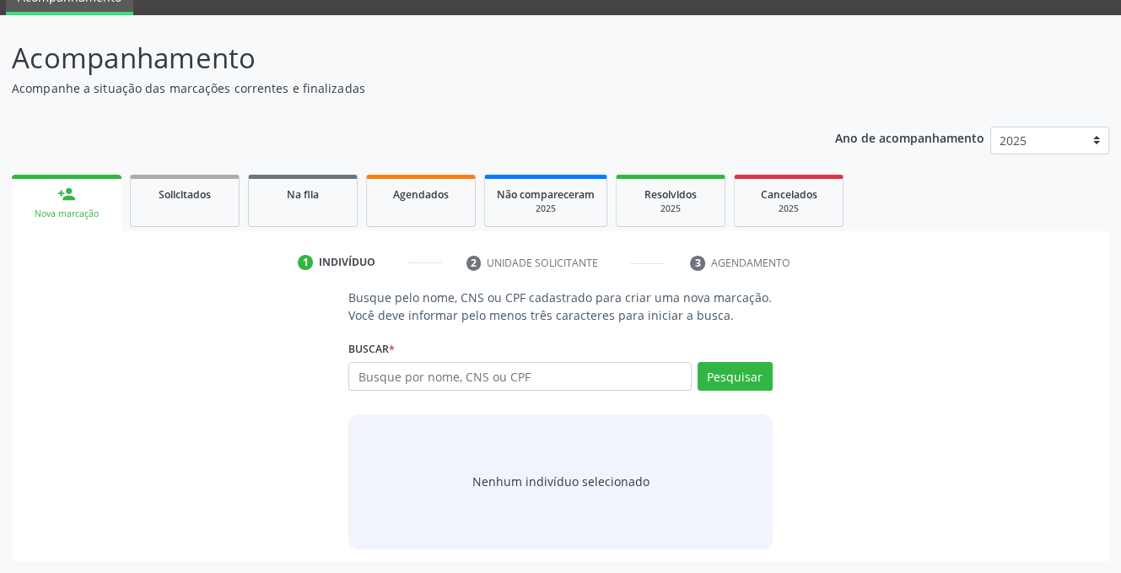
scroll to position [77, 0]
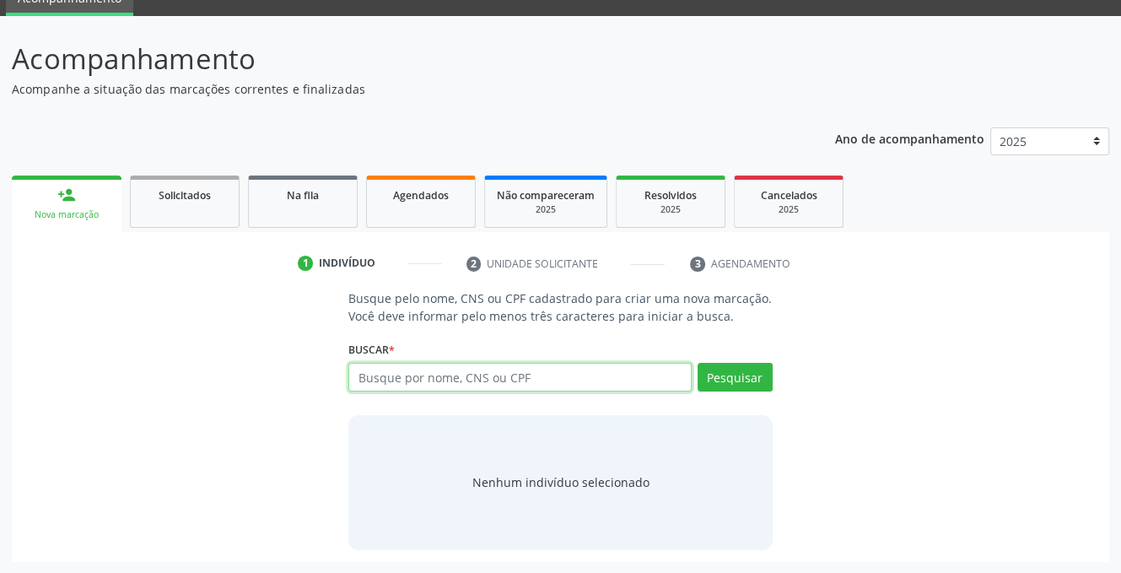
click at [511, 370] on input "text" at bounding box center [519, 377] width 342 height 29
type input "62871293449"
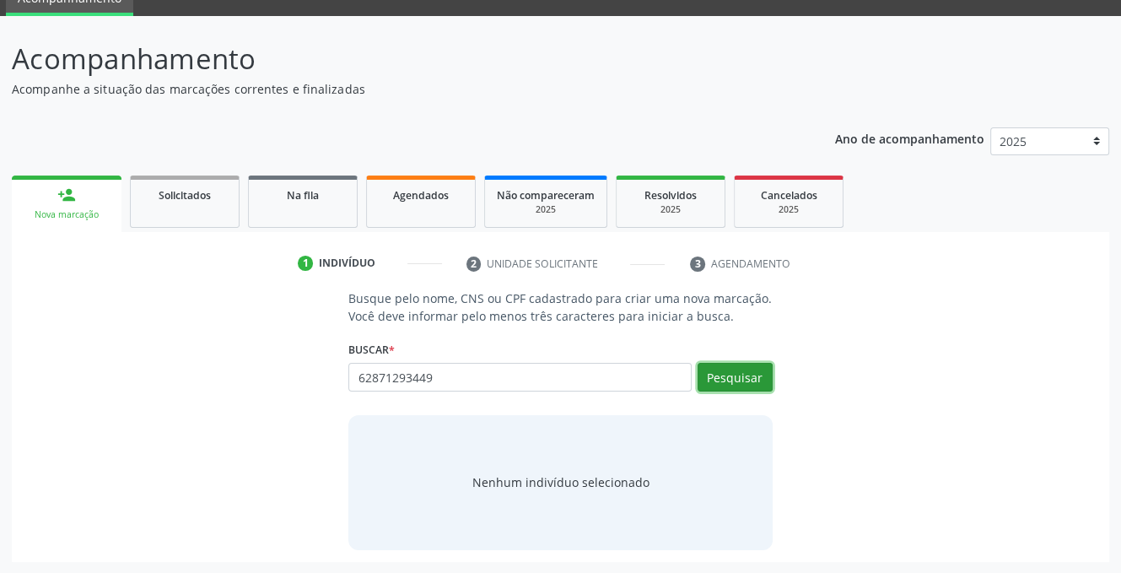
click at [712, 375] on button "Pesquisar" at bounding box center [735, 377] width 75 height 29
type input "62871293449"
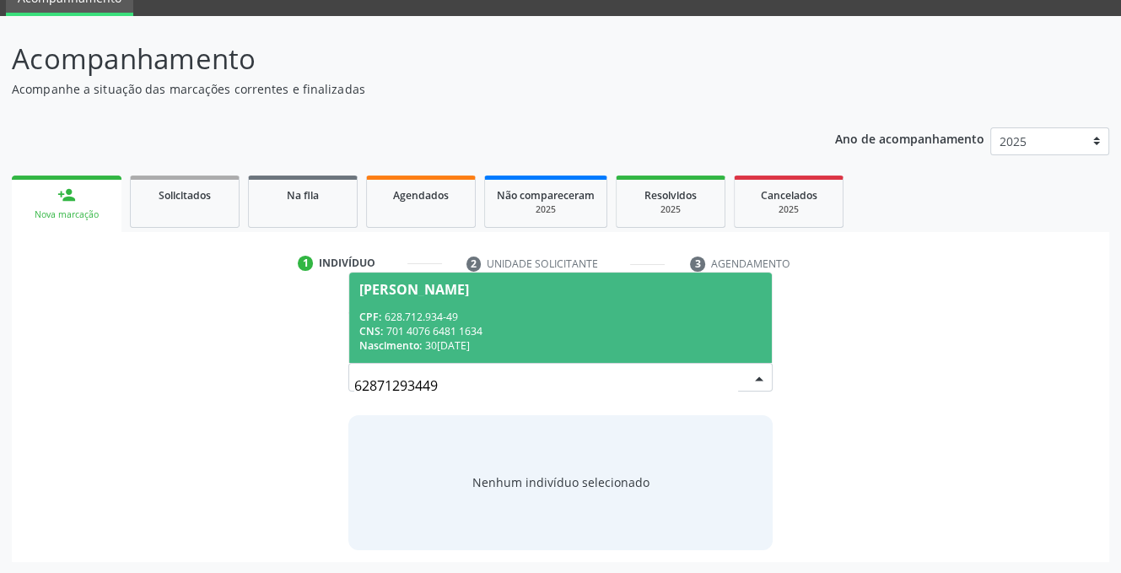
click at [420, 310] on div "CPF: 628.712.934-49" at bounding box center [560, 317] width 402 height 14
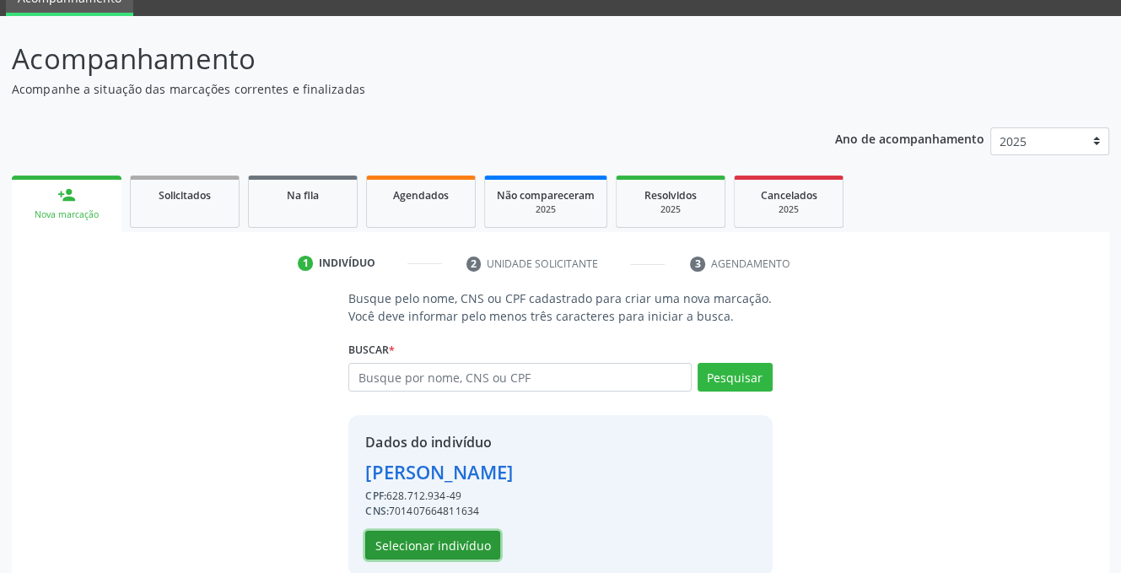
click at [445, 543] on button "Selecionar indivíduo" at bounding box center [432, 545] width 135 height 29
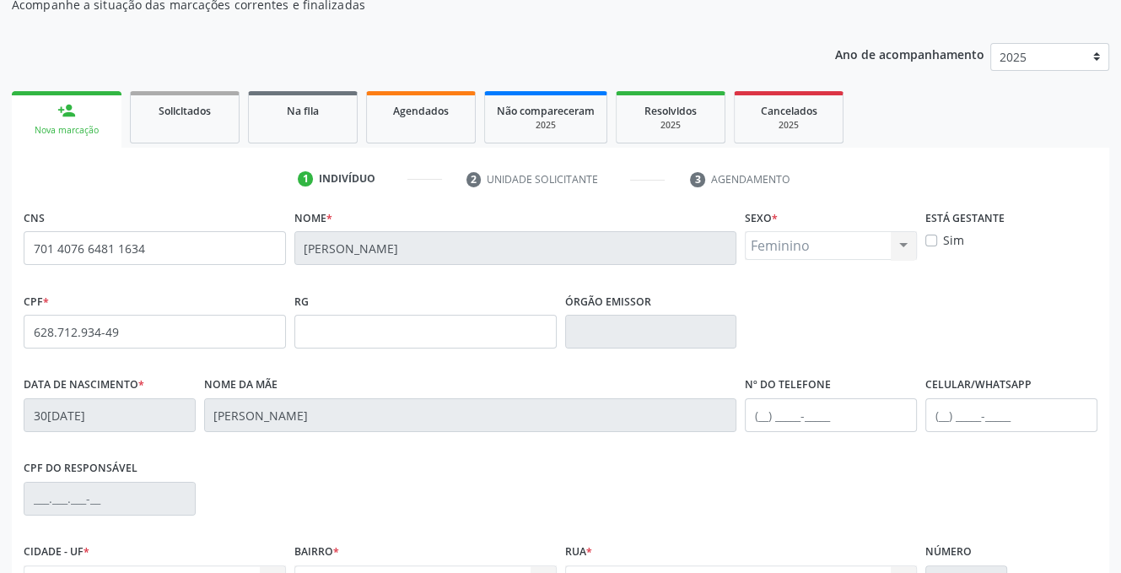
scroll to position [245, 0]
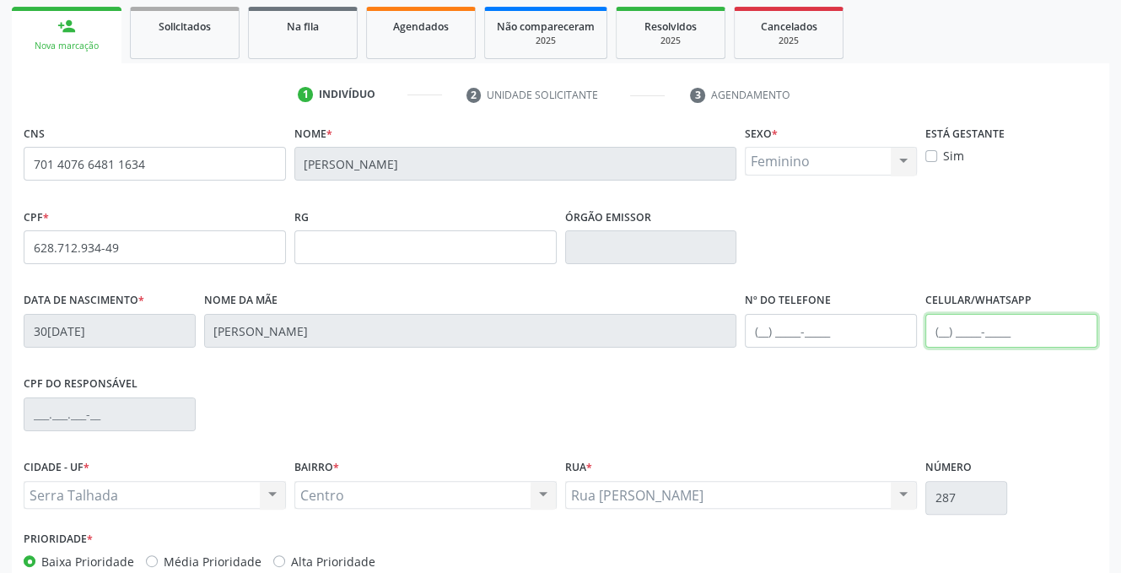
click at [948, 325] on input "text" at bounding box center [1011, 331] width 172 height 34
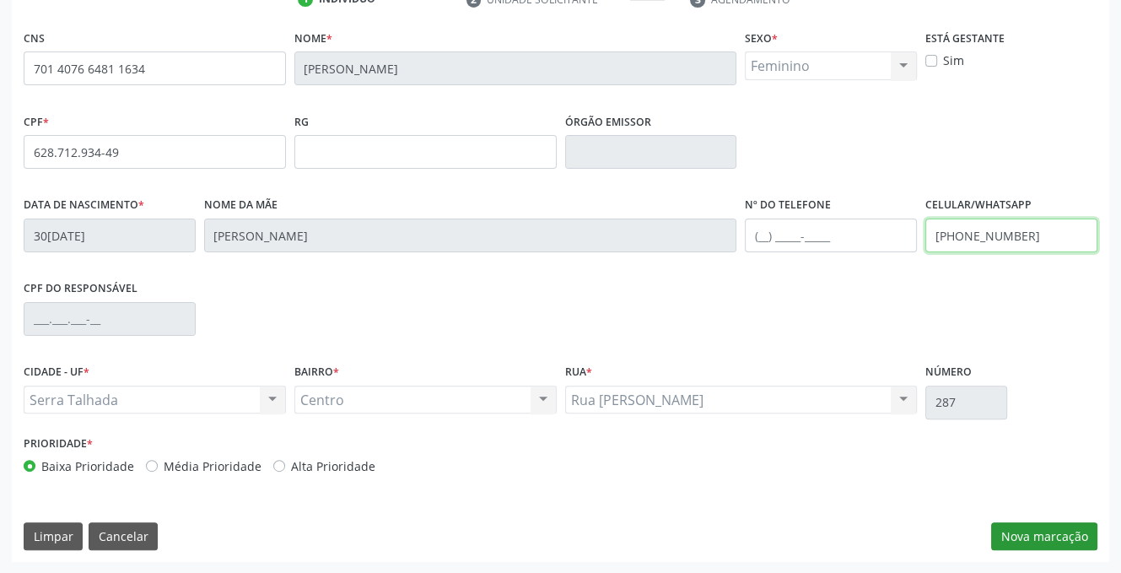
type input "[PHONE_NUMBER]"
click at [1021, 523] on button "Nova marcação" at bounding box center [1044, 536] width 106 height 29
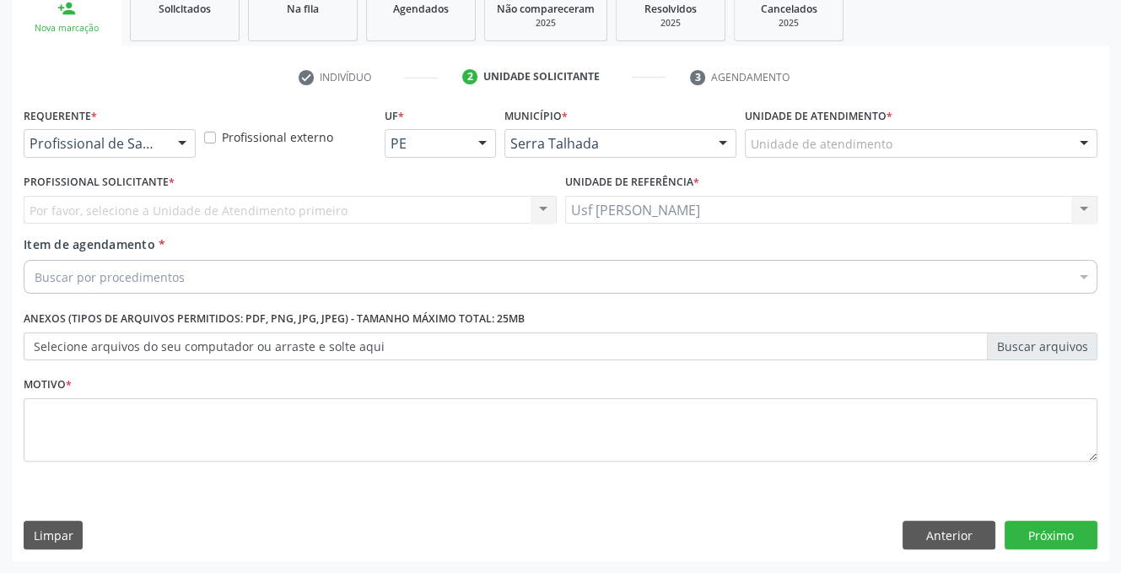
scroll to position [262, 0]
click at [181, 142] on div at bounding box center [182, 145] width 25 height 29
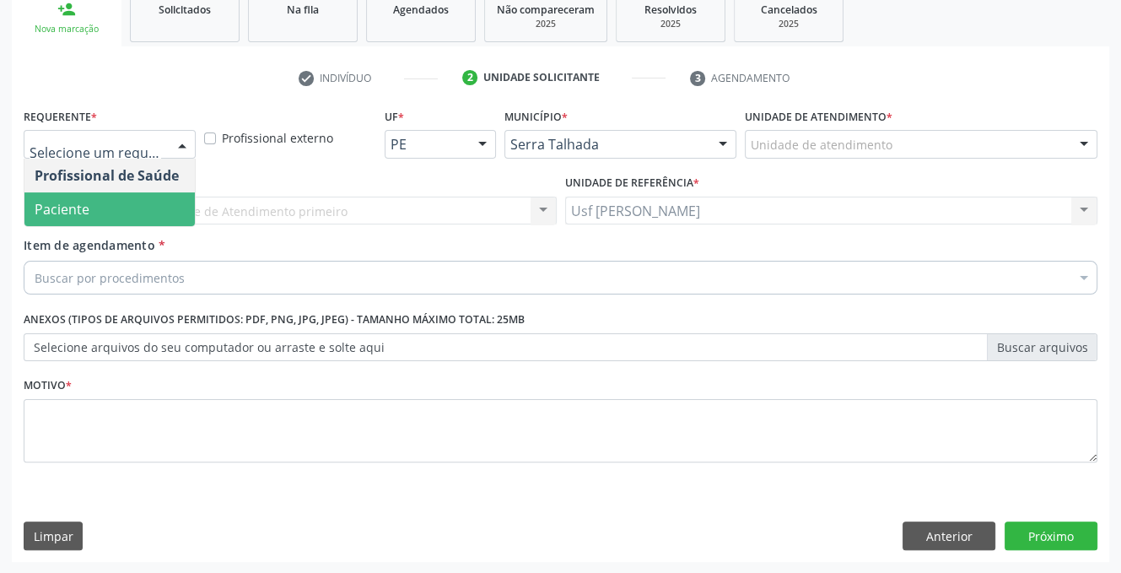
click at [145, 213] on span "Paciente" at bounding box center [109, 209] width 170 height 34
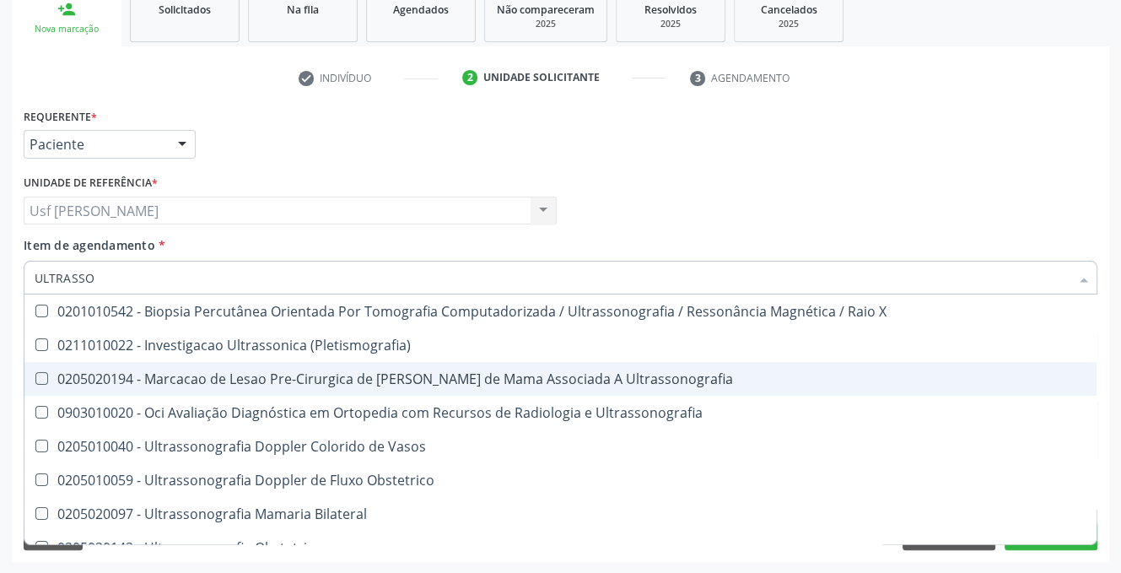
type input "ULTRASSON"
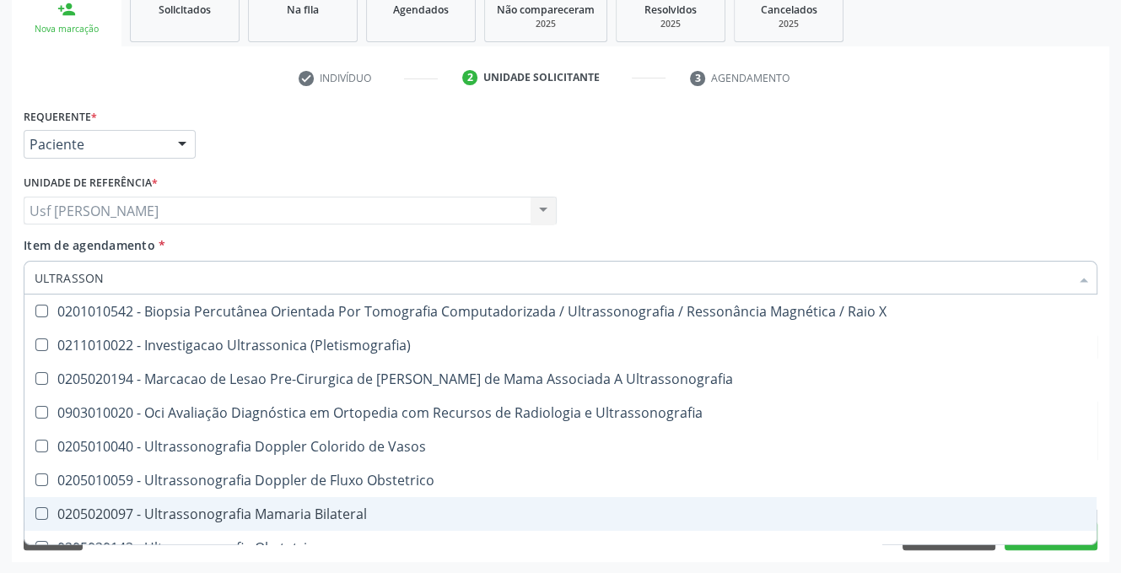
click at [259, 515] on div "0205020097 - Ultrassonografia Mamaria Bilateral" at bounding box center [561, 513] width 1052 height 13
checkbox Bilateral "true"
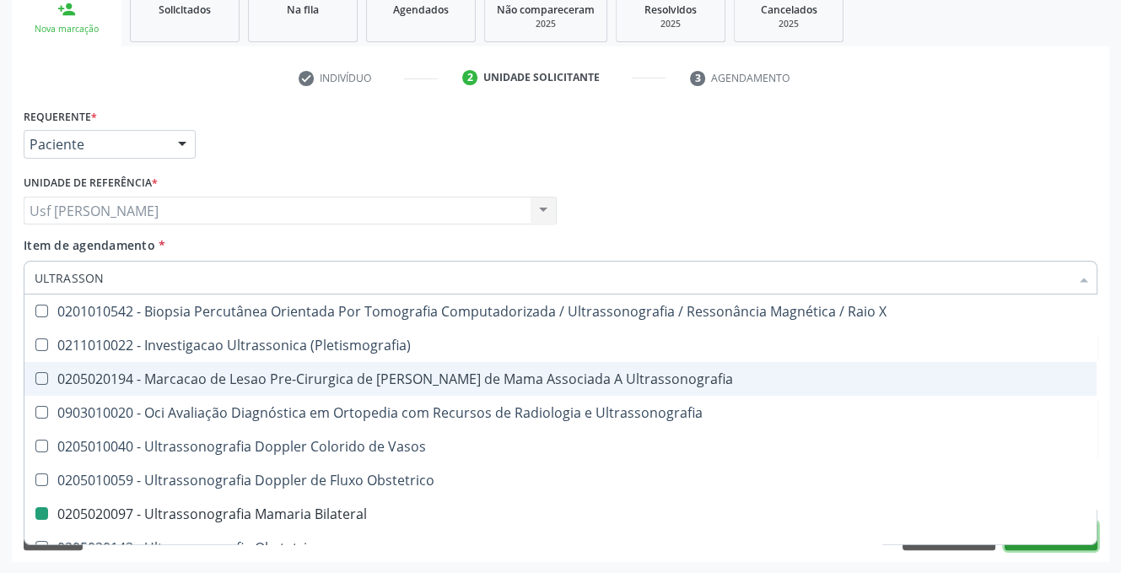
click at [1022, 546] on button "Próximo" at bounding box center [1051, 535] width 93 height 29
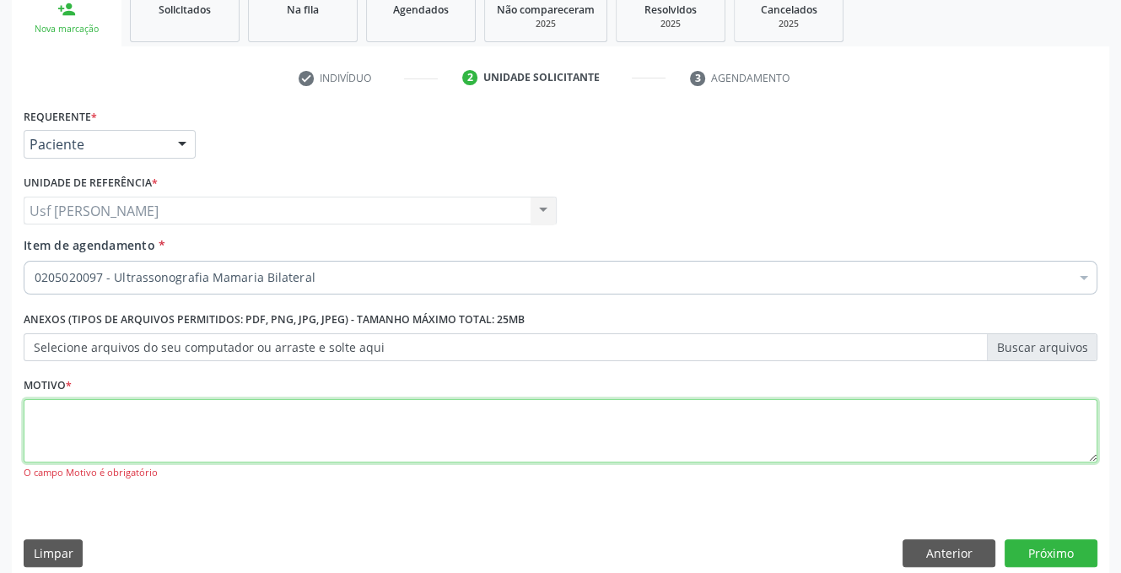
click at [78, 429] on textarea at bounding box center [561, 431] width 1074 height 64
type textarea ","
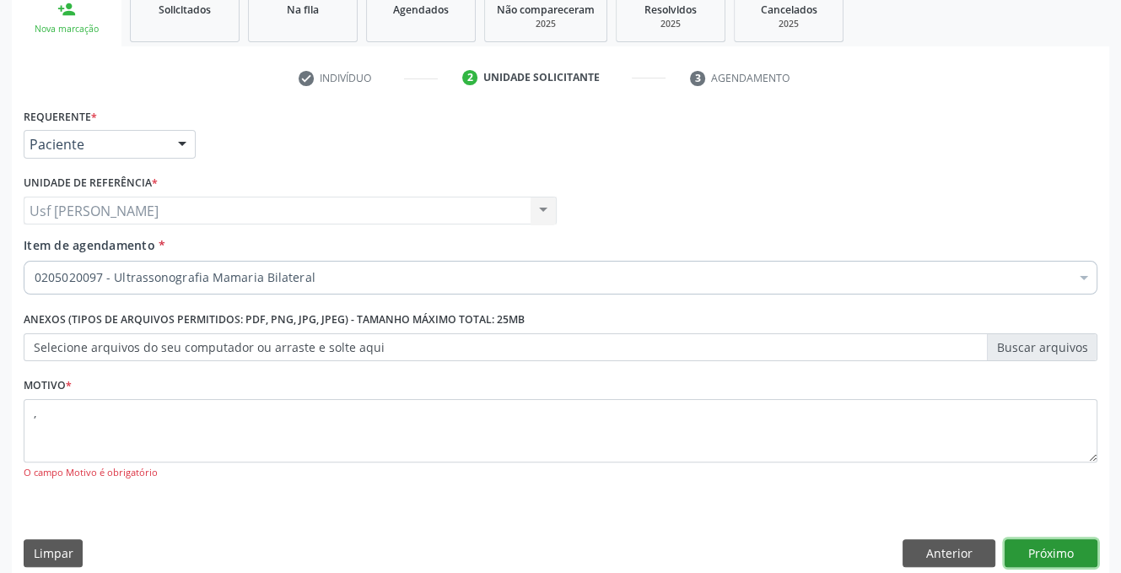
click at [1047, 553] on button "Próximo" at bounding box center [1051, 553] width 93 height 29
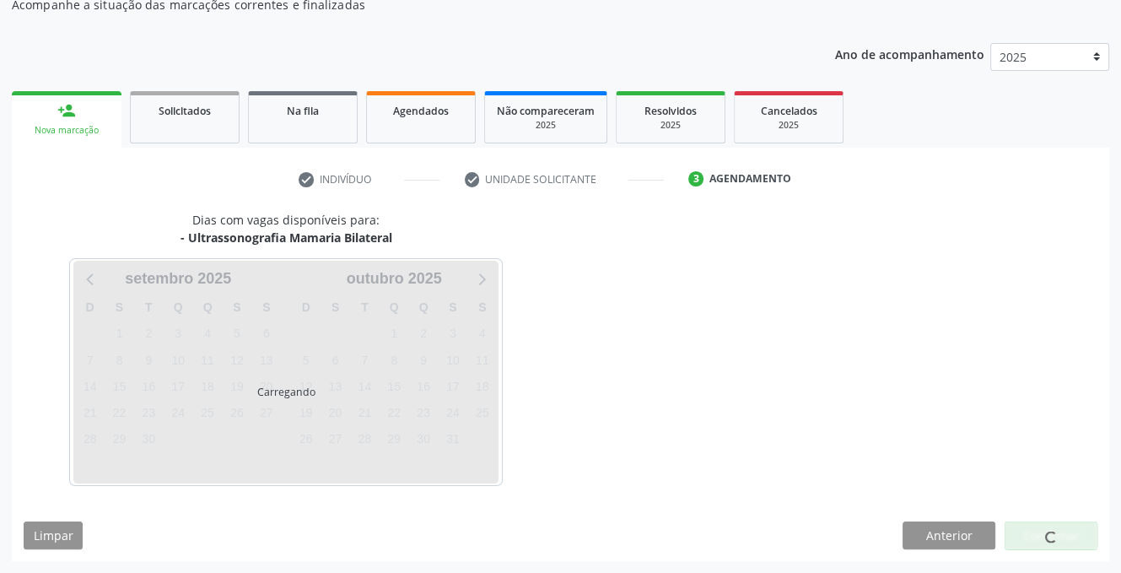
scroll to position [160, 0]
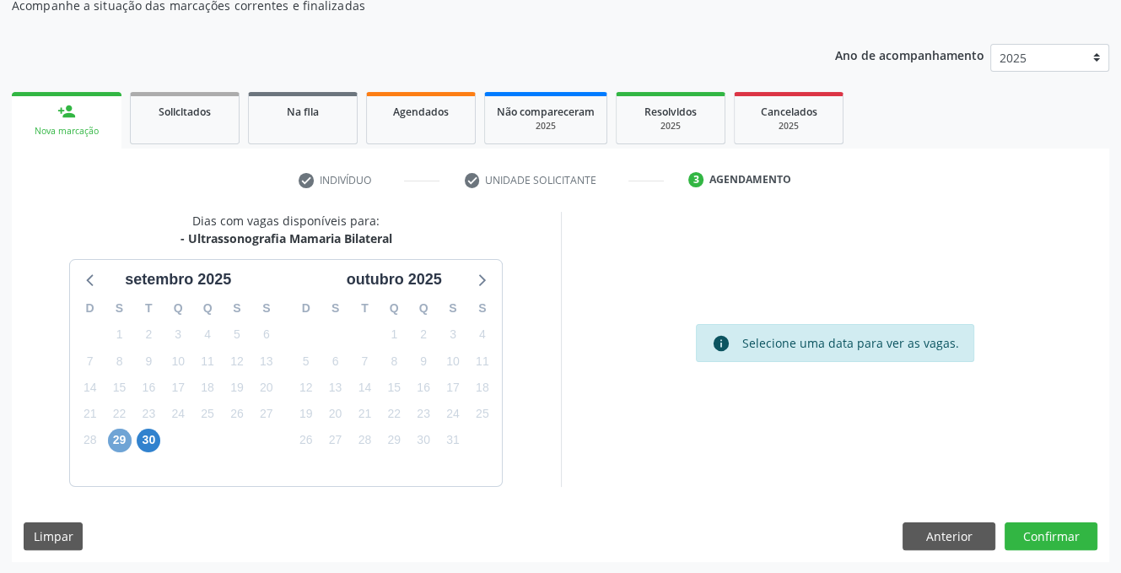
click at [117, 436] on span "29" at bounding box center [120, 441] width 24 height 24
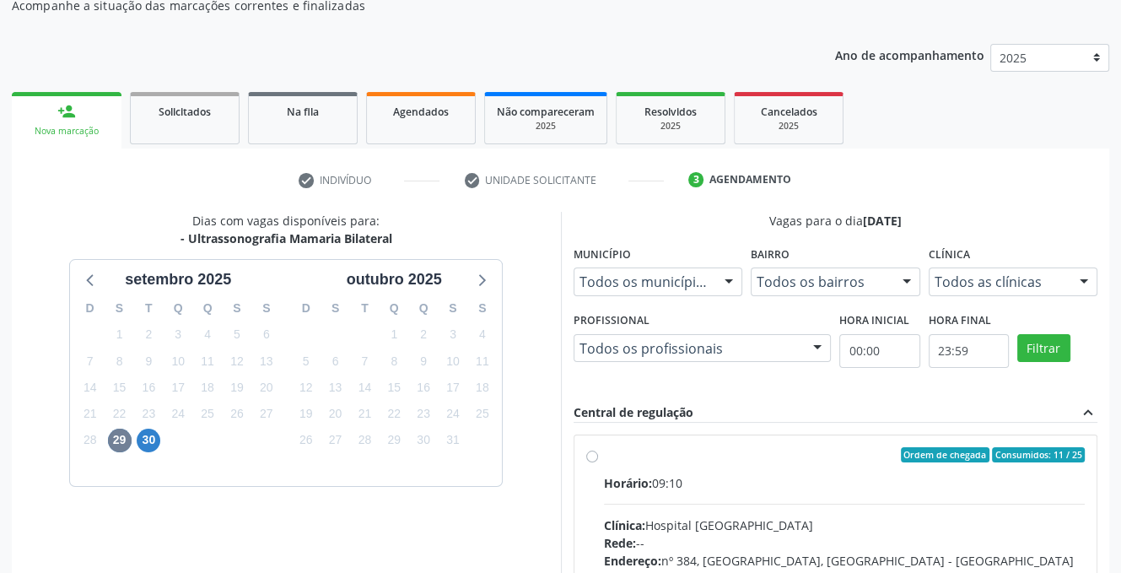
click at [604, 453] on label "Ordem de chegada Consumidos: 11 / 25 Horário: 09:10 Clínica: Hospital [GEOGRAPH…" at bounding box center [845, 576] width 482 height 259
click at [586, 453] on input "Ordem de chegada Consumidos: 11 / 25 Horário: 09:10 Clínica: Hospital [GEOGRAPH…" at bounding box center [592, 454] width 12 height 15
radio input "true"
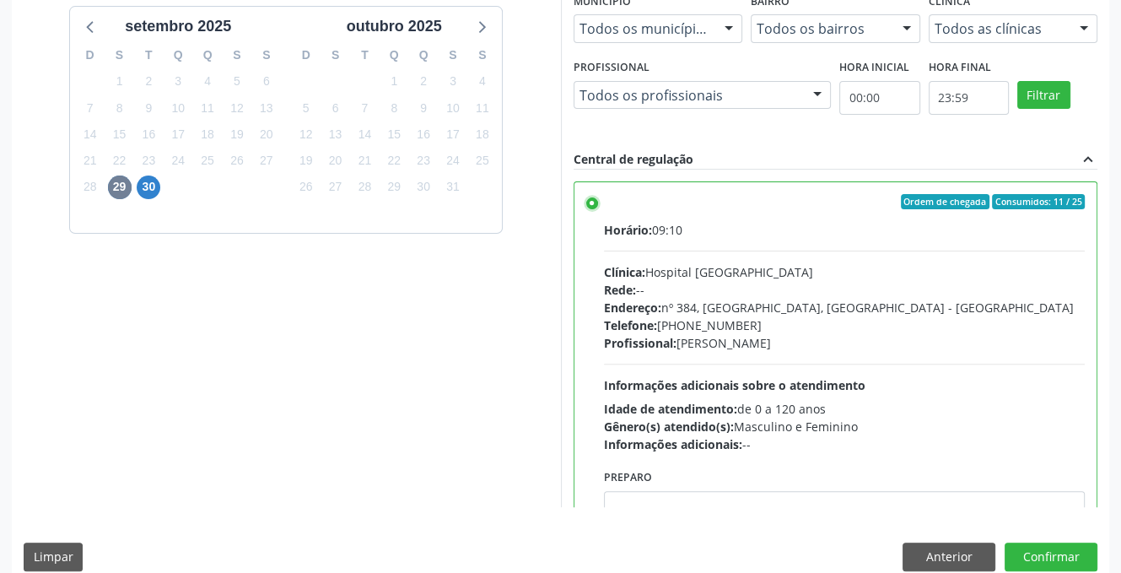
scroll to position [434, 0]
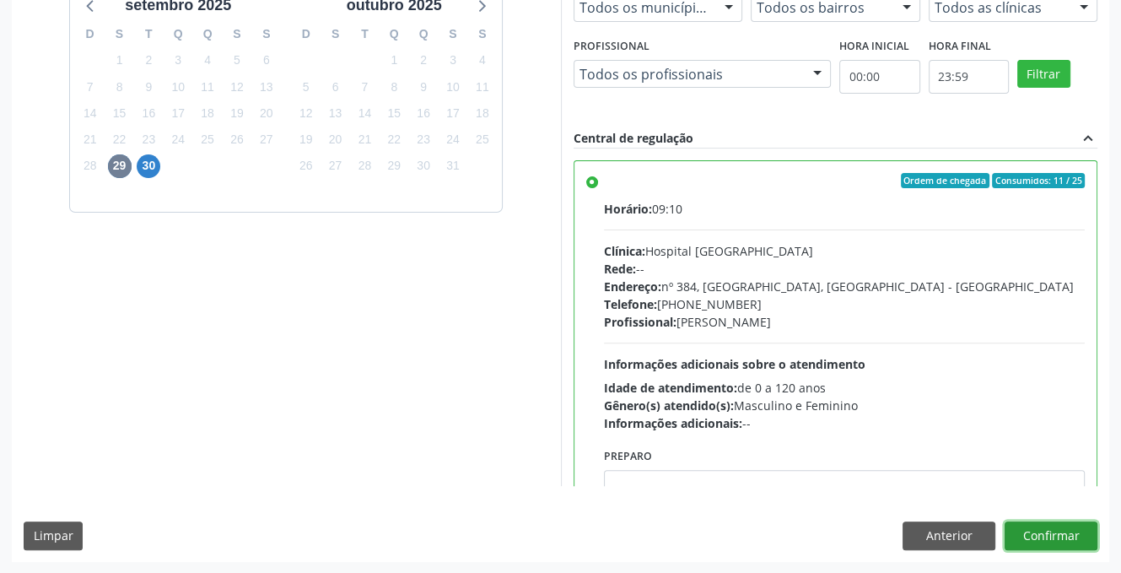
click at [1032, 529] on button "Confirmar" at bounding box center [1051, 535] width 93 height 29
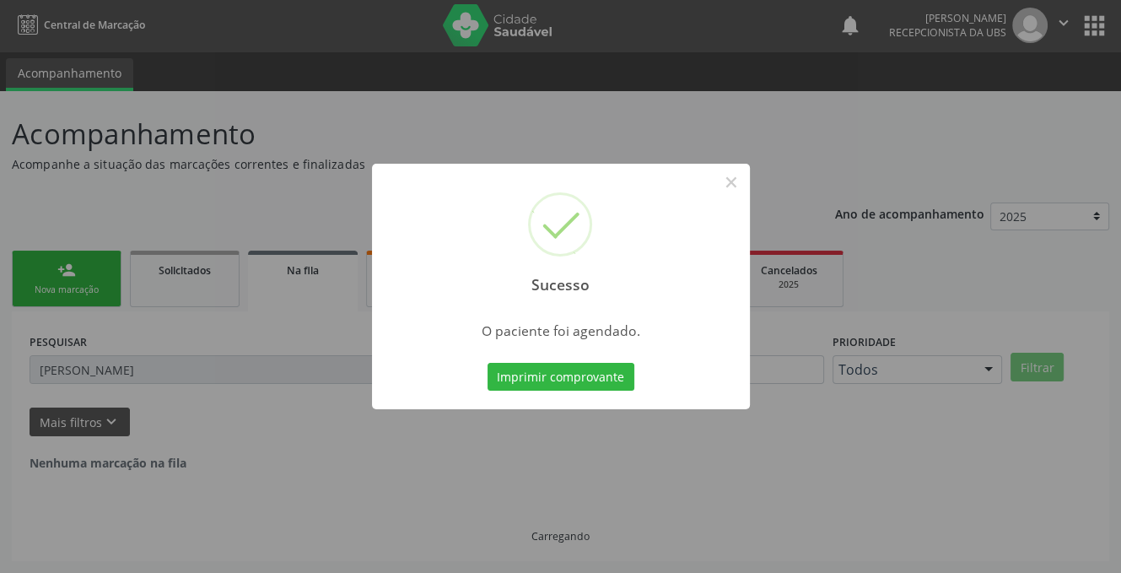
scroll to position [0, 0]
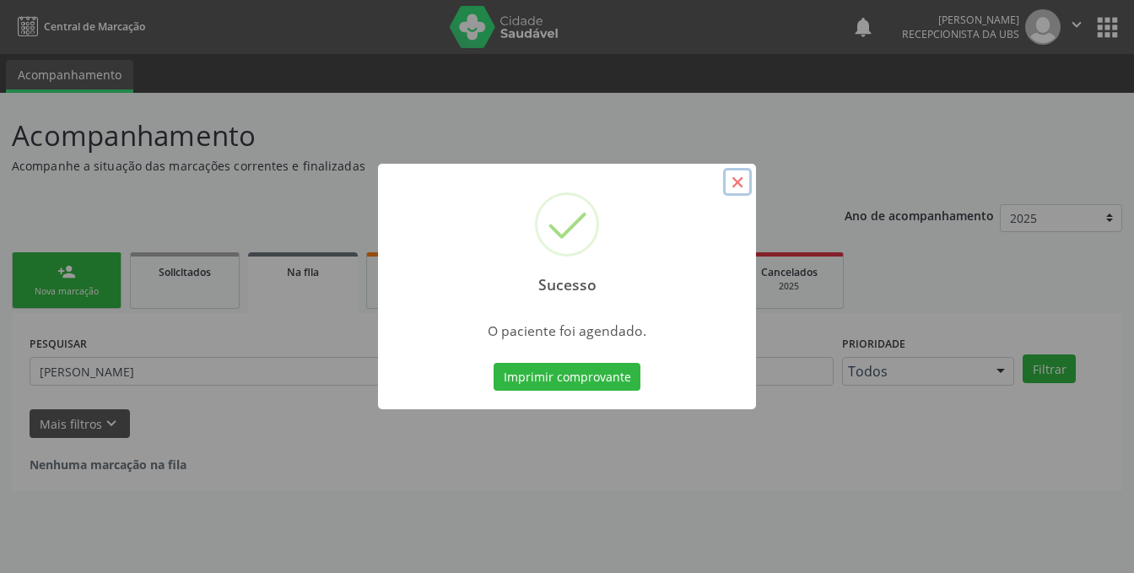
click at [741, 178] on button "×" at bounding box center [737, 182] width 29 height 29
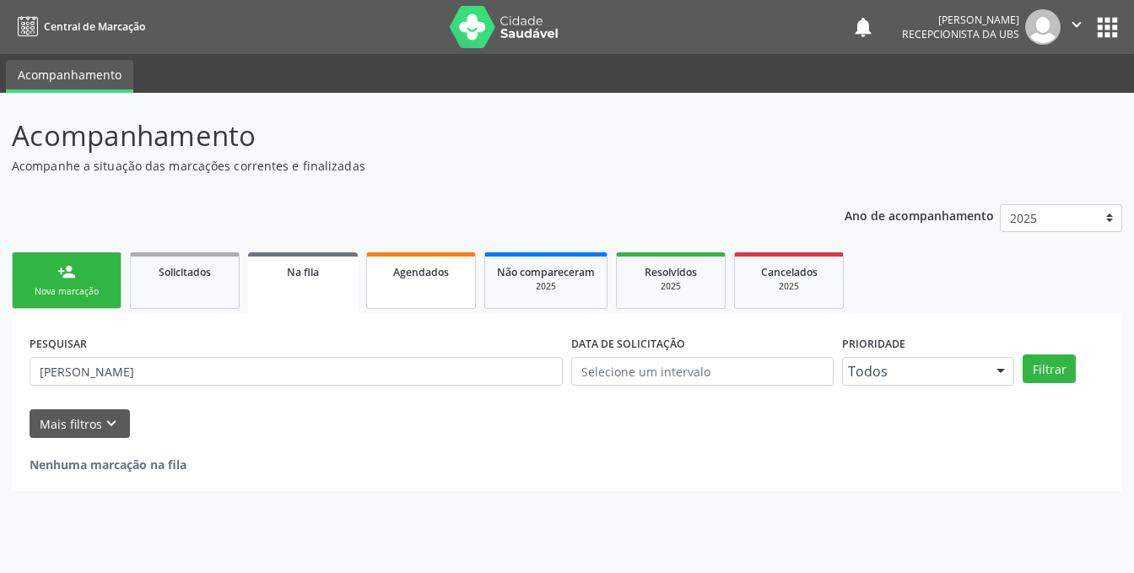
click at [398, 275] on span "Agendados" at bounding box center [421, 272] width 56 height 14
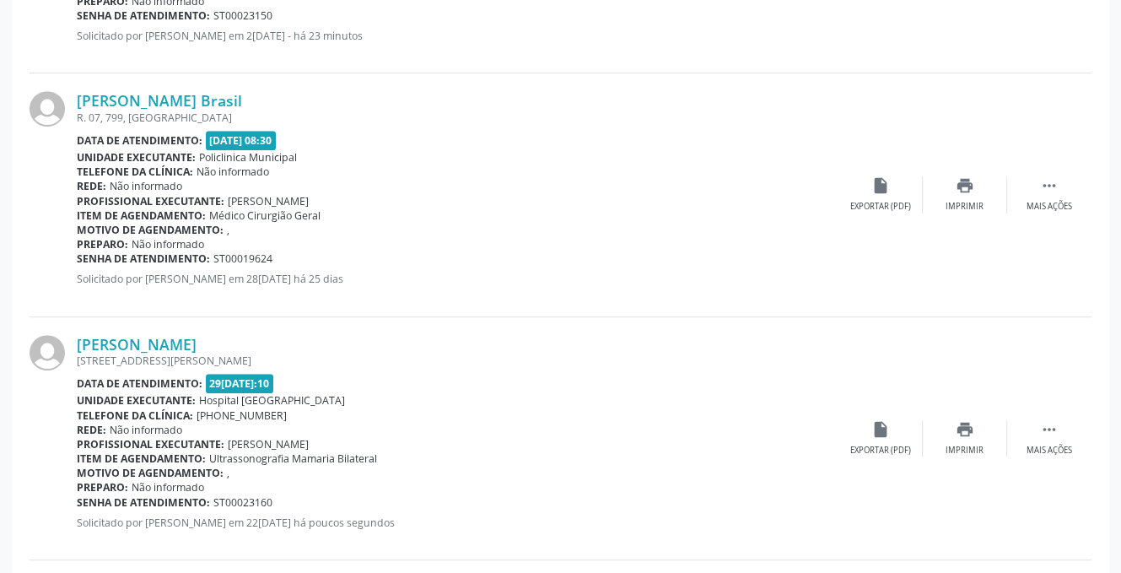
scroll to position [759, 0]
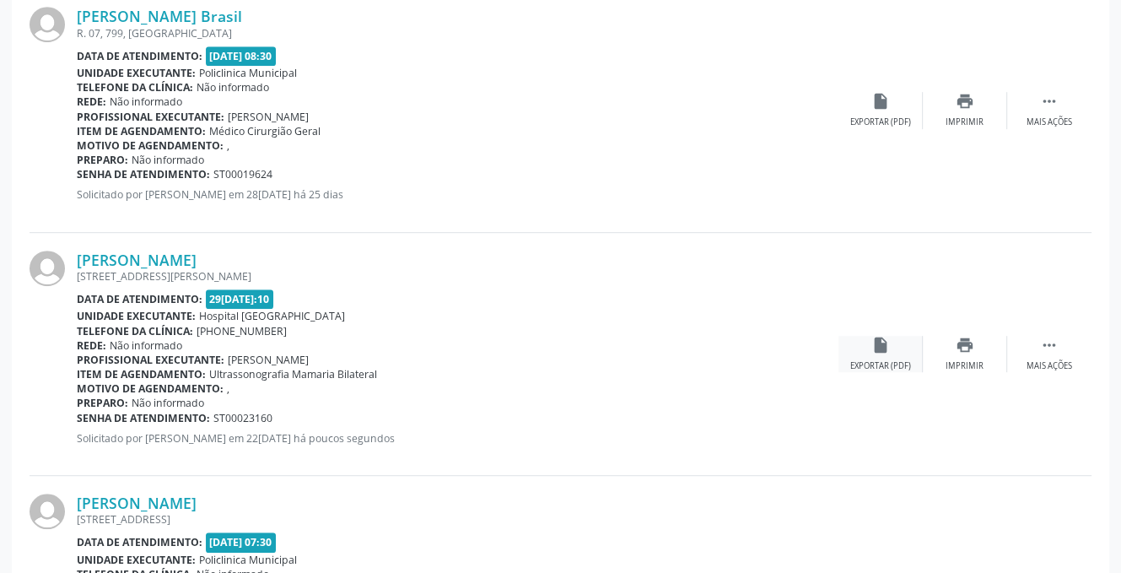
click at [872, 343] on icon "insert_drive_file" at bounding box center [880, 345] width 19 height 19
